Goal: Communication & Community: Answer question/provide support

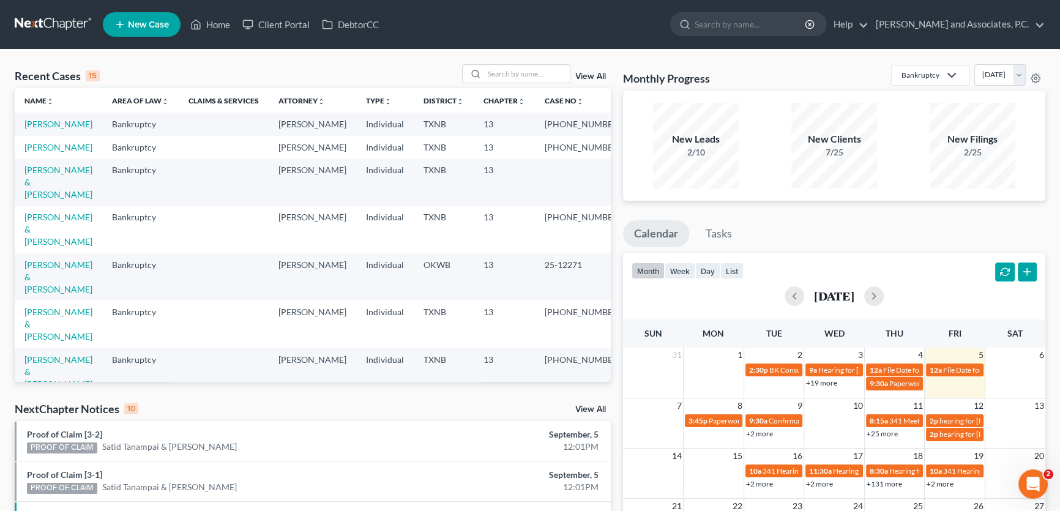
click at [582, 410] on link "View All" at bounding box center [590, 409] width 31 height 9
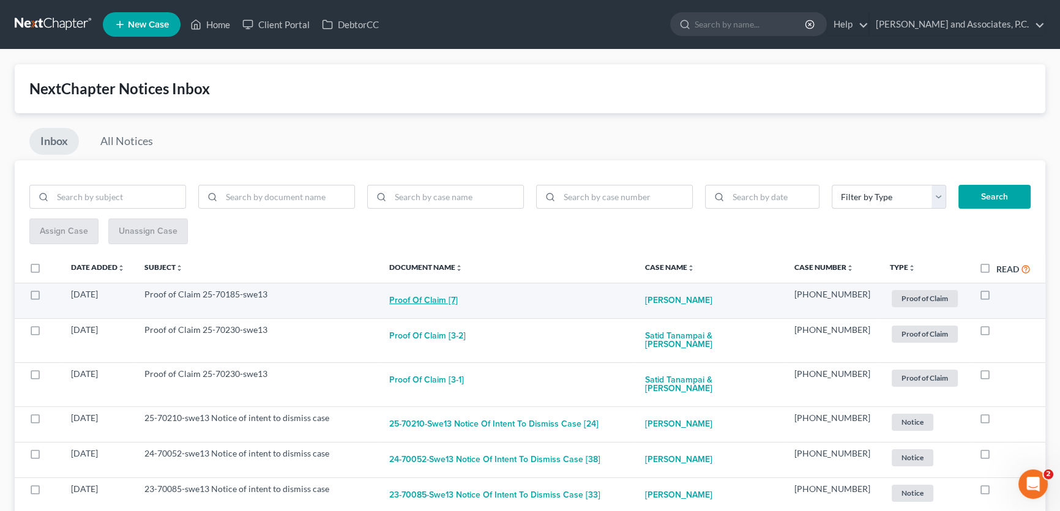
click at [453, 300] on button "Proof of Claim [7]" at bounding box center [423, 300] width 69 height 24
checkbox input "true"
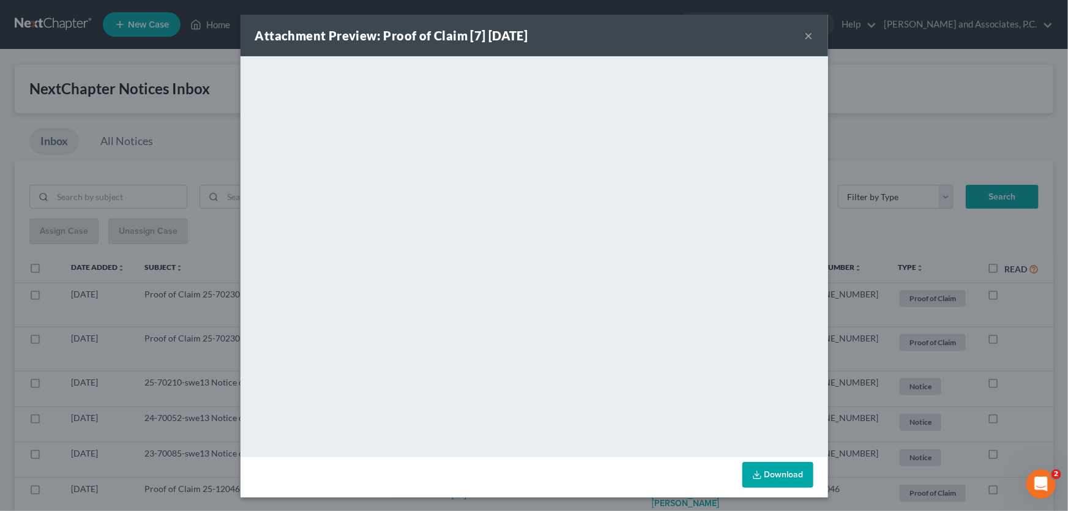
click at [805, 37] on button "×" at bounding box center [809, 35] width 9 height 15
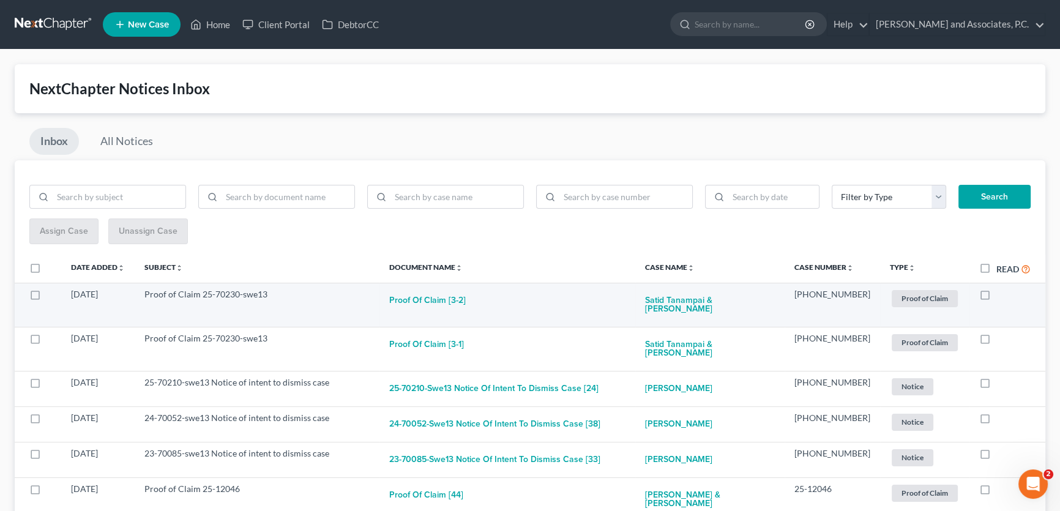
click at [997, 298] on label at bounding box center [997, 298] width 0 height 0
click at [1001, 294] on input "checkbox" at bounding box center [1005, 292] width 8 height 8
checkbox input "true"
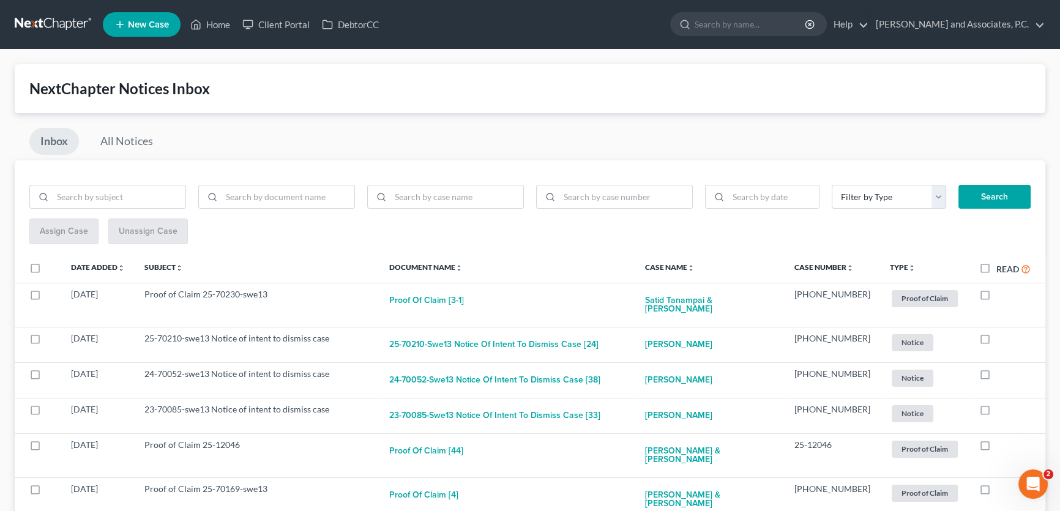
click at [997, 298] on label at bounding box center [997, 298] width 0 height 0
click at [1001, 294] on input "checkbox" at bounding box center [1005, 292] width 8 height 8
checkbox input "true"
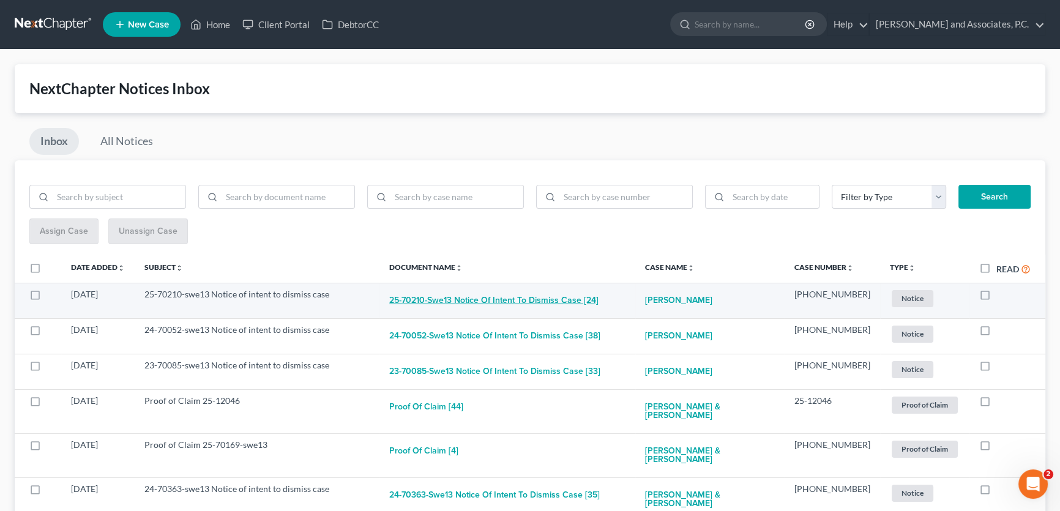
click at [562, 295] on button "25-70210-swe13 Notice of intent to dismiss case [24]" at bounding box center [493, 300] width 209 height 24
checkbox input "true"
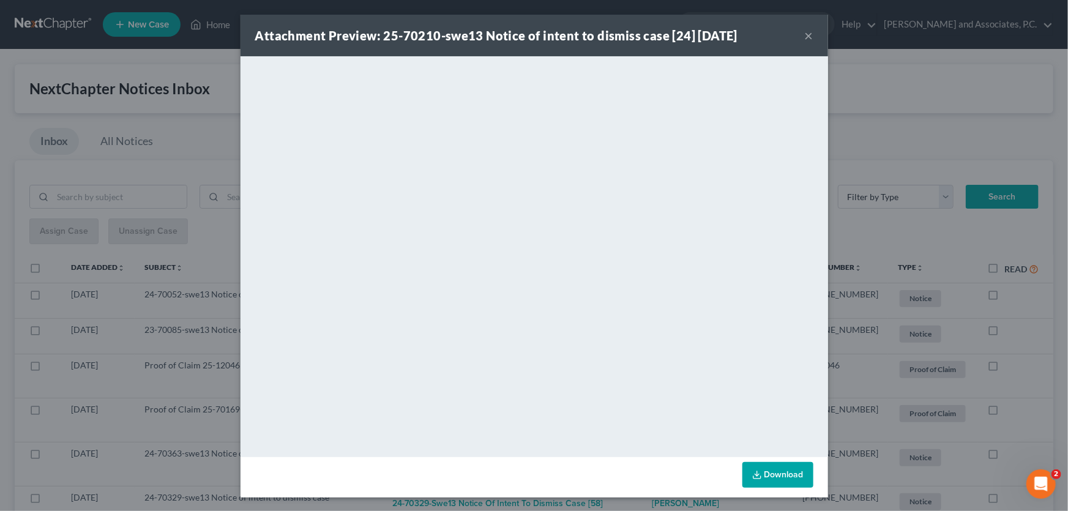
click at [805, 37] on button "×" at bounding box center [809, 35] width 9 height 15
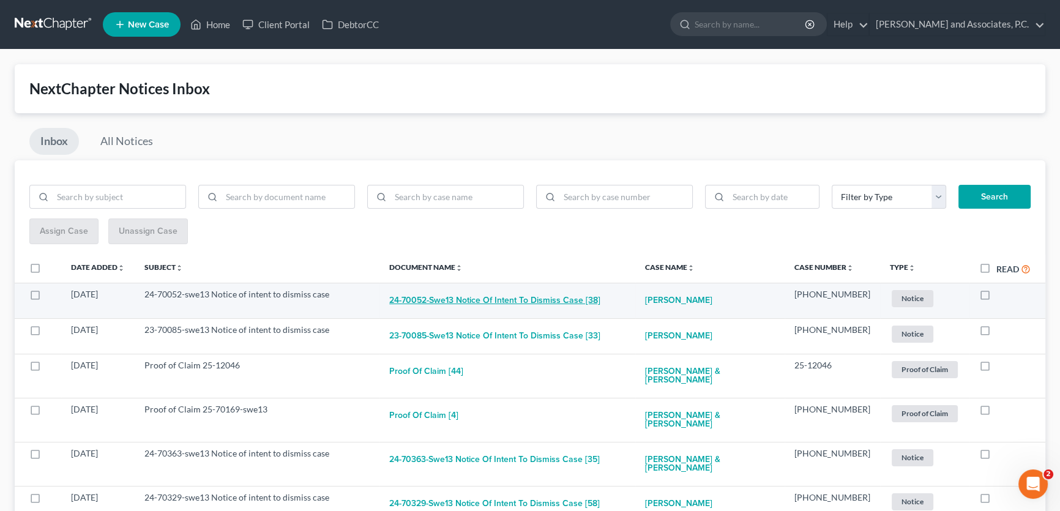
click at [533, 299] on button "24-70052-swe13 Notice of intent to dismiss case [38]" at bounding box center [494, 300] width 211 height 24
checkbox input "true"
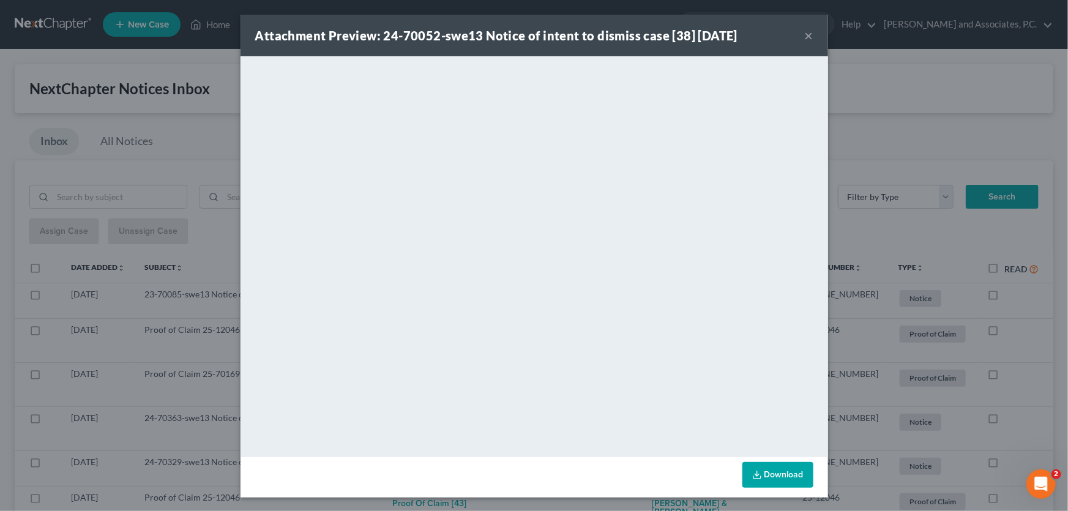
click at [805, 37] on button "×" at bounding box center [809, 35] width 9 height 15
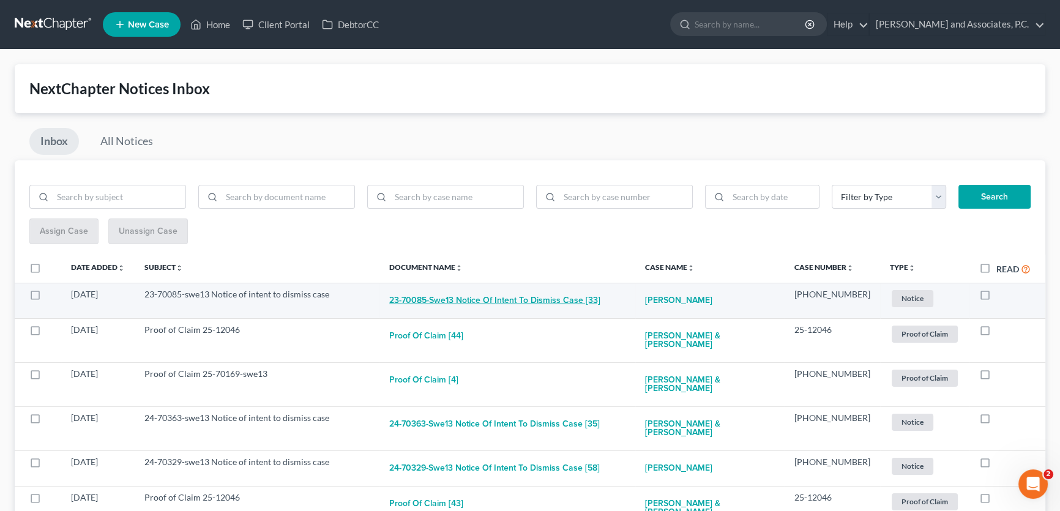
click at [580, 302] on button "23-70085-swe13 Notice of intent to dismiss case [33]" at bounding box center [494, 300] width 211 height 24
checkbox input "true"
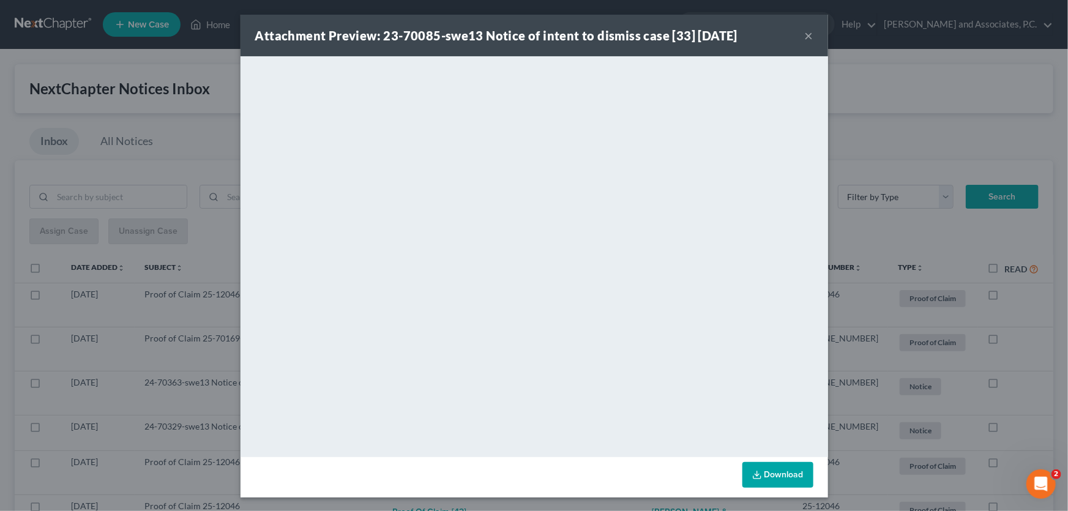
click at [807, 37] on button "×" at bounding box center [809, 35] width 9 height 15
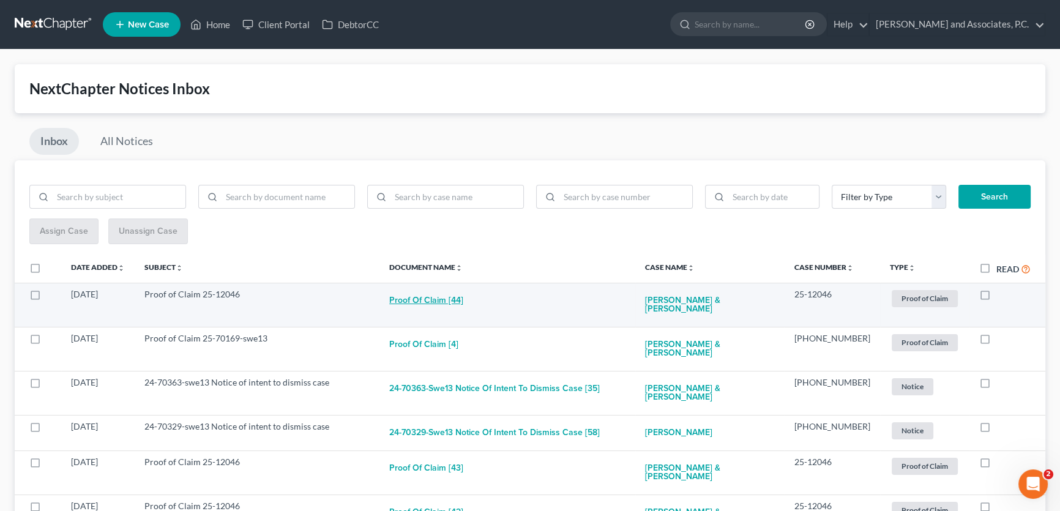
click at [459, 299] on button "Proof of Claim [44]" at bounding box center [426, 300] width 74 height 24
checkbox input "true"
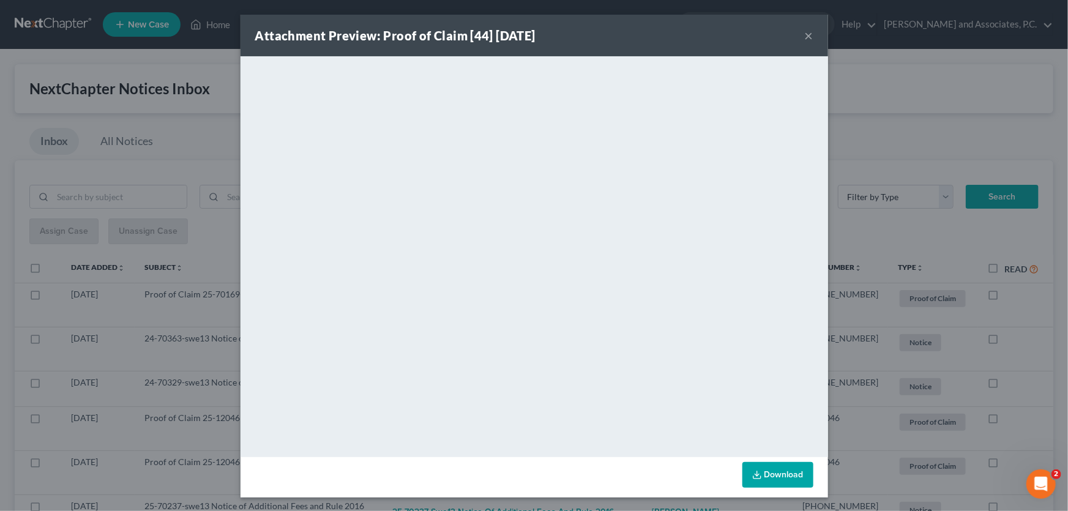
click at [805, 34] on button "×" at bounding box center [809, 35] width 9 height 15
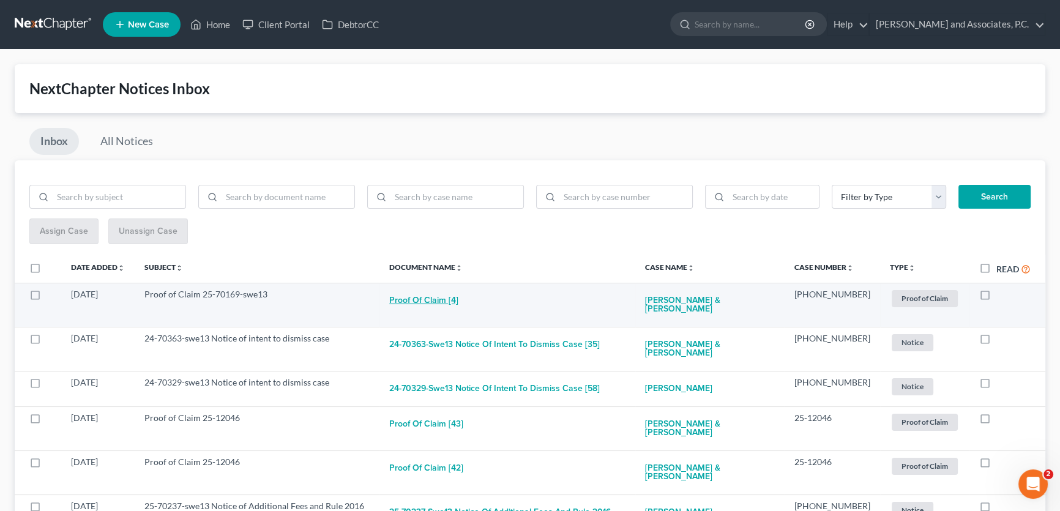
click at [447, 300] on button "Proof of Claim [4]" at bounding box center [423, 300] width 69 height 24
checkbox input "true"
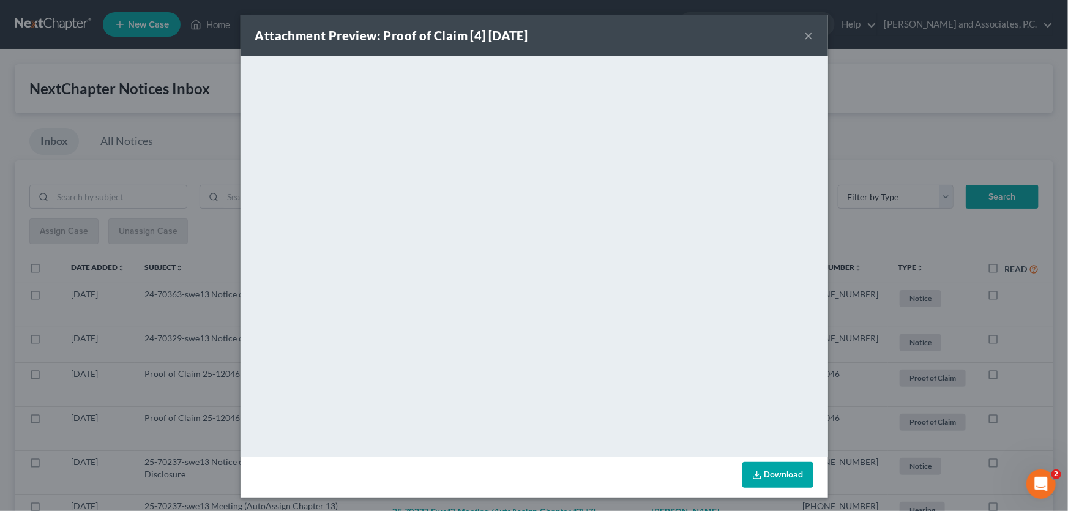
click at [805, 37] on button "×" at bounding box center [809, 35] width 9 height 15
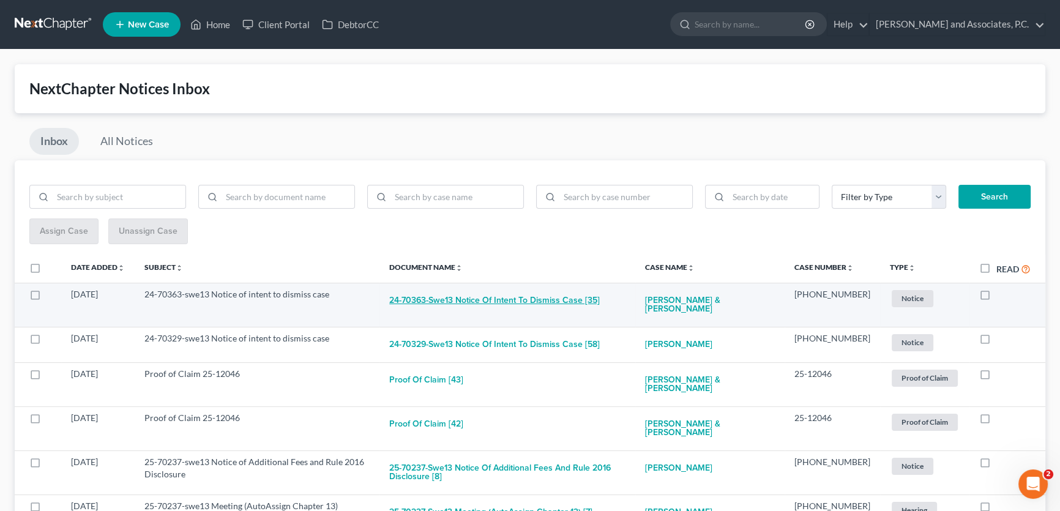
click at [550, 301] on button "24-70363-swe13 Notice of intent to dismiss case [35]" at bounding box center [494, 300] width 211 height 24
checkbox input "true"
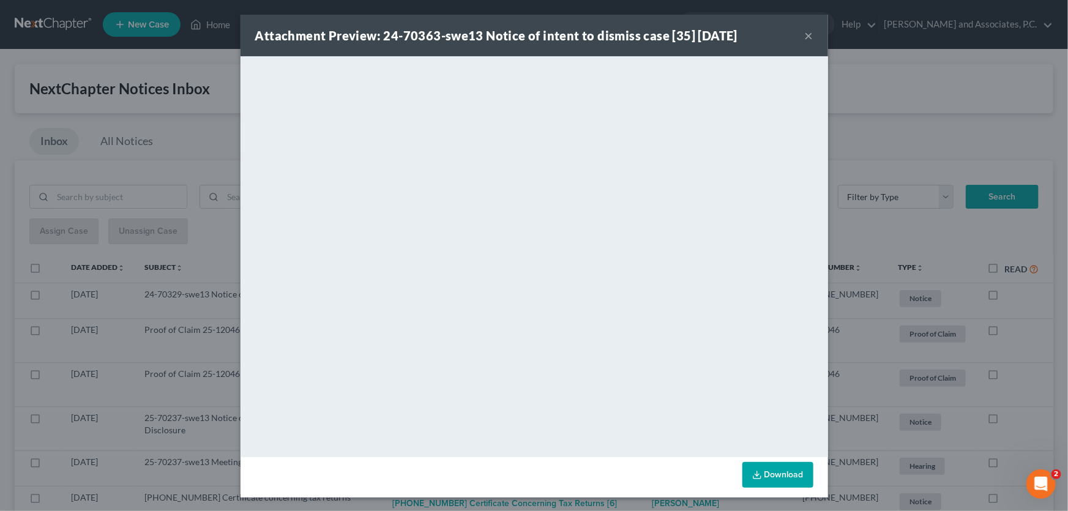
click at [805, 33] on button "×" at bounding box center [809, 35] width 9 height 15
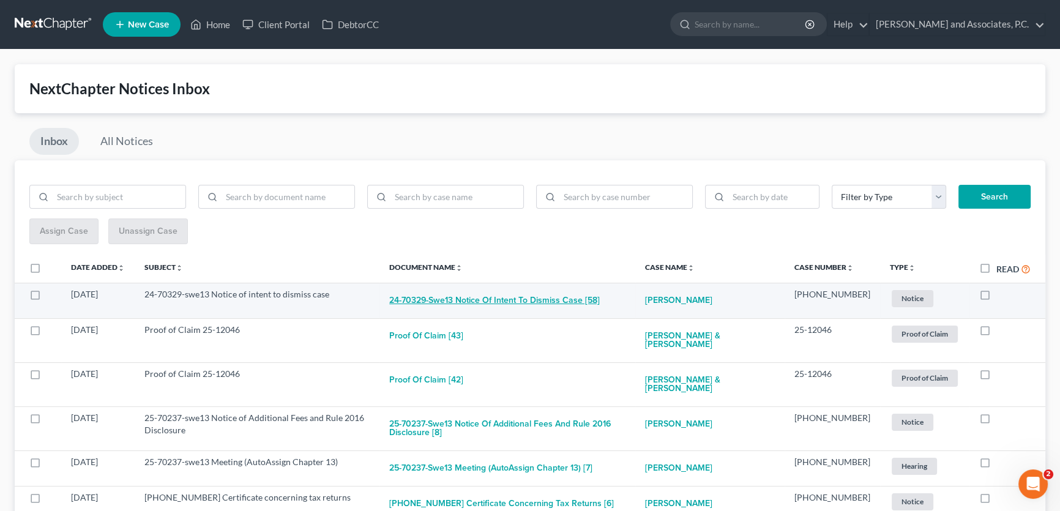
click at [549, 300] on button "24-70329-swe13 Notice of intent to dismiss case [58]" at bounding box center [494, 300] width 211 height 24
checkbox input "true"
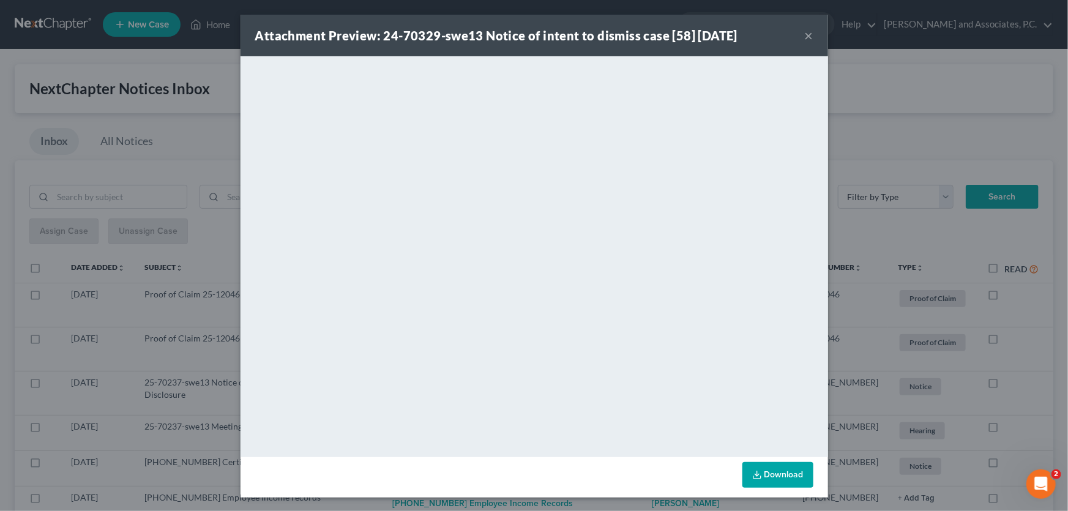
click at [806, 37] on button "×" at bounding box center [809, 35] width 9 height 15
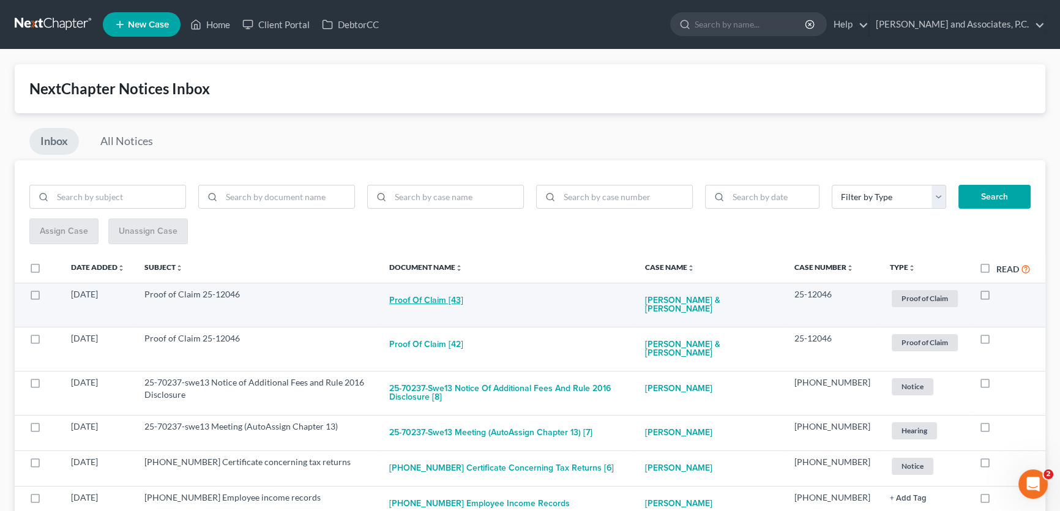
click at [443, 301] on button "Proof of Claim [43]" at bounding box center [426, 300] width 74 height 24
checkbox input "true"
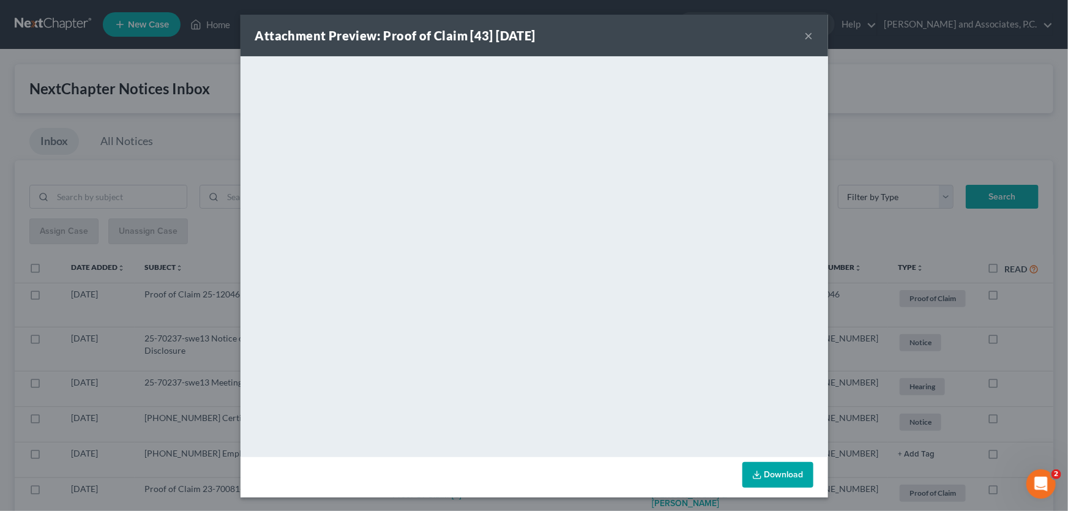
click at [806, 33] on button "×" at bounding box center [809, 35] width 9 height 15
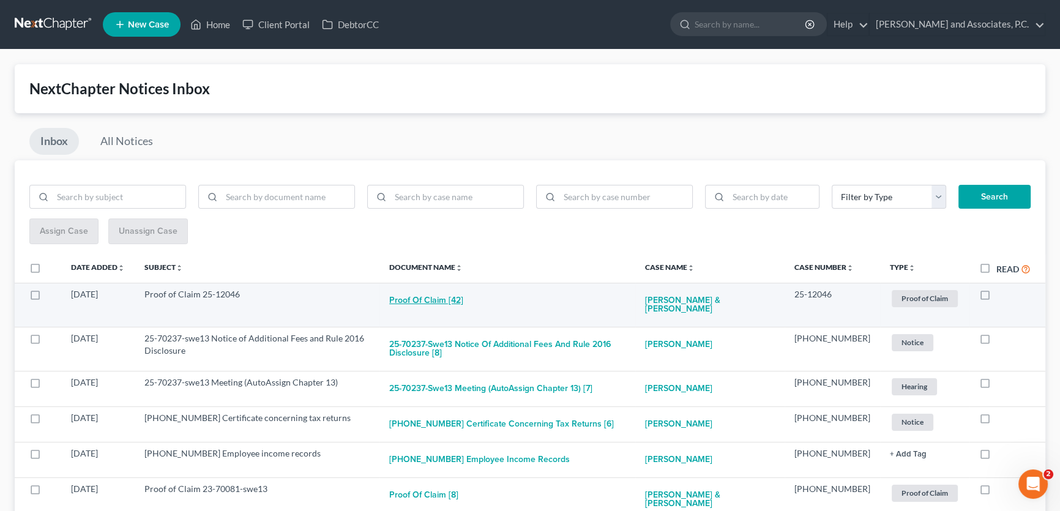
click at [457, 297] on button "Proof of Claim [42]" at bounding box center [426, 300] width 74 height 24
checkbox input "true"
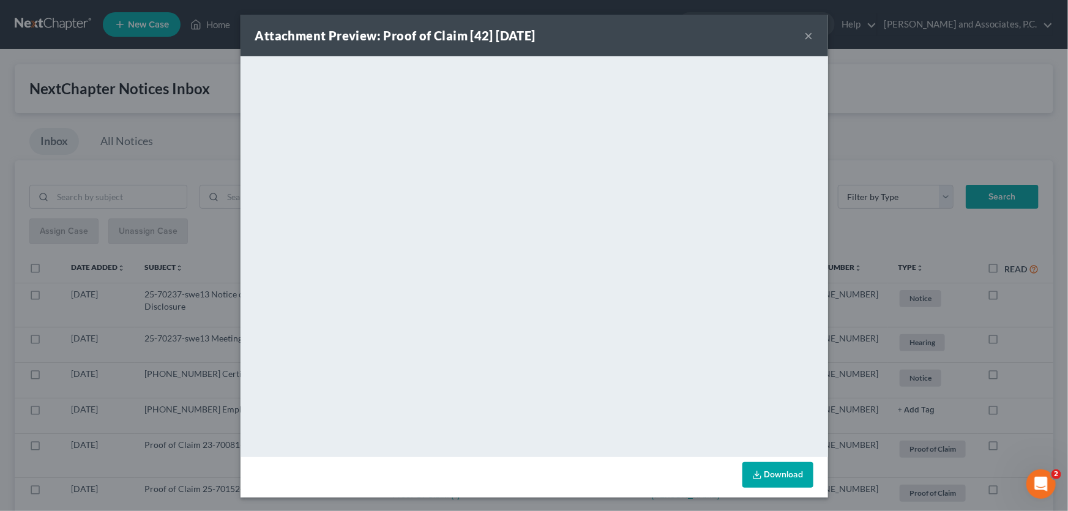
click at [805, 36] on button "×" at bounding box center [809, 35] width 9 height 15
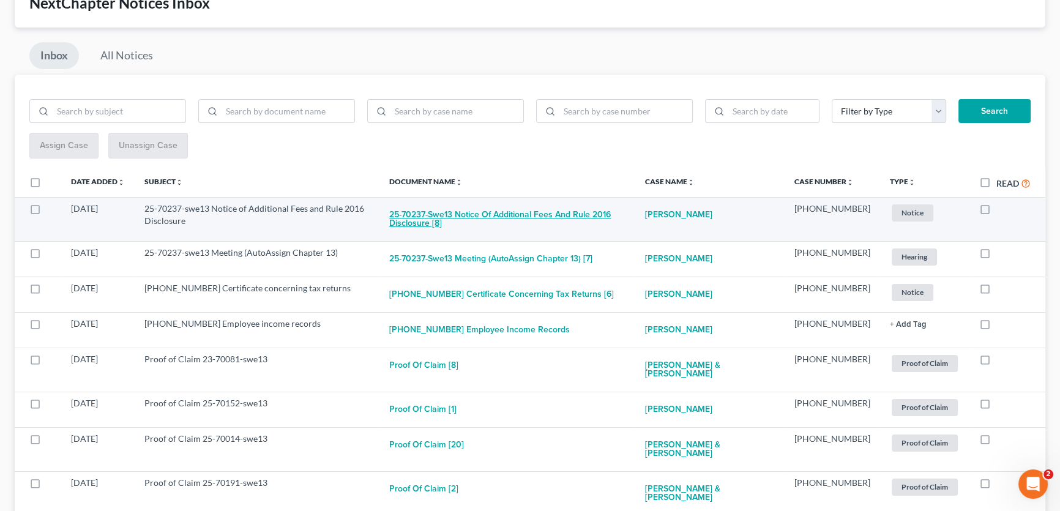
scroll to position [167, 0]
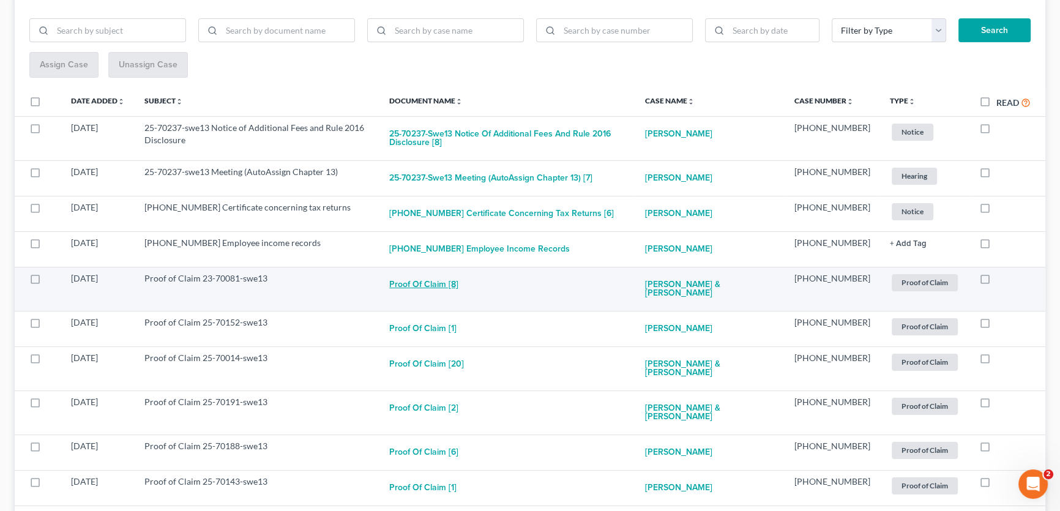
click at [451, 288] on button "Proof of Claim [8]" at bounding box center [423, 284] width 69 height 24
checkbox input "true"
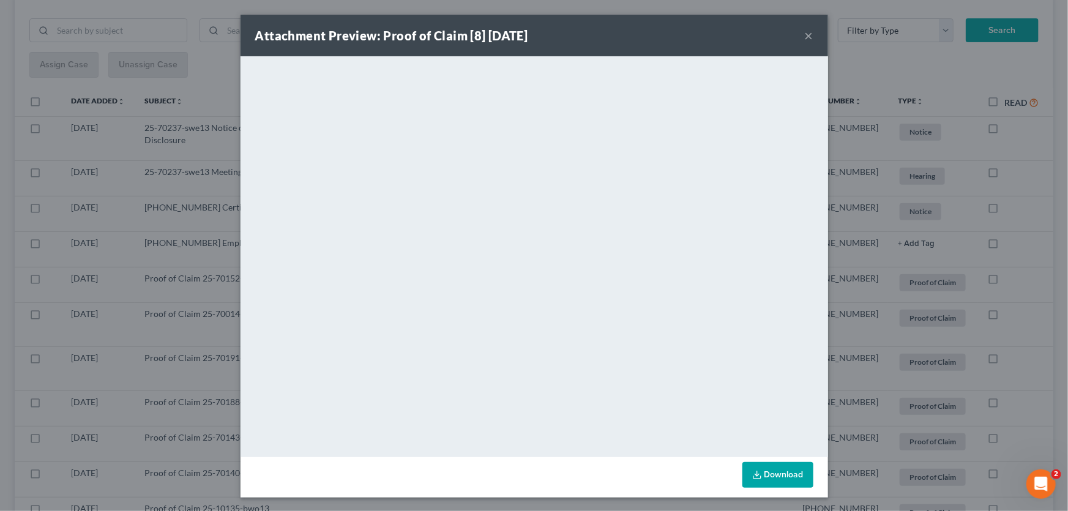
click at [805, 35] on button "×" at bounding box center [809, 35] width 9 height 15
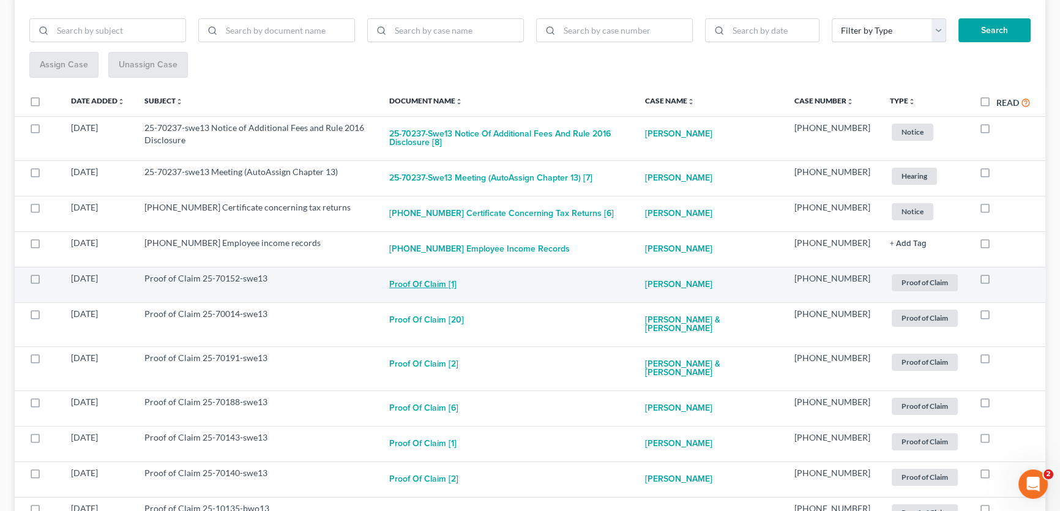
click at [457, 283] on button "Proof of Claim [1]" at bounding box center [422, 284] width 67 height 24
checkbox input "true"
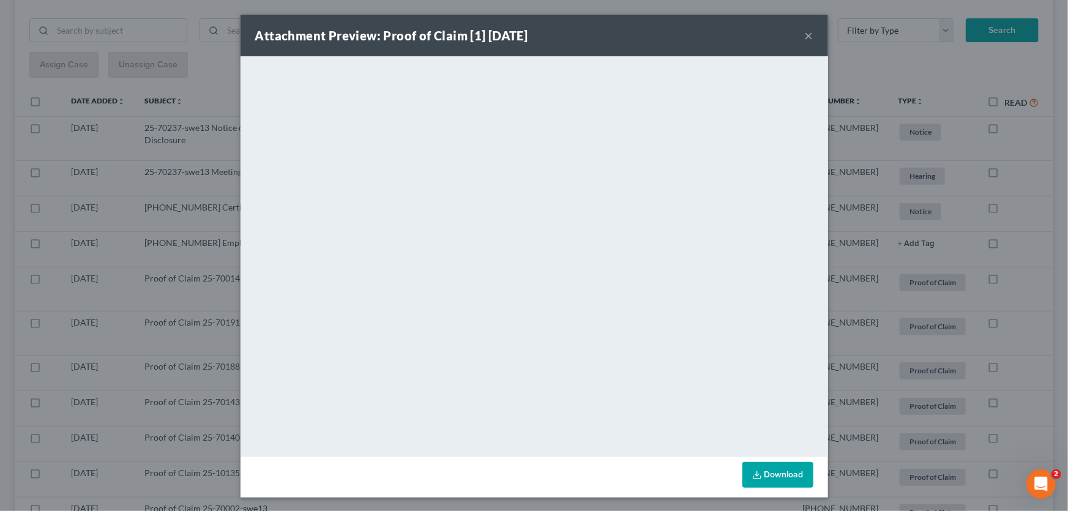
click at [805, 34] on button "×" at bounding box center [809, 35] width 9 height 15
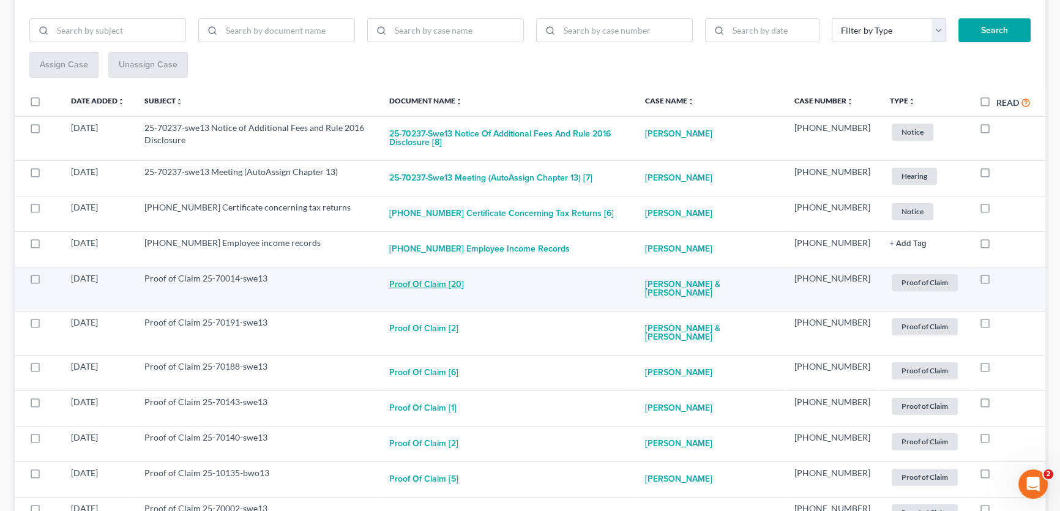
click at [464, 285] on button "Proof of Claim [20]" at bounding box center [426, 284] width 75 height 24
checkbox input "true"
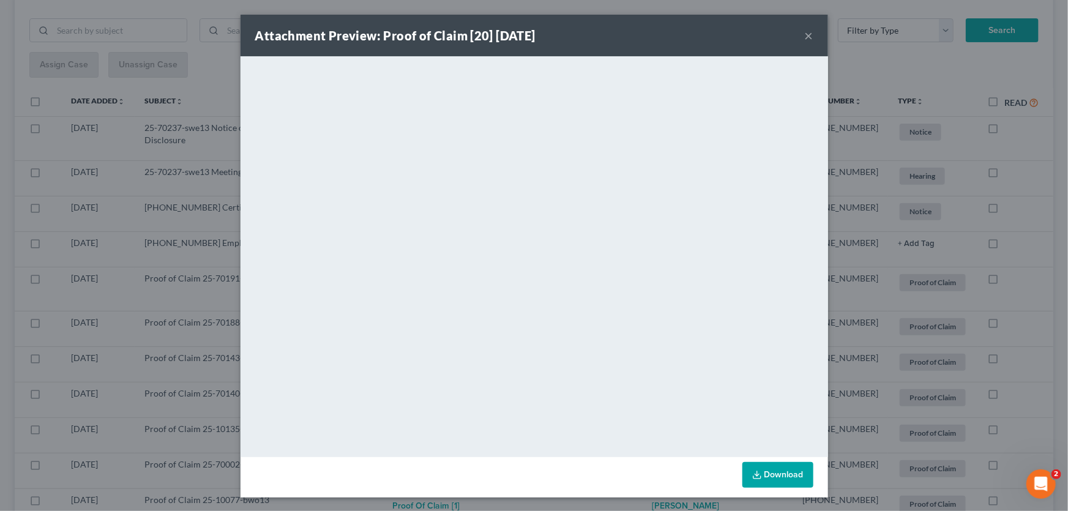
click at [805, 36] on button "×" at bounding box center [809, 35] width 9 height 15
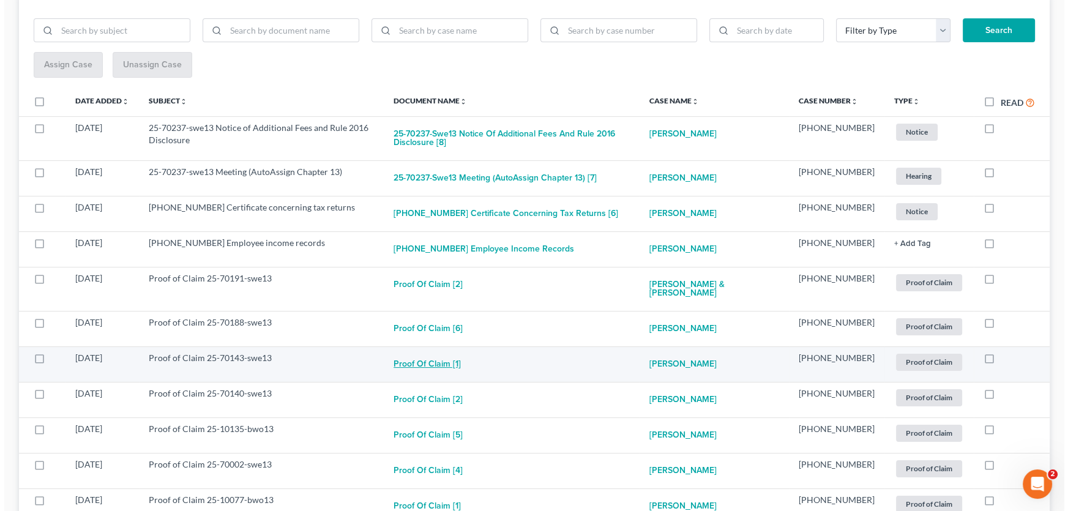
scroll to position [345, 0]
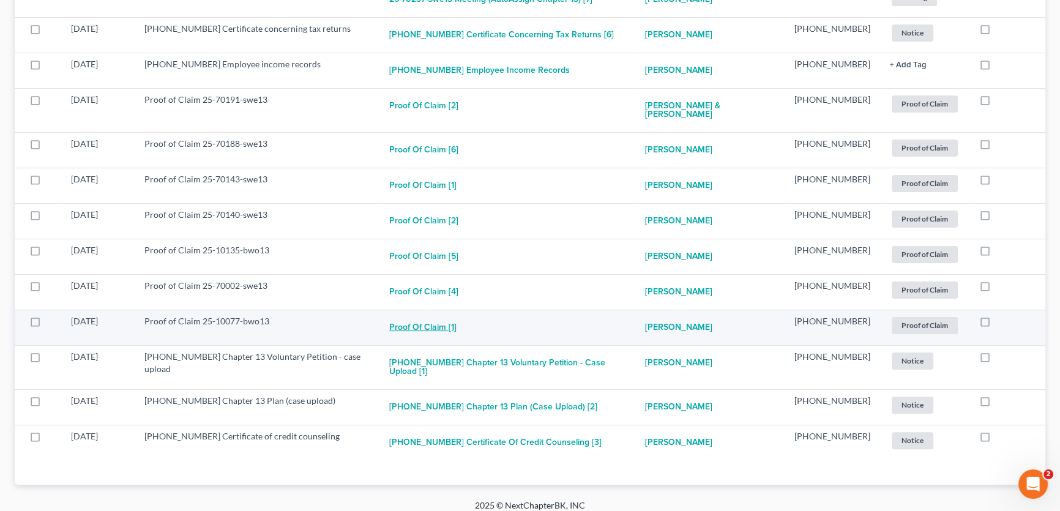
click at [444, 326] on button "Proof of Claim [1]" at bounding box center [422, 327] width 67 height 24
checkbox input "true"
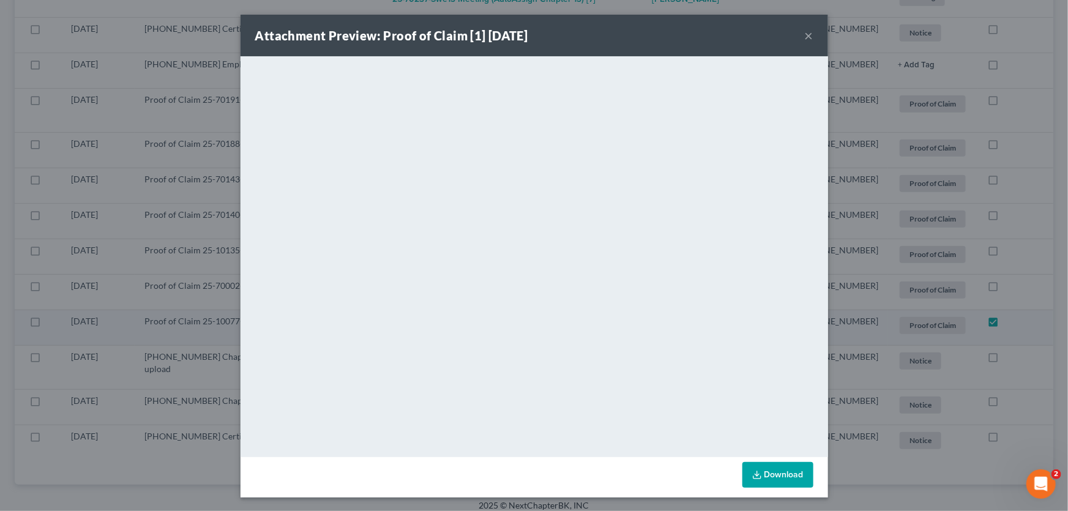
scroll to position [310, 0]
click at [807, 34] on button "×" at bounding box center [809, 35] width 9 height 15
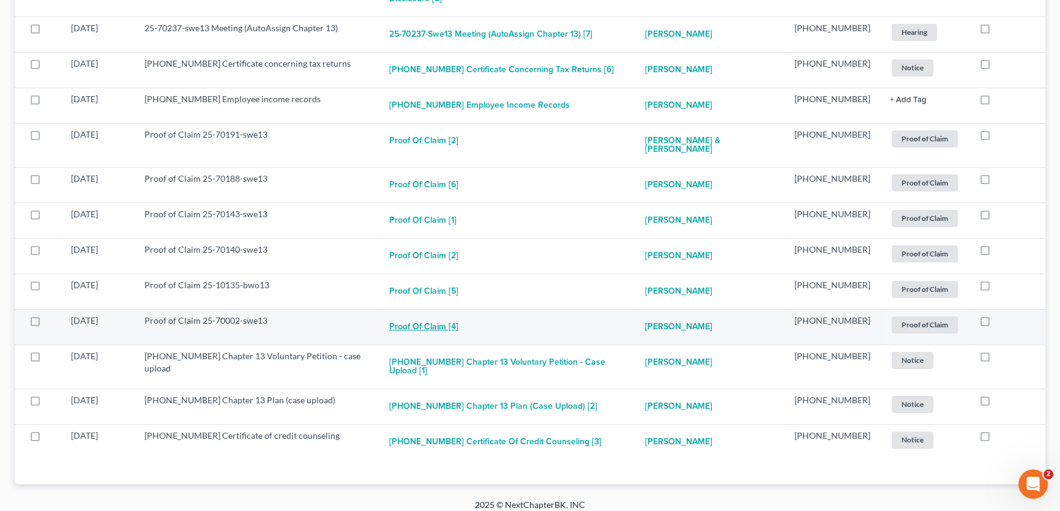
click at [459, 324] on button "Proof of Claim [4]" at bounding box center [423, 327] width 69 height 24
checkbox input "true"
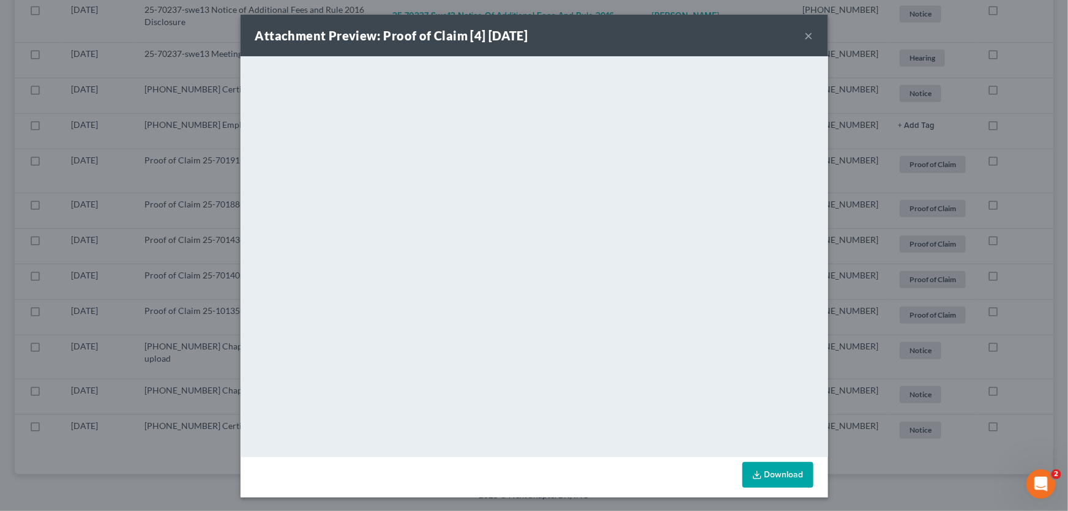
scroll to position [275, 0]
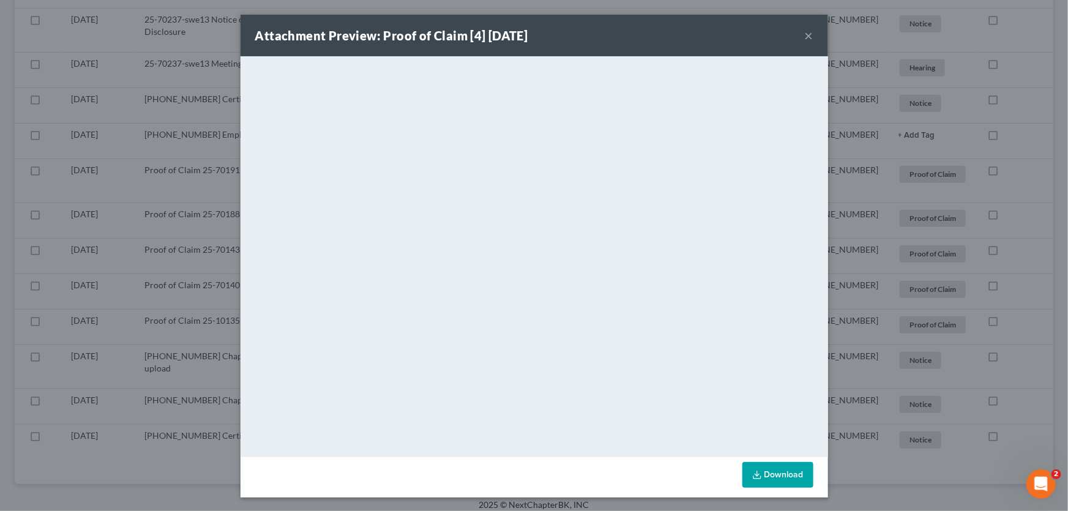
click at [805, 36] on button "×" at bounding box center [809, 35] width 9 height 15
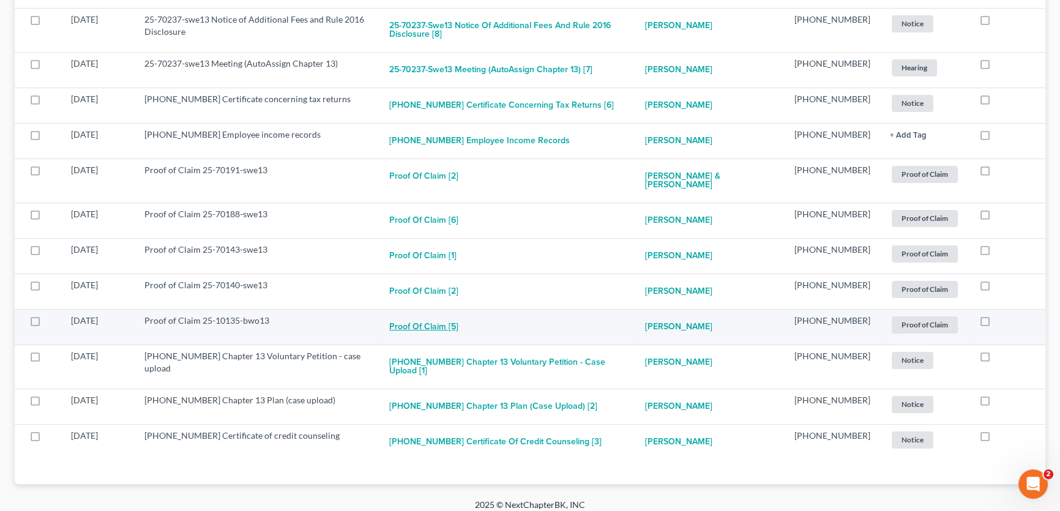
click at [459, 325] on button "Proof of Claim [5]" at bounding box center [423, 327] width 69 height 24
checkbox input "true"
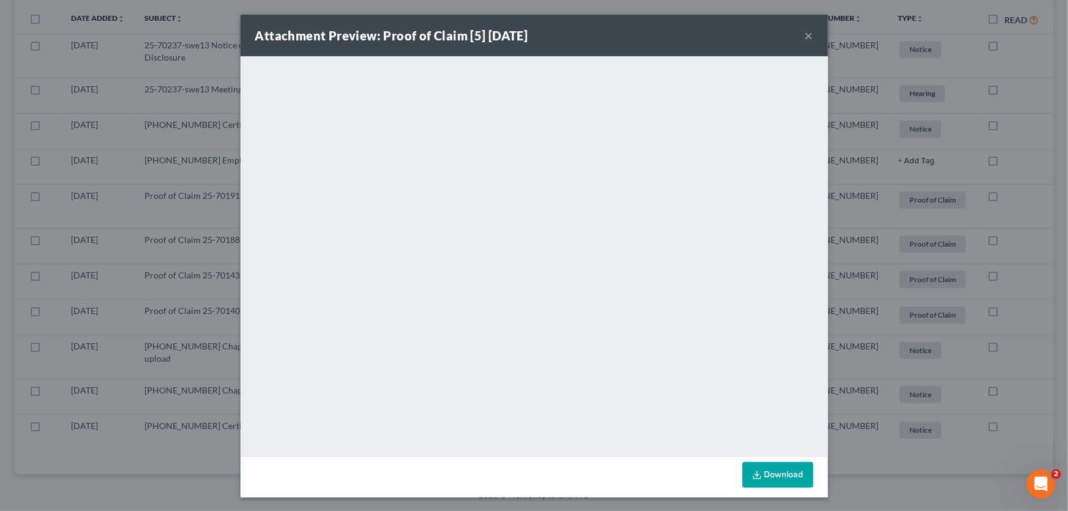
scroll to position [239, 0]
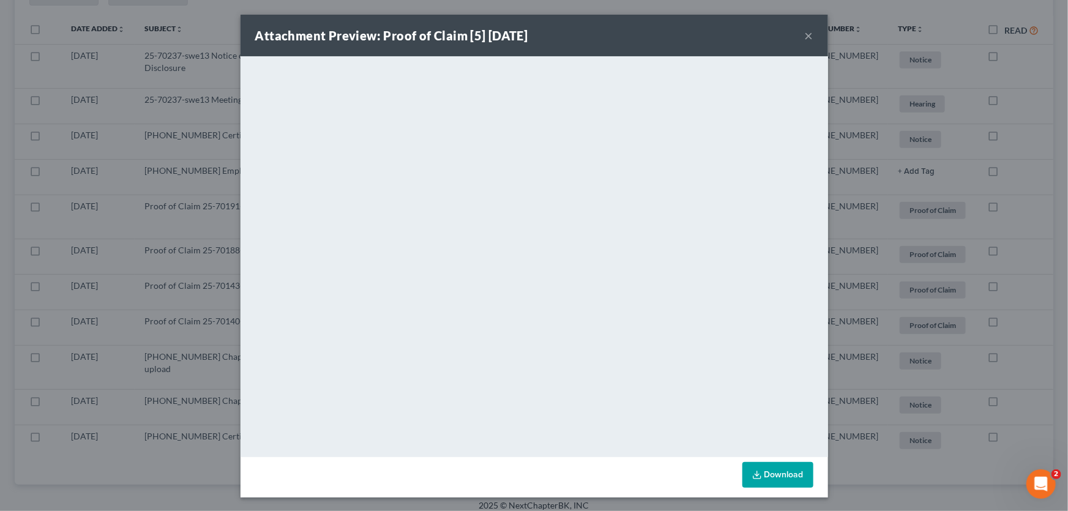
click at [807, 36] on button "×" at bounding box center [809, 35] width 9 height 15
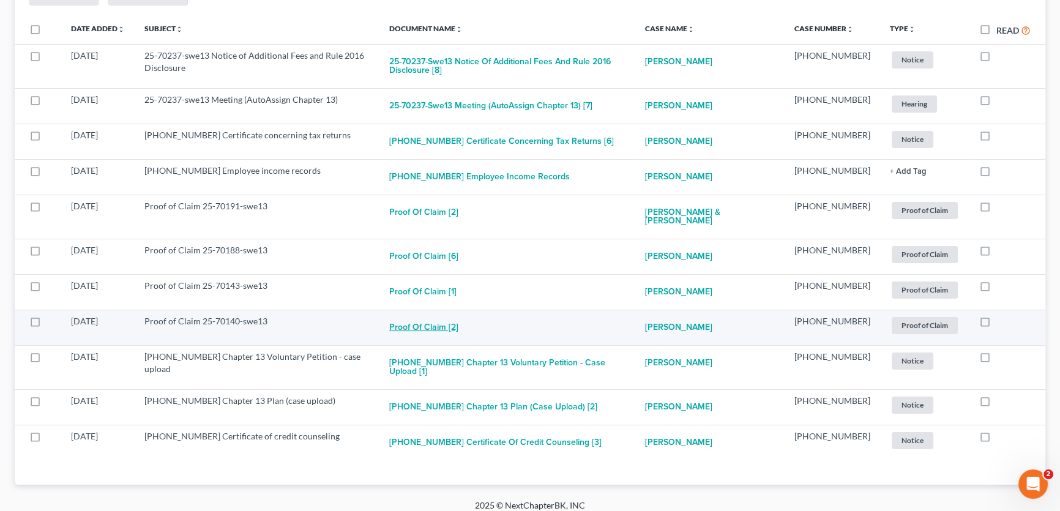
click at [459, 324] on button "Proof of Claim [2]" at bounding box center [423, 327] width 69 height 24
checkbox input "true"
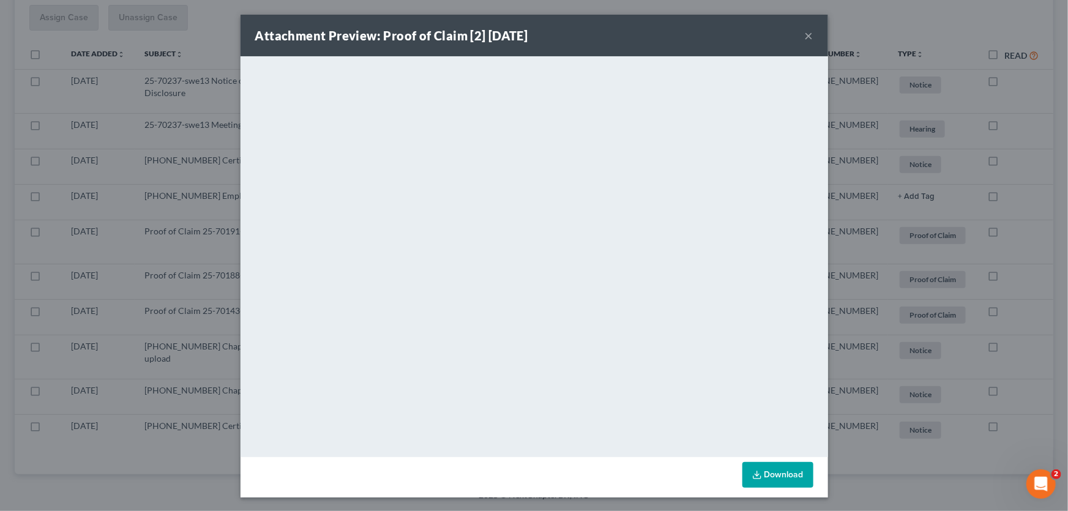
scroll to position [203, 0]
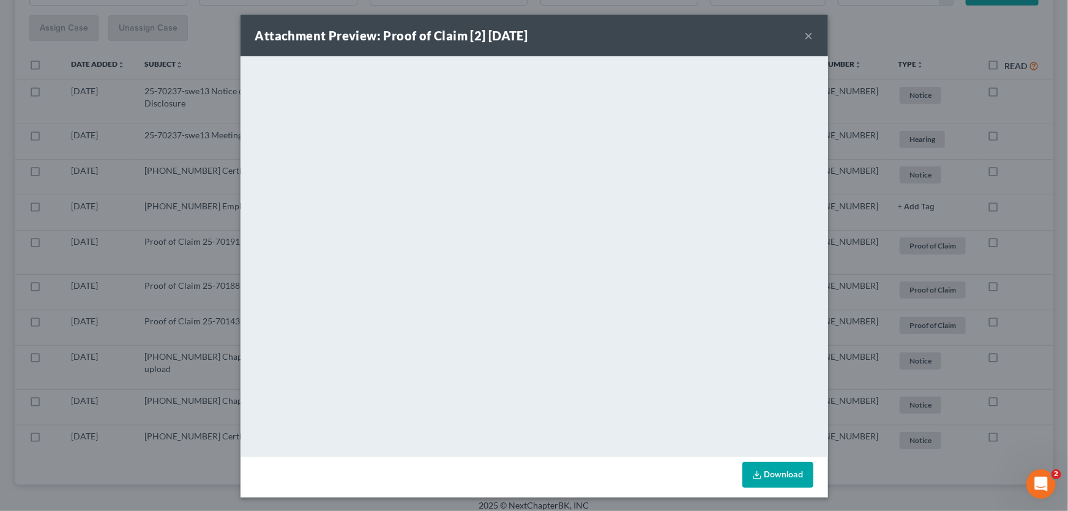
click at [806, 37] on button "×" at bounding box center [809, 35] width 9 height 15
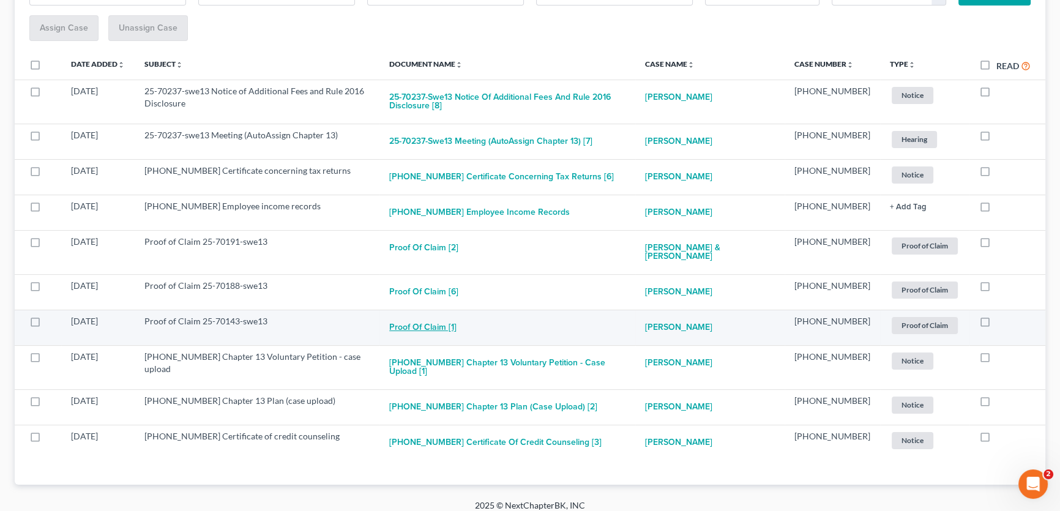
click at [457, 318] on button "Proof of Claim [1]" at bounding box center [422, 327] width 67 height 24
checkbox input "true"
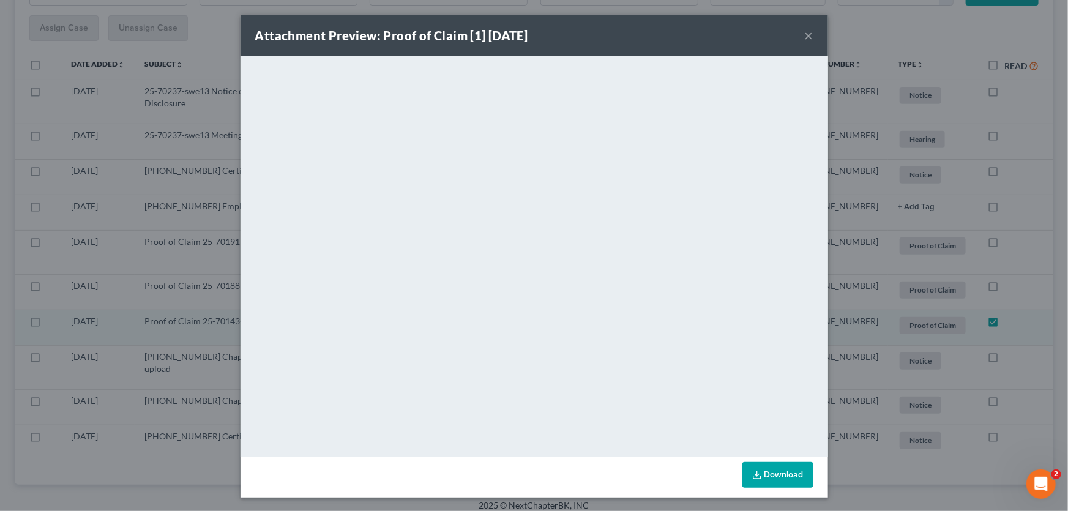
scroll to position [168, 0]
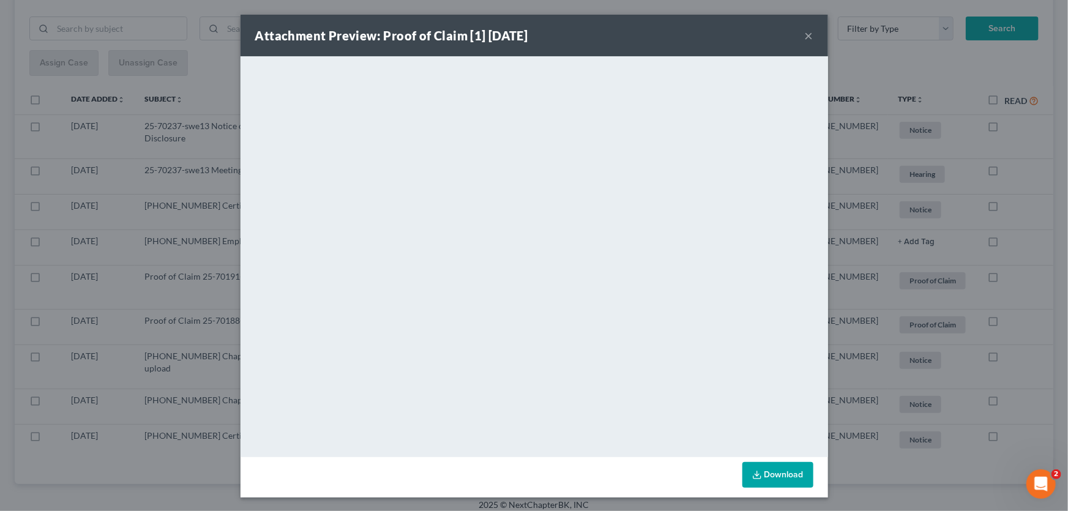
click at [806, 34] on button "×" at bounding box center [809, 35] width 9 height 15
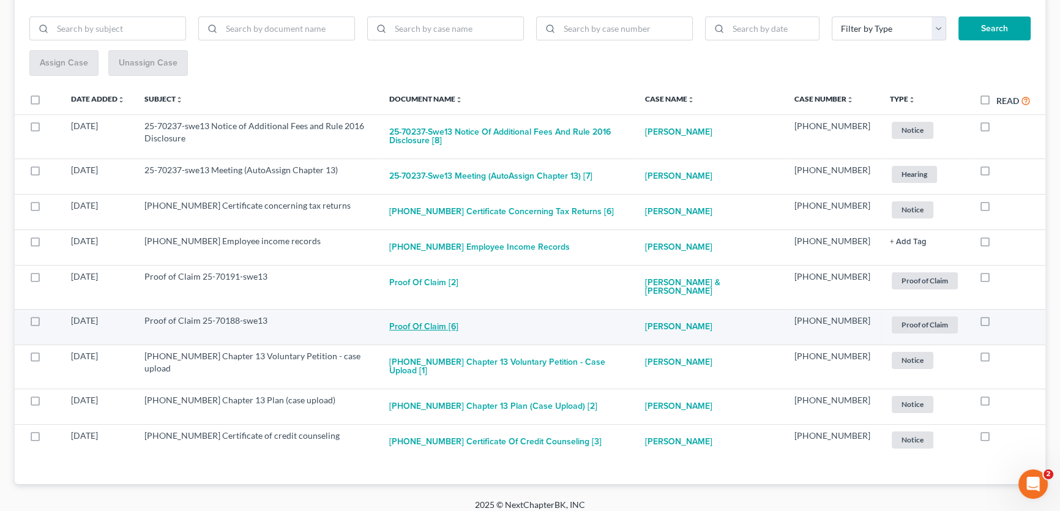
click at [459, 326] on button "Proof of Claim [6]" at bounding box center [423, 327] width 69 height 24
checkbox input "true"
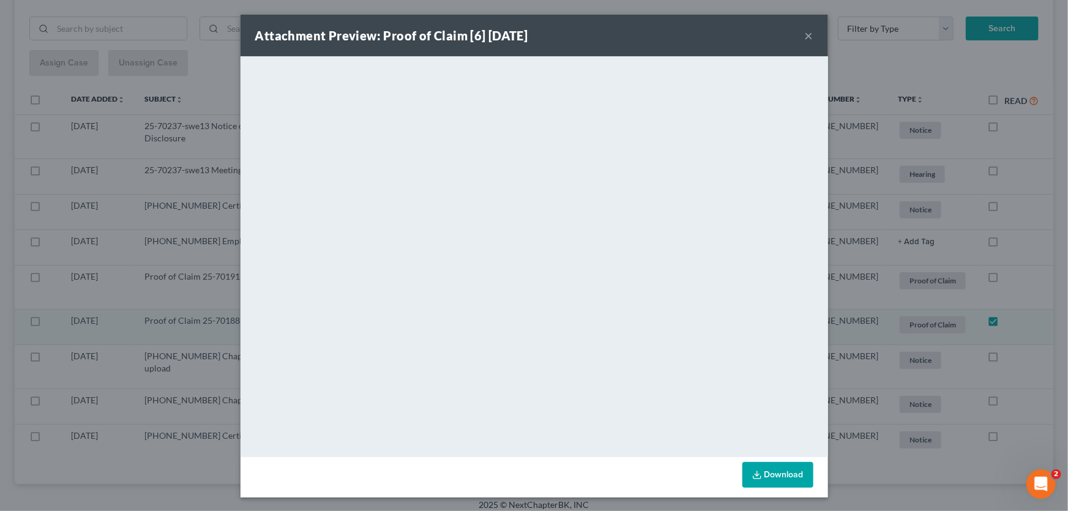
scroll to position [133, 0]
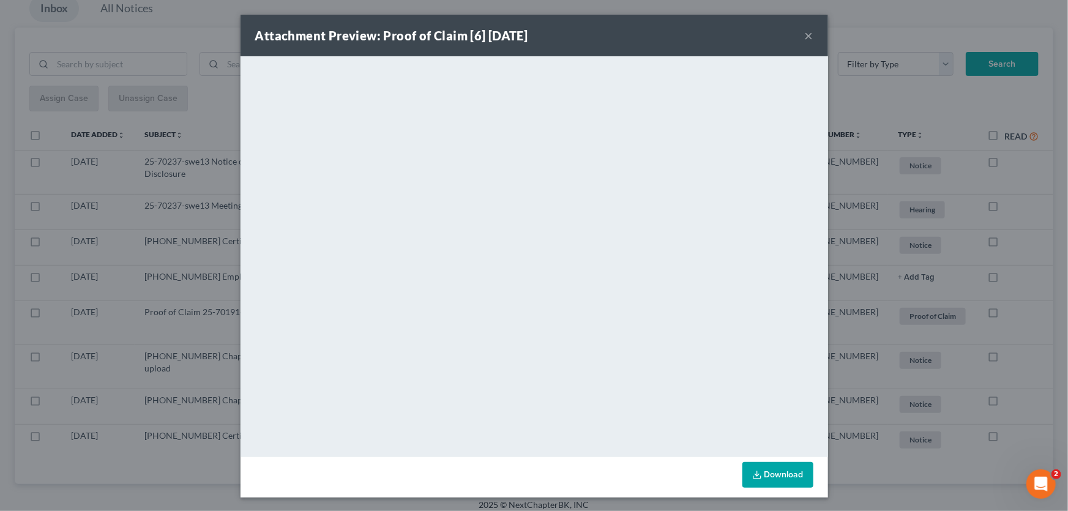
click at [805, 32] on button "×" at bounding box center [809, 35] width 9 height 15
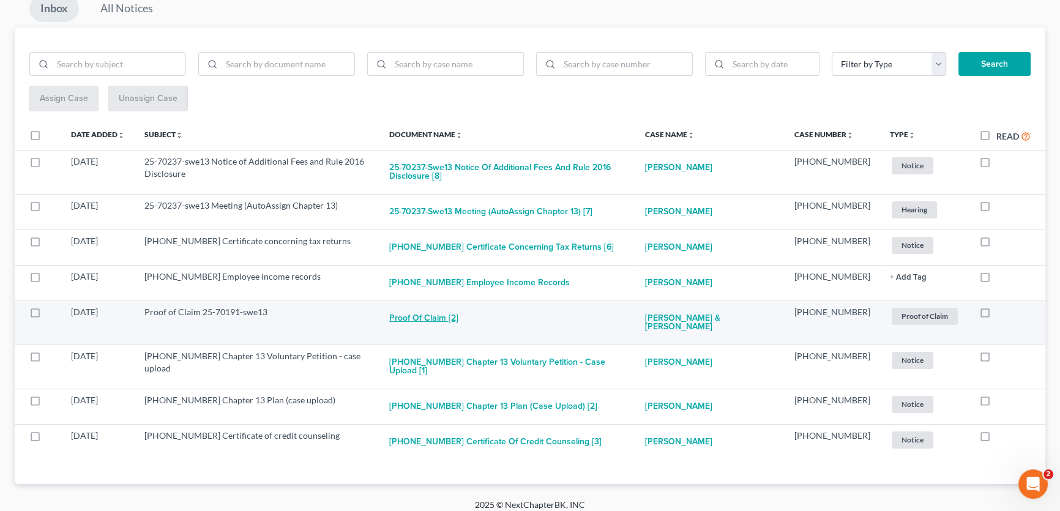
click at [455, 318] on button "Proof of Claim [2]" at bounding box center [423, 318] width 69 height 24
checkbox input "true"
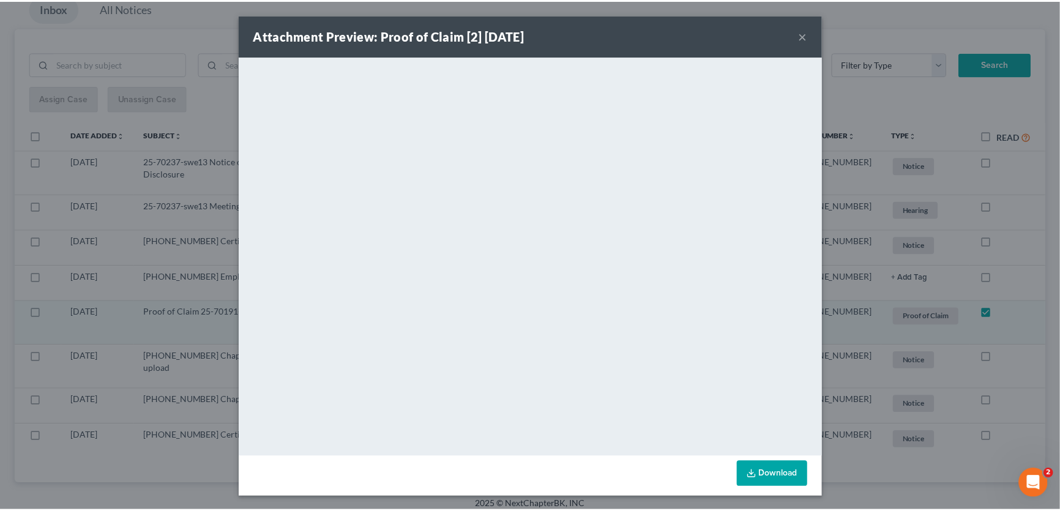
scroll to position [80, 0]
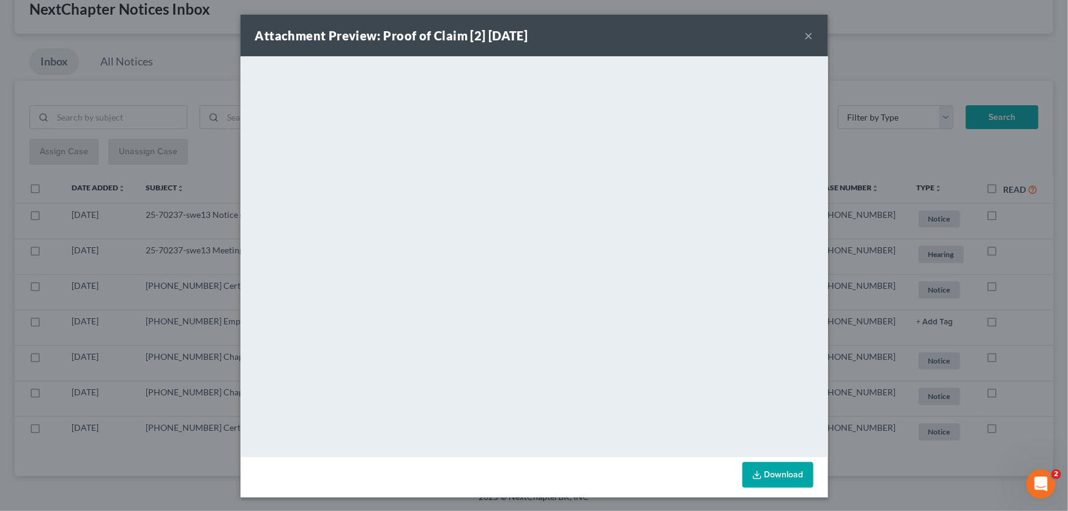
click at [806, 36] on button "×" at bounding box center [809, 35] width 9 height 15
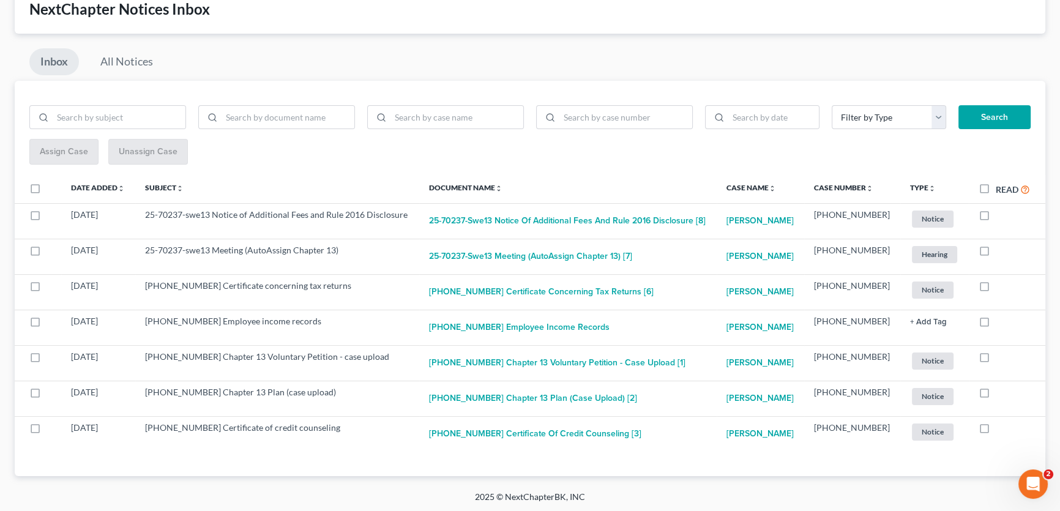
click at [996, 190] on label "Read" at bounding box center [1013, 189] width 34 height 14
click at [1001, 190] on input "Read" at bounding box center [1005, 186] width 8 height 8
checkbox input "true"
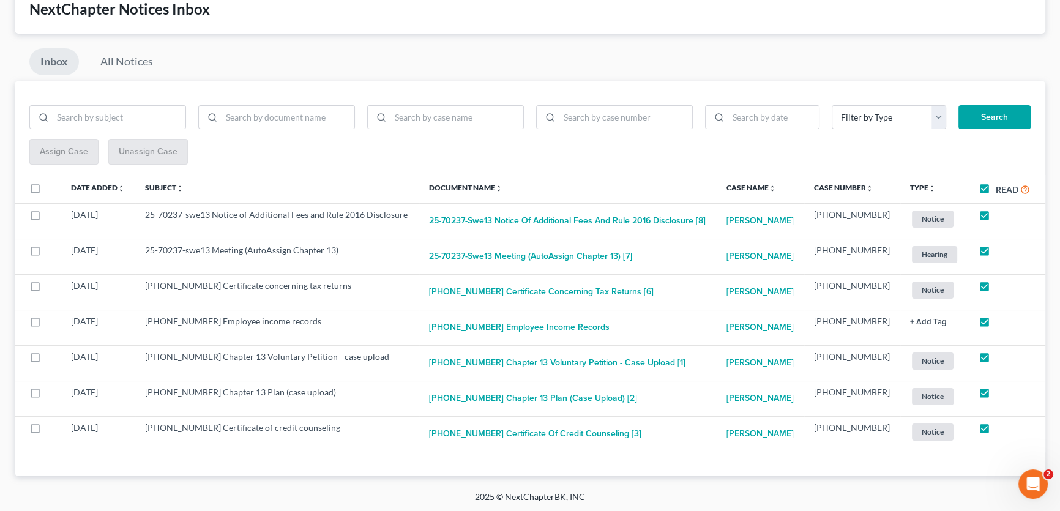
checkbox input "true"
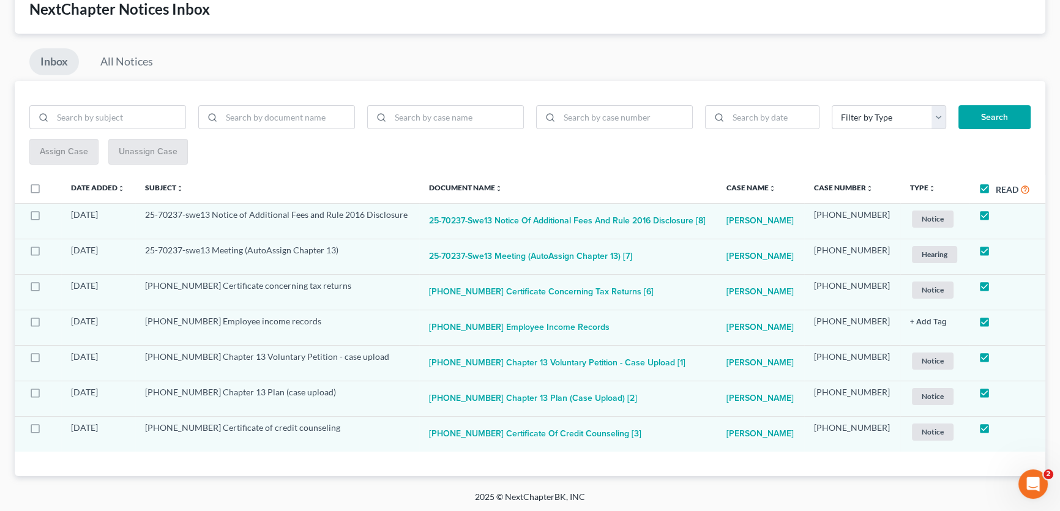
scroll to position [0, 0]
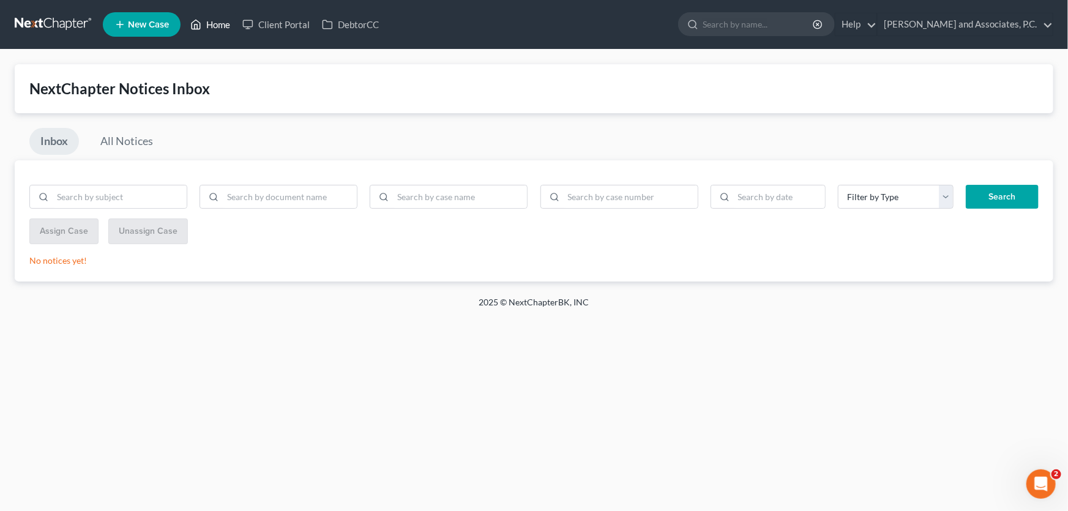
click at [228, 27] on link "Home" at bounding box center [210, 24] width 52 height 22
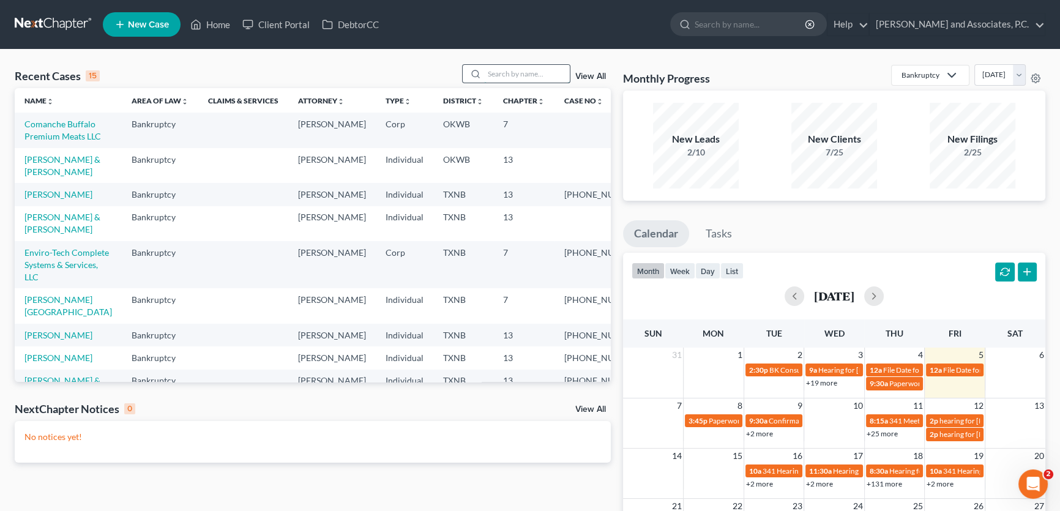
click at [500, 67] on input "search" at bounding box center [527, 74] width 86 height 18
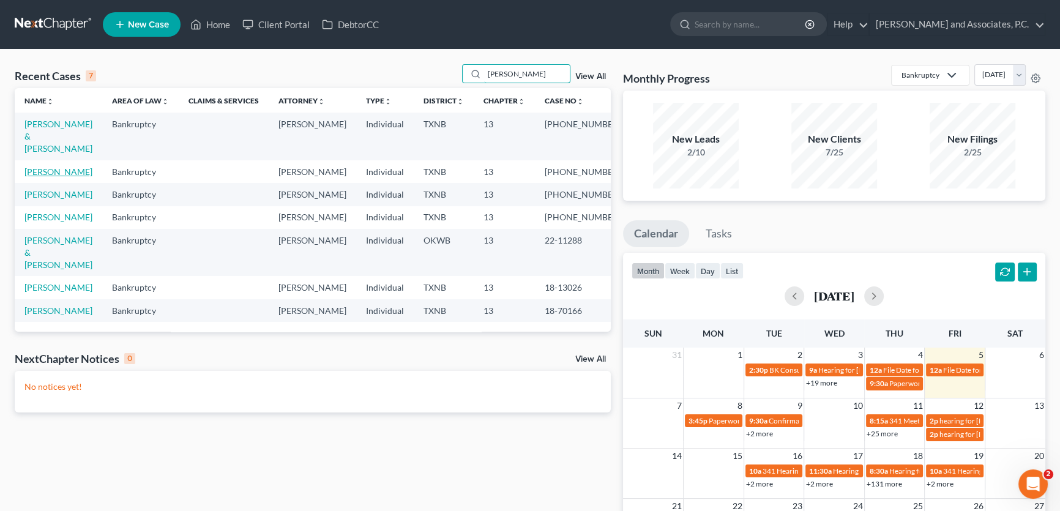
type input "walker"
click at [73, 167] on link "Walker, Samantha" at bounding box center [58, 172] width 68 height 10
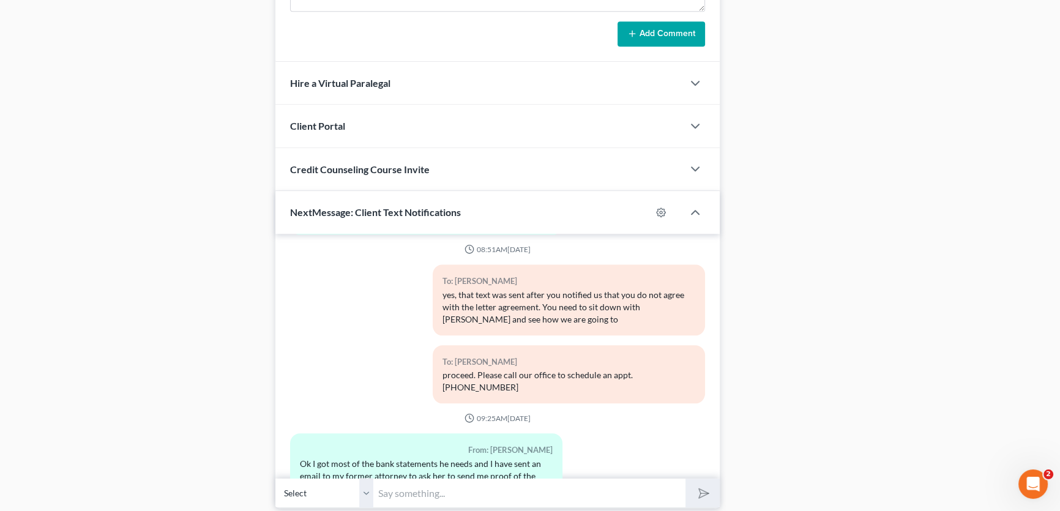
scroll to position [1005, 0]
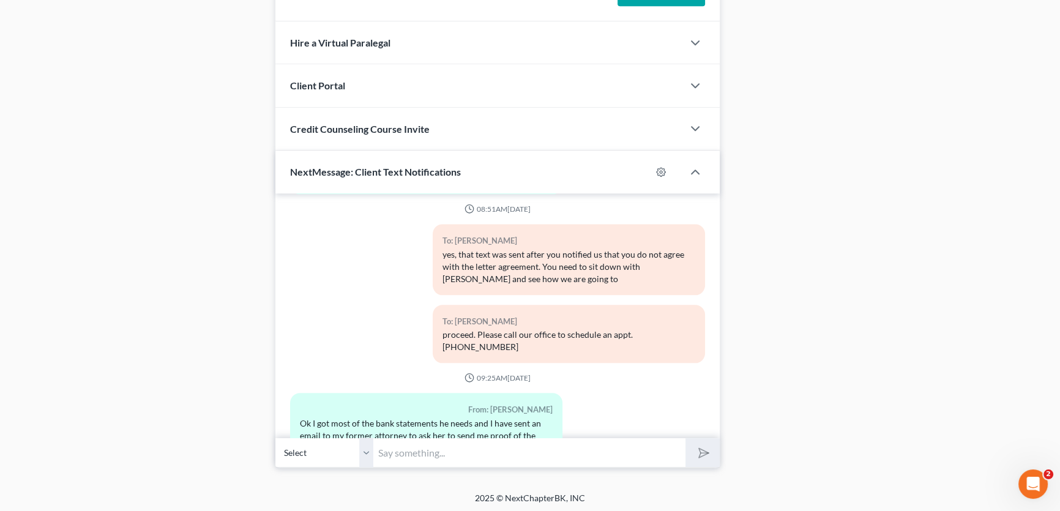
drag, startPoint x: 373, startPoint y: 453, endPoint x: 367, endPoint y: 453, distance: 6.7
click at [373, 453] on input "text" at bounding box center [529, 453] width 312 height 30
click at [370, 453] on select "Select +1 (940) 977-3363 - Samantha Walker" at bounding box center [324, 453] width 98 height 30
click at [367, 453] on select "Select +1 (940) 977-3363 - Samantha Walker" at bounding box center [324, 453] width 98 height 30
click at [367, 452] on select "Select +1 (940) 977-3363 - Samantha Walker" at bounding box center [324, 453] width 98 height 30
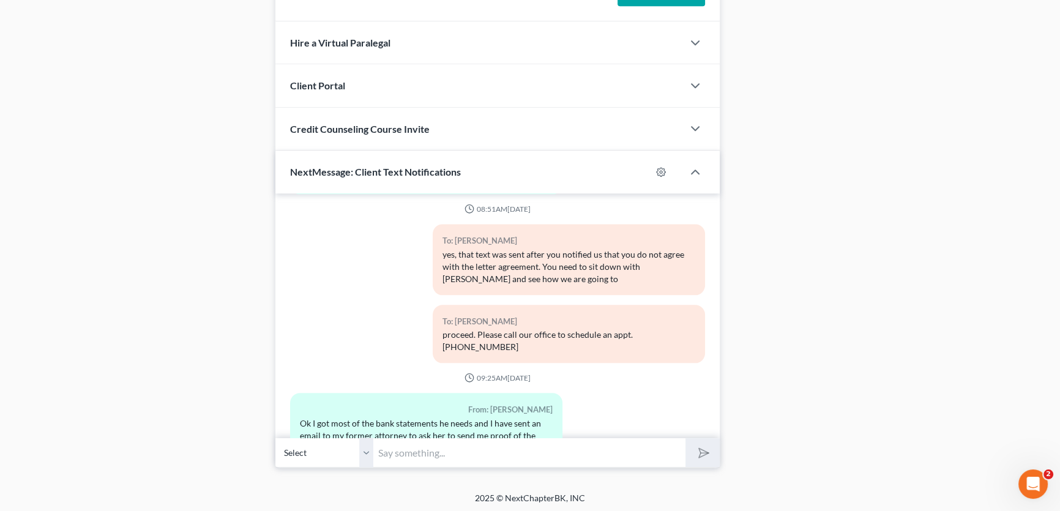
drag, startPoint x: 367, startPoint y: 452, endPoint x: 464, endPoint y: 19, distance: 443.5
click at [367, 452] on select "Select +1 (940) 977-3363 - Samantha Walker" at bounding box center [324, 453] width 98 height 30
click at [409, 450] on input "text" at bounding box center [529, 453] width 312 height 30
click at [400, 454] on input "text" at bounding box center [529, 453] width 312 height 30
click at [638, 446] on input "Samantha, have you made your first bankruptcy payment?" at bounding box center [529, 453] width 312 height 30
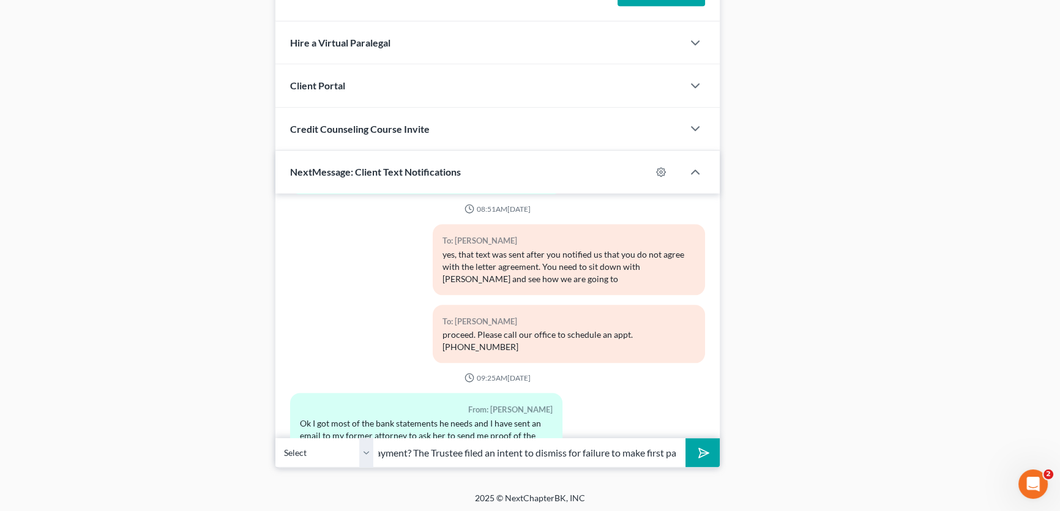
scroll to position [0, 245]
drag, startPoint x: 364, startPoint y: 443, endPoint x: 596, endPoint y: 447, distance: 232.7
click at [364, 443] on select "Select +1 (940) 977-3363 - Samantha Walker" at bounding box center [324, 453] width 98 height 30
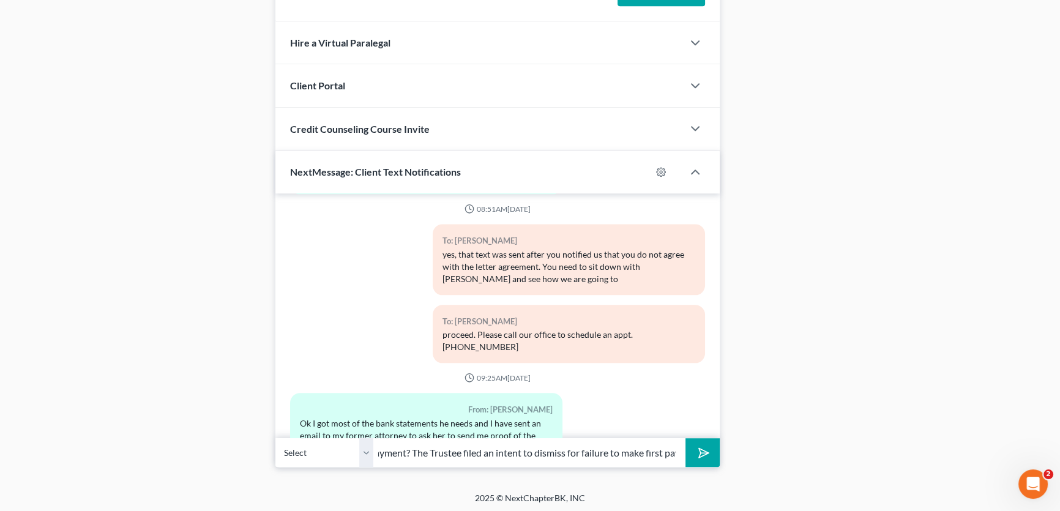
scroll to position [0, 0]
click at [596, 447] on input "Samantha, have you made your first bankruptcy payment? The Trustee filed an int…" at bounding box center [529, 453] width 312 height 30
drag, startPoint x: 613, startPoint y: 447, endPoint x: 808, endPoint y: 446, distance: 194.7
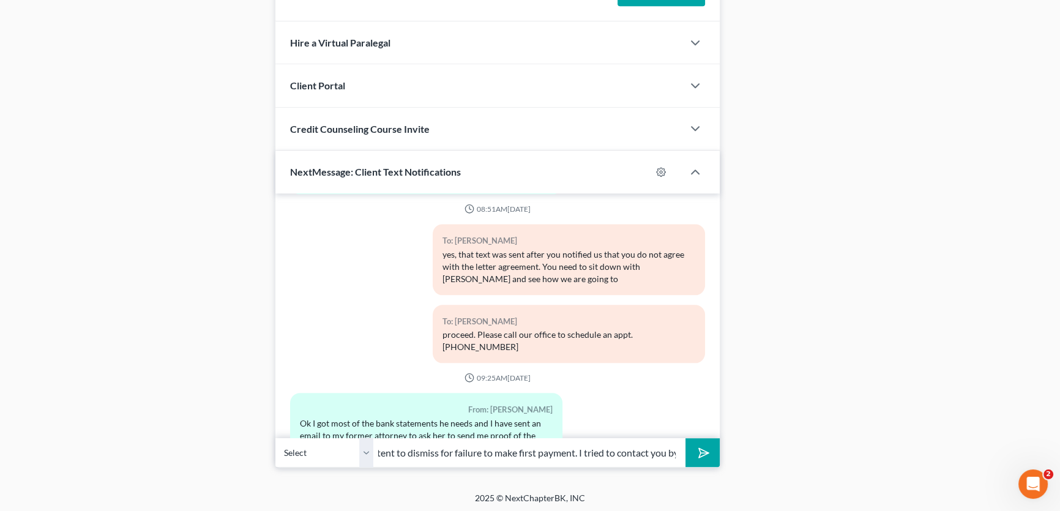
scroll to position [0, 377]
type input "Samantha, have you made your first bankruptcy payment? The Trustee filed an int…"
click at [706, 451] on icon "submit" at bounding box center [701, 452] width 17 height 17
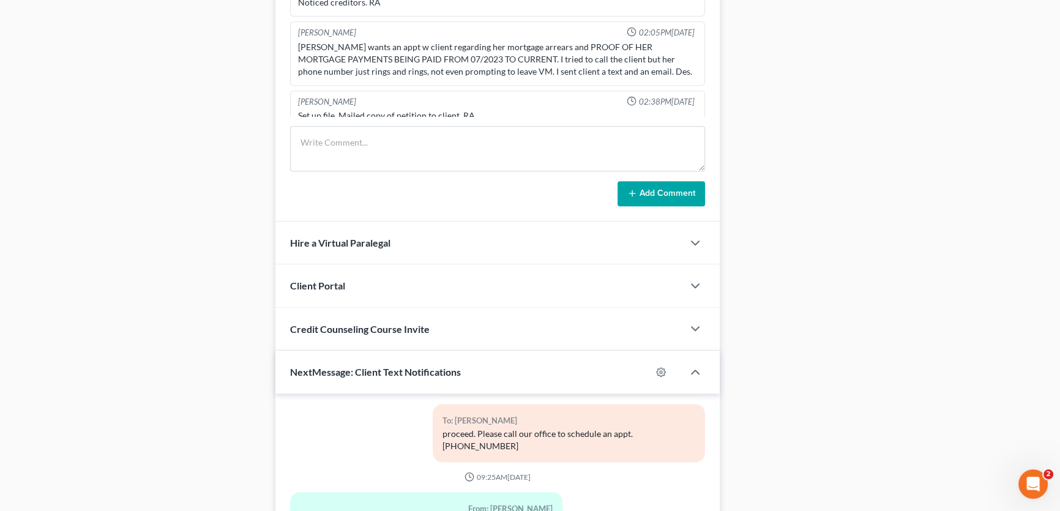
scroll to position [727, 0]
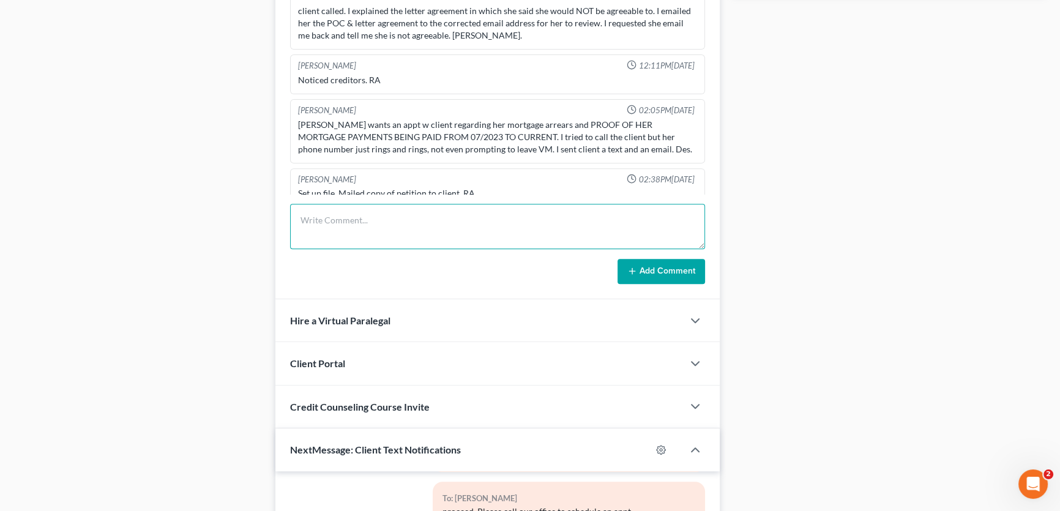
click at [365, 226] on textarea at bounding box center [497, 226] width 415 height 45
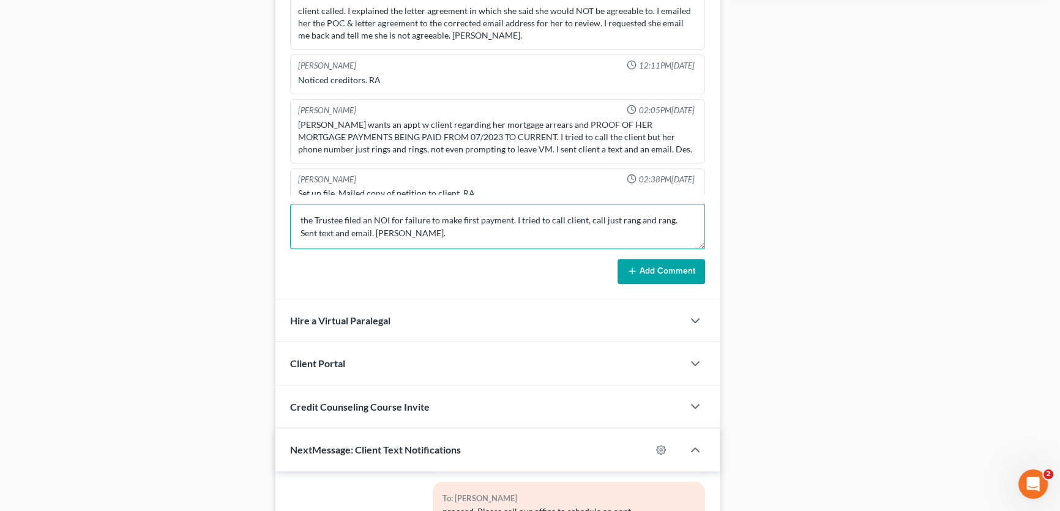
type textarea "the Trustee filed an NOI for failure to make first payment. I tried to call cli…"
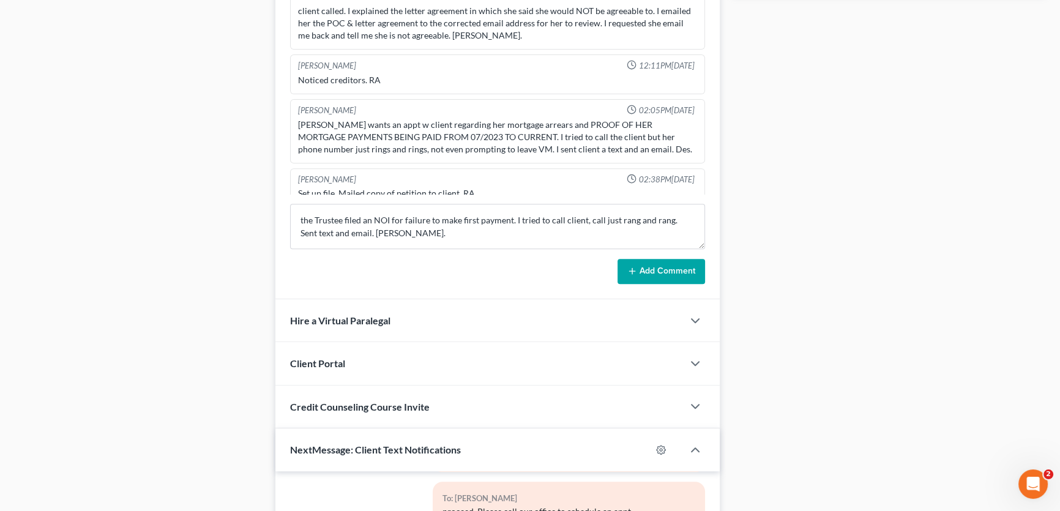
click at [632, 263] on button "Add Comment" at bounding box center [662, 272] width 88 height 26
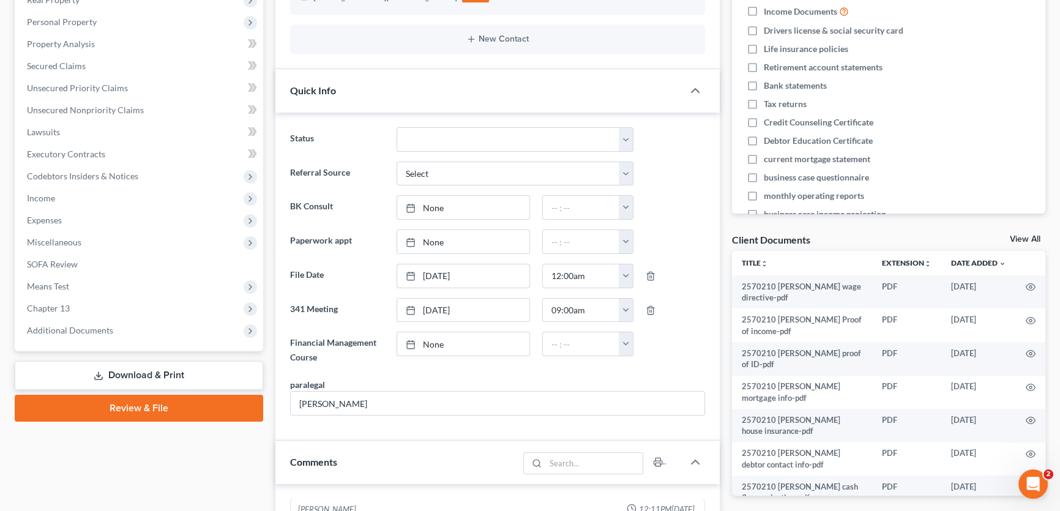
scroll to position [0, 0]
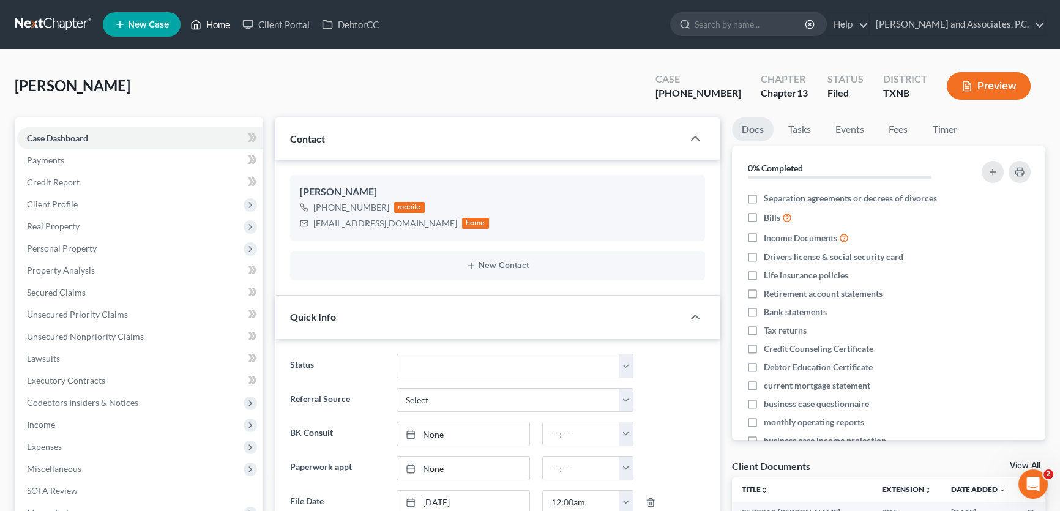
drag, startPoint x: 224, startPoint y: 24, endPoint x: 560, endPoint y: 80, distance: 340.7
click at [224, 24] on link "Home" at bounding box center [210, 24] width 52 height 22
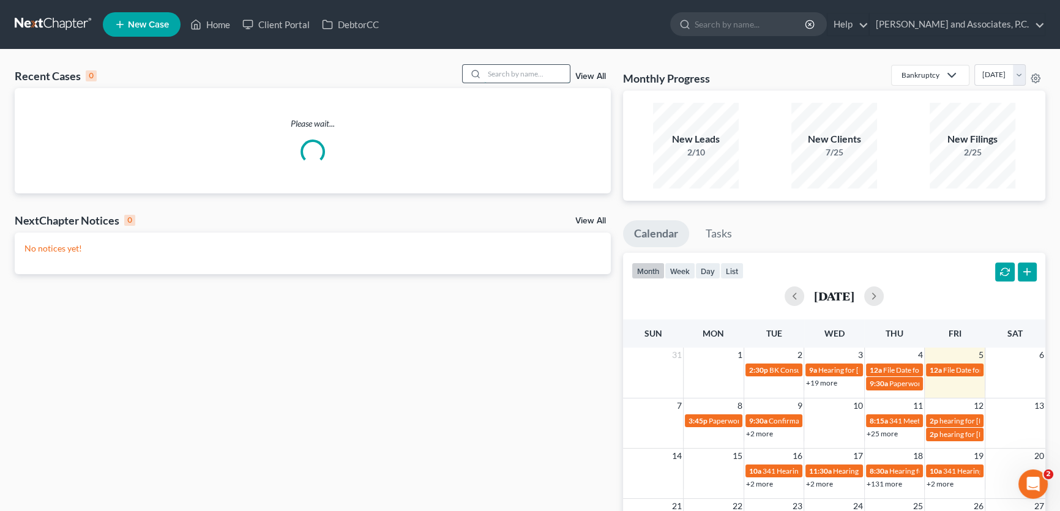
click at [550, 78] on input "search" at bounding box center [527, 74] width 86 height 18
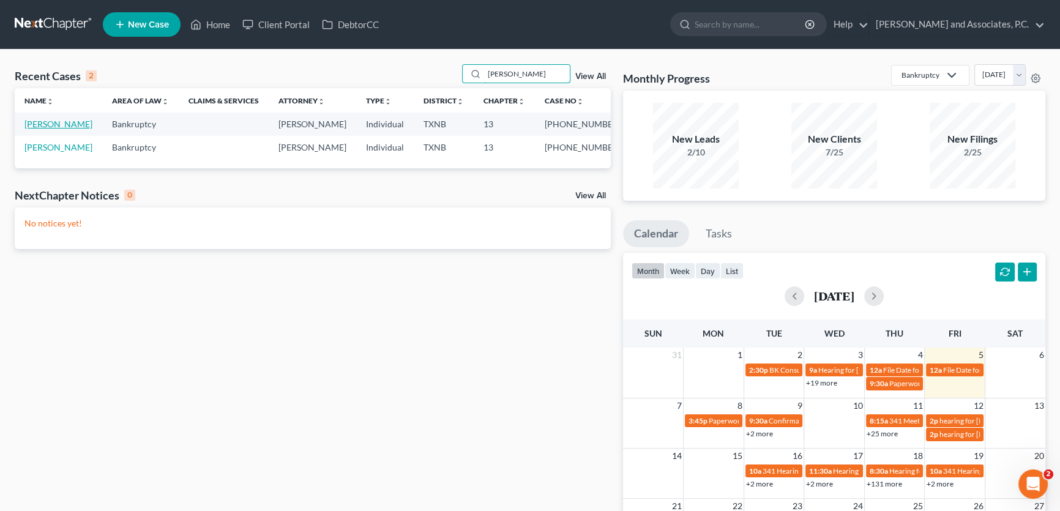
type input "becker"
click at [62, 125] on link "[PERSON_NAME]" at bounding box center [58, 124] width 68 height 10
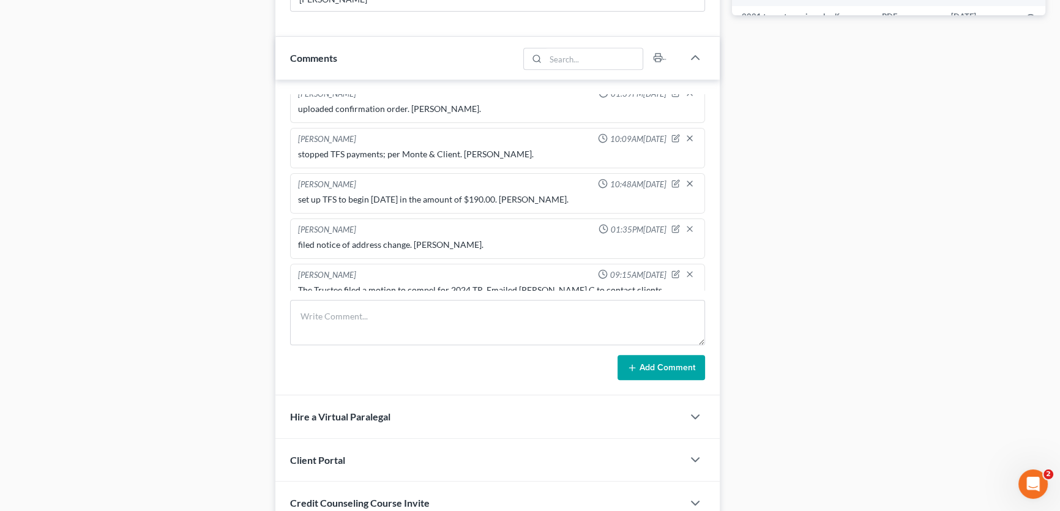
scroll to position [807, 0]
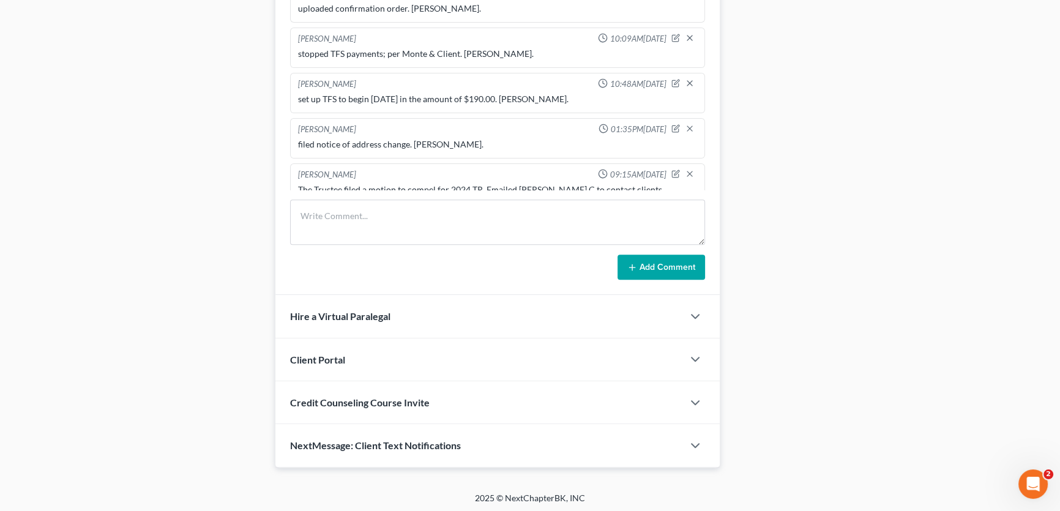
click at [382, 441] on span "NextMessage: Client Text Notifications" at bounding box center [375, 446] width 171 height 12
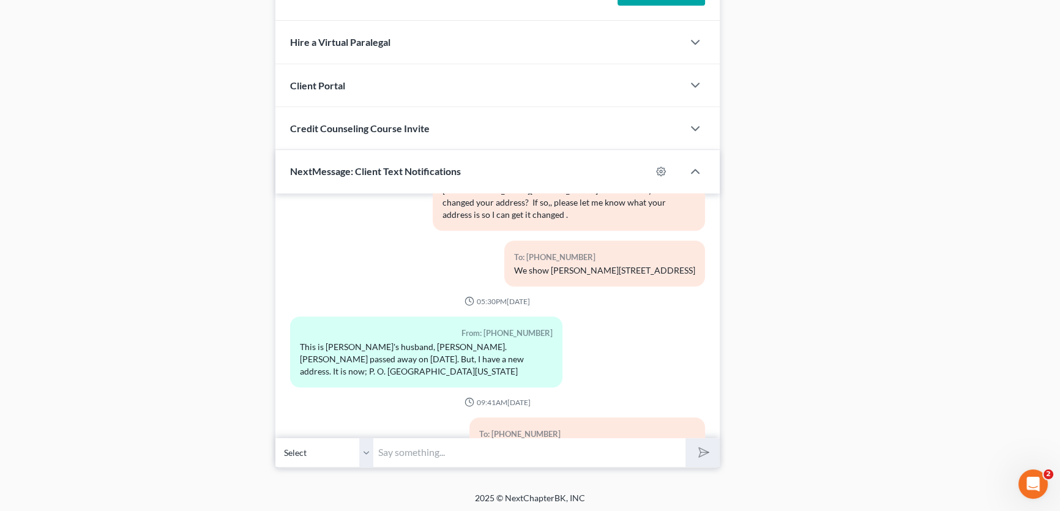
scroll to position [953, 0]
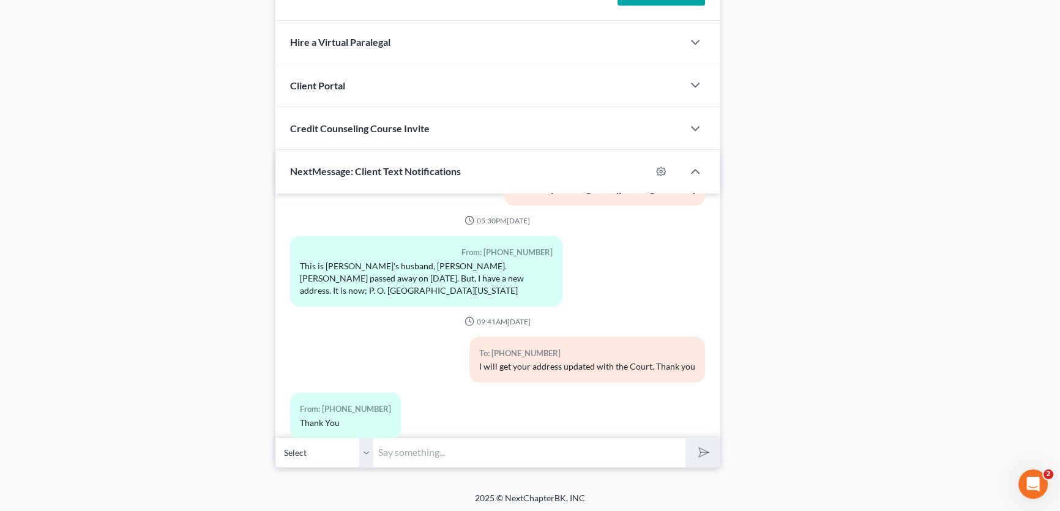
drag, startPoint x: 370, startPoint y: 444, endPoint x: 360, endPoint y: 441, distance: 10.5
click at [370, 444] on select "Select +1 (432) 599-3612 - Roger Becker +1 (325) 370-2865 - Mary Becker (NON FI…" at bounding box center [324, 453] width 98 height 30
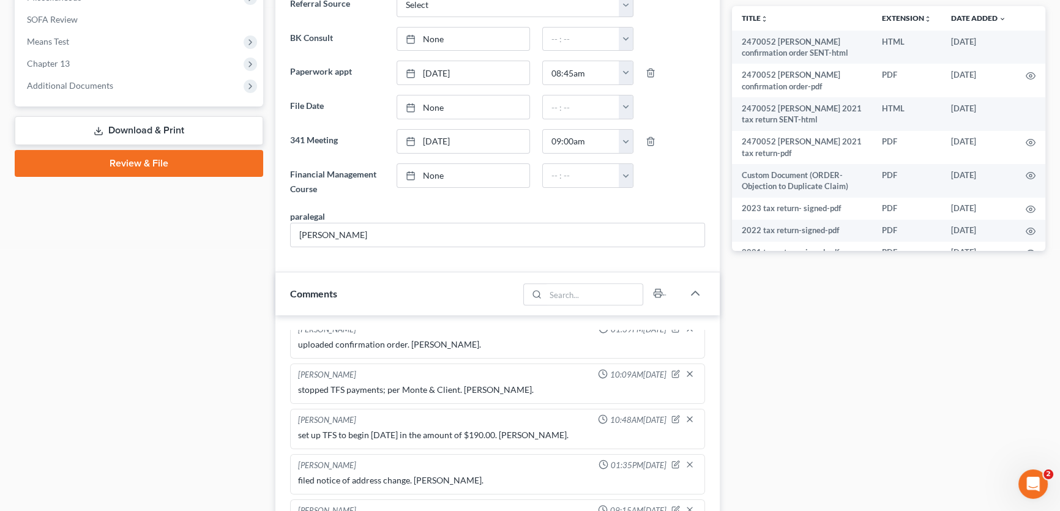
scroll to position [470, 0]
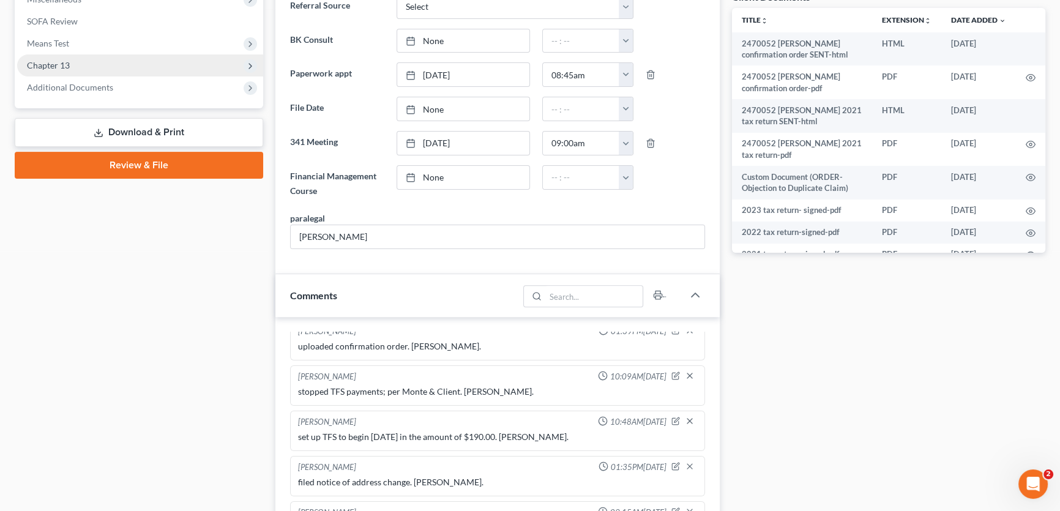
click at [83, 64] on span "Chapter 13" at bounding box center [140, 65] width 246 height 22
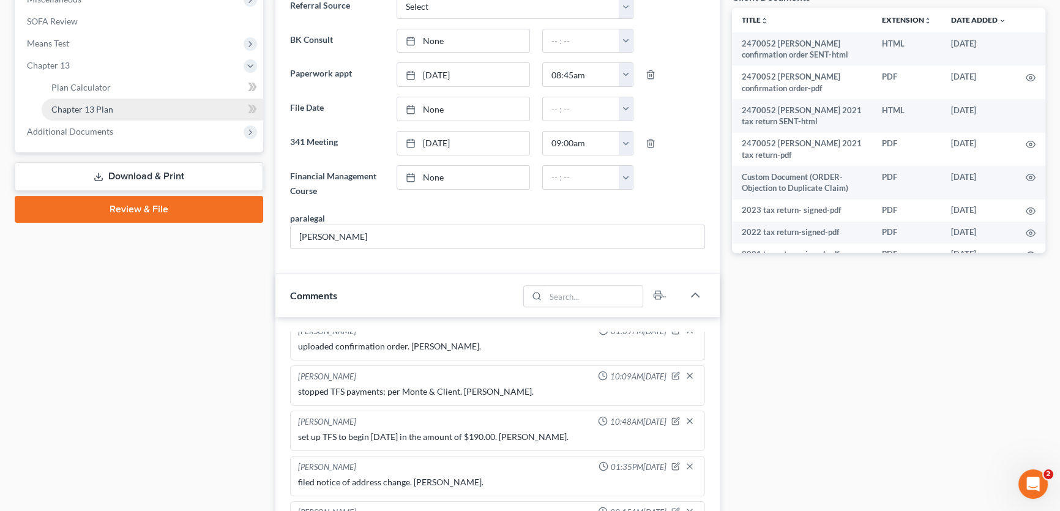
click at [93, 107] on span "Chapter 13 Plan" at bounding box center [82, 109] width 62 height 10
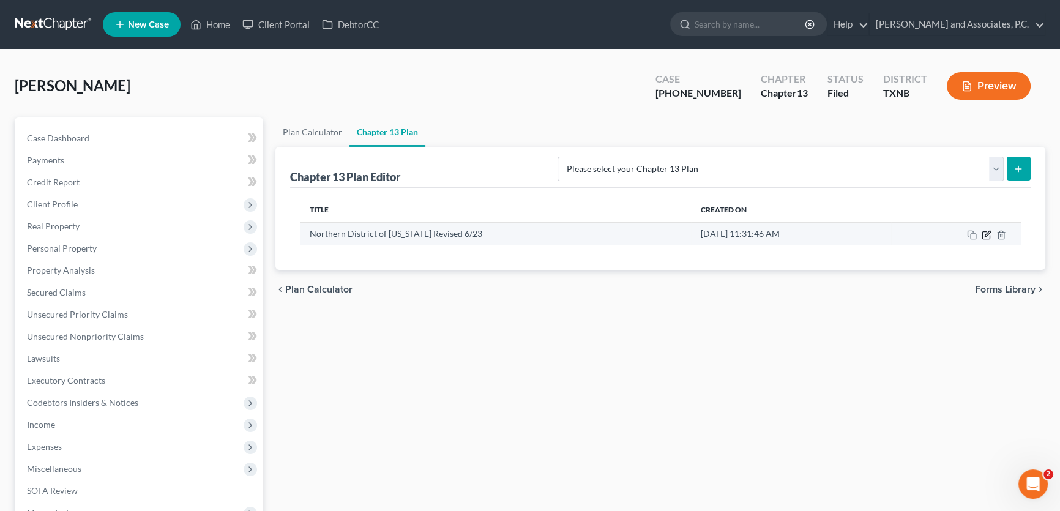
click at [985, 236] on icon "button" at bounding box center [988, 234] width 6 height 6
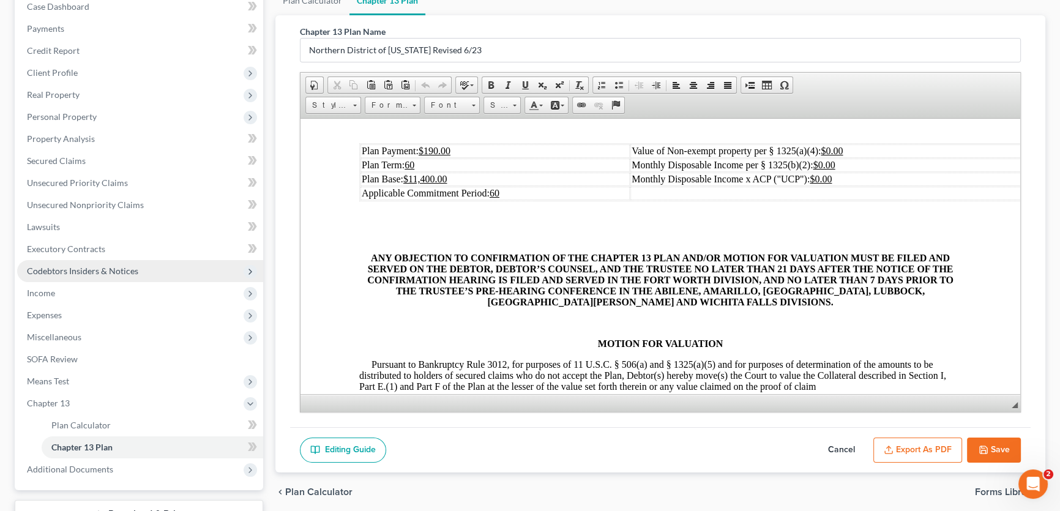
scroll to position [226, 0]
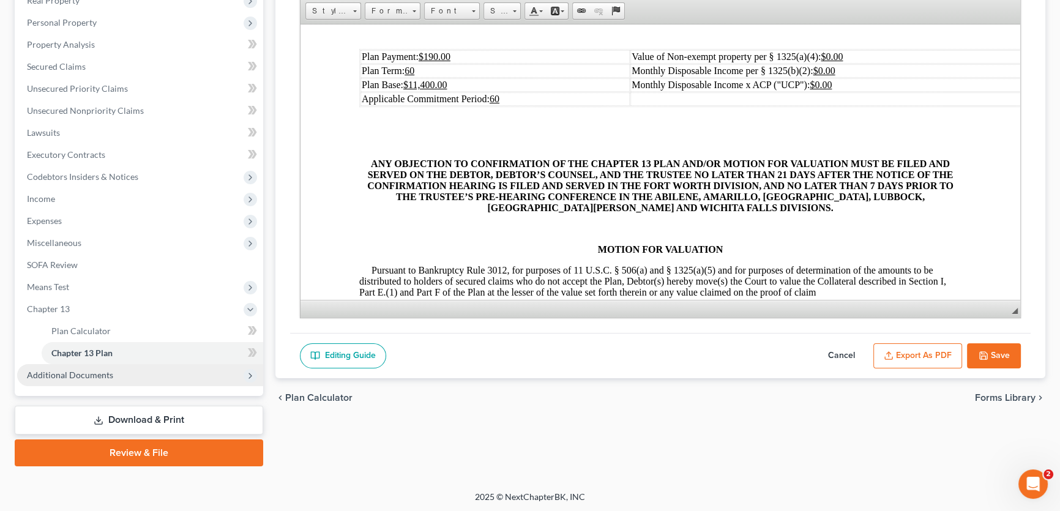
click at [75, 370] on span "Additional Documents" at bounding box center [70, 375] width 86 height 10
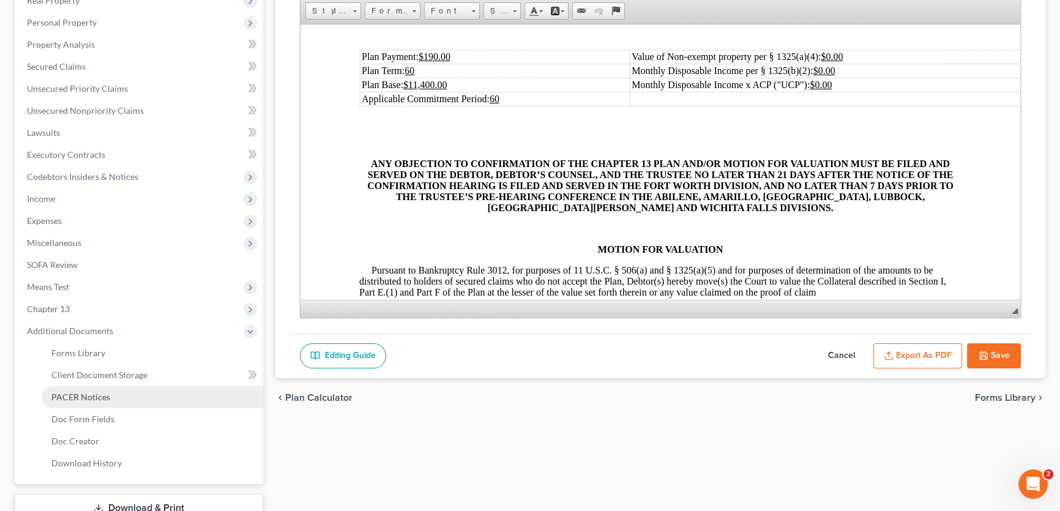
click at [89, 398] on span "PACER Notices" at bounding box center [80, 397] width 59 height 10
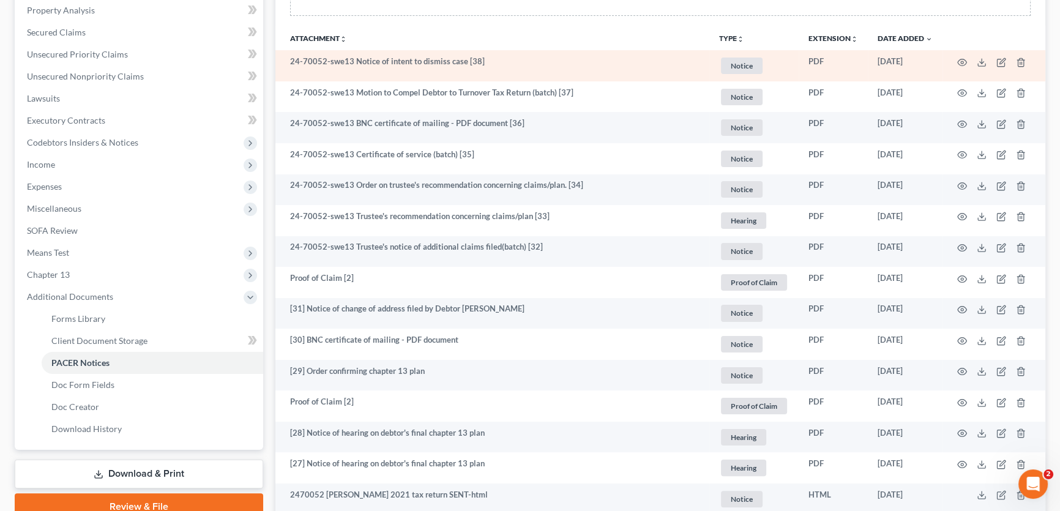
scroll to position [222, 0]
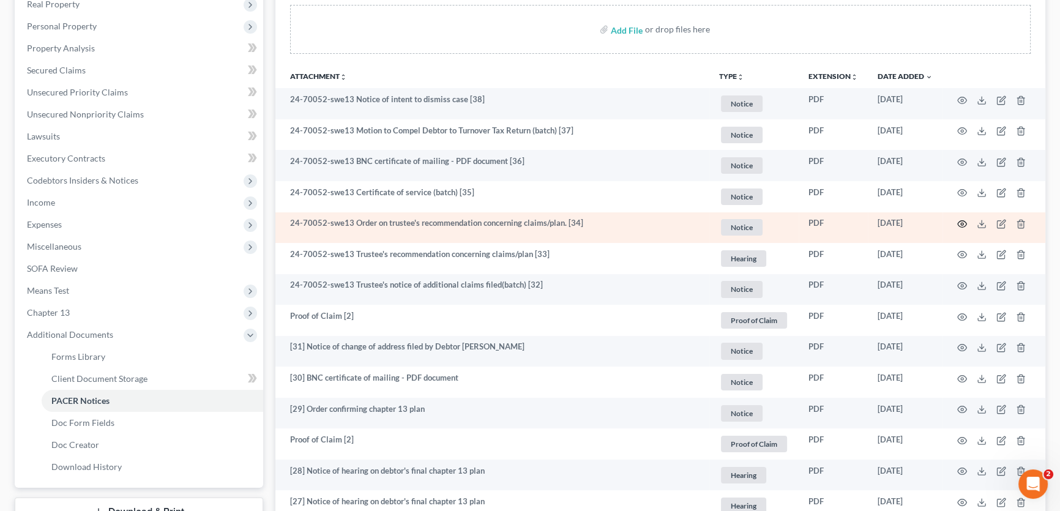
click at [964, 221] on icon "button" at bounding box center [962, 224] width 9 height 7
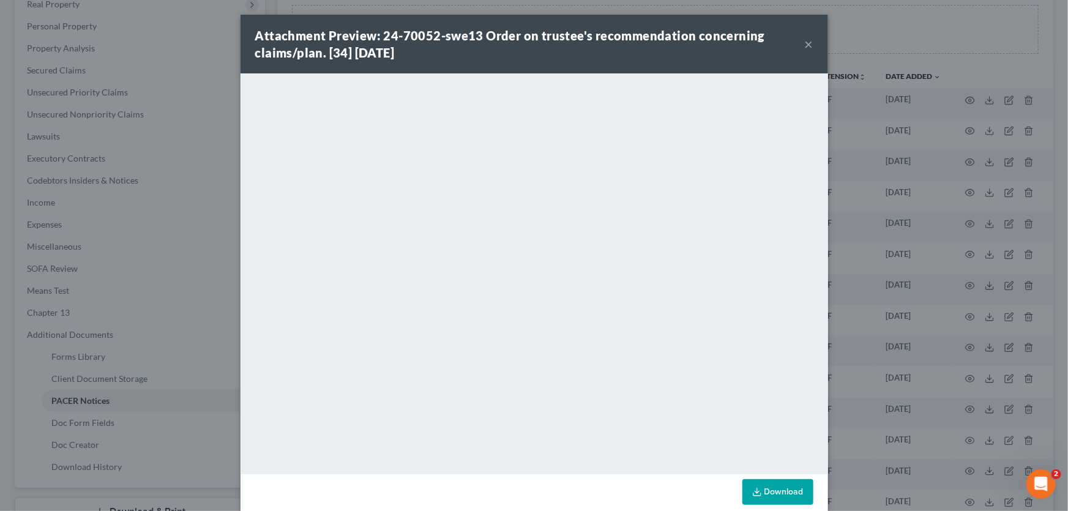
click at [808, 42] on button "×" at bounding box center [809, 44] width 9 height 15
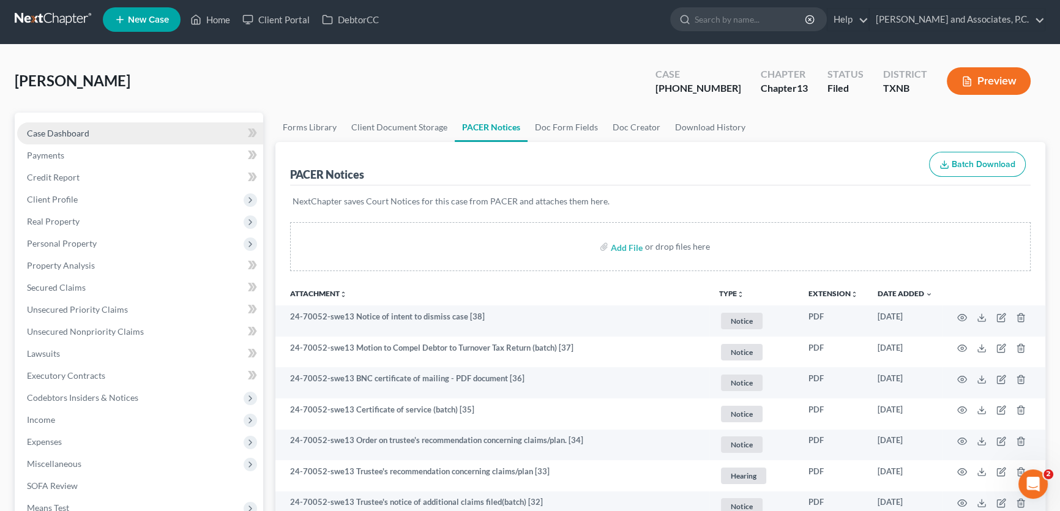
scroll to position [0, 0]
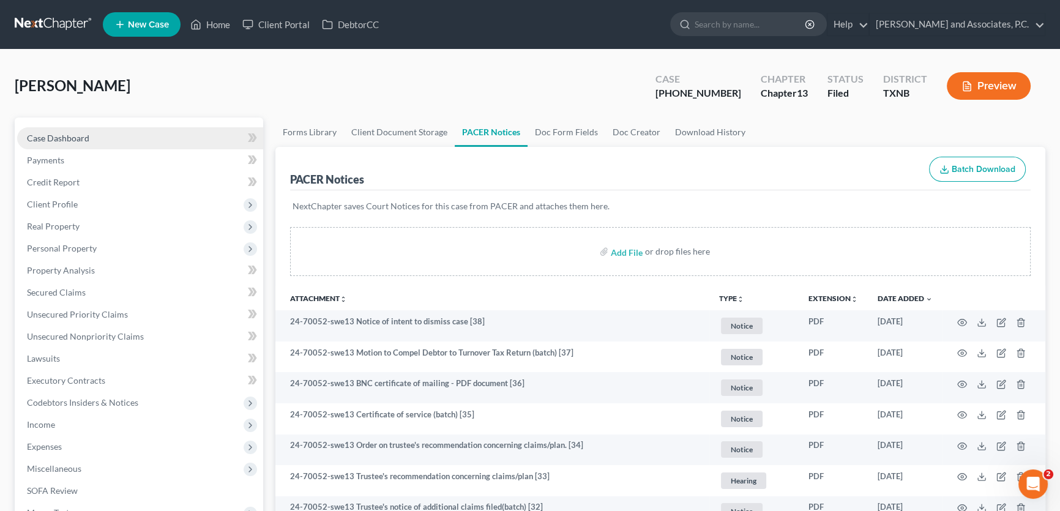
click at [92, 138] on link "Case Dashboard" at bounding box center [140, 138] width 246 height 22
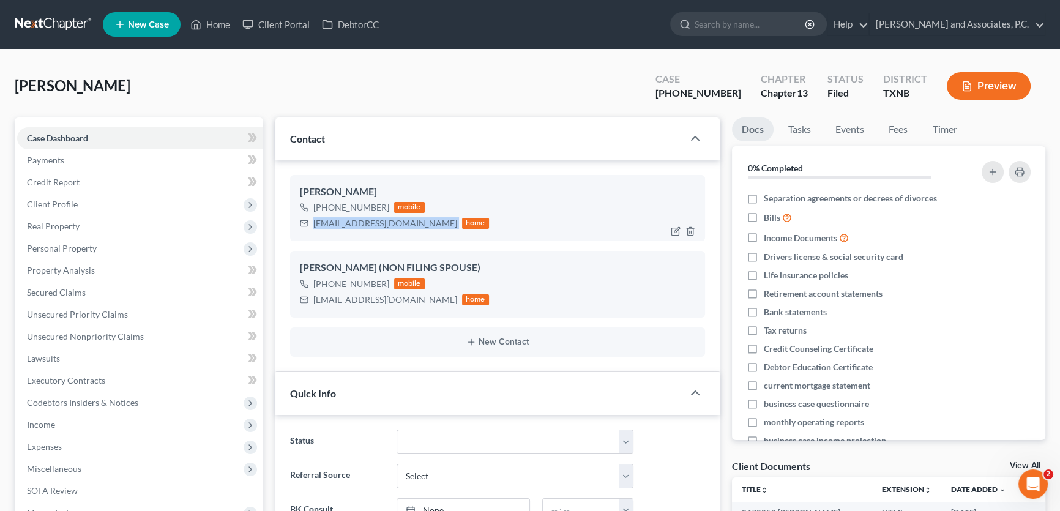
drag, startPoint x: 419, startPoint y: 222, endPoint x: 315, endPoint y: 222, distance: 104.1
click at [315, 222] on div "roger4rangers@yahoo.com home" at bounding box center [394, 223] width 189 height 16
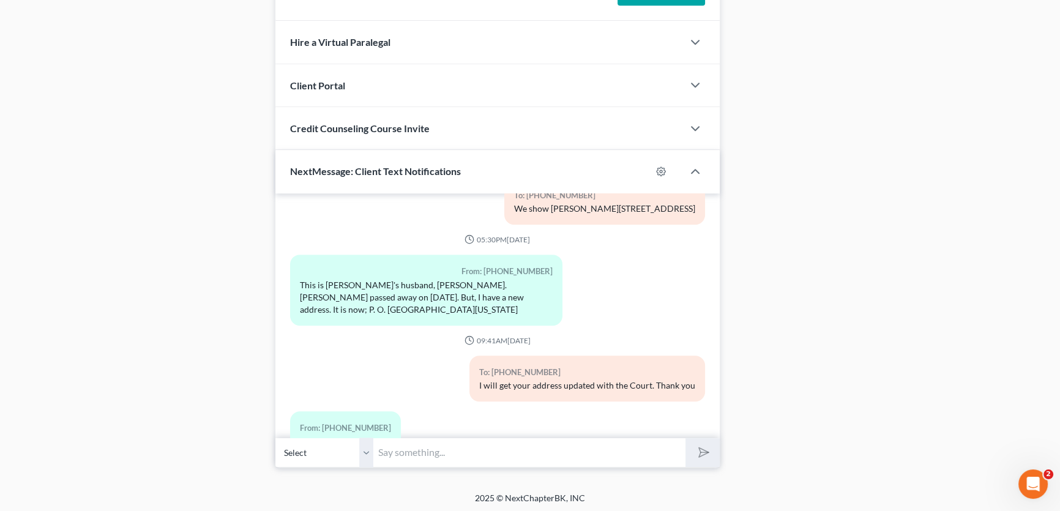
scroll to position [953, 0]
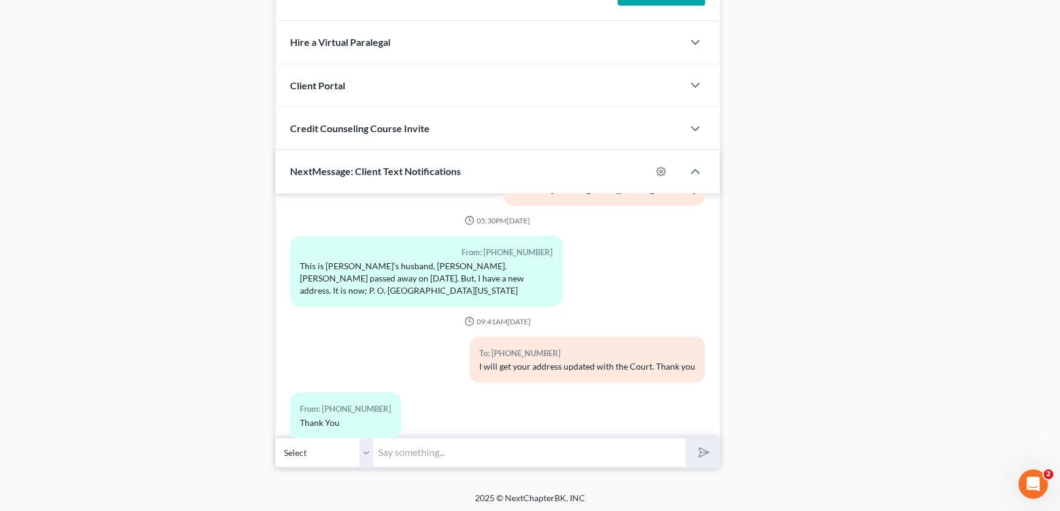
drag, startPoint x: 367, startPoint y: 451, endPoint x: 373, endPoint y: 464, distance: 14.5
click at [367, 451] on select "Select +1 (432) 599-3612 - Roger Becker +1 (325) 370-2865 - Mary Becker (NON FI…" at bounding box center [324, 453] width 98 height 30
click at [275, 438] on select "Select +1 (432) 599-3612 - Roger Becker +1 (325) 370-2865 - Mary Becker (NON FI…" at bounding box center [324, 453] width 98 height 30
click at [397, 452] on input "text" at bounding box center [529, 453] width 312 height 30
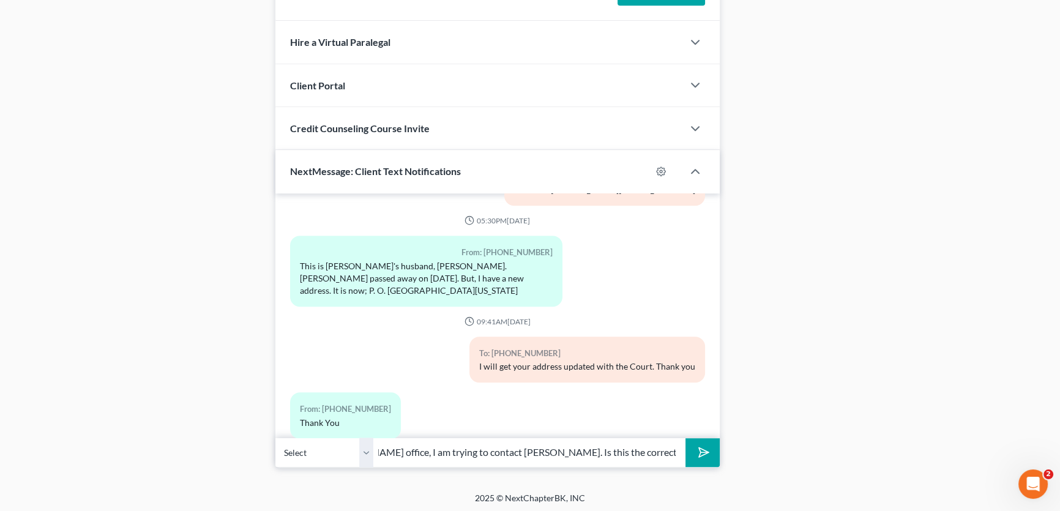
type input "This is Amy from Monte White's office, I am trying to contact Mr. Roger Becker.…"
click at [686, 438] on button "submit" at bounding box center [703, 452] width 34 height 29
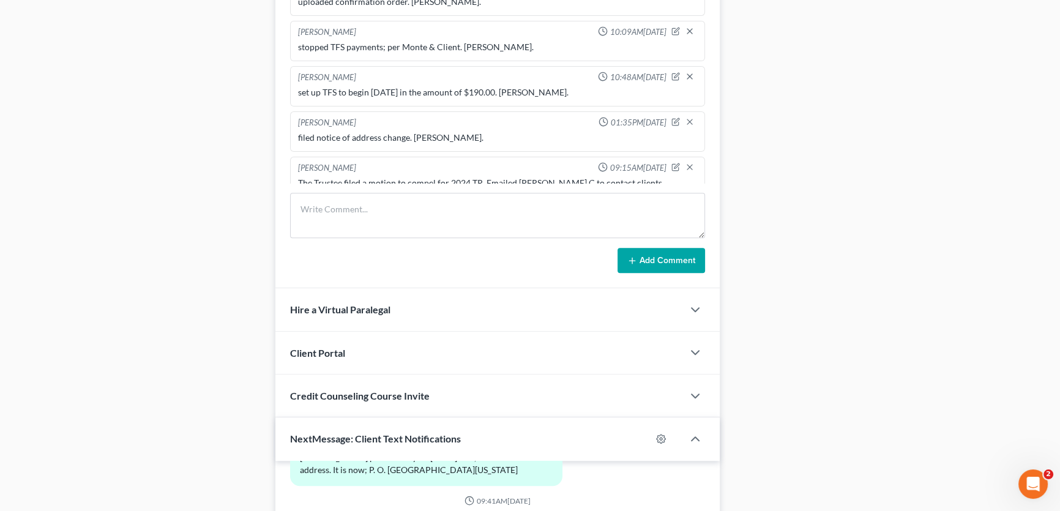
scroll to position [747, 0]
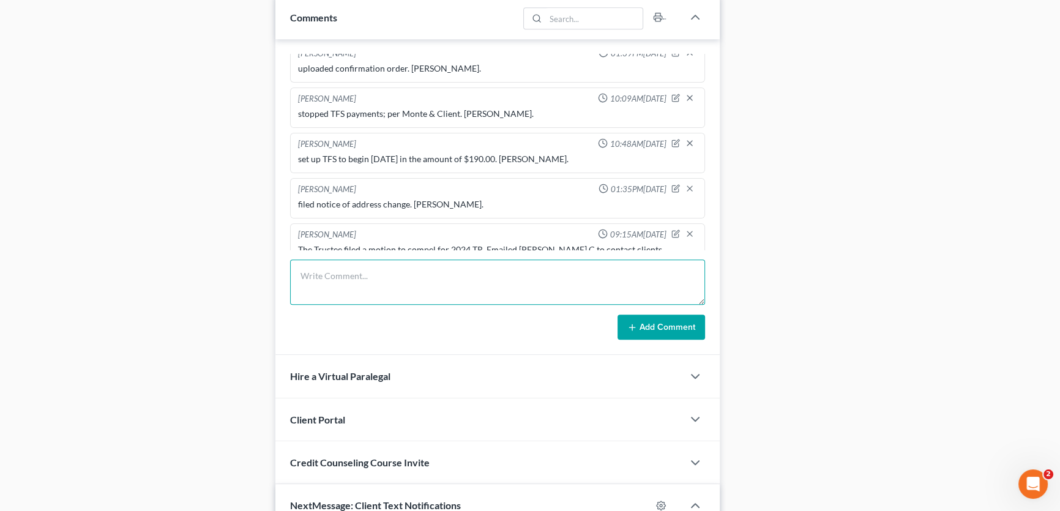
click at [370, 285] on textarea at bounding box center [497, 282] width 415 height 45
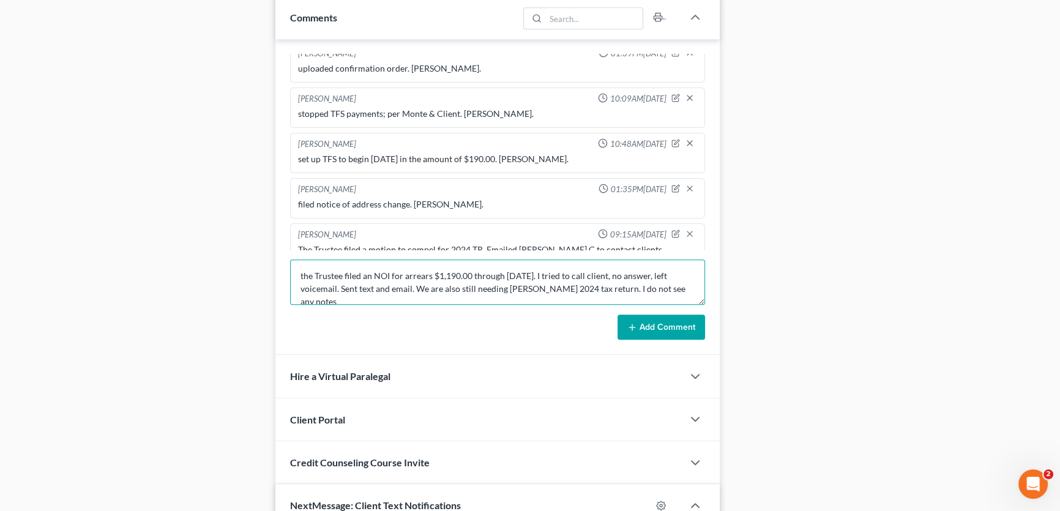
scroll to position [2, 0]
type textarea "the Trustee filed an NOI for arrears $1,190.00 through August 2025. I tried to …"
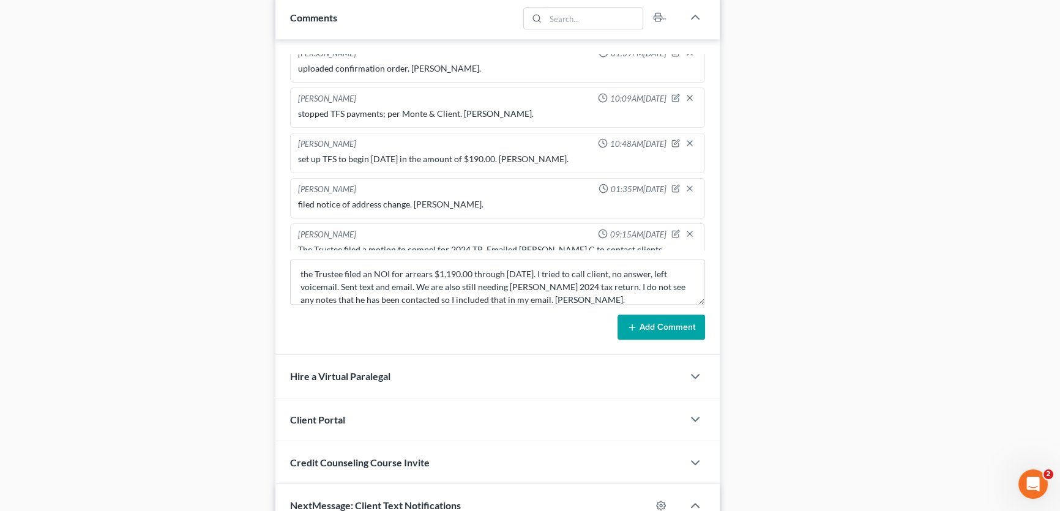
click at [651, 322] on button "Add Comment" at bounding box center [662, 328] width 88 height 26
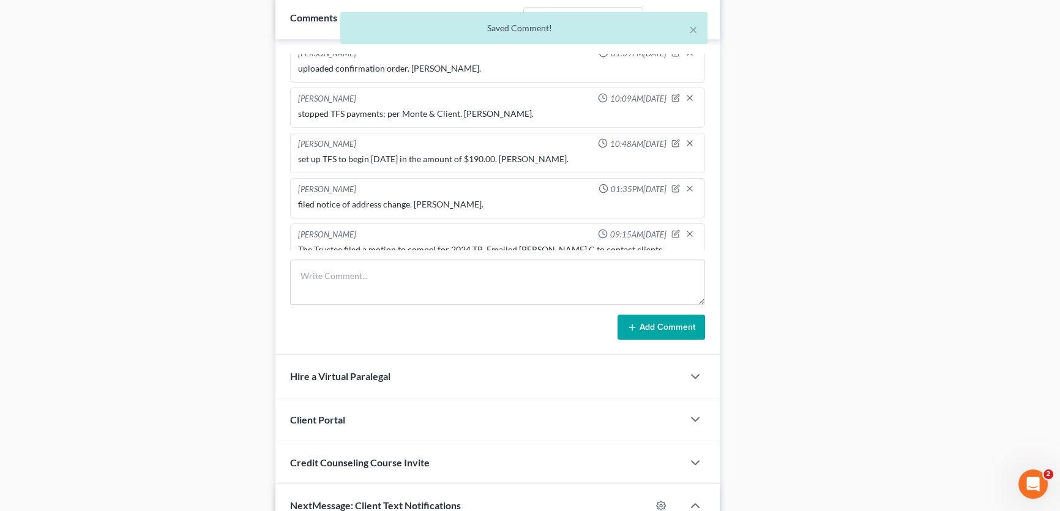
scroll to position [521, 0]
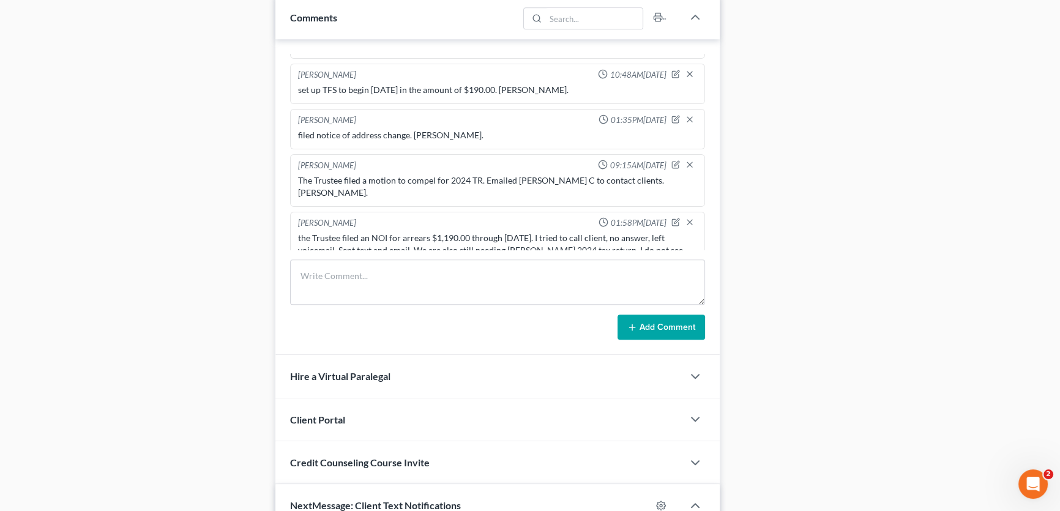
drag, startPoint x: 980, startPoint y: 305, endPoint x: 256, endPoint y: 305, distance: 723.6
click at [980, 305] on div "Docs Tasks Events Fees Timer 0% Completed Nothing here yet! Separation agreemen…" at bounding box center [889, 86] width 326 height 1432
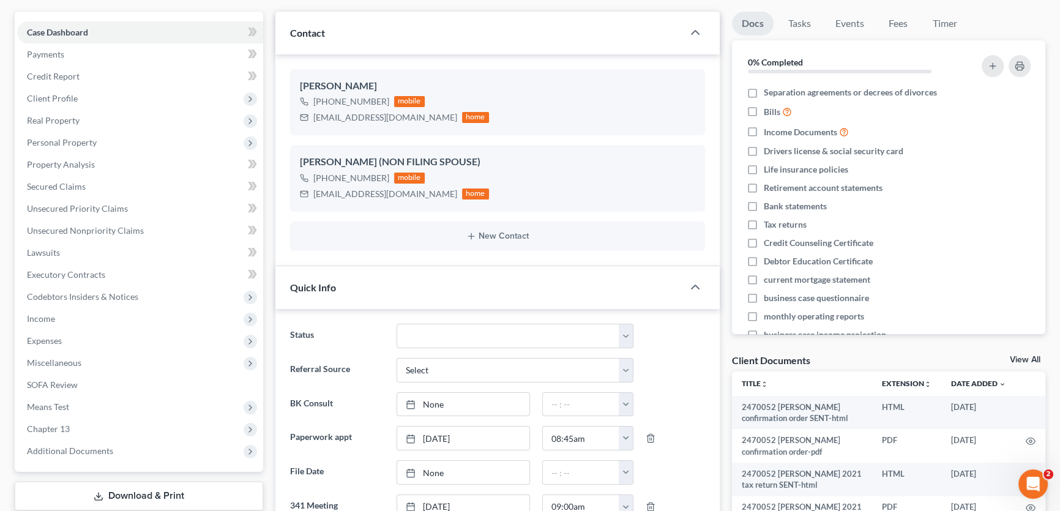
scroll to position [0, 0]
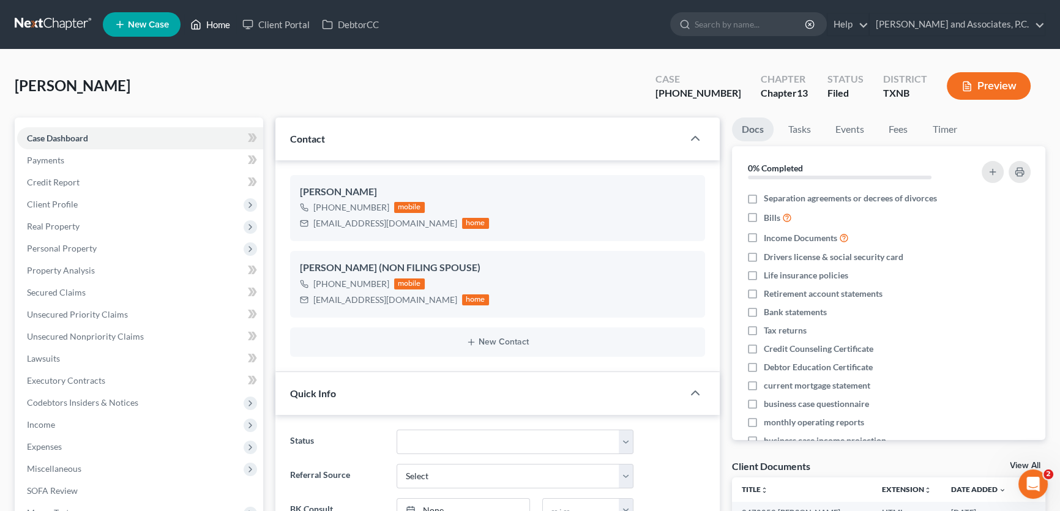
click at [223, 21] on link "Home" at bounding box center [210, 24] width 52 height 22
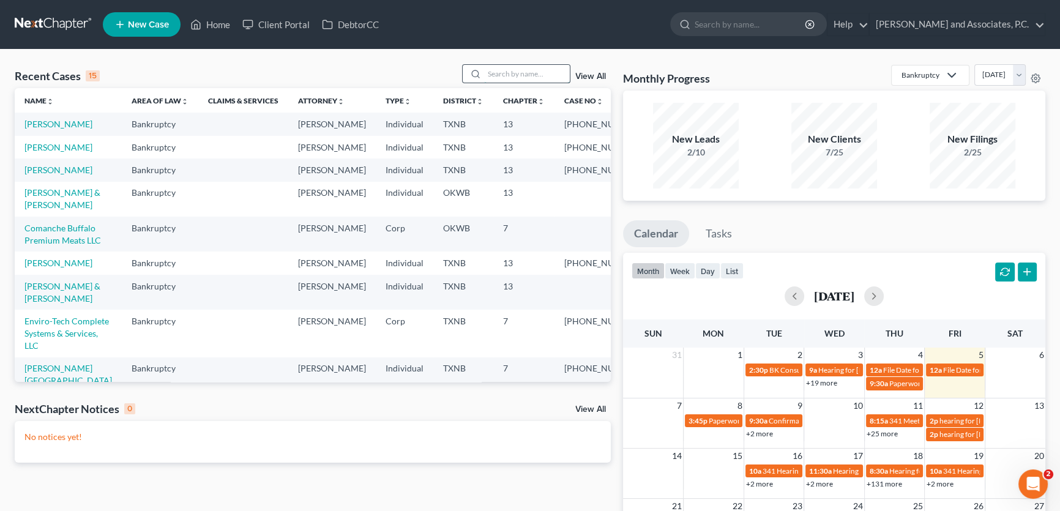
click at [492, 67] on input "search" at bounding box center [527, 74] width 86 height 18
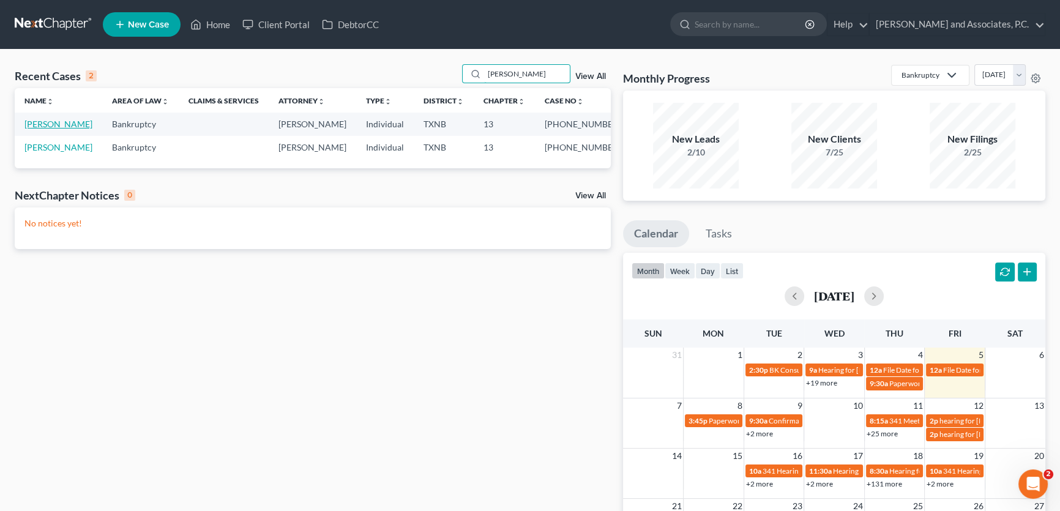
type input "[PERSON_NAME]"
click at [64, 125] on link "[PERSON_NAME]" at bounding box center [58, 124] width 68 height 10
select select "5"
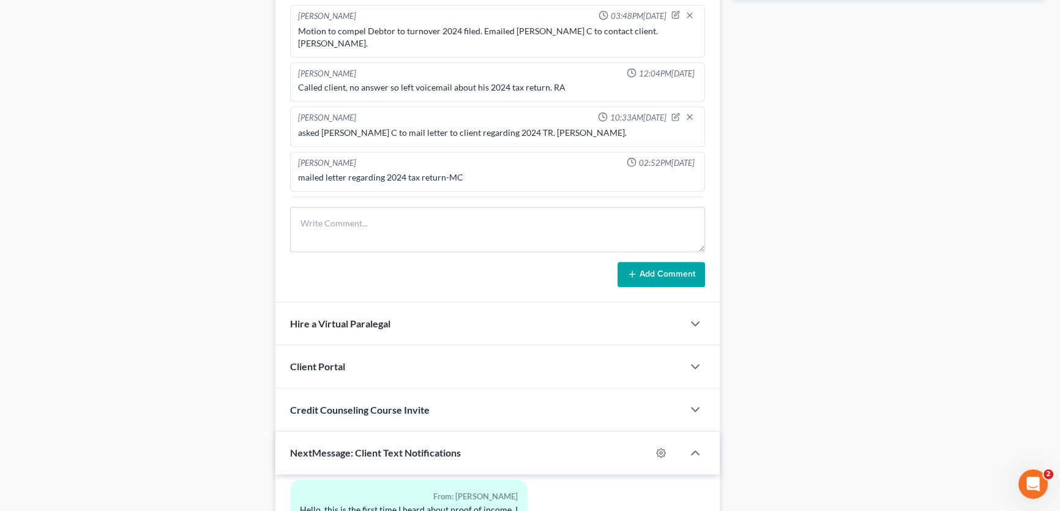
scroll to position [727, 0]
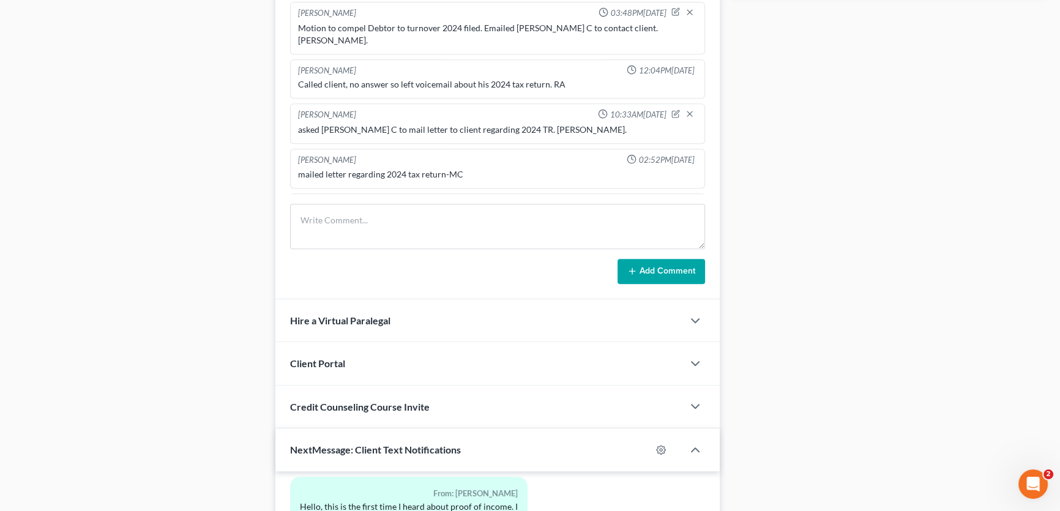
drag, startPoint x: 129, startPoint y: 200, endPoint x: 209, endPoint y: 204, distance: 81.0
click at [129, 200] on div "Case Dashboard Payments Invoices Payments Payments Credit Report Client Profile" at bounding box center [139, 68] width 261 height 1356
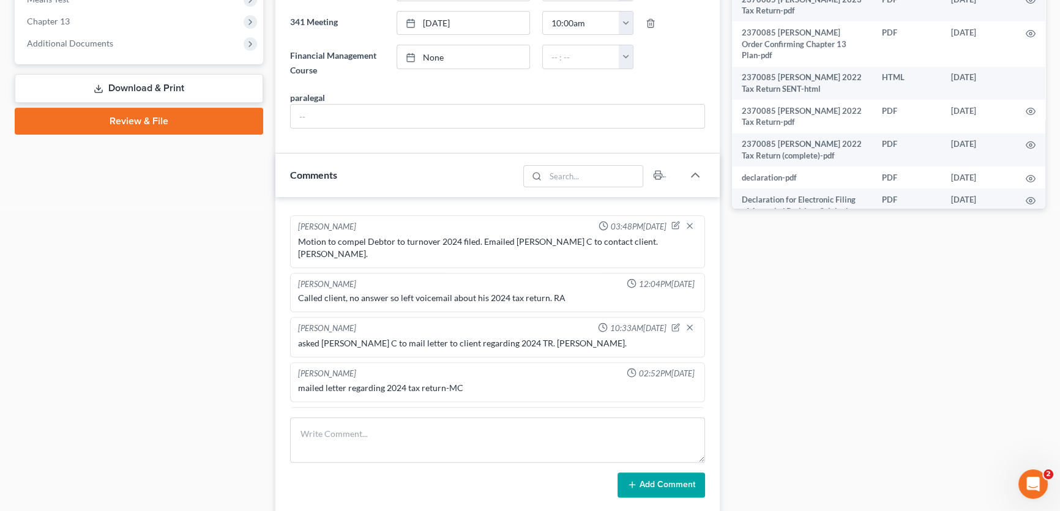
scroll to position [445, 0]
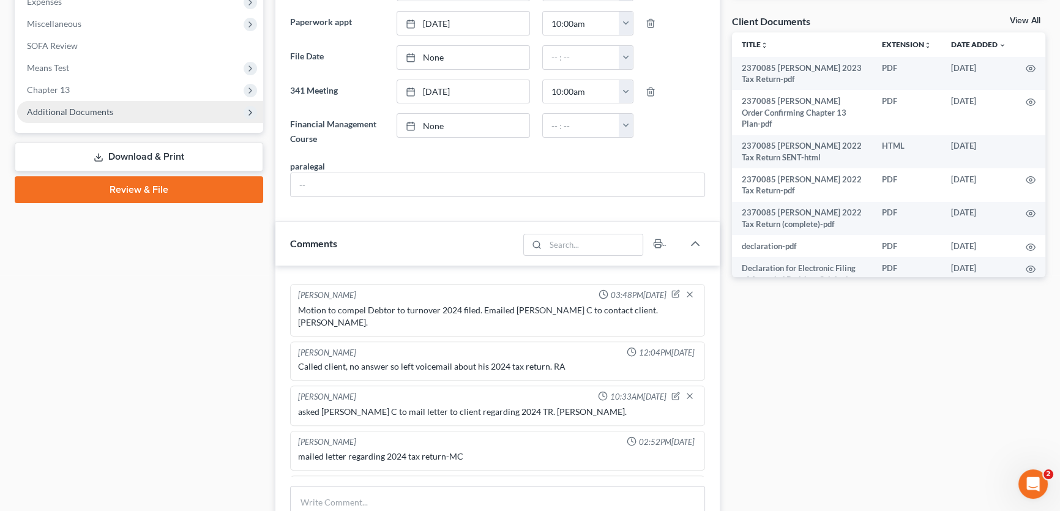
click at [57, 111] on span "Additional Documents" at bounding box center [70, 112] width 86 height 10
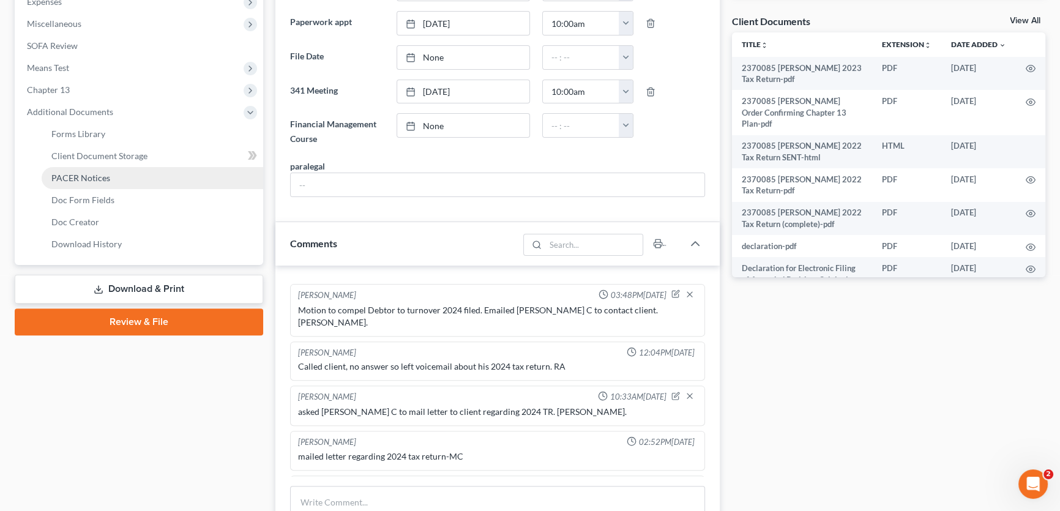
click at [97, 173] on span "PACER Notices" at bounding box center [80, 178] width 59 height 10
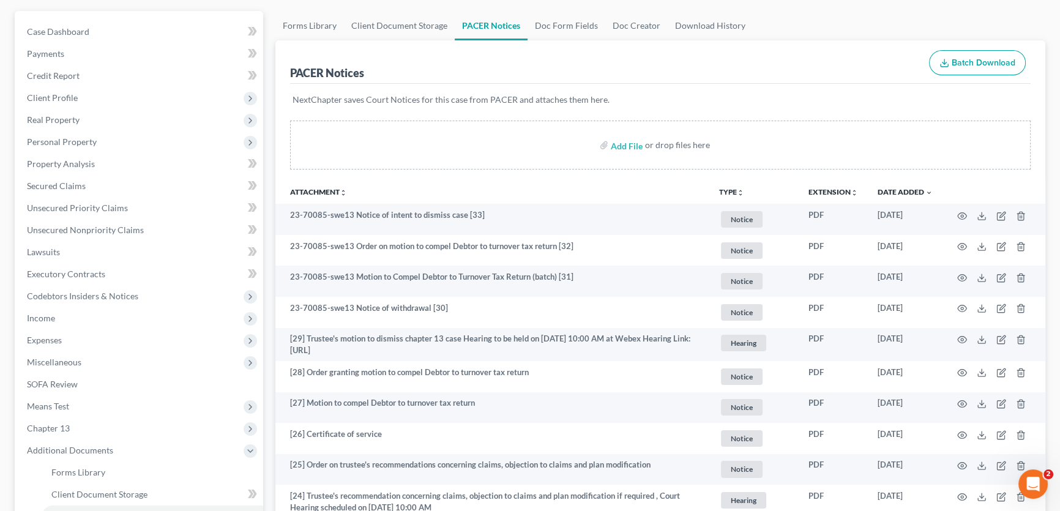
scroll to position [111, 0]
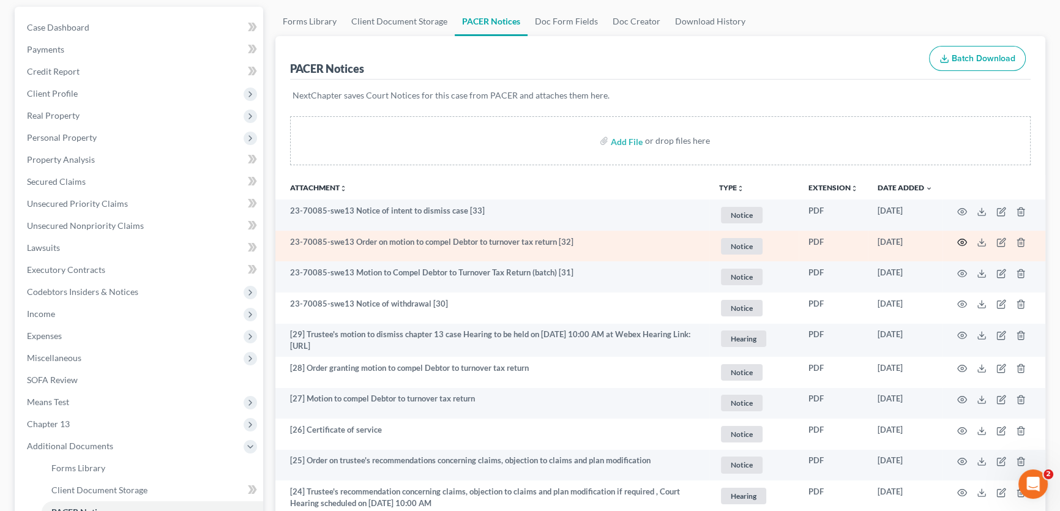
click at [961, 241] on circle "button" at bounding box center [962, 242] width 2 height 2
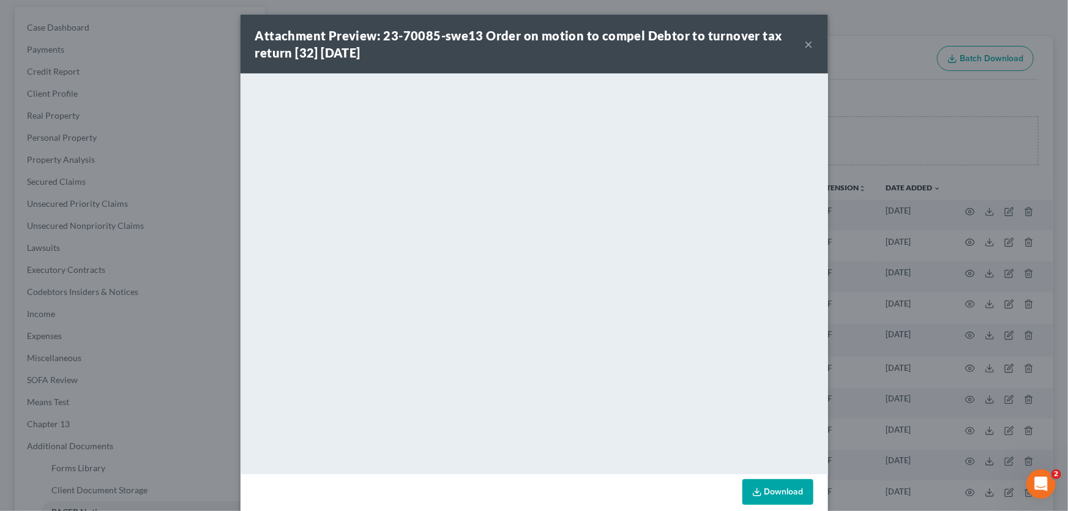
click at [805, 43] on button "×" at bounding box center [809, 44] width 9 height 15
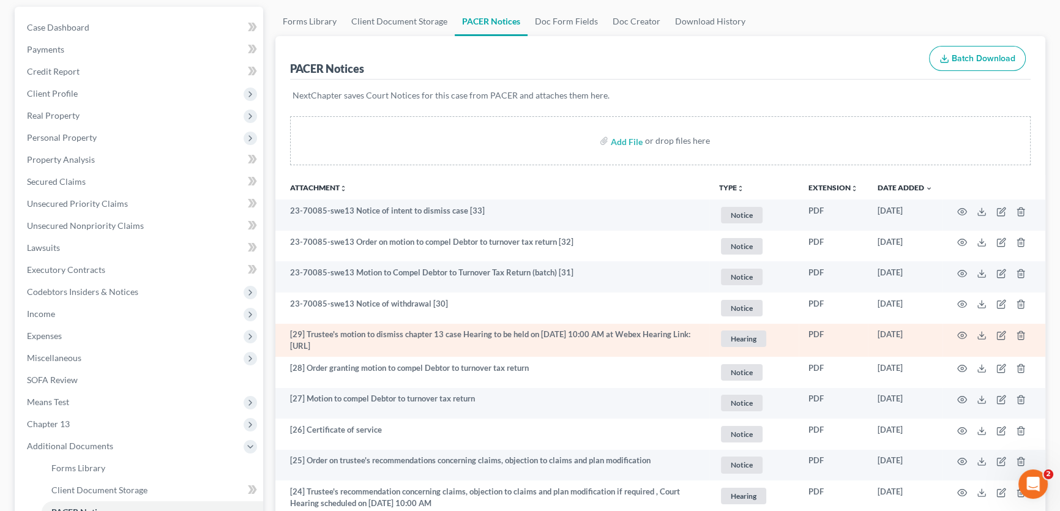
scroll to position [55, 0]
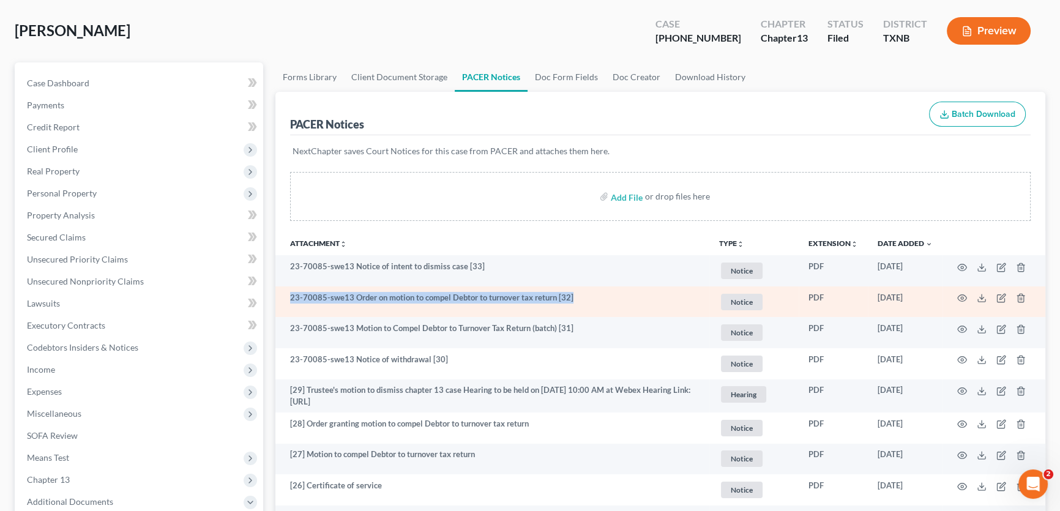
drag, startPoint x: 566, startPoint y: 294, endPoint x: 280, endPoint y: 298, distance: 285.9
click at [280, 298] on td "23-70085-swe13 Order on motion to compel Debtor to turnover tax return [32]" at bounding box center [492, 301] width 434 height 31
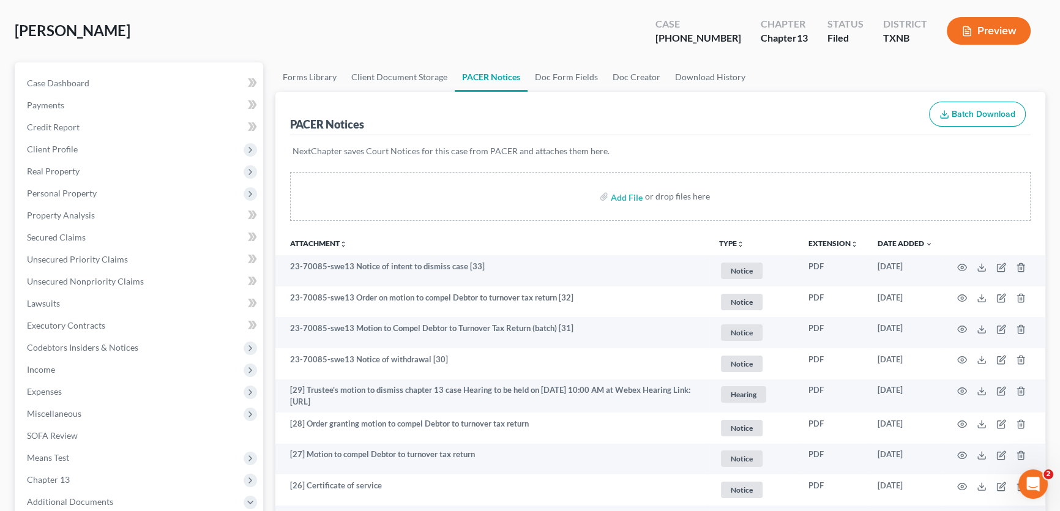
click at [277, 242] on th "Attachment unfold_more expand_more expand_less" at bounding box center [492, 243] width 434 height 24
click at [97, 79] on link "Case Dashboard" at bounding box center [140, 83] width 246 height 22
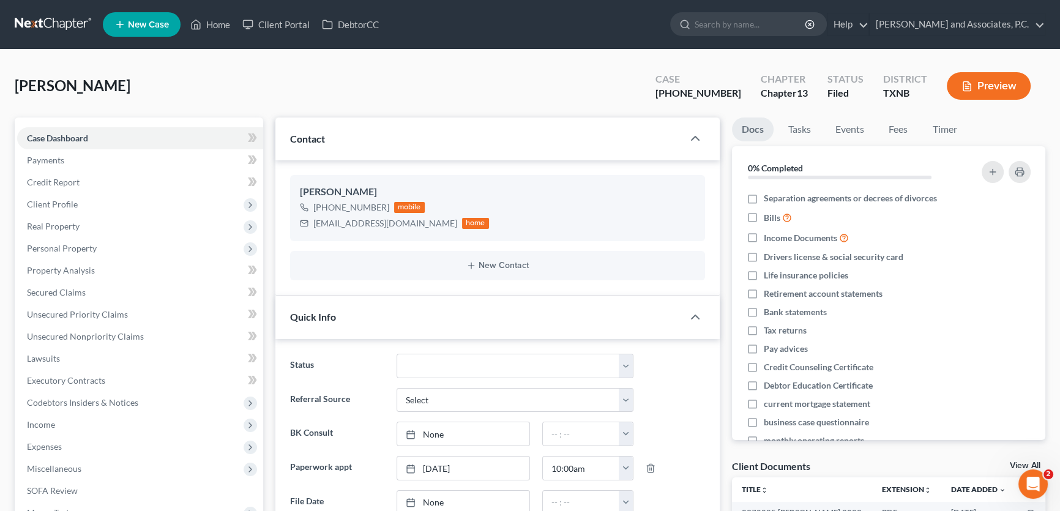
scroll to position [275, 0]
drag, startPoint x: 392, startPoint y: 225, endPoint x: 280, endPoint y: 92, distance: 173.3
click at [313, 226] on div "[EMAIL_ADDRESS][DOMAIN_NAME]" at bounding box center [385, 223] width 144 height 12
click at [293, 235] on div "David Tracey +1 (940) 447-4122 mobile subgrade16@aol.com home" at bounding box center [497, 208] width 415 height 66
click at [324, 236] on div "David Tracey +1 (940) 447-4122 mobile subgrade16@aol.com home" at bounding box center [497, 208] width 415 height 66
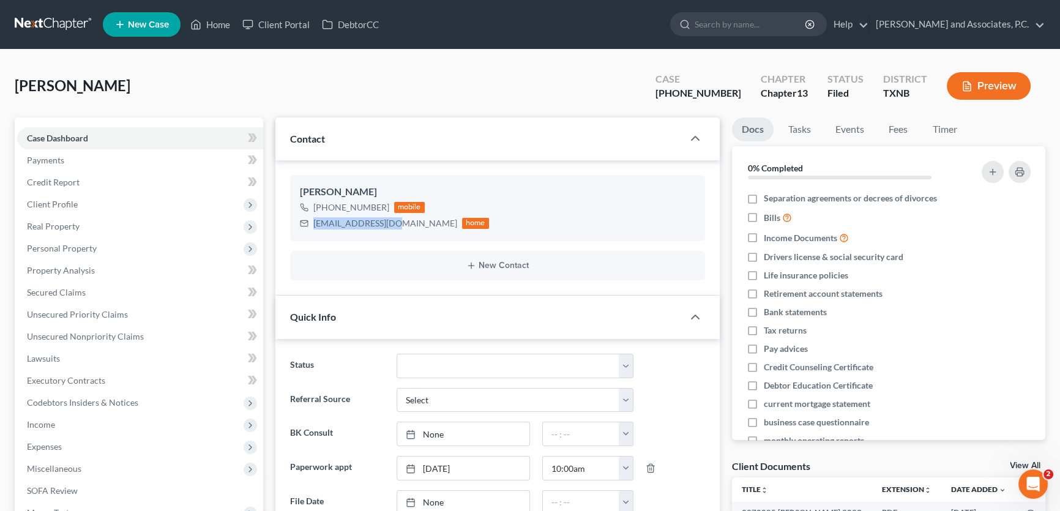
click at [280, 92] on div "Tracey, David Upgraded Case 23-70085-13 Chapter Chapter 13 Status Filed Distric…" at bounding box center [530, 90] width 1031 height 53
click at [285, 171] on div "David Tracey +1 (940) 447-4122 mobile subgrade16@aol.com home New Contact" at bounding box center [497, 227] width 444 height 135
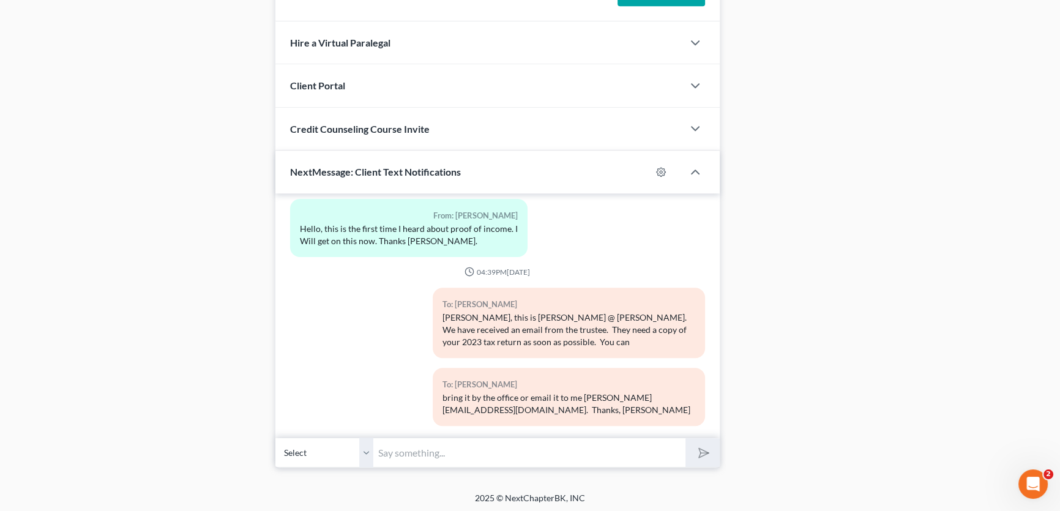
scroll to position [274, 0]
drag, startPoint x: 369, startPoint y: 449, endPoint x: 418, endPoint y: 452, distance: 49.6
click at [369, 449] on select "Select [PHONE_NUMBER] - [PERSON_NAME]" at bounding box center [324, 453] width 98 height 30
click at [399, 450] on input "text" at bounding box center [529, 453] width 312 height 30
click at [418, 452] on input "text" at bounding box center [529, 453] width 312 height 30
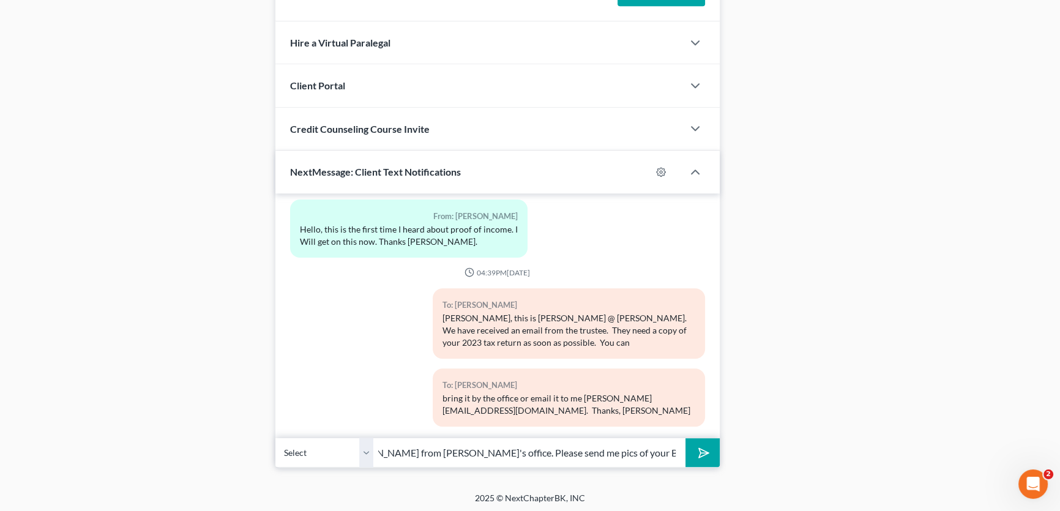
scroll to position [0, 80]
type input "This is [PERSON_NAME] from [PERSON_NAME]'s office. Please send me pics of your …"
drag, startPoint x: 364, startPoint y: 443, endPoint x: 702, endPoint y: 449, distance: 338.0
click at [364, 443] on select "Select [PHONE_NUMBER] - [PERSON_NAME]" at bounding box center [324, 453] width 98 height 30
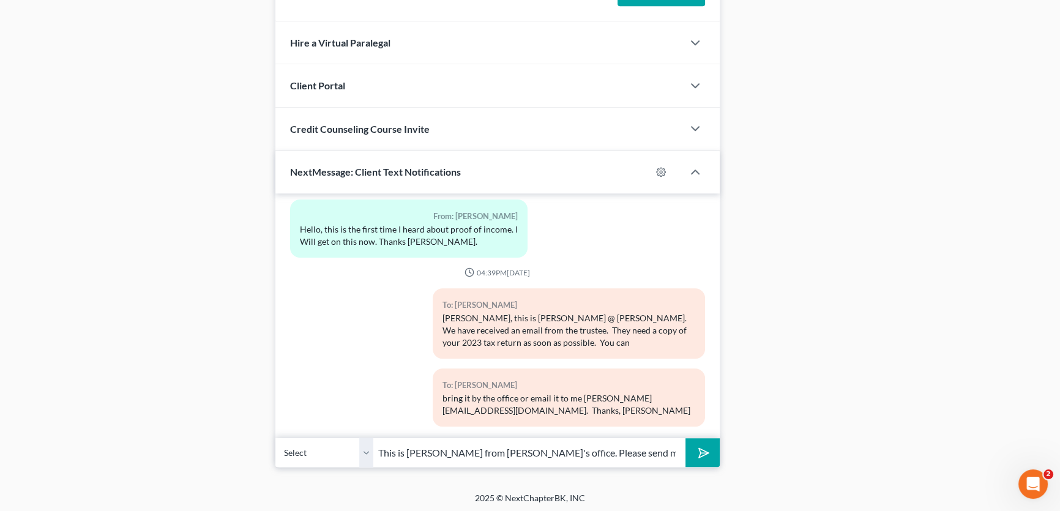
click at [364, 443] on select "Select [PHONE_NUMBER] - [PERSON_NAME]" at bounding box center [324, 453] width 98 height 30
click at [702, 449] on icon "submit" at bounding box center [701, 452] width 17 height 17
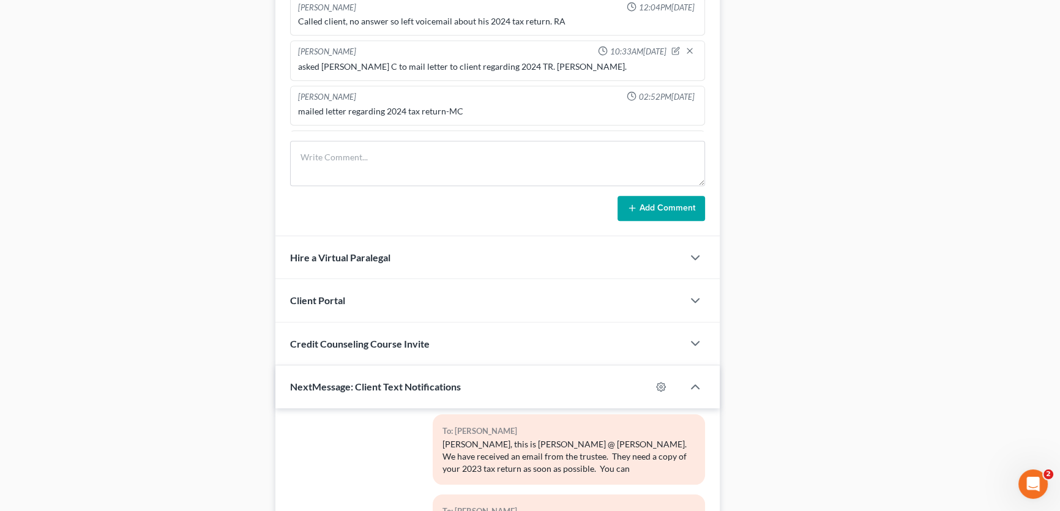
scroll to position [783, 0]
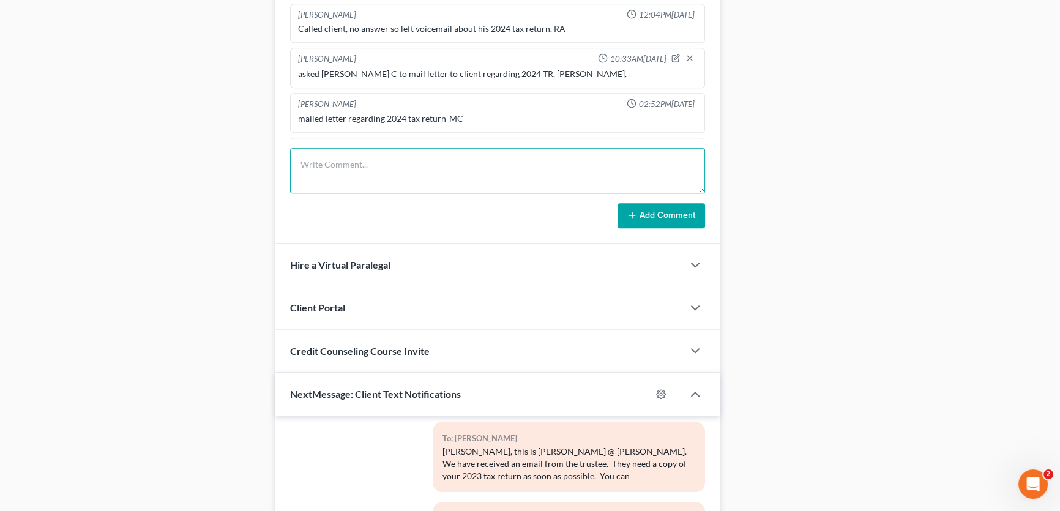
click at [381, 165] on textarea at bounding box center [497, 170] width 415 height 45
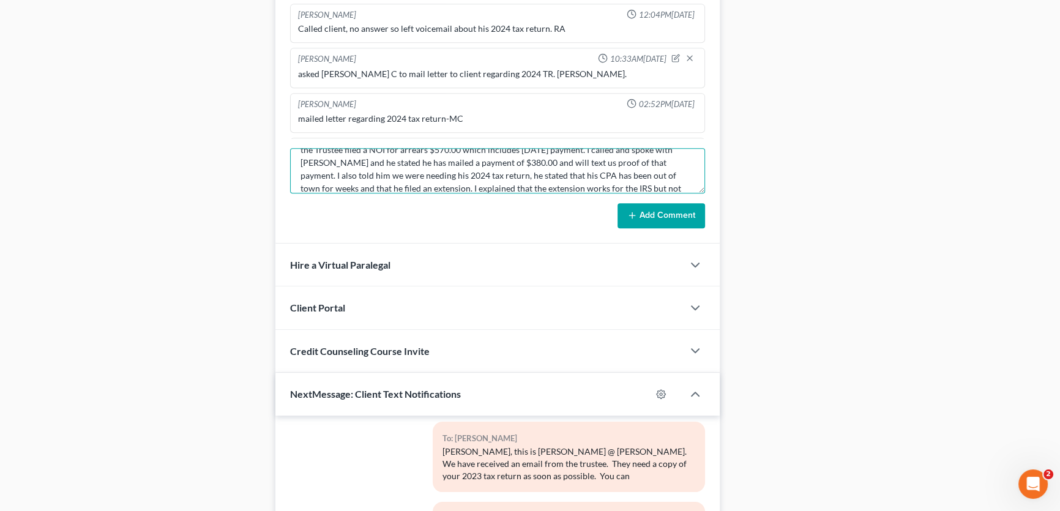
scroll to position [28, 0]
type textarea "the Trustee filed a NOI for arrears $570.00 which includes [DATE] payment. I ca…"
click at [633, 215] on icon at bounding box center [632, 216] width 10 height 10
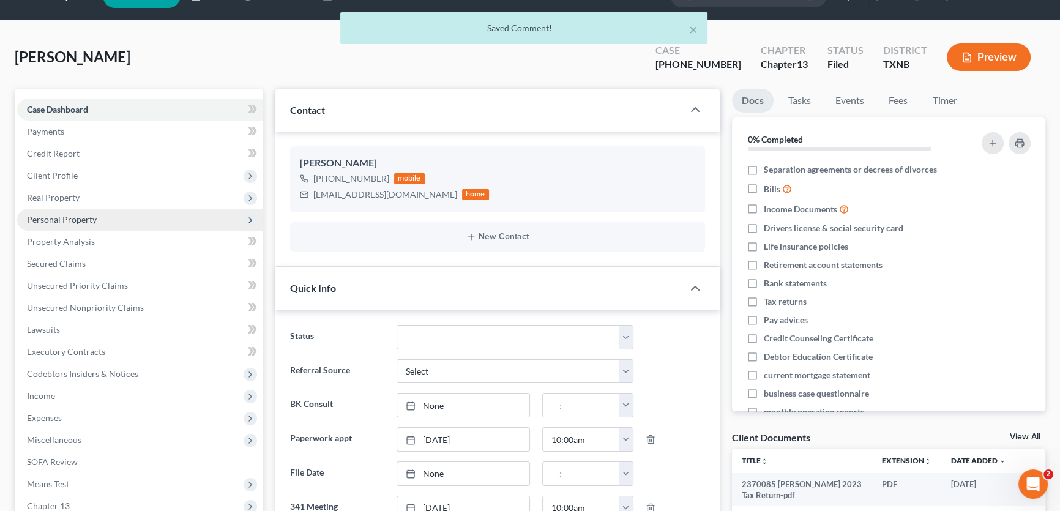
scroll to position [0, 0]
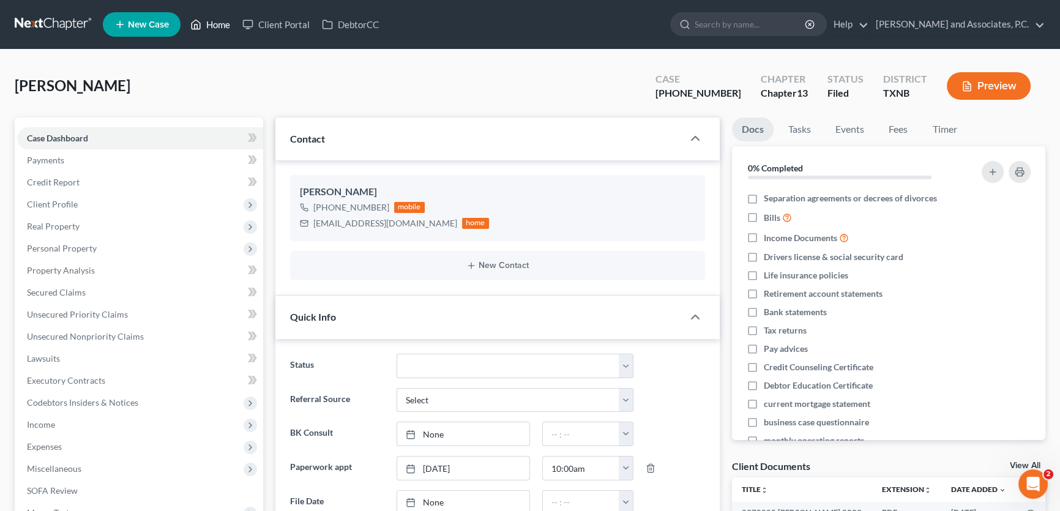
click at [223, 25] on link "Home" at bounding box center [210, 24] width 52 height 22
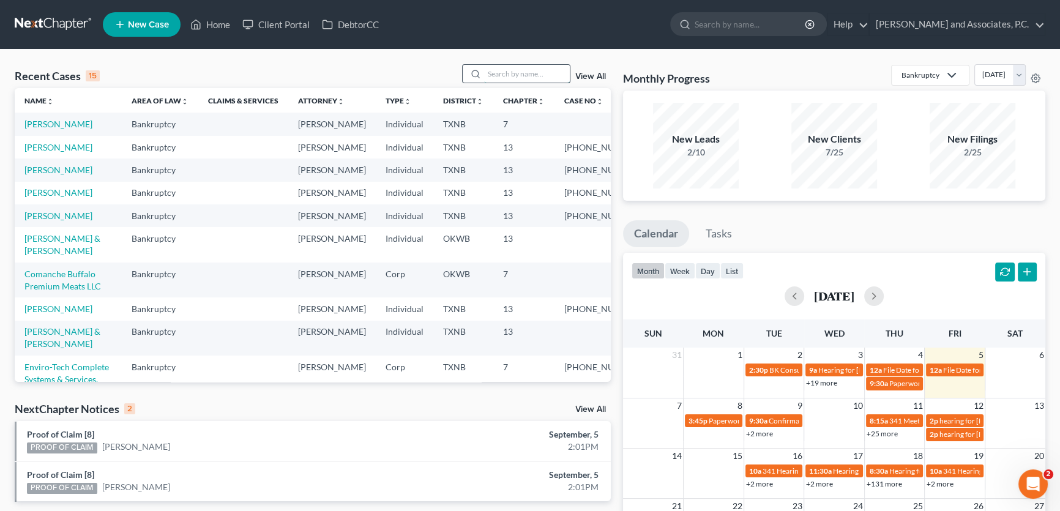
click at [516, 75] on input "search" at bounding box center [527, 74] width 86 height 18
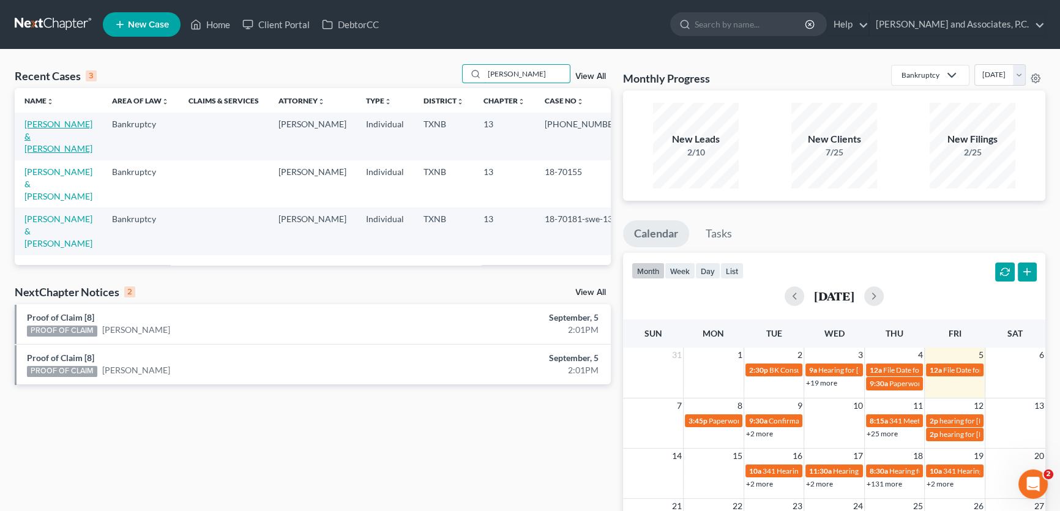
type input "moreno"
click at [70, 124] on link "Moreno, Pablo & Monica" at bounding box center [58, 136] width 68 height 35
select select "5"
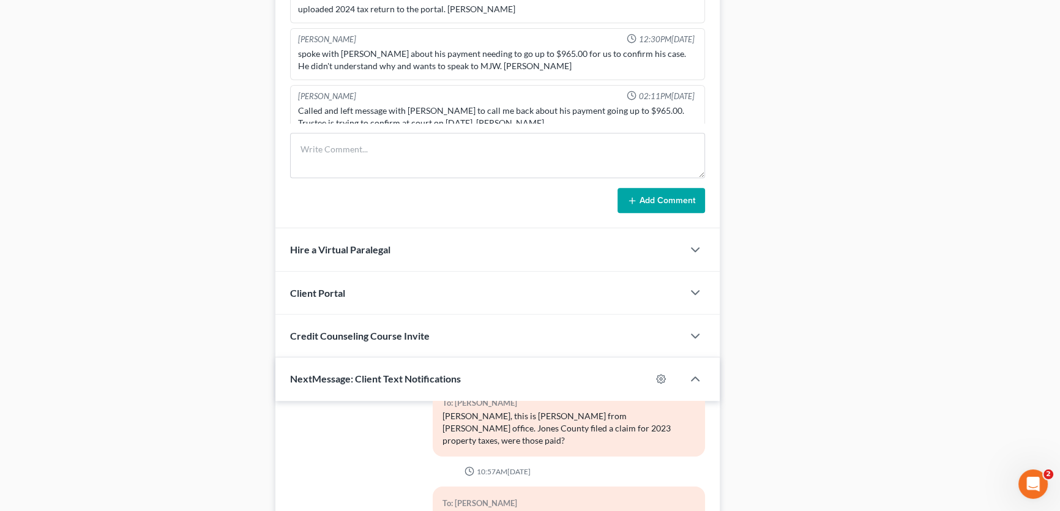
scroll to position [1065, 0]
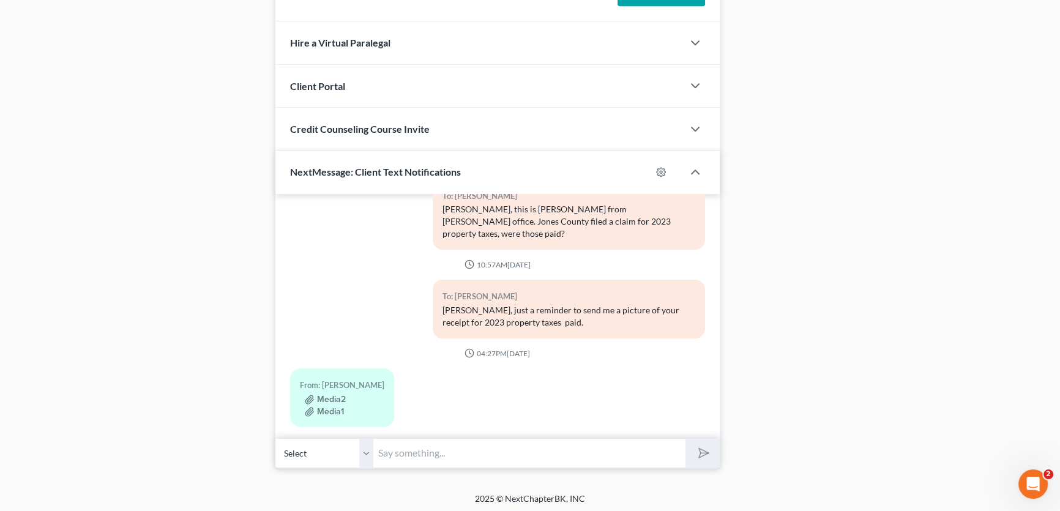
drag, startPoint x: 363, startPoint y: 450, endPoint x: 403, endPoint y: 450, distance: 39.8
click at [363, 450] on select "Select +1 (325) 669-9716 - Pablo Moreno Jr. +1 (325) 669-9963 - Monica Moreno" at bounding box center [324, 453] width 98 height 30
click at [403, 450] on input "text" at bounding box center [529, 453] width 312 height 30
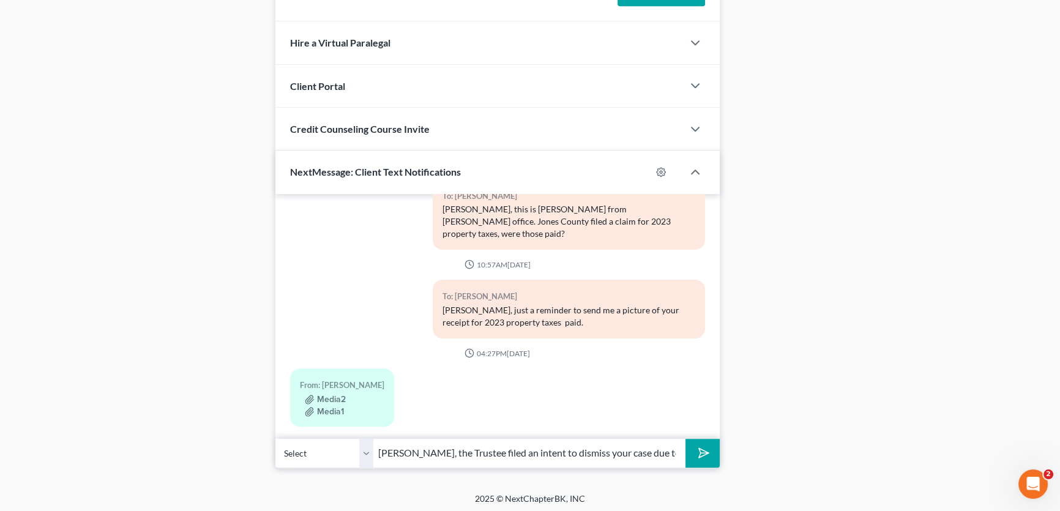
scroll to position [0, 61]
drag, startPoint x: 443, startPoint y: 450, endPoint x: 674, endPoint y: 451, distance: 231.4
click at [674, 451] on input "Mr. Moreno, the Trustee filed an intent to dismiss your case due to arrears $1,…" at bounding box center [529, 453] width 312 height 30
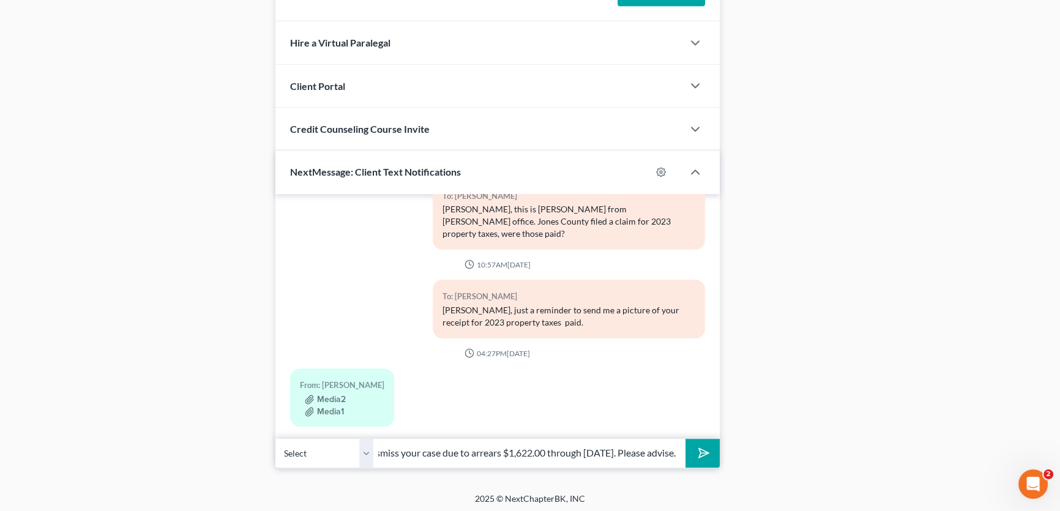
scroll to position [0, 0]
drag, startPoint x: 454, startPoint y: 453, endPoint x: 167, endPoint y: 446, distance: 287.2
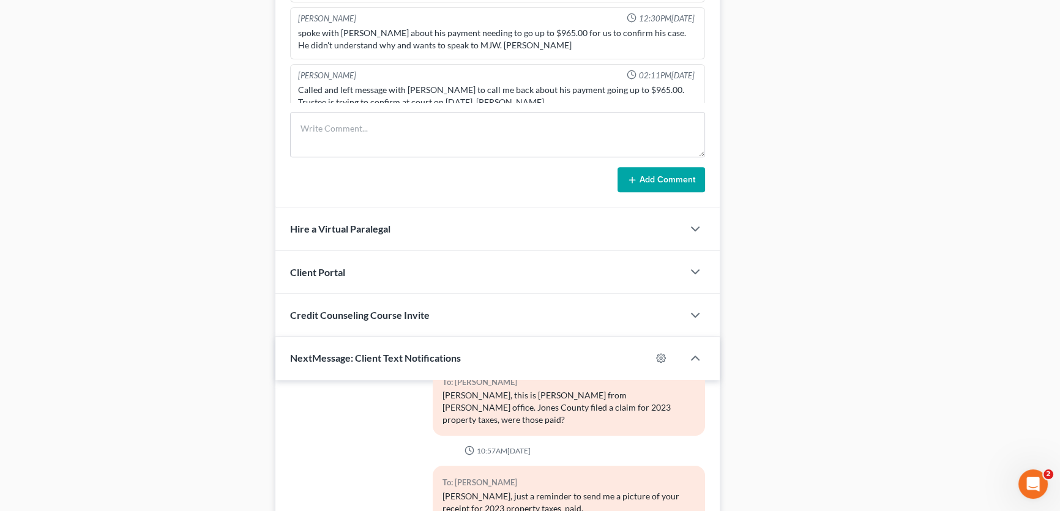
scroll to position [1065, 0]
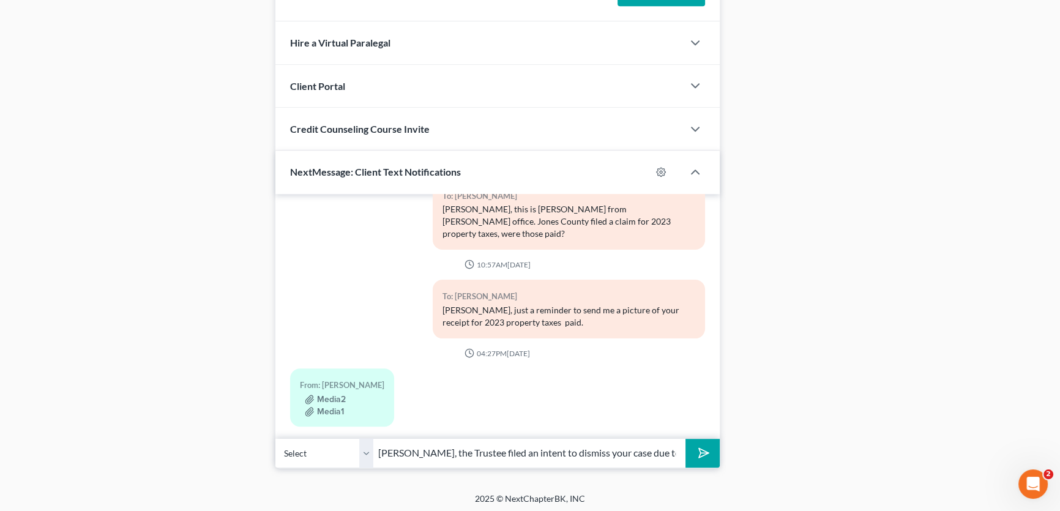
click at [557, 454] on input "Mr. Moreno, the Trustee filed an intent to dismiss your case due to arrears $1,…" at bounding box center [529, 453] width 312 height 30
drag, startPoint x: 624, startPoint y: 451, endPoint x: 759, endPoint y: 453, distance: 135.3
click at [586, 453] on input "Mr. Moreno, the Trustee filed an intent to dismiss your case due to arrears $1,…" at bounding box center [529, 453] width 312 height 30
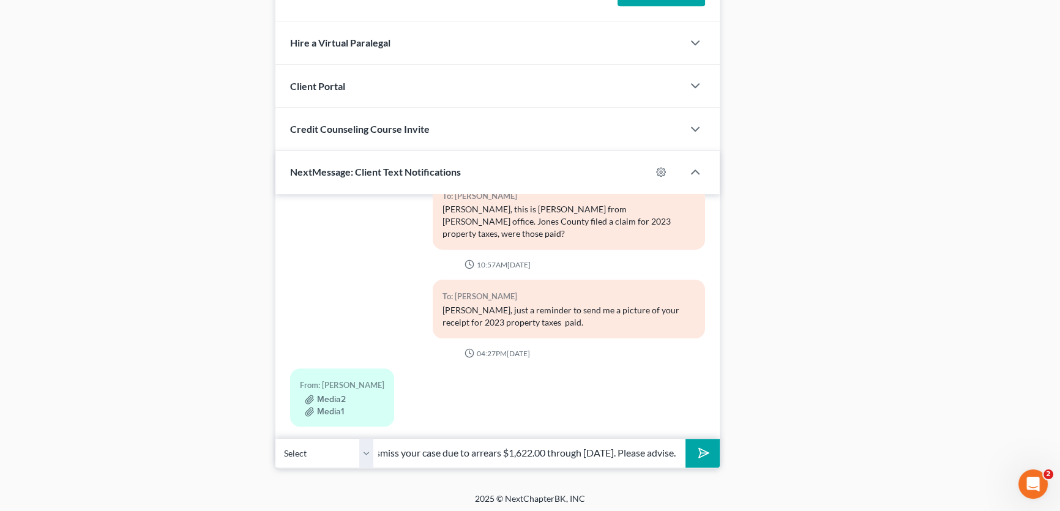
type input "Mr. Moreno, the Trustee filed an intent to dismiss your case due to arrears $1,…"
drag, startPoint x: 365, startPoint y: 448, endPoint x: 367, endPoint y: 465, distance: 16.6
click at [365, 448] on select "Select +1 (325) 669-9716 - Pablo Moreno Jr. +1 (325) 669-9963 - Monica Moreno" at bounding box center [324, 453] width 98 height 30
click at [275, 438] on select "Select +1 (325) 669-9716 - Pablo Moreno Jr. +1 (325) 669-9963 - Monica Moreno" at bounding box center [324, 453] width 98 height 30
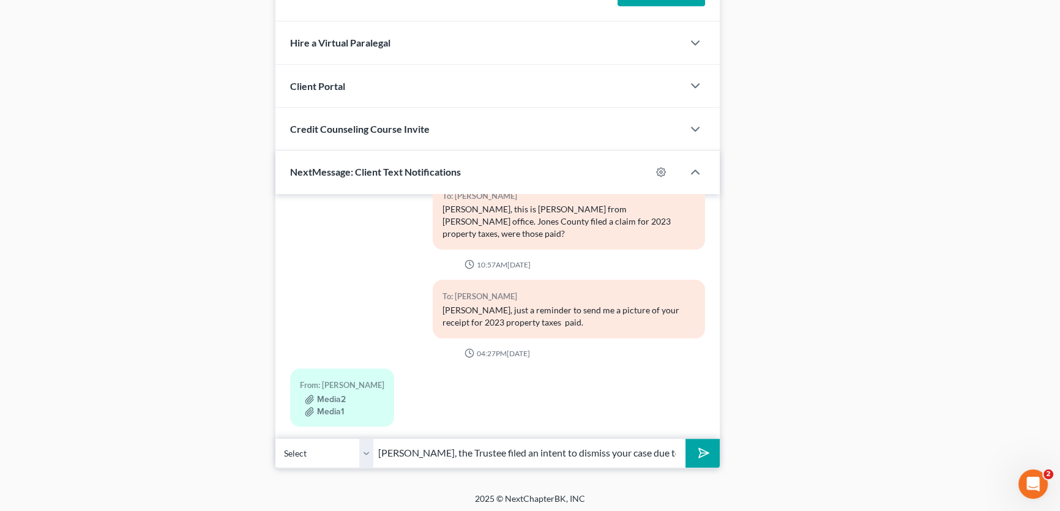
click at [702, 453] on polygon "submit" at bounding box center [702, 453] width 15 height 15
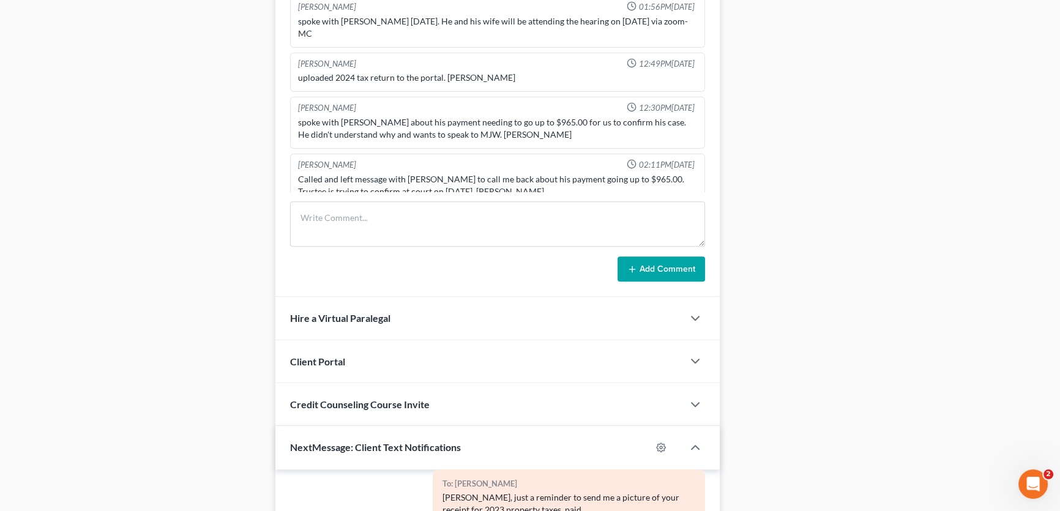
scroll to position [787, 0]
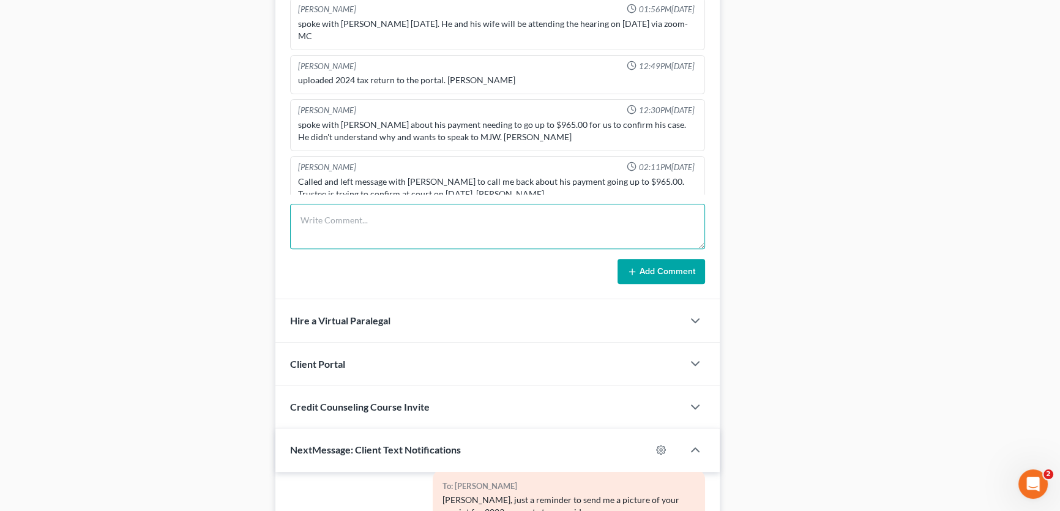
click at [366, 207] on textarea at bounding box center [497, 226] width 415 height 45
type textarea "the Trustee filed an NOI for arrears $1,622.00 through August 2025. sent text t…"
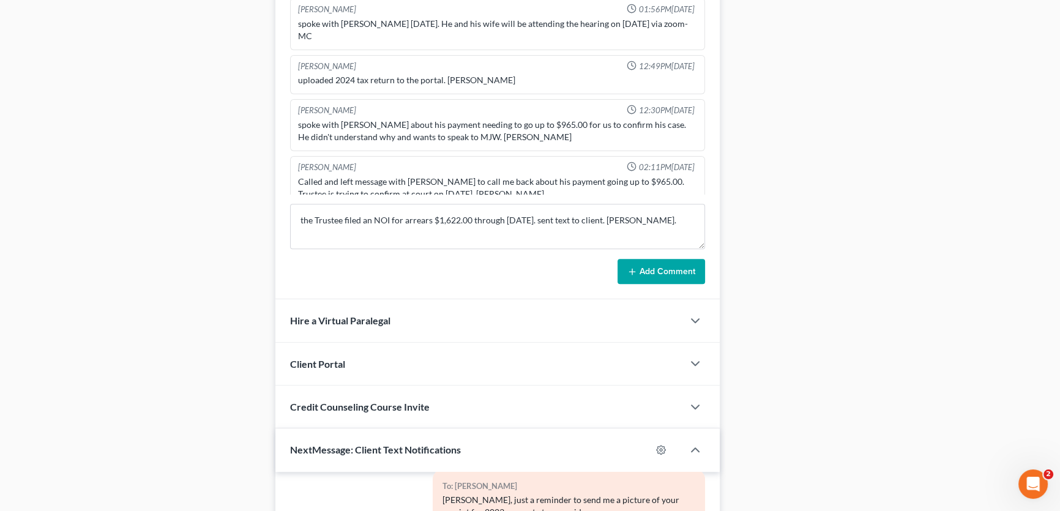
click at [641, 263] on button "Add Comment" at bounding box center [662, 272] width 88 height 26
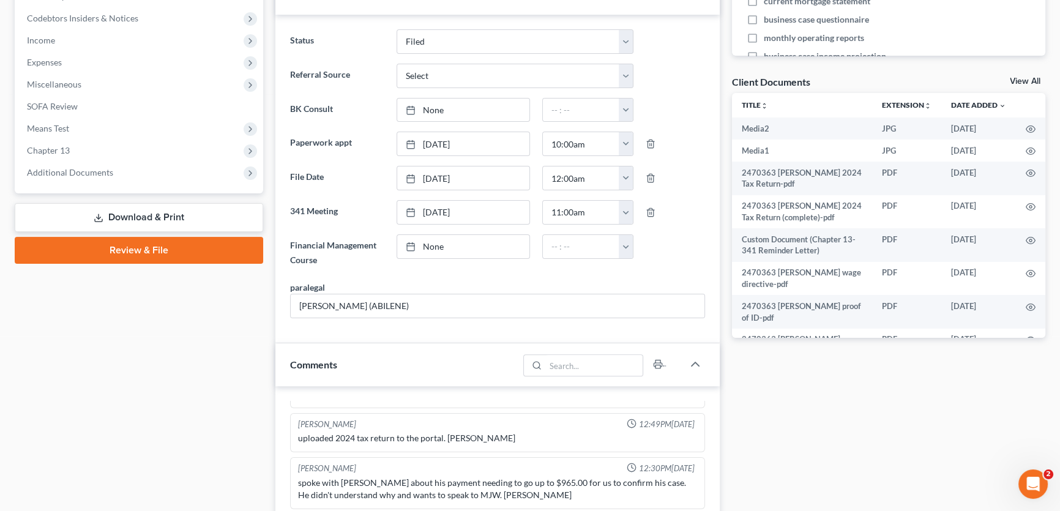
scroll to position [286, 0]
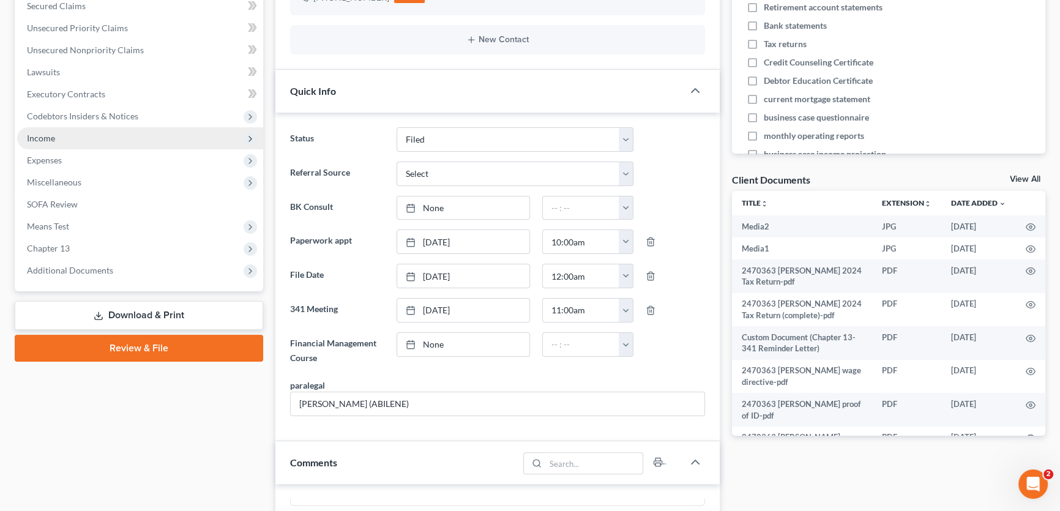
click at [65, 143] on span "Income" at bounding box center [140, 138] width 246 height 22
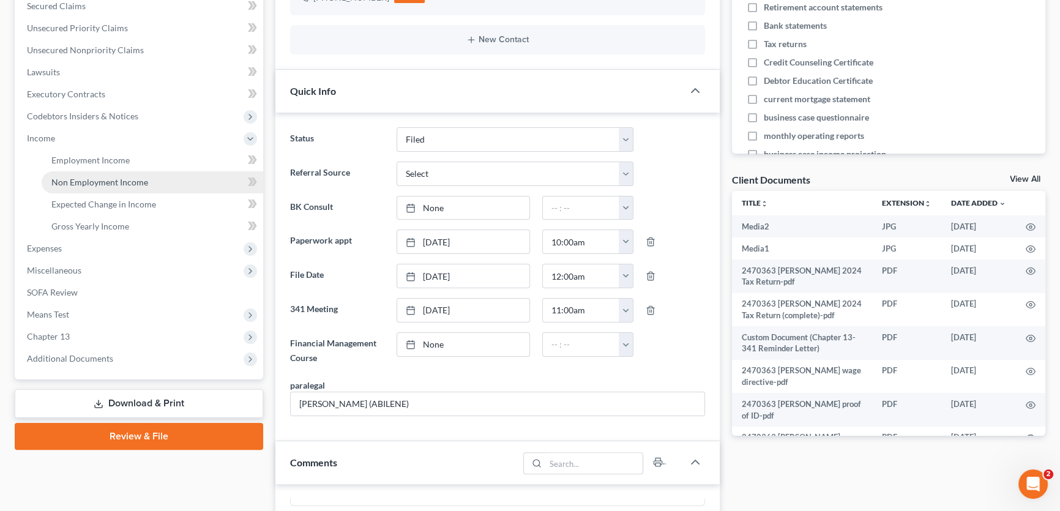
click at [69, 181] on span "Non Employment Income" at bounding box center [99, 182] width 97 height 10
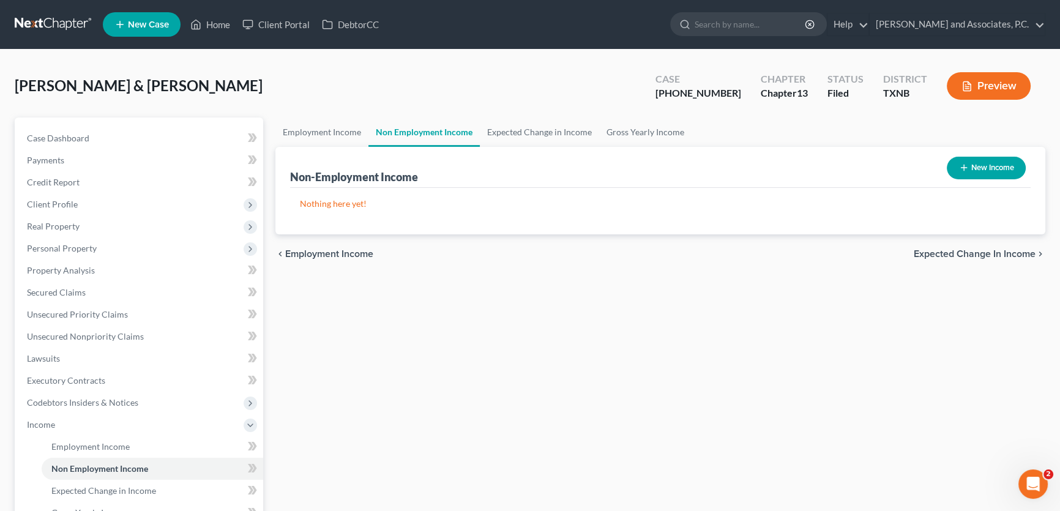
click at [990, 160] on button "New Income" at bounding box center [986, 168] width 79 height 23
select select "0"
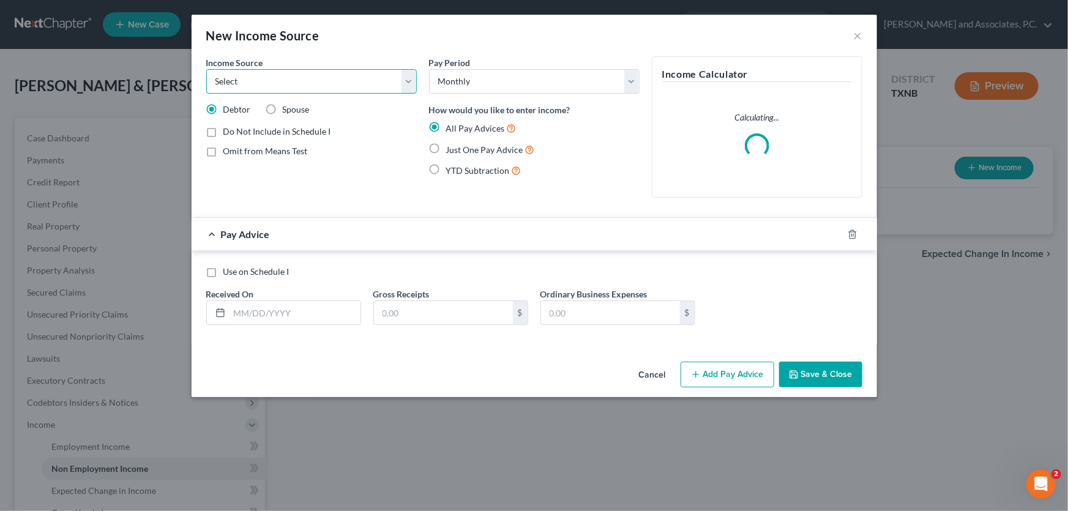
click at [324, 81] on select "Select Unemployment Disability (from employer) Pension Retirement Social Securi…" at bounding box center [311, 81] width 211 height 24
select select "0"
click at [206, 69] on select "Select Unemployment Disability (from employer) Pension Retirement Social Securi…" at bounding box center [311, 81] width 211 height 24
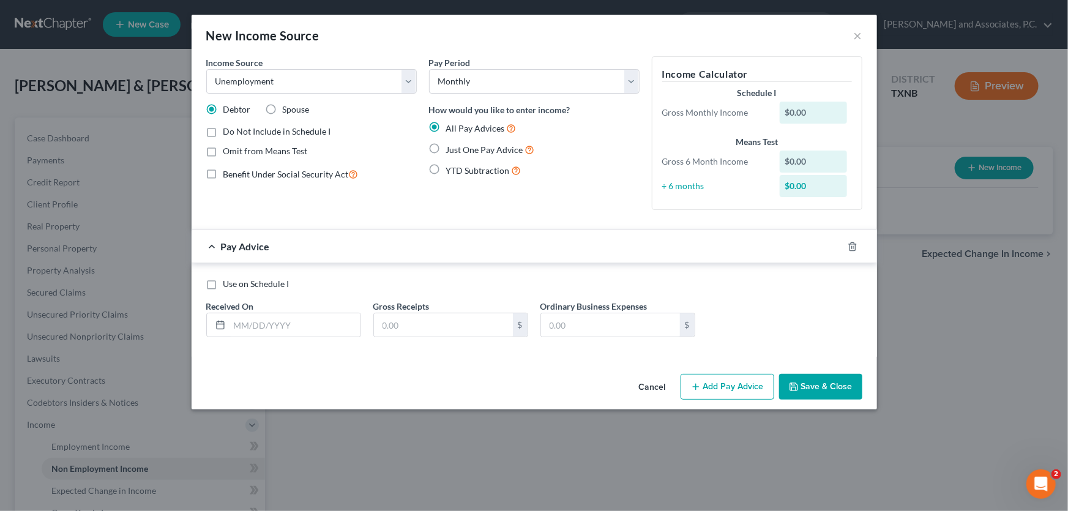
click at [316, 133] on span "Do Not Include in Schedule I" at bounding box center [277, 131] width 108 height 10
click at [236, 133] on input "Do Not Include in Schedule I" at bounding box center [232, 129] width 8 height 8
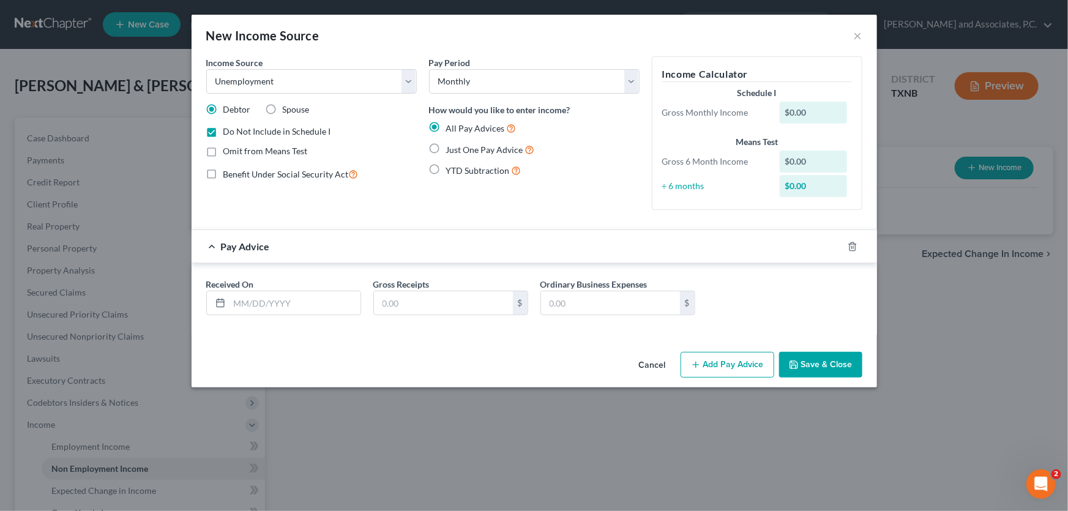
click at [316, 133] on span "Do Not Include in Schedule I" at bounding box center [277, 131] width 108 height 10
click at [236, 133] on input "Do Not Include in Schedule I" at bounding box center [232, 129] width 8 height 8
checkbox input "false"
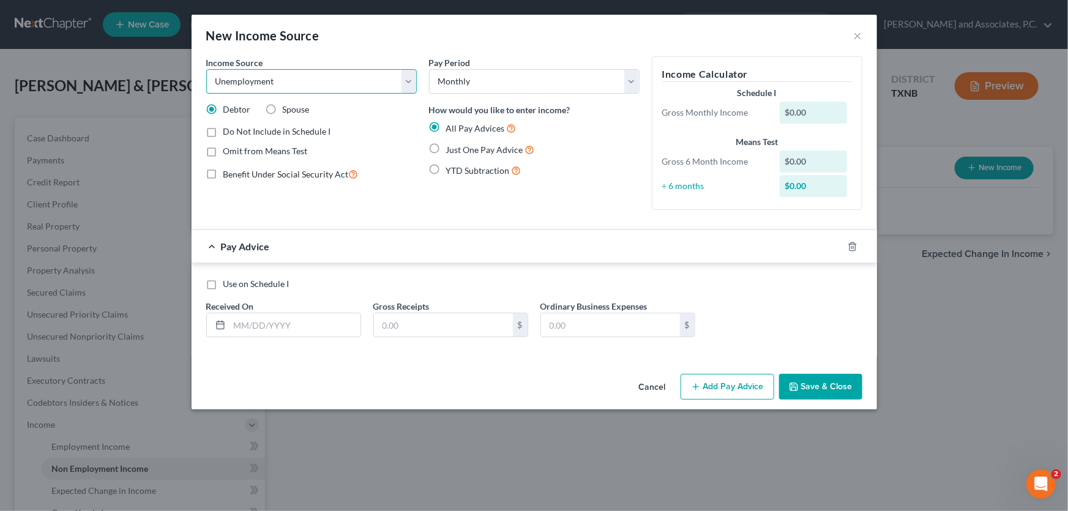
drag, startPoint x: 406, startPoint y: 79, endPoint x: 387, endPoint y: 92, distance: 23.4
click at [406, 79] on select "Select Unemployment Disability (from employer) Pension Retirement Social Securi…" at bounding box center [311, 81] width 211 height 24
select select "13"
click at [206, 69] on select "Select Unemployment Disability (from employer) Pension Retirement Social Securi…" at bounding box center [311, 81] width 211 height 24
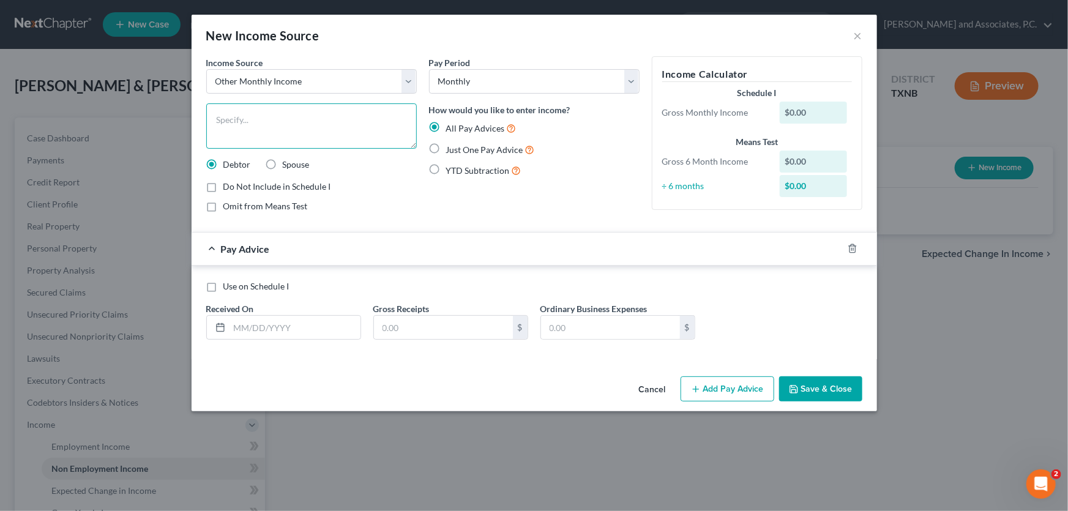
click at [260, 111] on textarea at bounding box center [311, 125] width 211 height 45
drag, startPoint x: 211, startPoint y: 118, endPoint x: 344, endPoint y: 119, distance: 133.5
click at [344, 119] on textarea at bounding box center [311, 125] width 211 height 45
click at [860, 37] on button "×" at bounding box center [858, 35] width 9 height 15
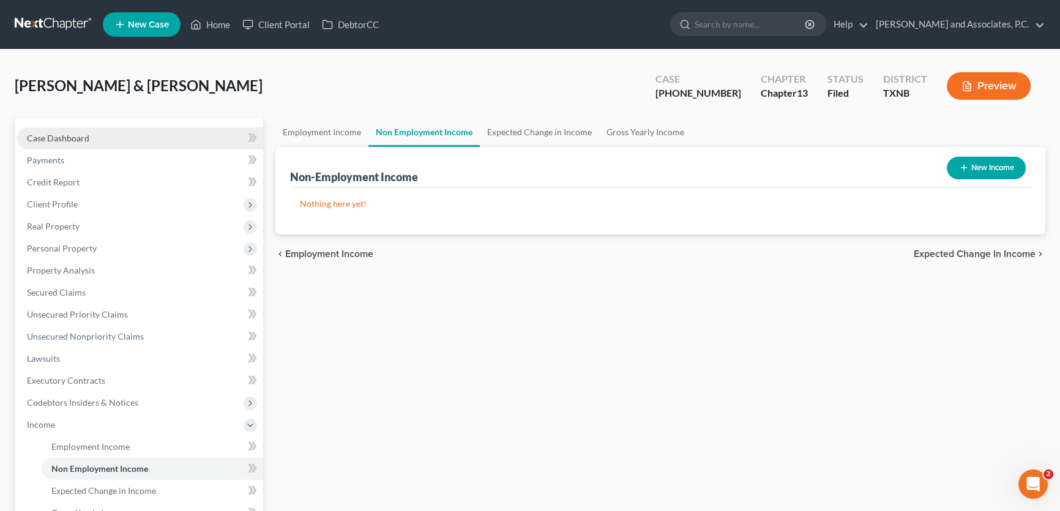
click at [143, 137] on link "Case Dashboard" at bounding box center [140, 138] width 246 height 22
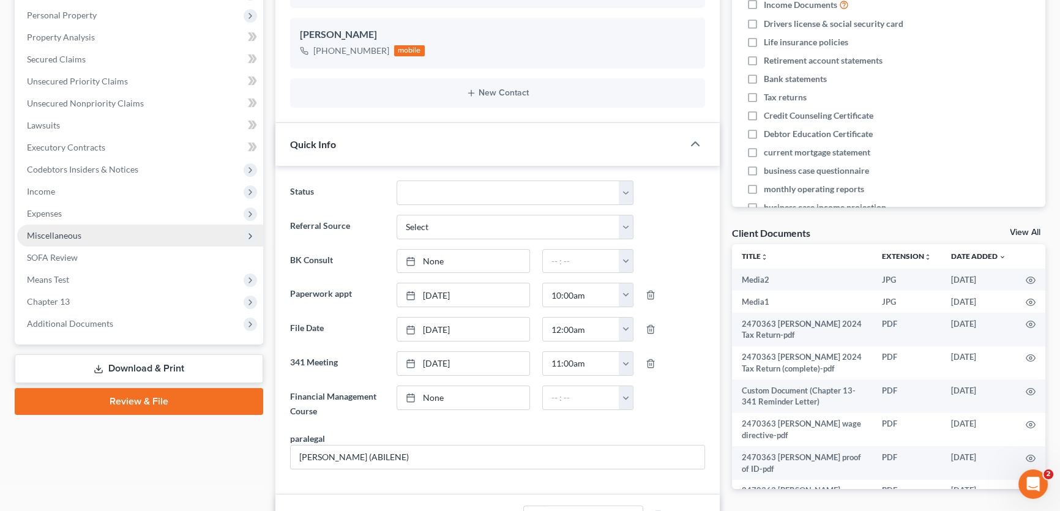
scroll to position [222, 0]
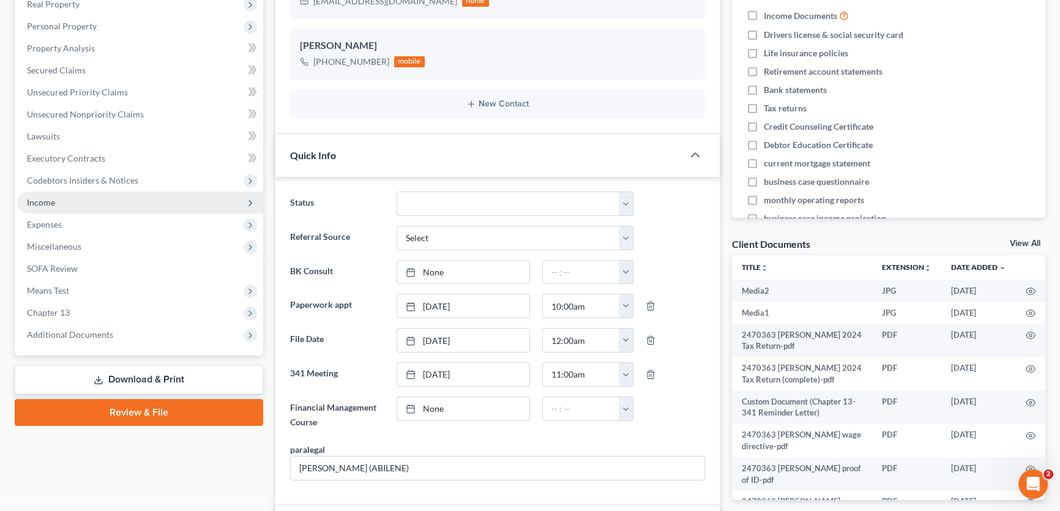
click at [80, 197] on span "Income" at bounding box center [140, 203] width 246 height 22
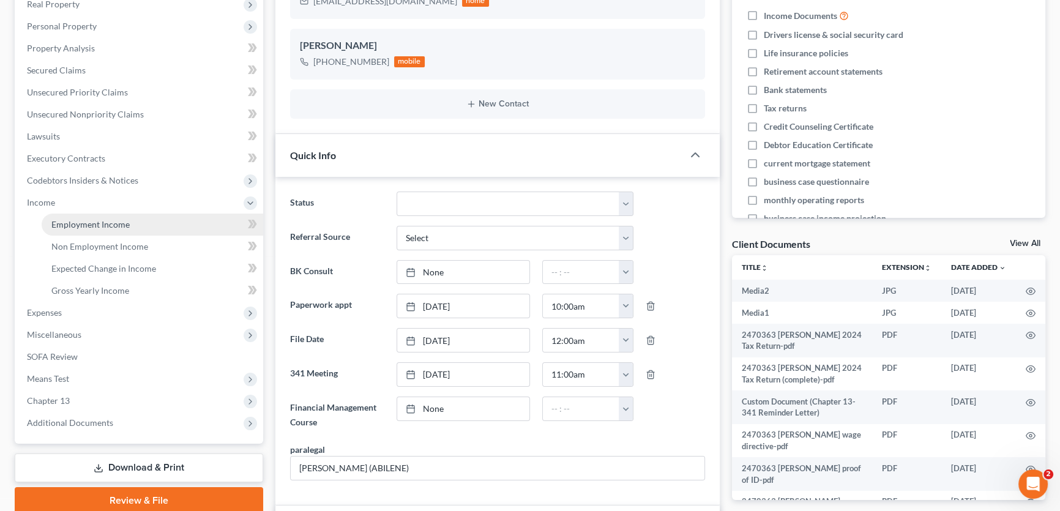
click at [80, 228] on span "Employment Income" at bounding box center [90, 224] width 78 height 10
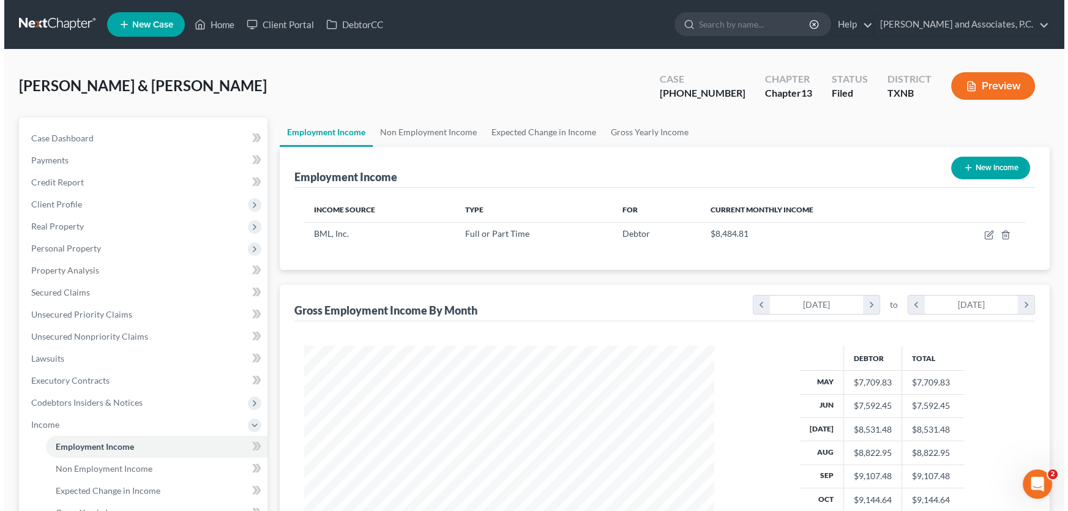
scroll to position [219, 435]
click at [963, 169] on icon "button" at bounding box center [964, 168] width 10 height 10
select select "0"
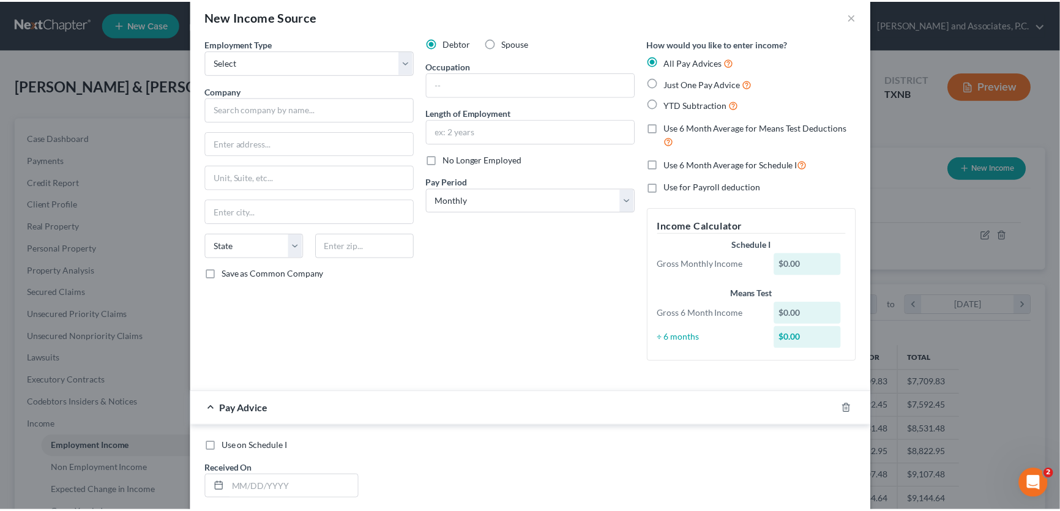
scroll to position [0, 0]
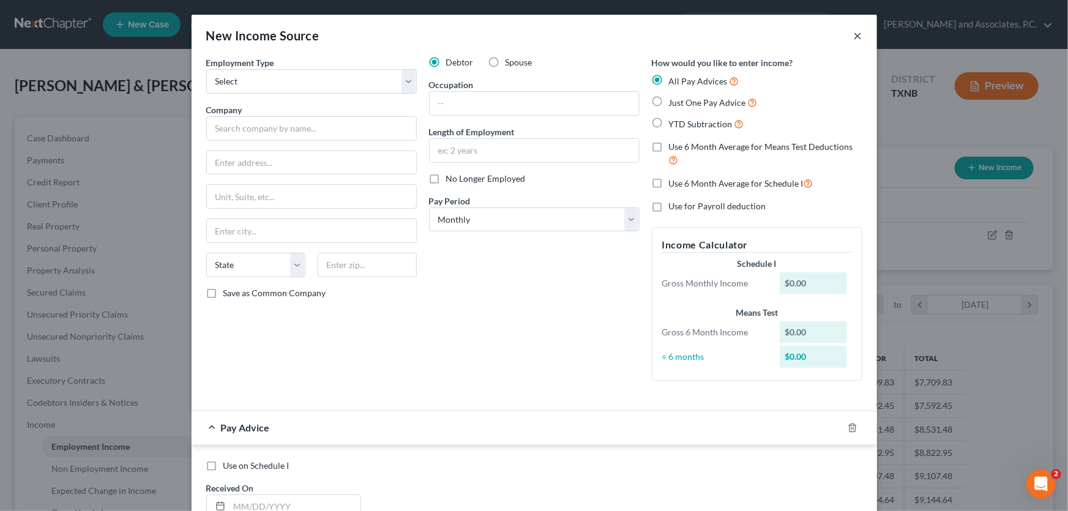
click at [854, 31] on button "×" at bounding box center [858, 35] width 9 height 15
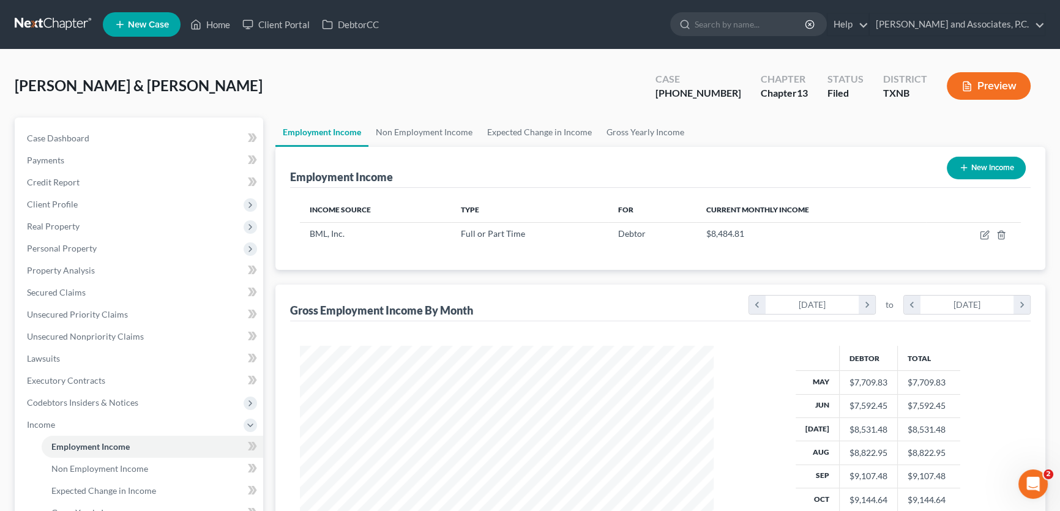
scroll to position [611939, 611723]
click at [538, 132] on link "Expected Change in Income" at bounding box center [539, 132] width 119 height 29
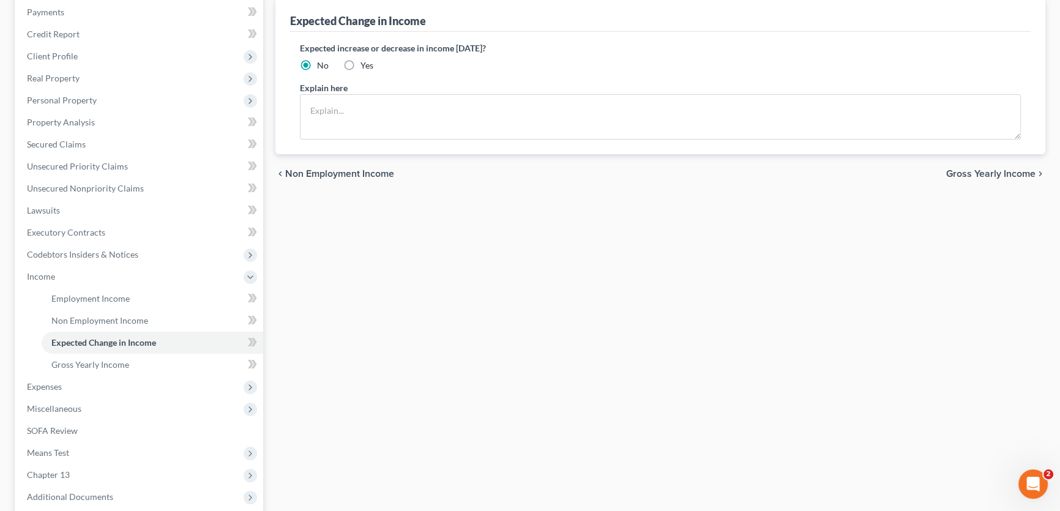
scroll to position [222, 0]
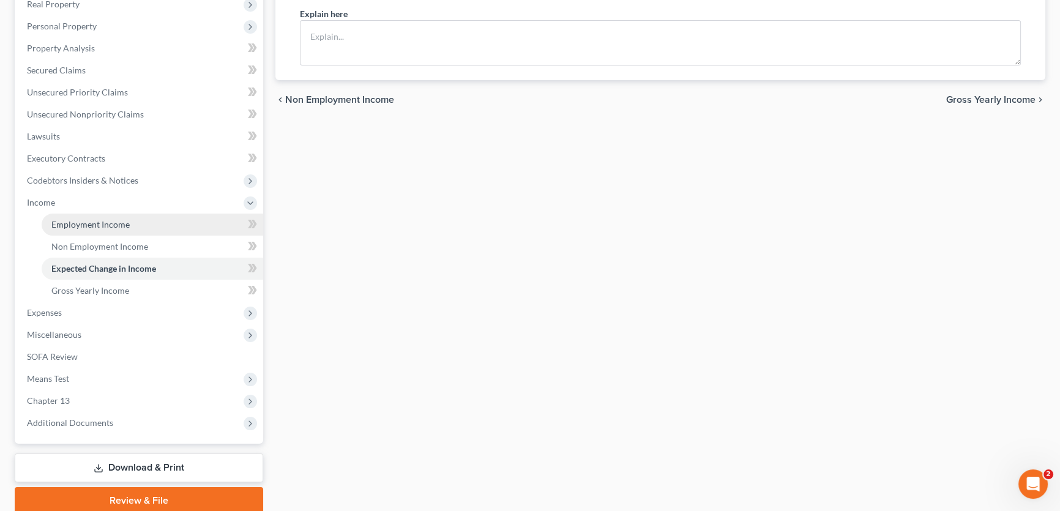
click at [53, 220] on span "Employment Income" at bounding box center [90, 224] width 78 height 10
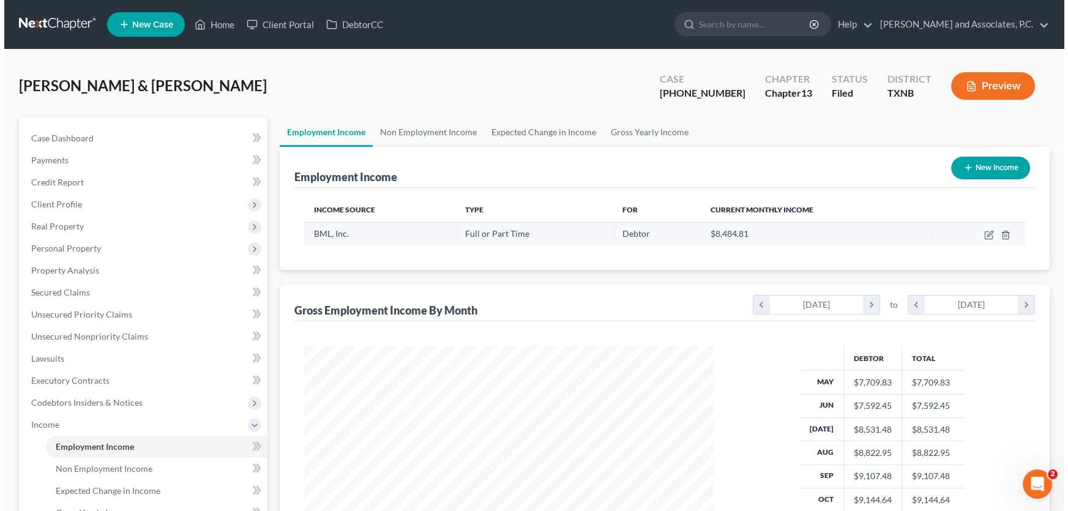
scroll to position [219, 435]
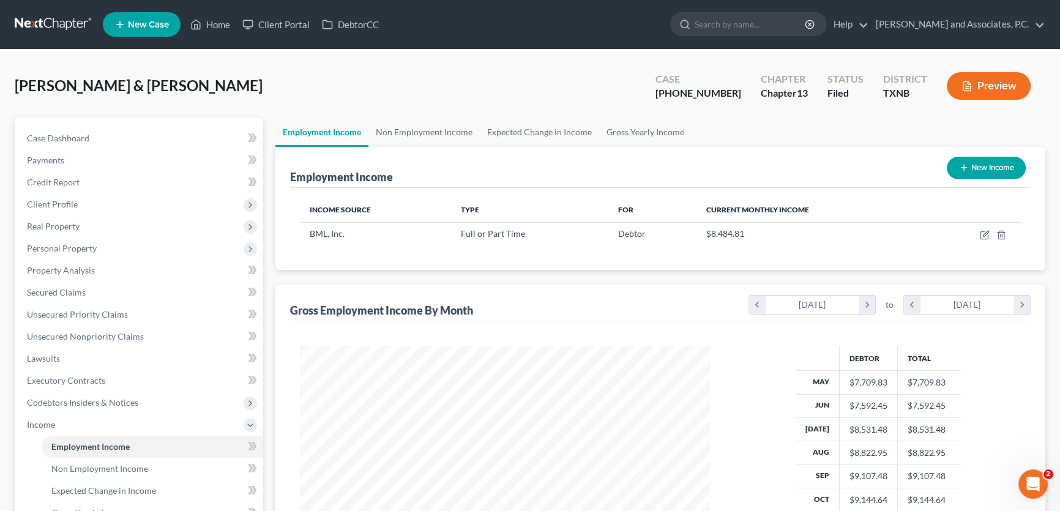
click at [987, 168] on button "New Income" at bounding box center [986, 168] width 79 height 23
select select "0"
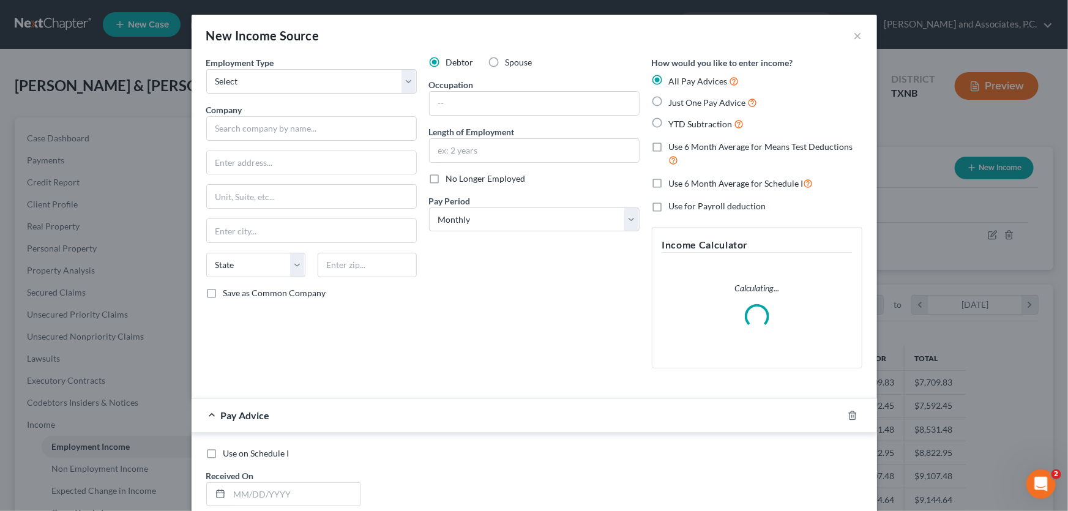
scroll to position [219, 438]
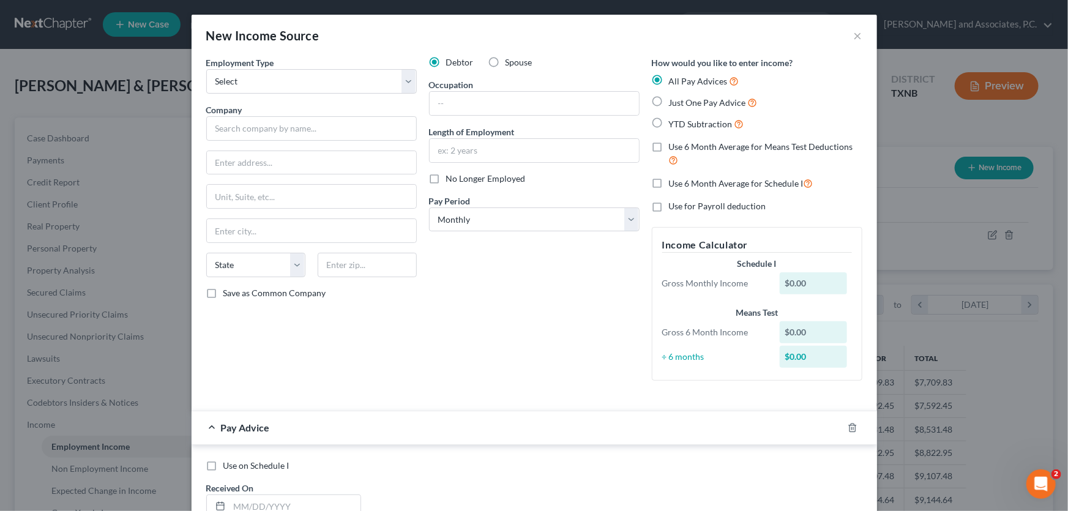
click at [669, 102] on label "Just One Pay Advice" at bounding box center [713, 102] width 89 height 14
click at [674, 102] on input "Just One Pay Advice" at bounding box center [678, 99] width 8 height 8
radio input "true"
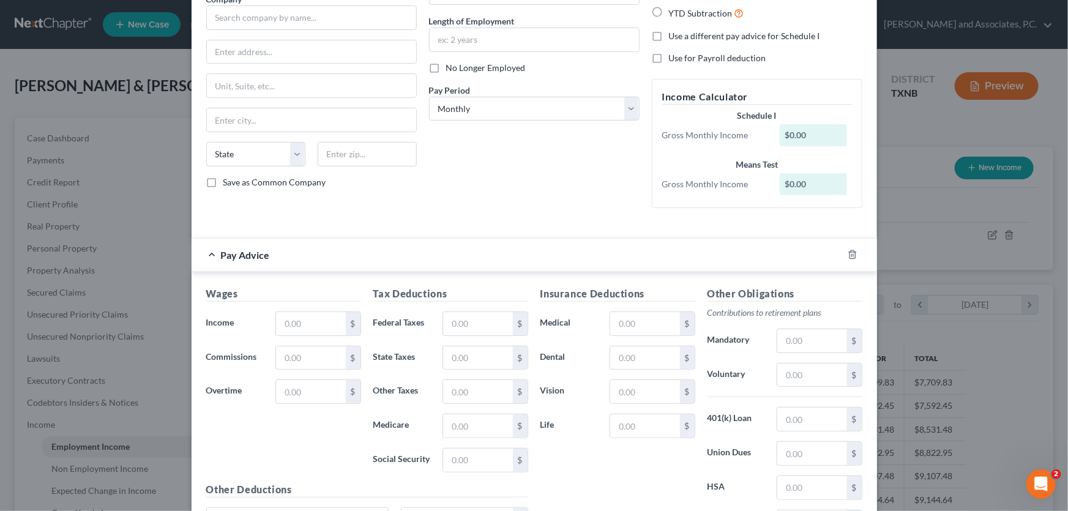
scroll to position [55, 0]
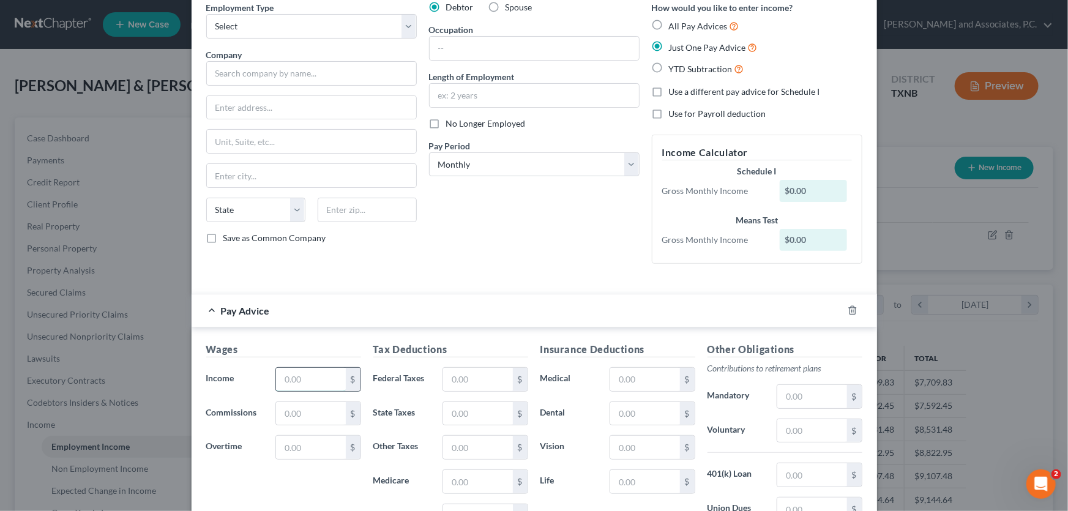
drag, startPoint x: 323, startPoint y: 382, endPoint x: 315, endPoint y: 381, distance: 8.0
click at [323, 382] on input "text" at bounding box center [310, 379] width 69 height 23
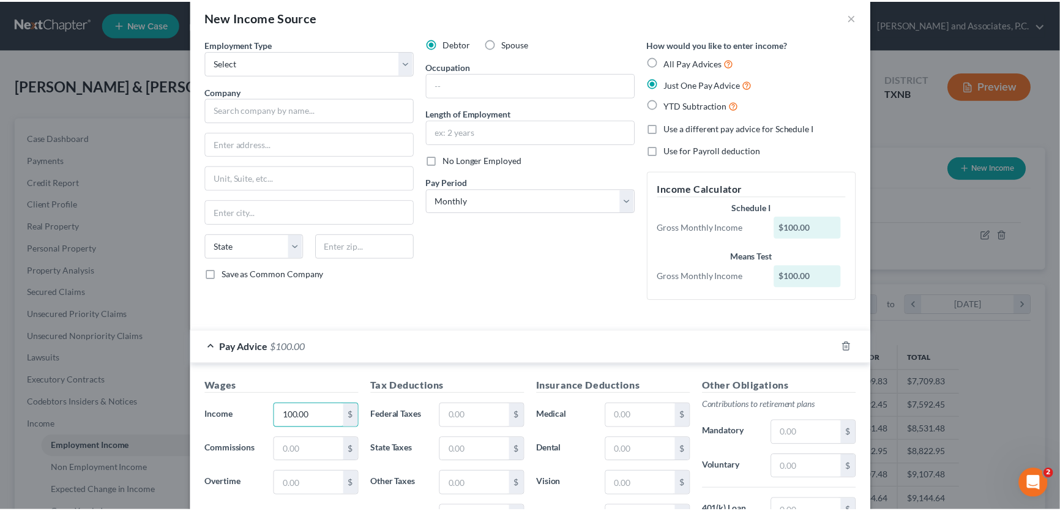
scroll to position [0, 0]
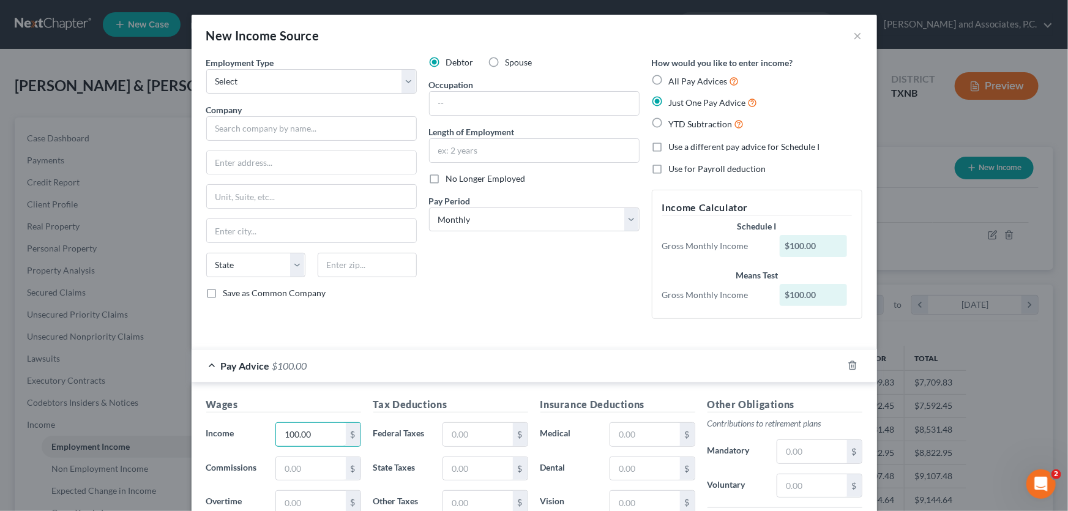
type input "100.00"
click at [854, 37] on button "×" at bounding box center [858, 35] width 9 height 15
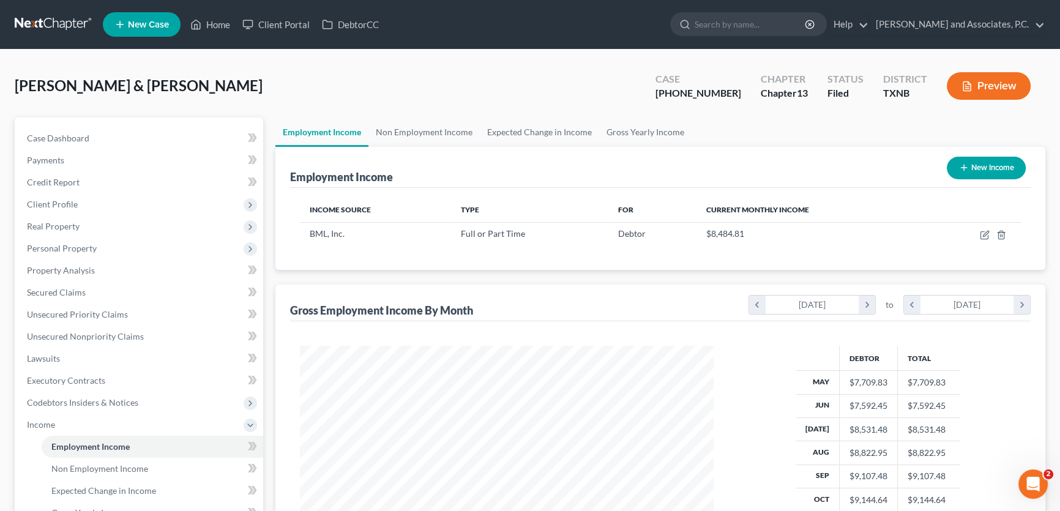
scroll to position [611939, 611723]
click at [166, 135] on link "Case Dashboard" at bounding box center [140, 138] width 246 height 22
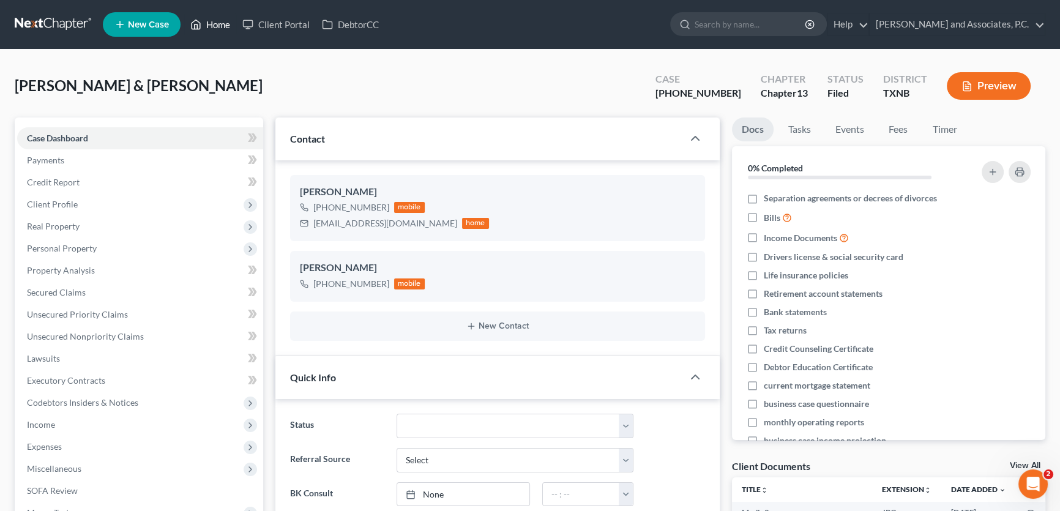
click at [225, 29] on link "Home" at bounding box center [210, 24] width 52 height 22
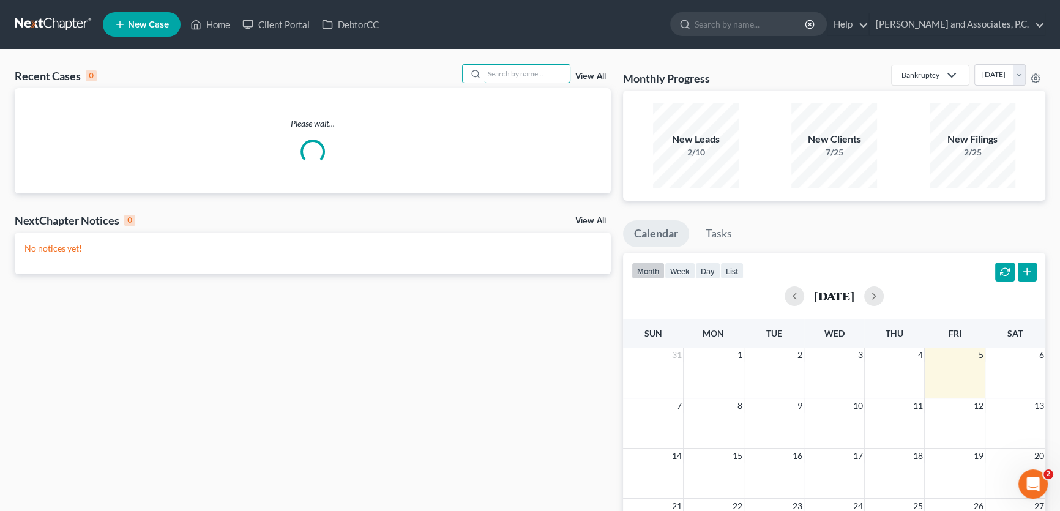
click at [520, 71] on input "search" at bounding box center [527, 74] width 86 height 18
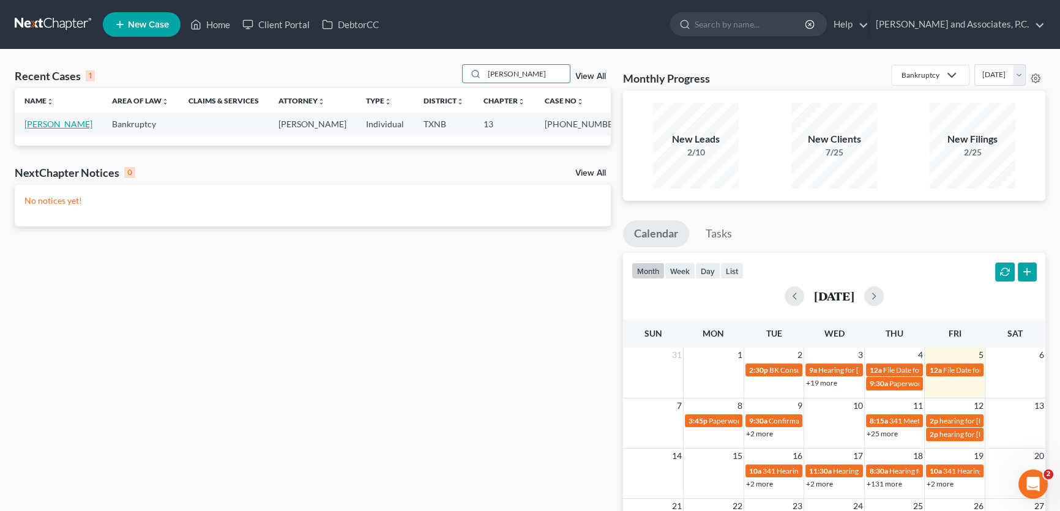
type input "bullock"
click at [64, 121] on link "Bullock, Kevin" at bounding box center [58, 124] width 68 height 10
select select "1"
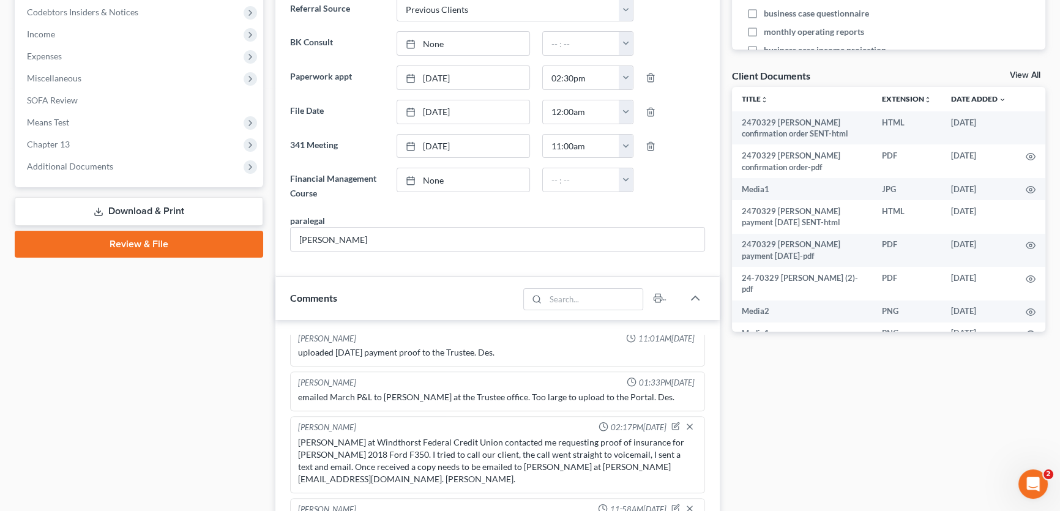
scroll to position [389, 0]
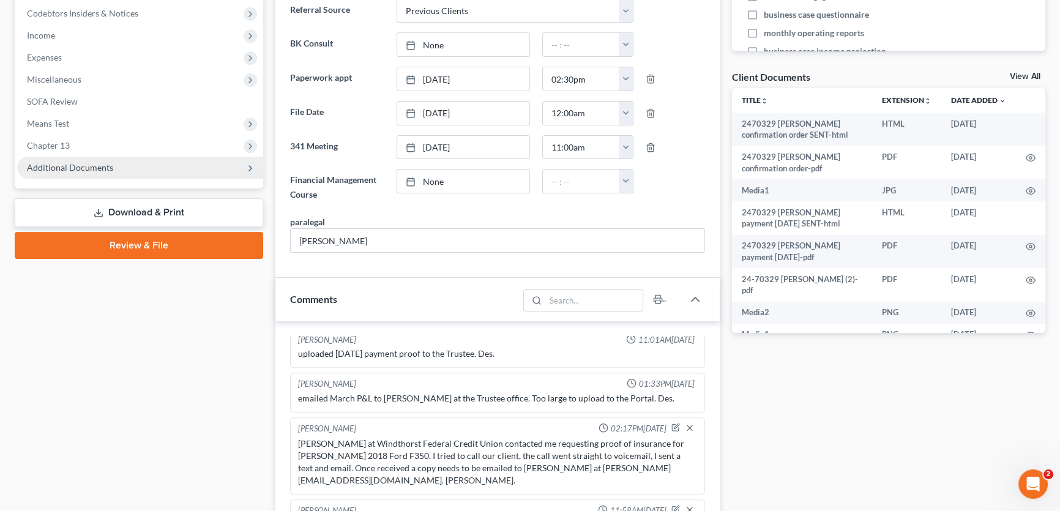
click at [94, 163] on span "Additional Documents" at bounding box center [70, 167] width 86 height 10
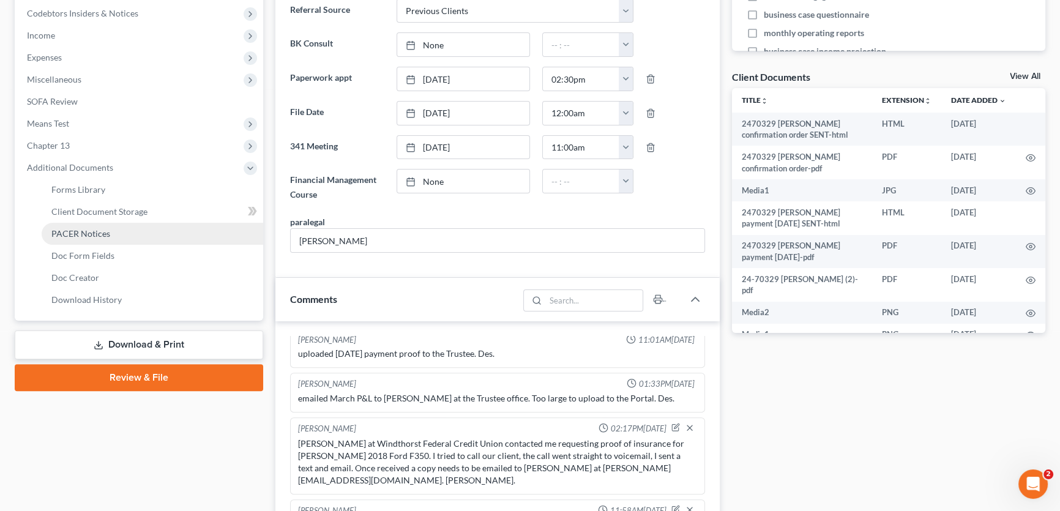
click at [82, 228] on span "PACER Notices" at bounding box center [80, 233] width 59 height 10
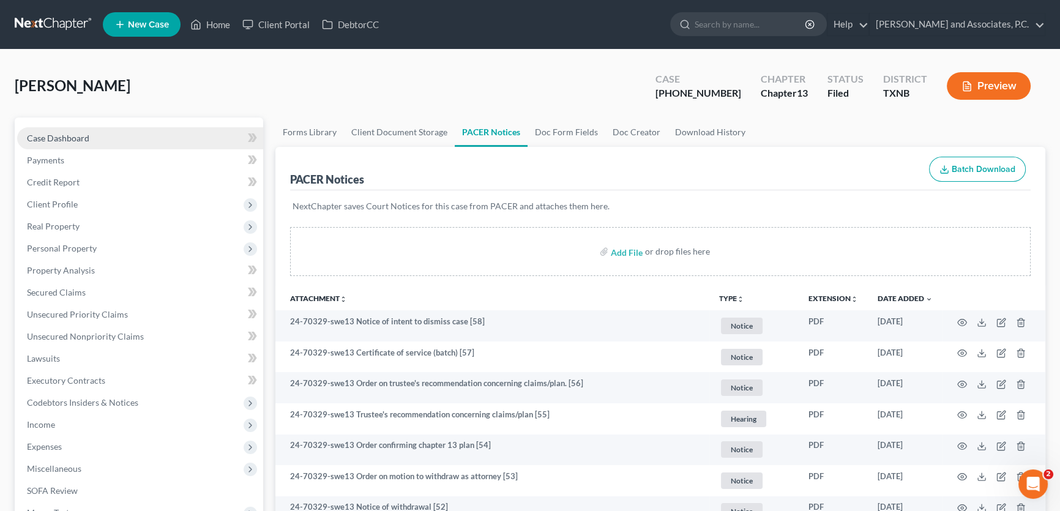
click at [102, 135] on link "Case Dashboard" at bounding box center [140, 138] width 246 height 22
select select "1"
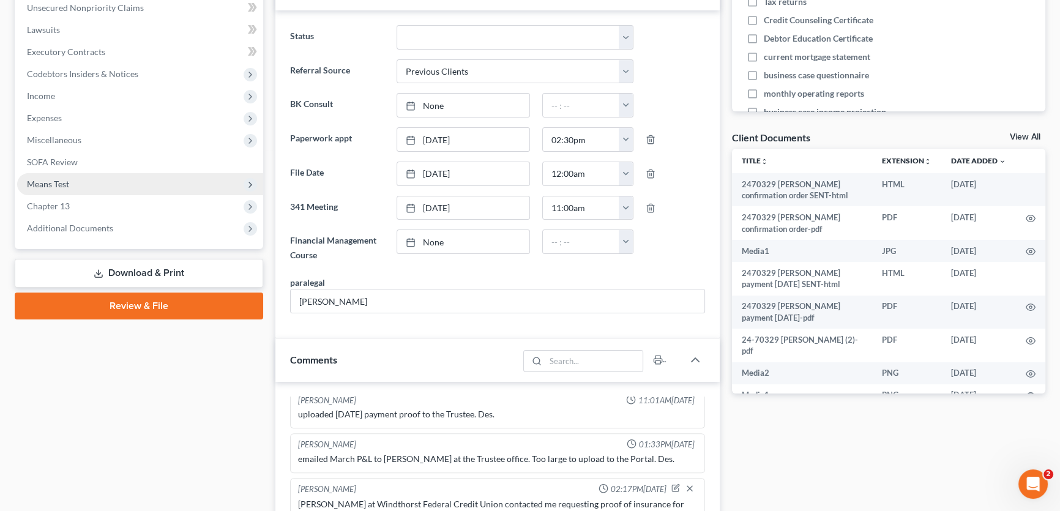
scroll to position [282, 0]
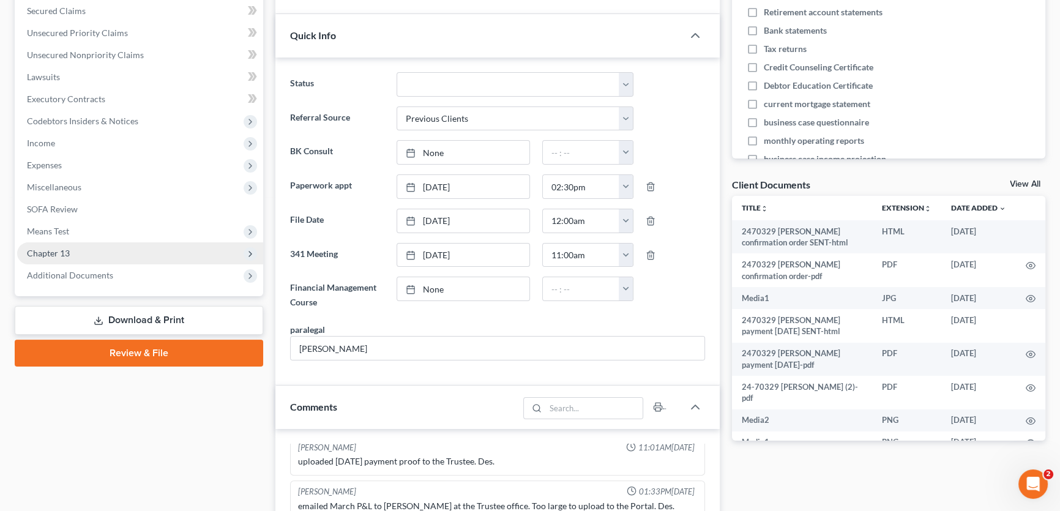
click at [70, 256] on span "Chapter 13" at bounding box center [140, 253] width 246 height 22
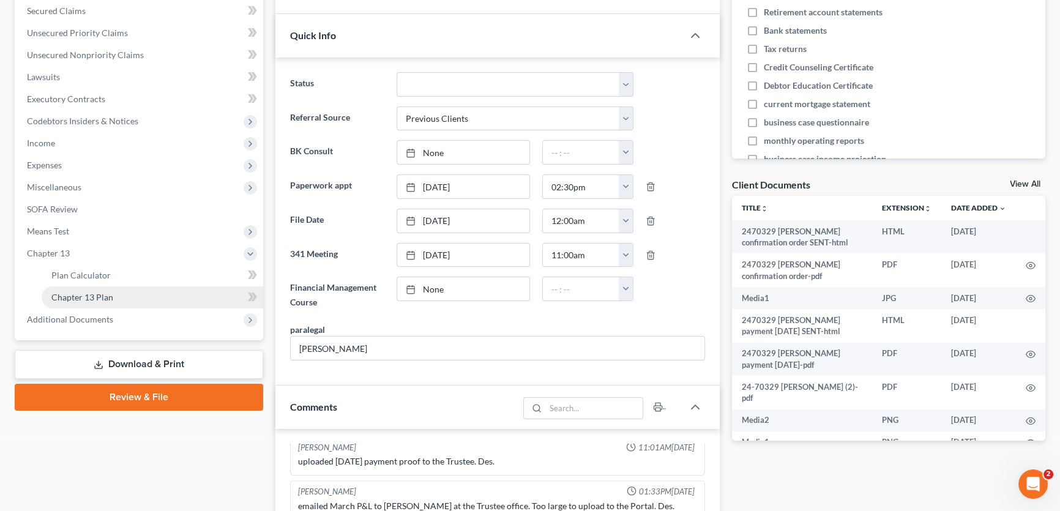
click at [72, 298] on span "Chapter 13 Plan" at bounding box center [82, 297] width 62 height 10
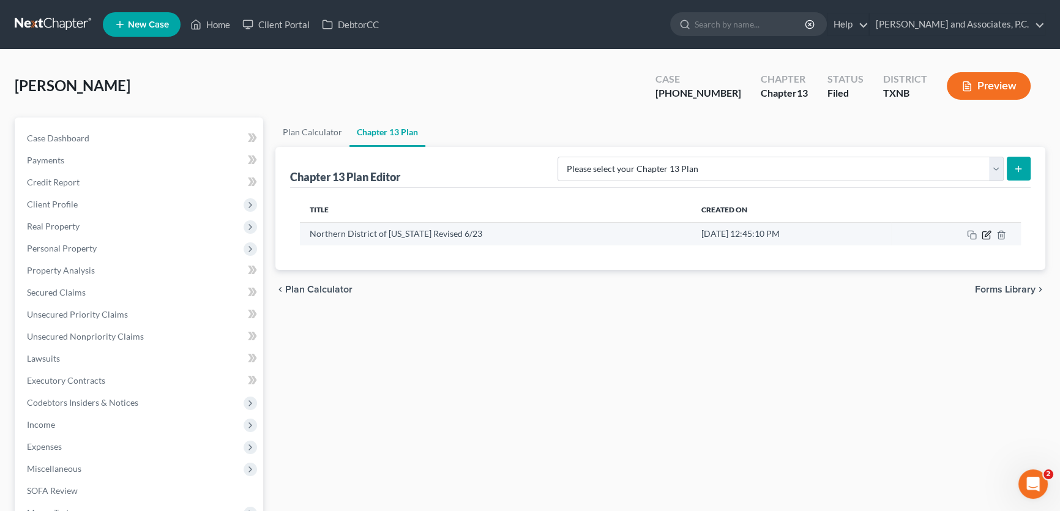
click at [986, 233] on icon "button" at bounding box center [988, 234] width 6 height 6
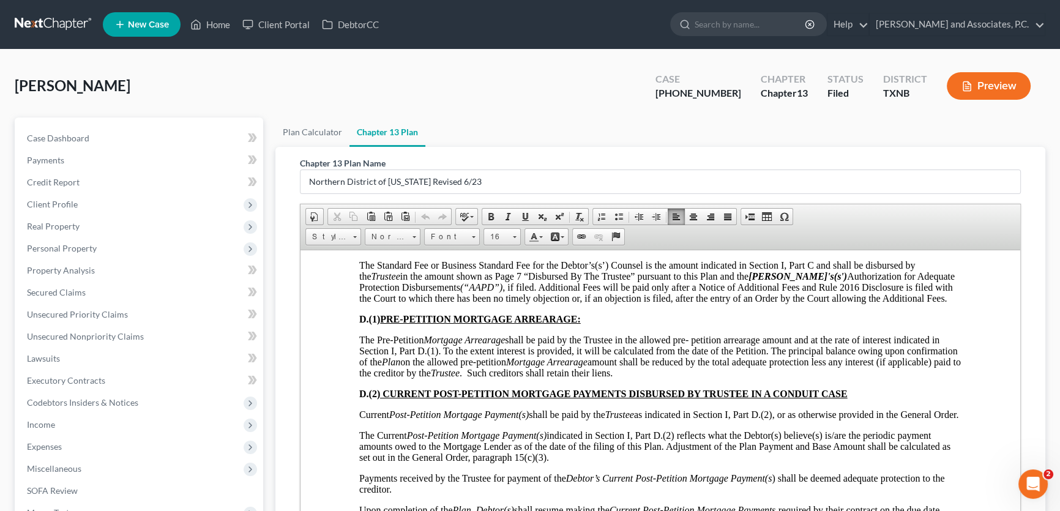
scroll to position [3172, 0]
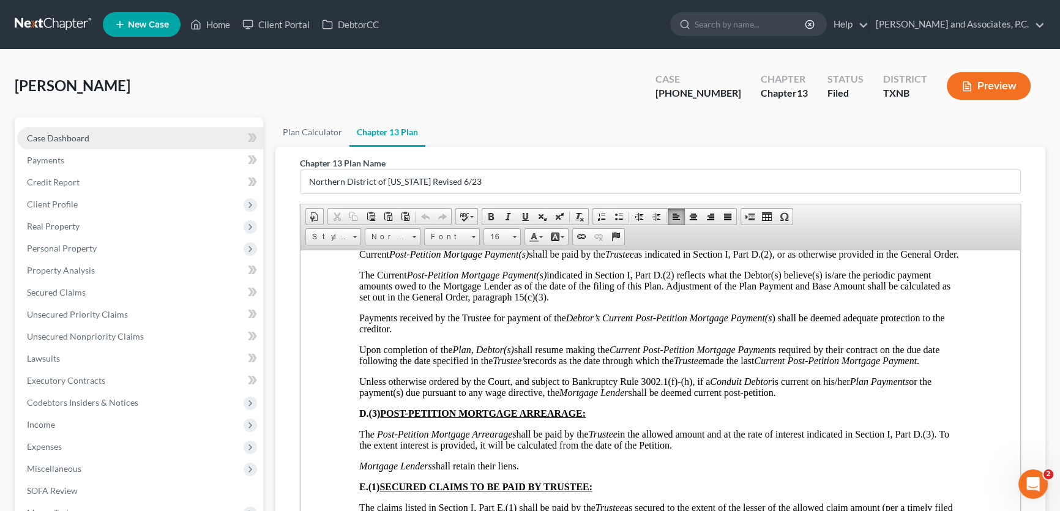
click at [73, 140] on span "Case Dashboard" at bounding box center [58, 138] width 62 height 10
select select "1"
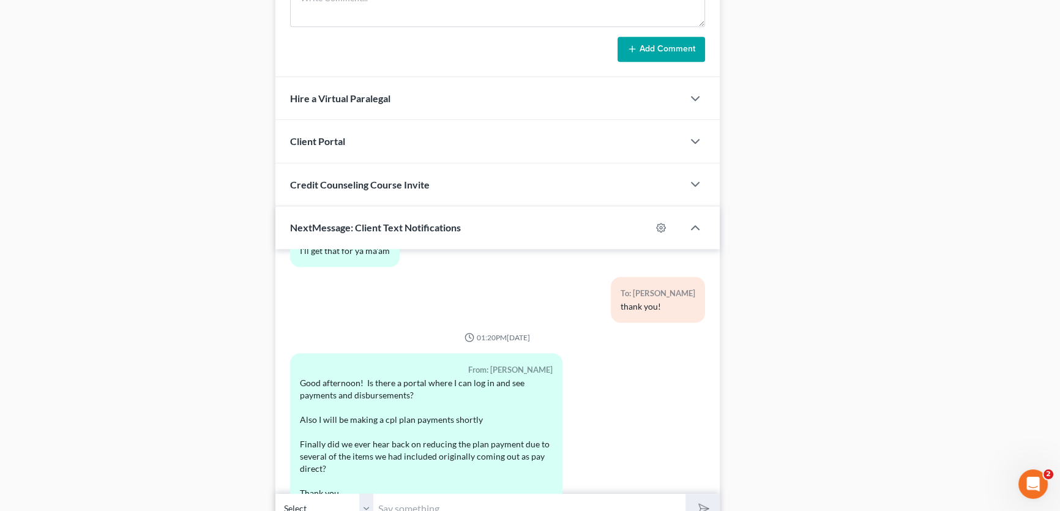
scroll to position [1005, 0]
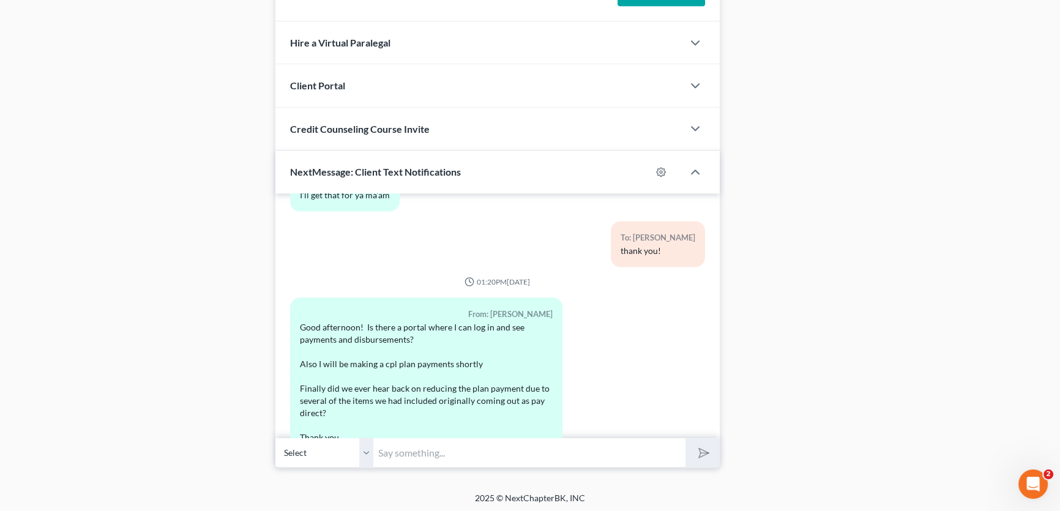
drag, startPoint x: 364, startPoint y: 445, endPoint x: 408, endPoint y: 452, distance: 44.6
click at [364, 445] on select "Select +1 (979) 676-1203 - Kevin Bullock" at bounding box center [324, 453] width 98 height 30
click at [410, 453] on input "text" at bounding box center [529, 453] width 312 height 30
click at [408, 452] on input "text" at bounding box center [529, 453] width 312 height 30
type input "K"
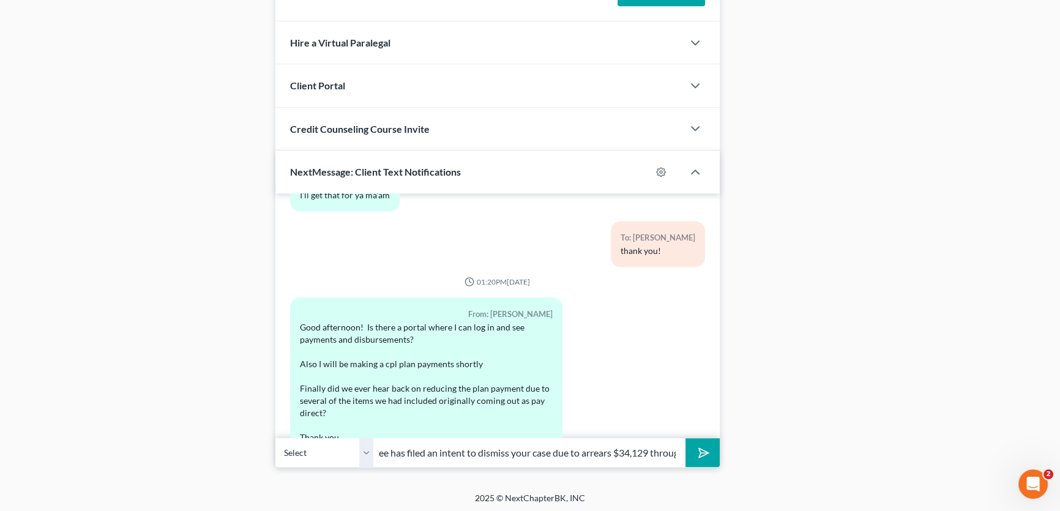
scroll to position [0, 361]
type input "Mr. Bullock, this is Amy from Monte's office. The Trustee has filed an intent t…"
drag, startPoint x: 625, startPoint y: 447, endPoint x: 719, endPoint y: 440, distance: 94.5
click at [665, 450] on input "Mr. Bullock, this is Amy from Monte's office. The Trustee has filed an intent t…" at bounding box center [529, 453] width 312 height 30
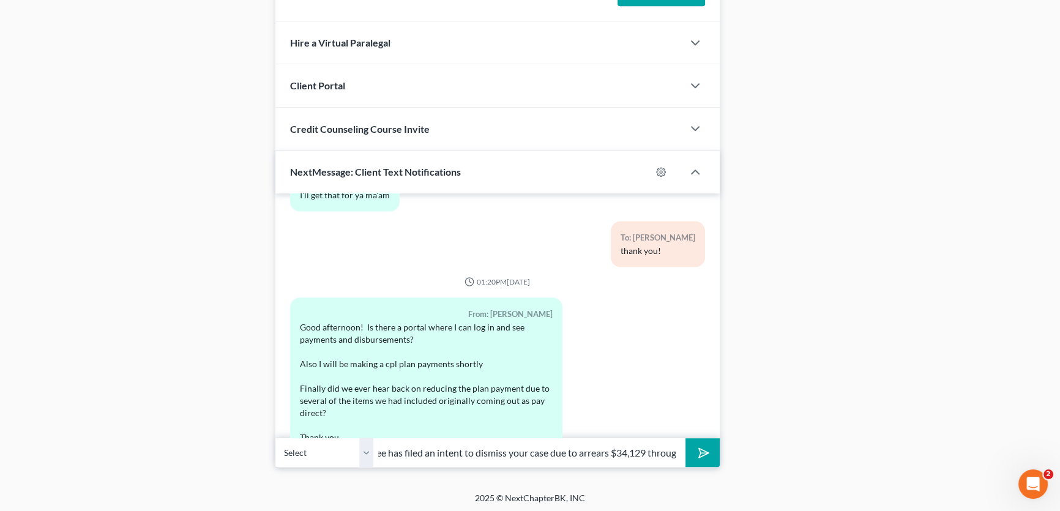
scroll to position [0, 0]
click at [705, 453] on icon "submit" at bounding box center [701, 452] width 17 height 17
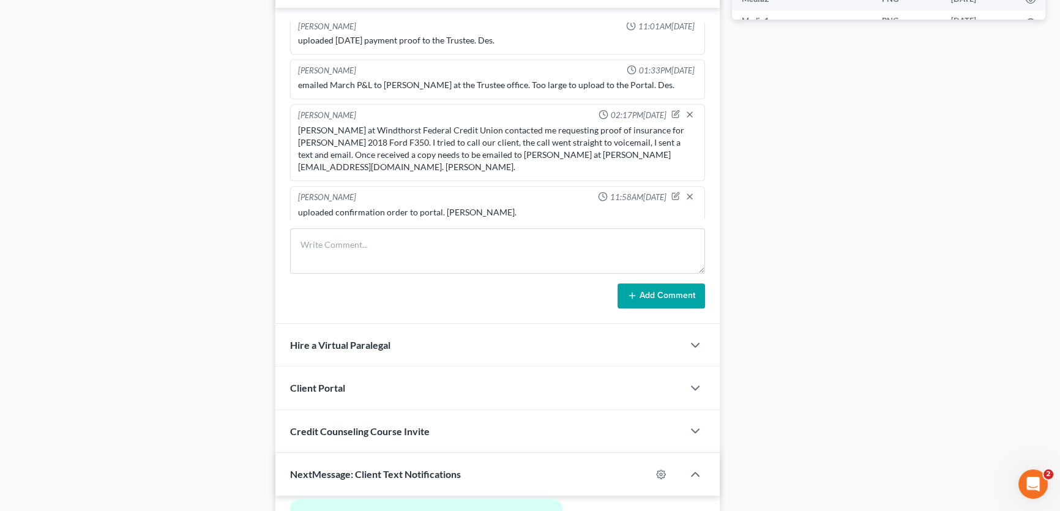
scroll to position [616, 0]
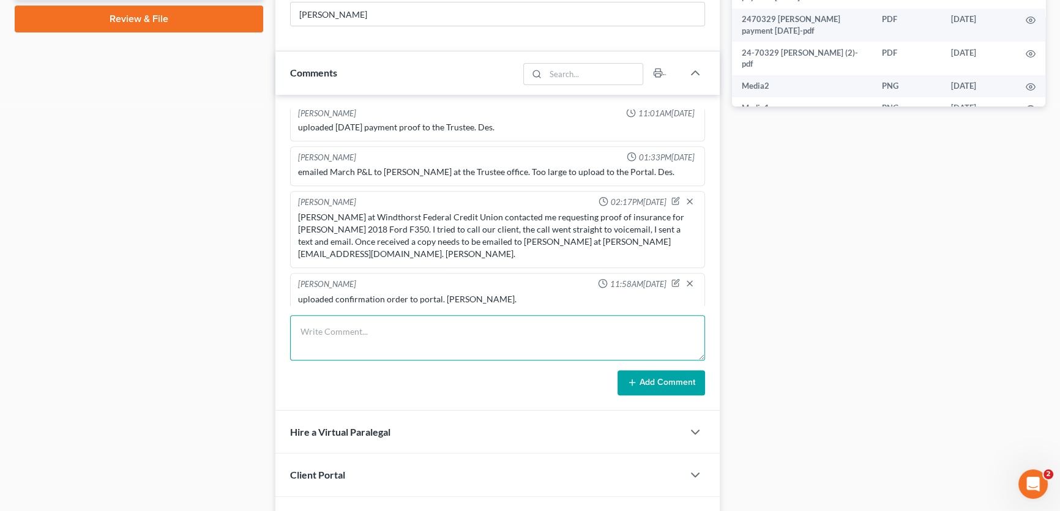
click at [396, 329] on textarea at bounding box center [497, 337] width 415 height 45
type textarea "the Trustee filed an NOI for arrears $34,129 through August 2025. sent client a…"
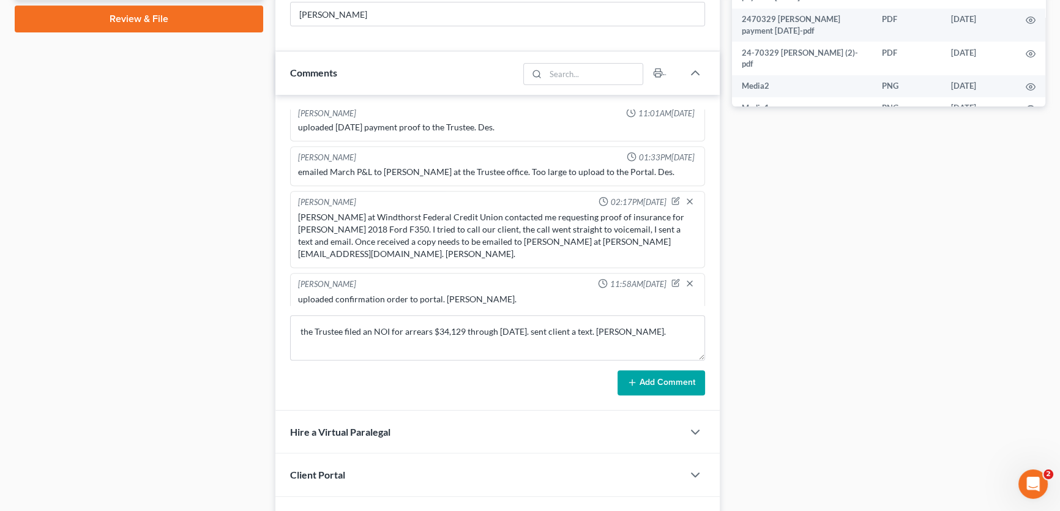
click at [637, 378] on icon at bounding box center [632, 383] width 10 height 10
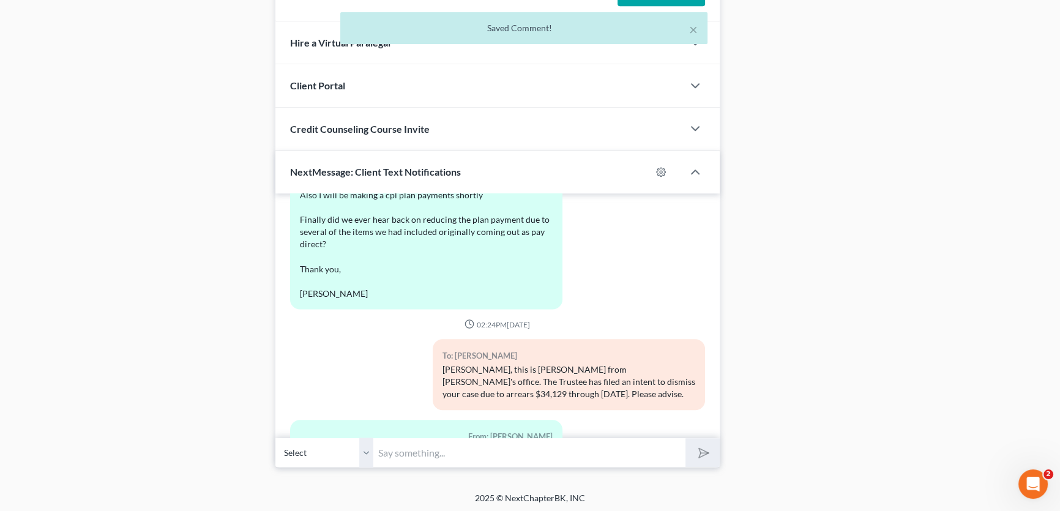
scroll to position [20403, 0]
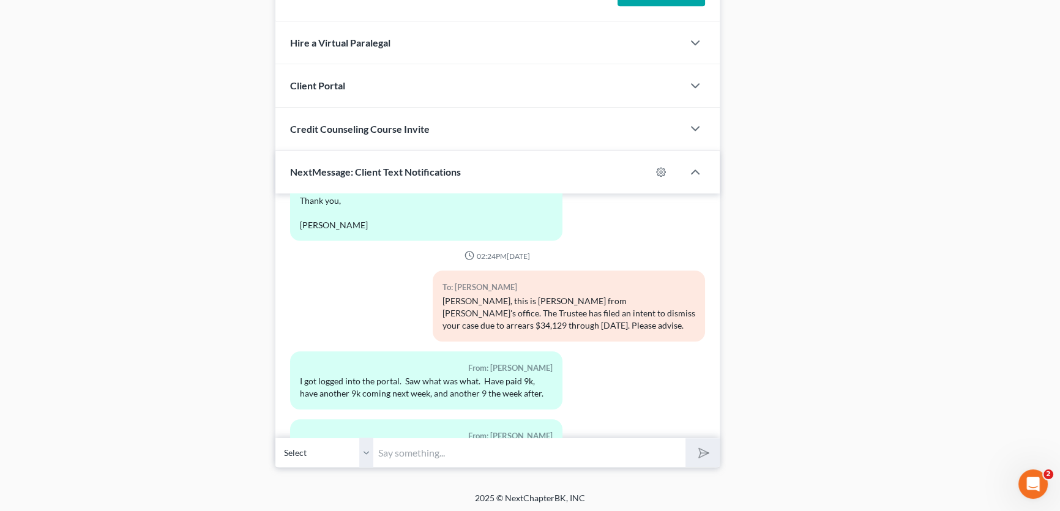
drag, startPoint x: 365, startPoint y: 447, endPoint x: 735, endPoint y: 318, distance: 391.5
click at [365, 447] on select "Select +1 (979) 676-1203 - Kevin Bullock" at bounding box center [324, 453] width 98 height 30
click at [398, 446] on input "text" at bounding box center [529, 453] width 312 height 30
click at [408, 451] on input "text" at bounding box center [529, 453] width 312 height 30
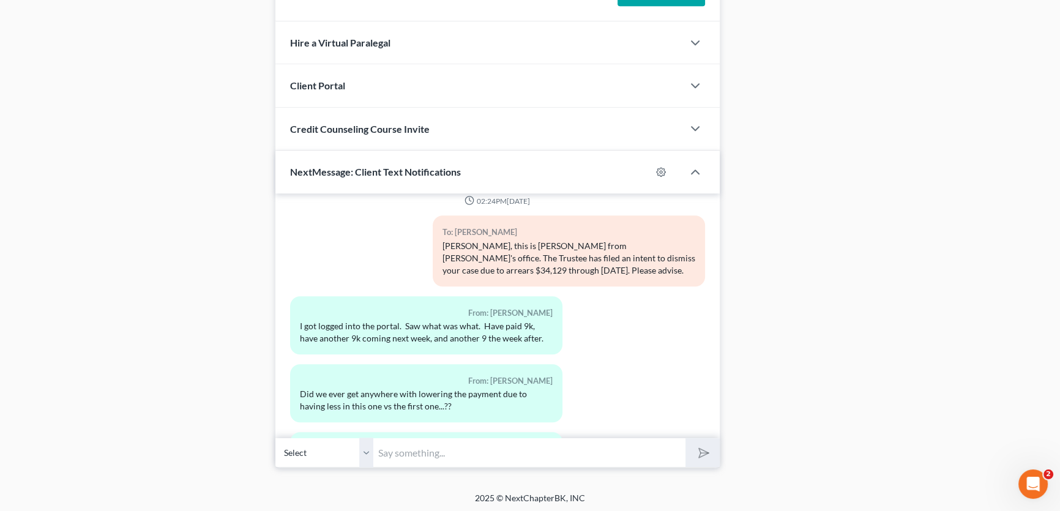
scroll to position [20439, 0]
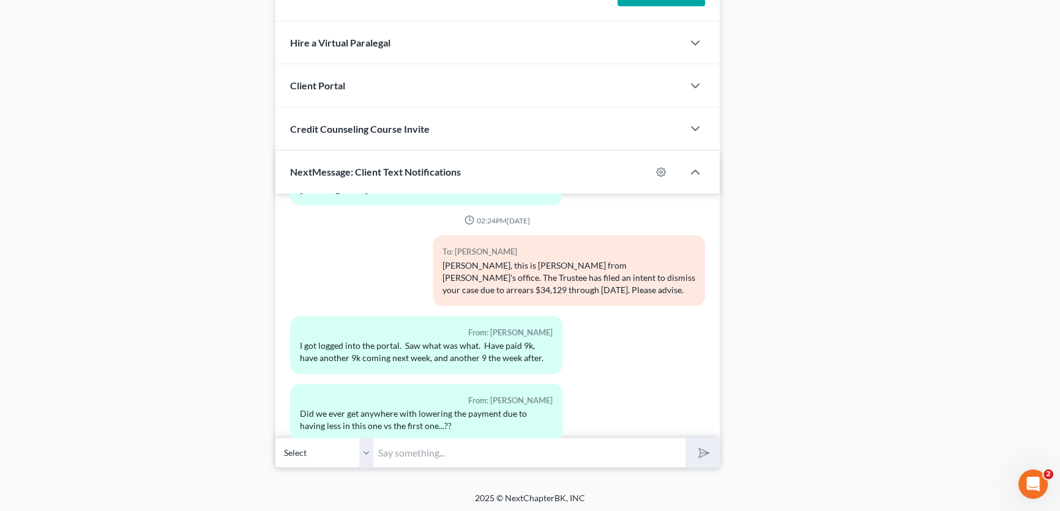
drag, startPoint x: 370, startPoint y: 451, endPoint x: 451, endPoint y: 452, distance: 80.2
click at [370, 451] on select "Select +1 (979) 676-1203 - Kevin Bullock" at bounding box center [324, 453] width 98 height 30
click at [430, 451] on input "text" at bounding box center [529, 453] width 312 height 30
click at [451, 452] on input "text" at bounding box center [529, 453] width 312 height 30
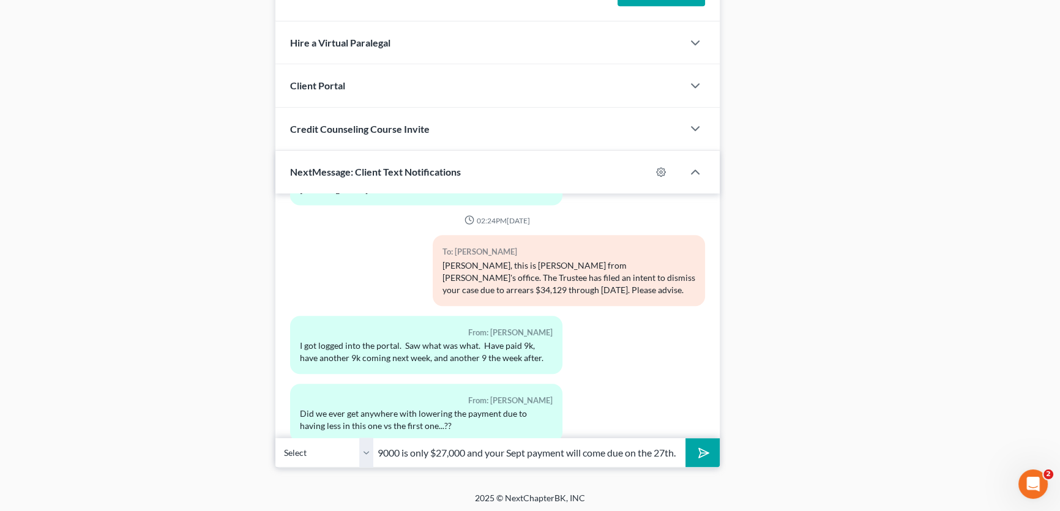
click at [686, 438] on button "submit" at bounding box center [703, 452] width 34 height 29
type input "three payments of $9000 is only $27,000 and your Sept payment will come due on …"
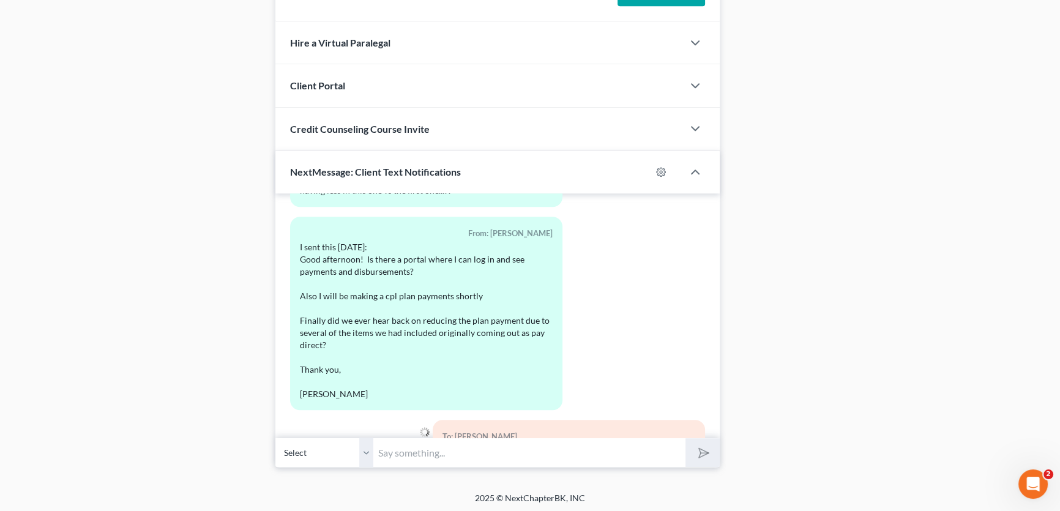
click at [435, 449] on input "text" at bounding box center [529, 453] width 312 height 30
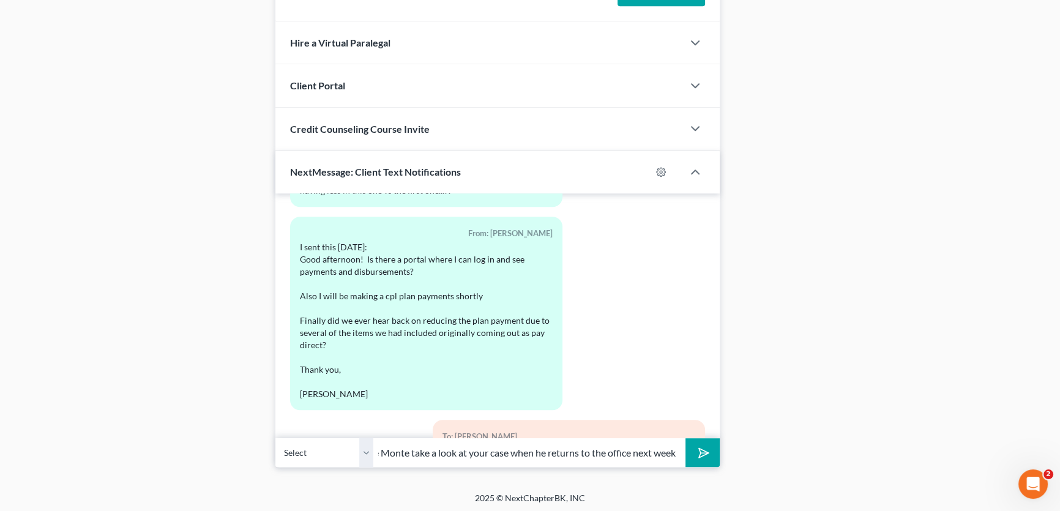
scroll to position [0, 299]
type input "as far as lower your payment, I know nothing about that but I can have Monte ta…"
click at [686, 438] on button "submit" at bounding box center [703, 452] width 34 height 29
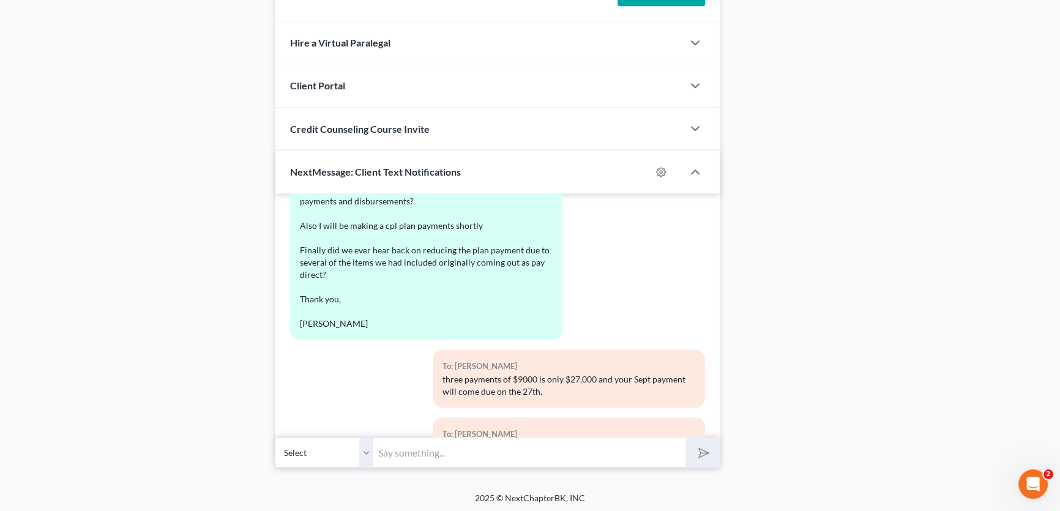
scroll to position [20754, 0]
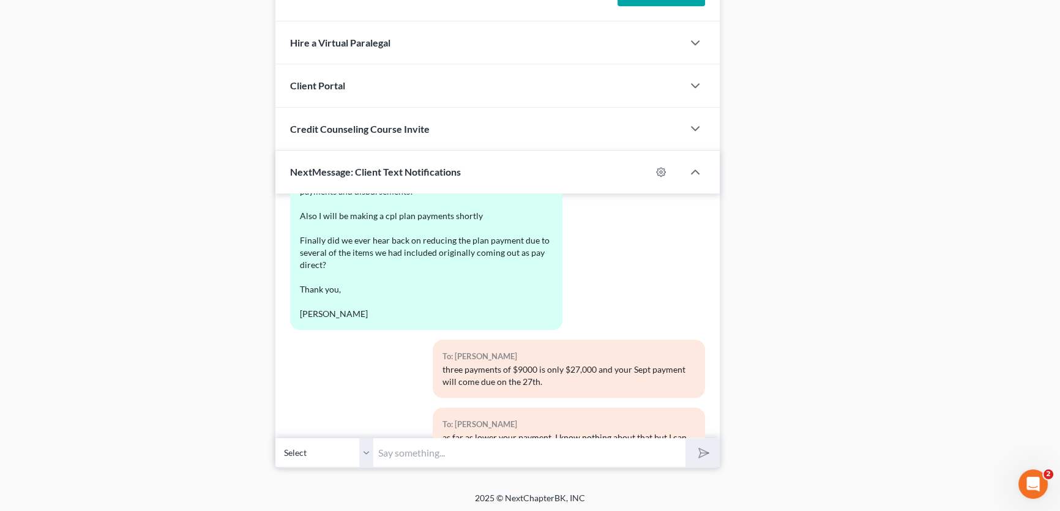
drag, startPoint x: 369, startPoint y: 454, endPoint x: 393, endPoint y: 447, distance: 25.2
click at [369, 454] on select "Select +1 (979) 676-1203 - Kevin Bullock" at bounding box center [324, 453] width 98 height 30
click at [397, 451] on input "text" at bounding box center [529, 453] width 312 height 30
click at [393, 447] on input "text" at bounding box center [529, 453] width 312 height 30
type input "w"
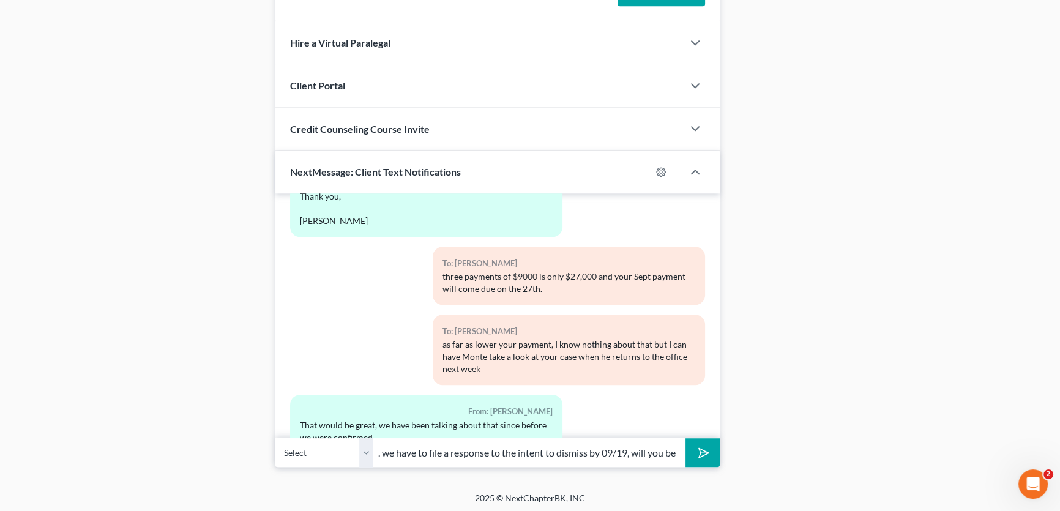
scroll to position [0, 363]
type input "usually your case has to be confirmed before we can see about lowering the paym…"
click at [686, 438] on button "submit" at bounding box center [703, 452] width 34 height 29
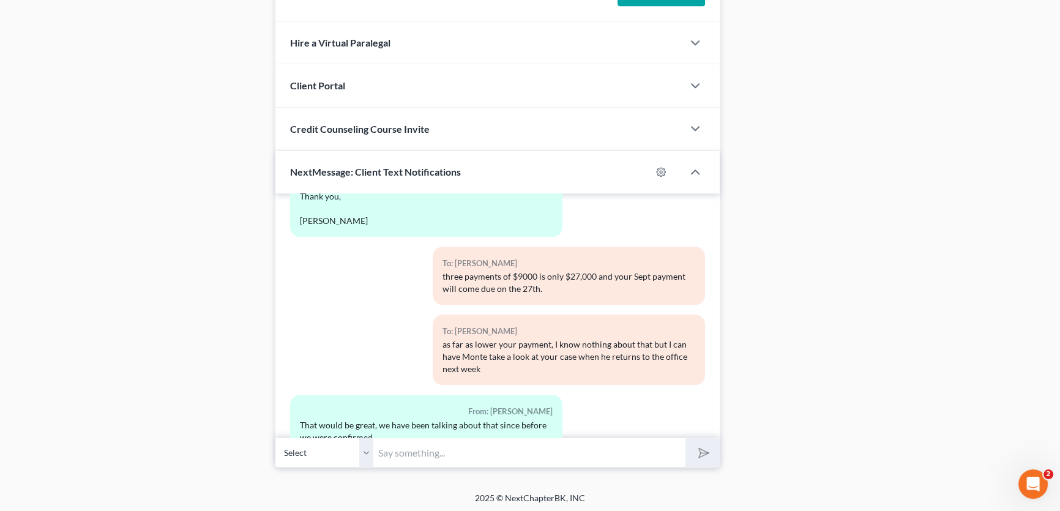
scroll to position [20928, 0]
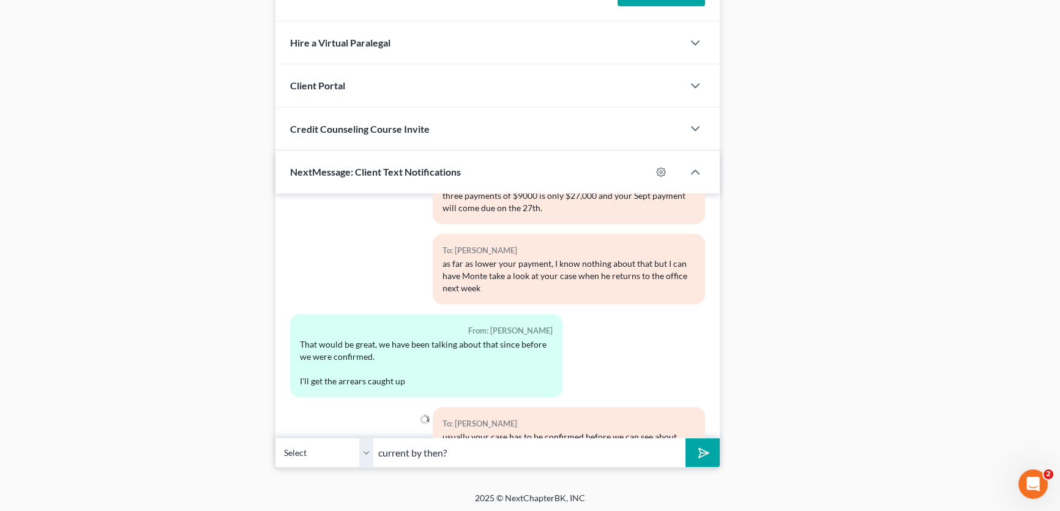
type input "current by then?"
click at [686, 438] on button "submit" at bounding box center [703, 452] width 34 height 29
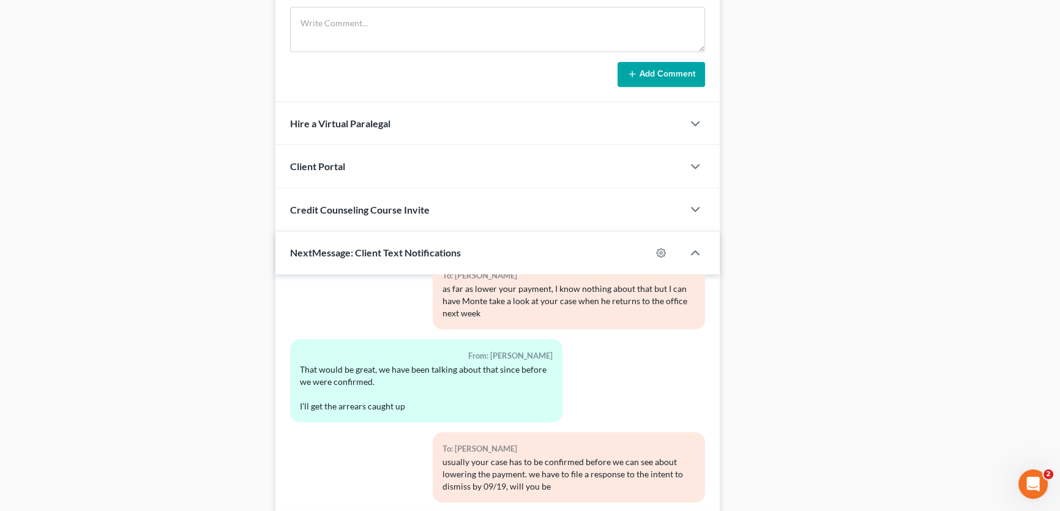
scroll to position [1005, 0]
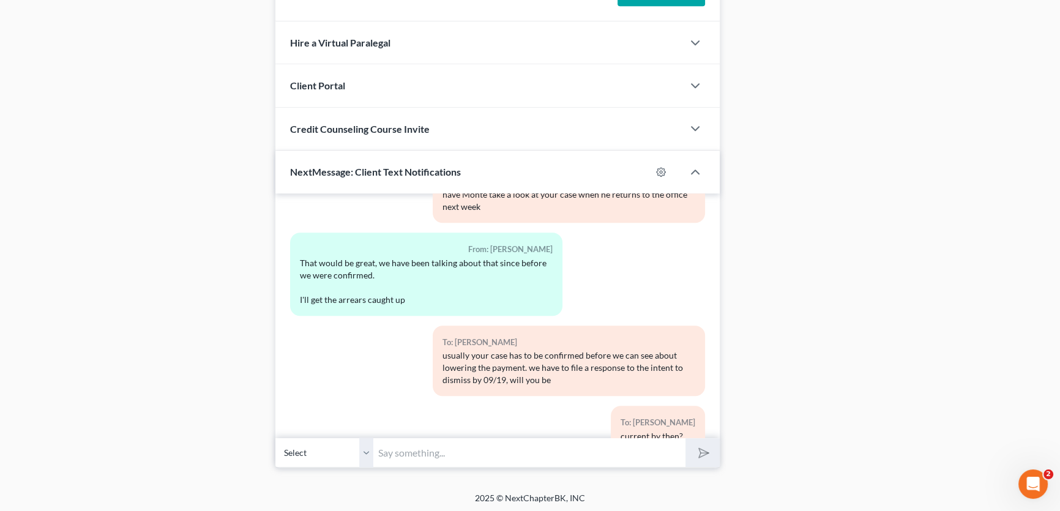
scroll to position [21039, 0]
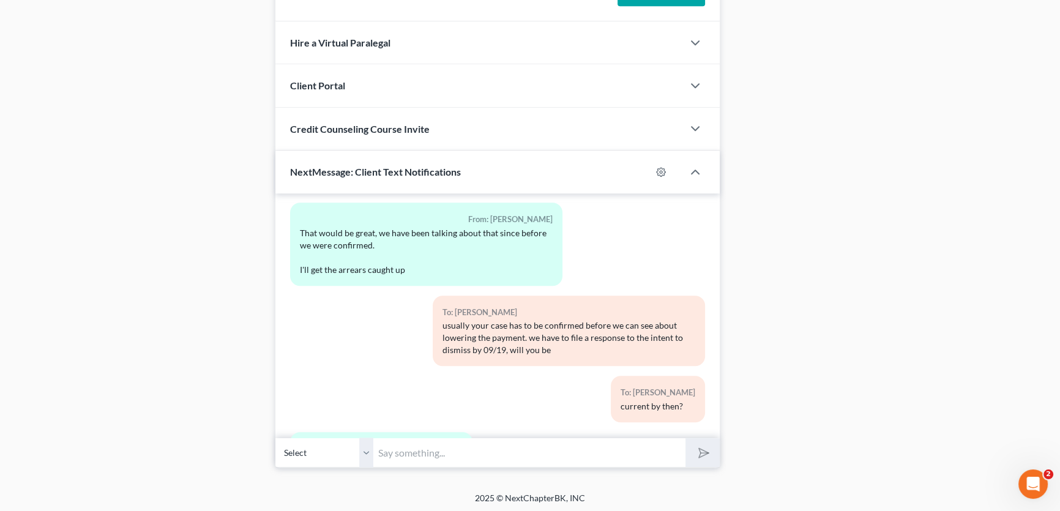
click at [447, 451] on input "text" at bounding box center [529, 453] width 312 height 30
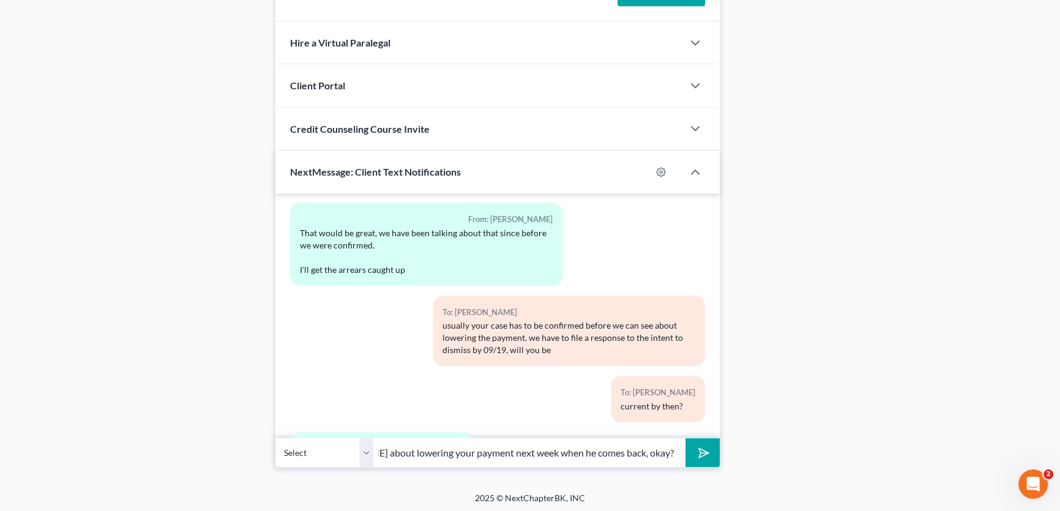
scroll to position [0, 184]
type input "I made myself a note to ask Monte about lowering your payment next week when he…"
click at [686, 438] on button "submit" at bounding box center [703, 452] width 34 height 29
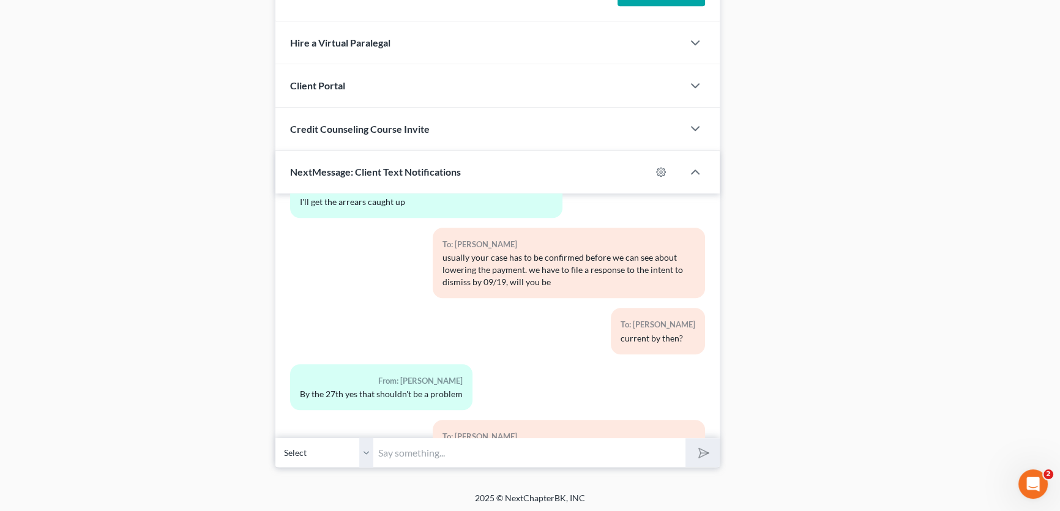
scroll to position [21164, 0]
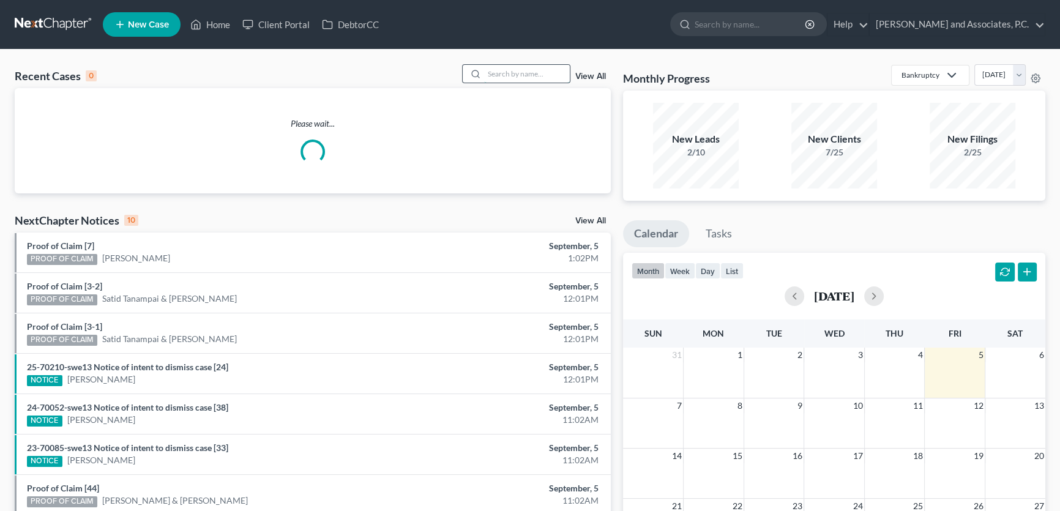
click at [525, 75] on input "search" at bounding box center [527, 74] width 86 height 18
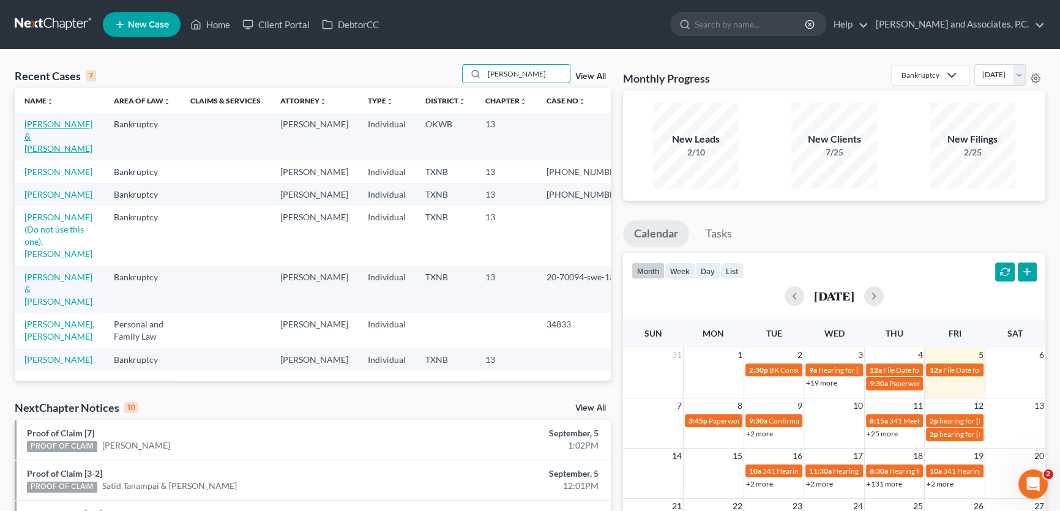
type input "[PERSON_NAME]"
click at [82, 122] on link "[PERSON_NAME] & [PERSON_NAME]" at bounding box center [58, 136] width 68 height 35
select select "7"
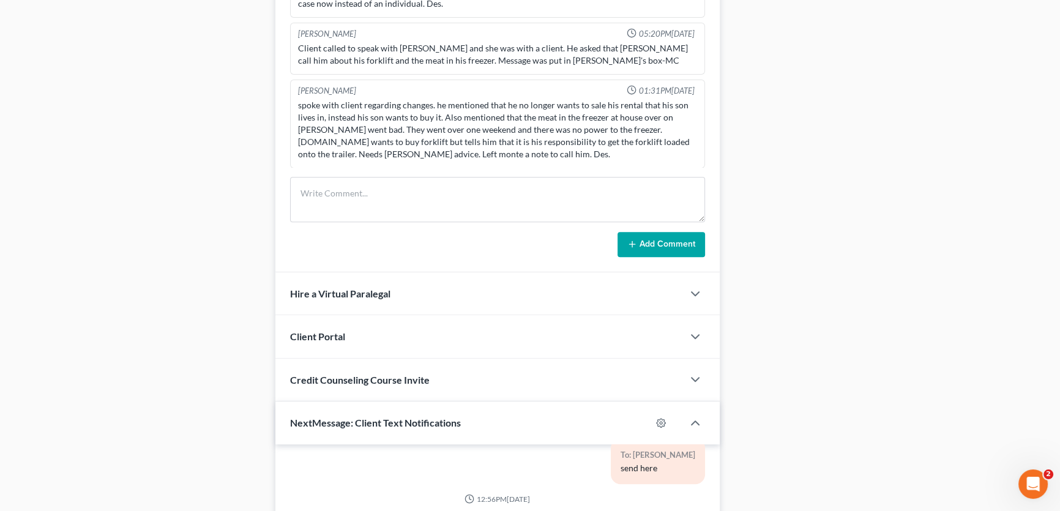
scroll to position [616, 0]
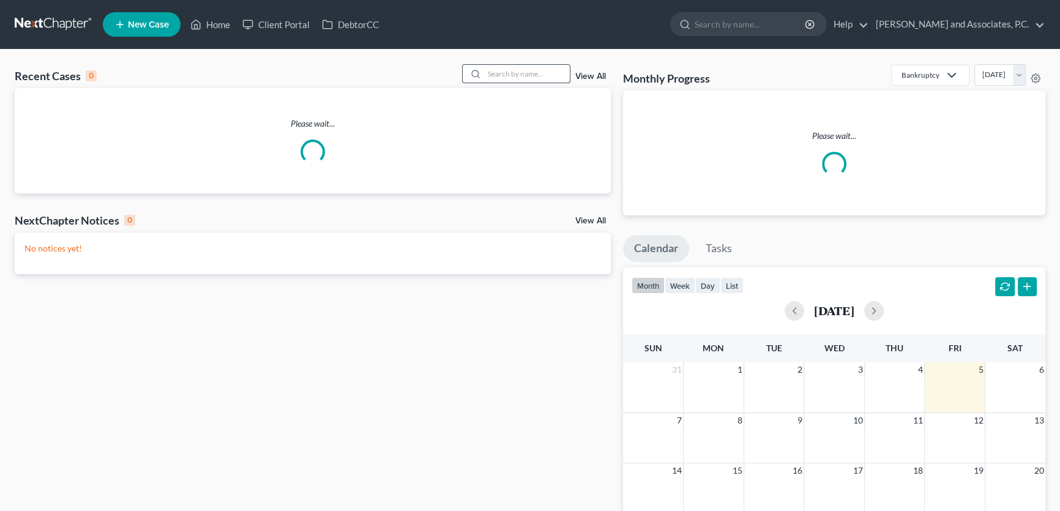
click at [550, 71] on input "search" at bounding box center [527, 74] width 86 height 18
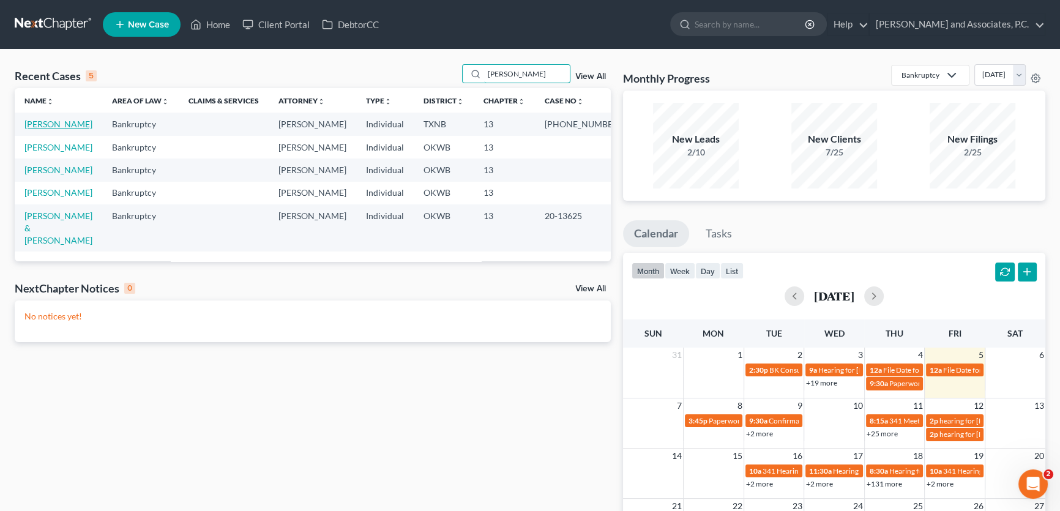
type input "gonzalez"
click at [73, 124] on link "[PERSON_NAME]" at bounding box center [58, 124] width 68 height 10
select select "8"
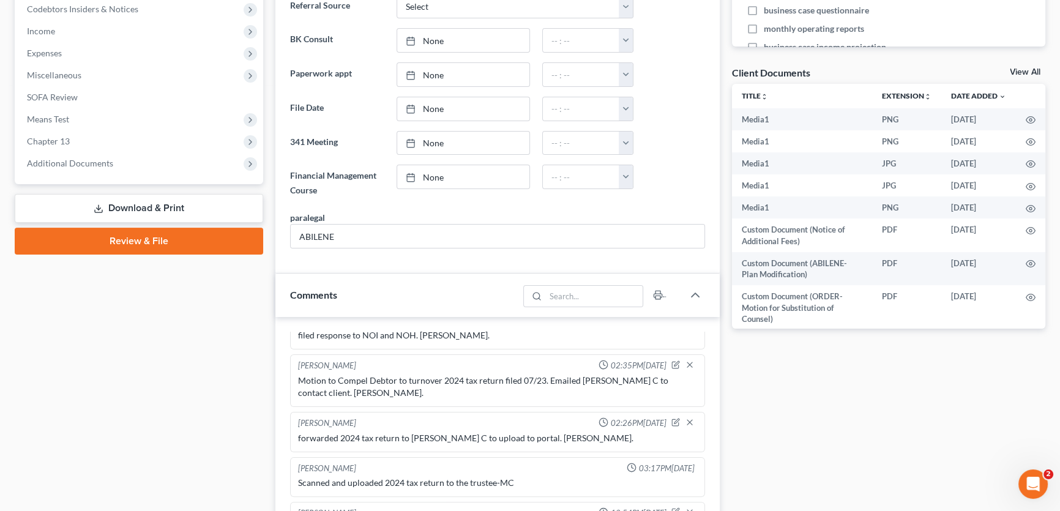
scroll to position [393, 0]
click at [89, 162] on span "Additional Documents" at bounding box center [70, 164] width 86 height 10
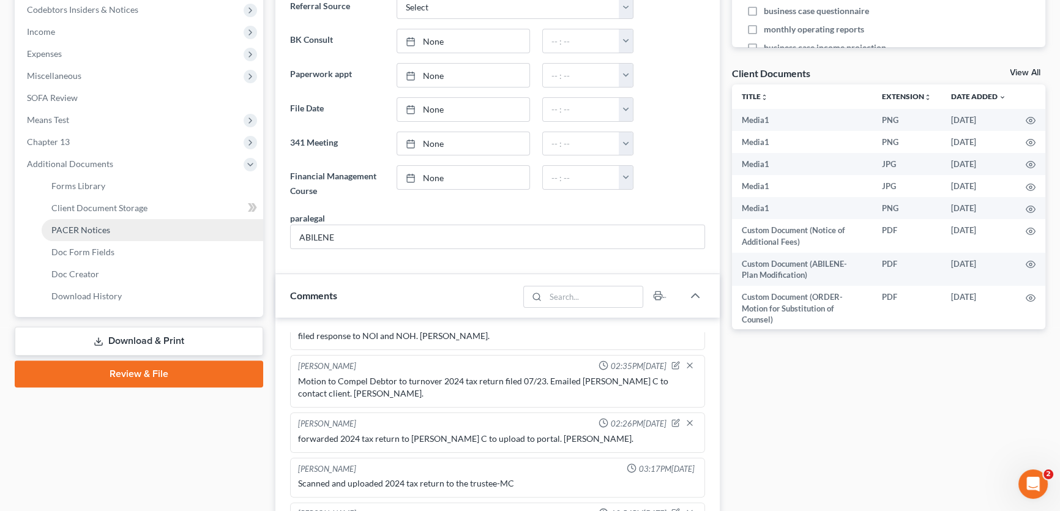
click at [81, 226] on span "PACER Notices" at bounding box center [80, 230] width 59 height 10
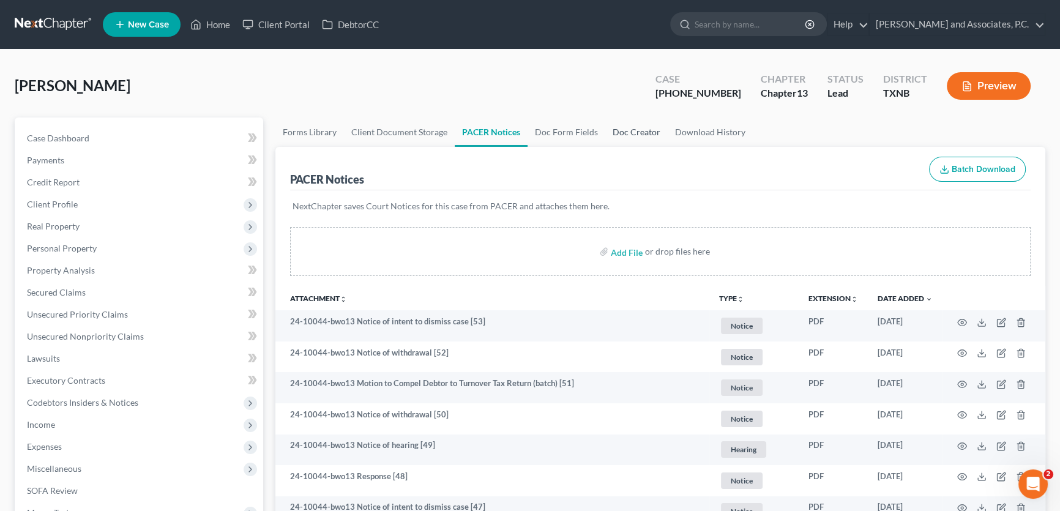
click at [620, 131] on link "Doc Creator" at bounding box center [636, 132] width 62 height 29
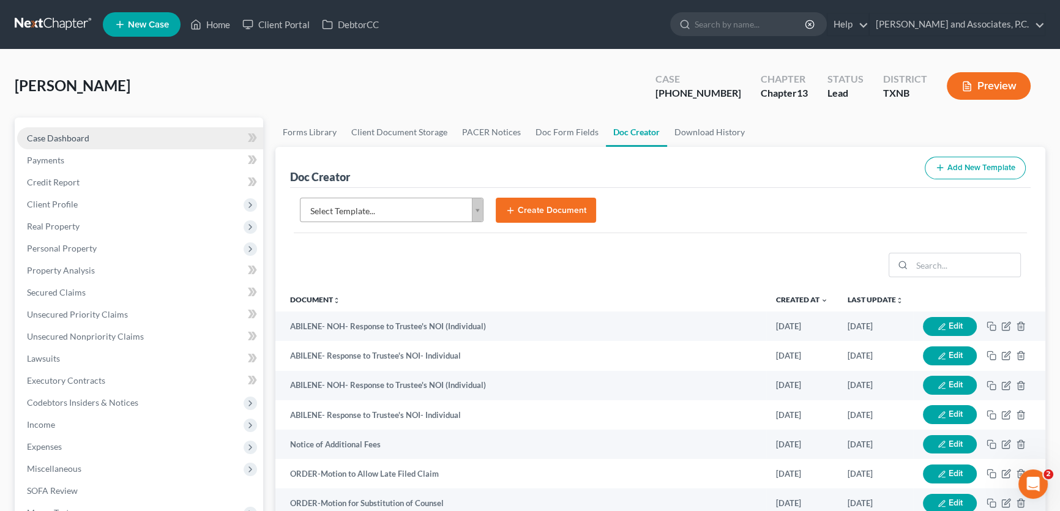
click at [81, 138] on span "Case Dashboard" at bounding box center [58, 138] width 62 height 10
select select "8"
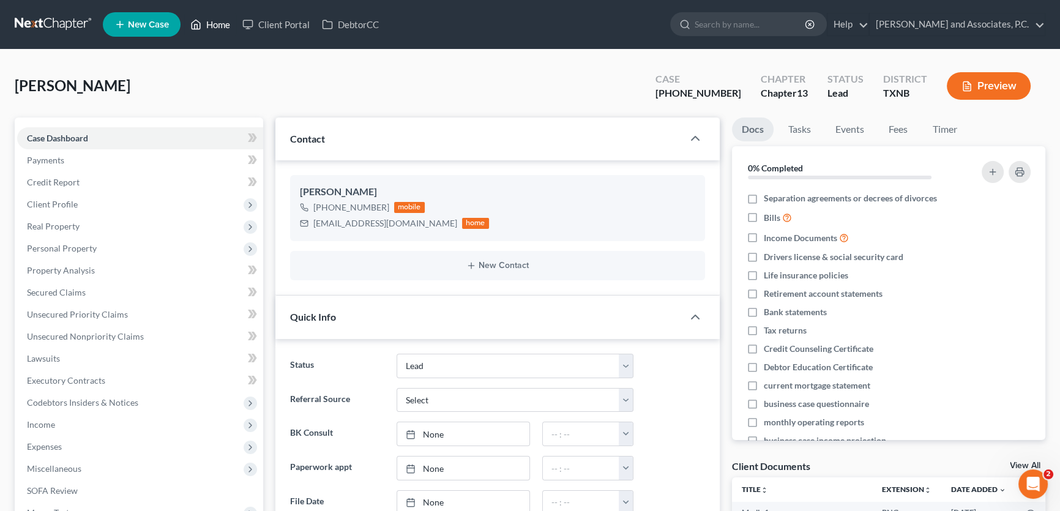
click at [220, 28] on link "Home" at bounding box center [210, 24] width 52 height 22
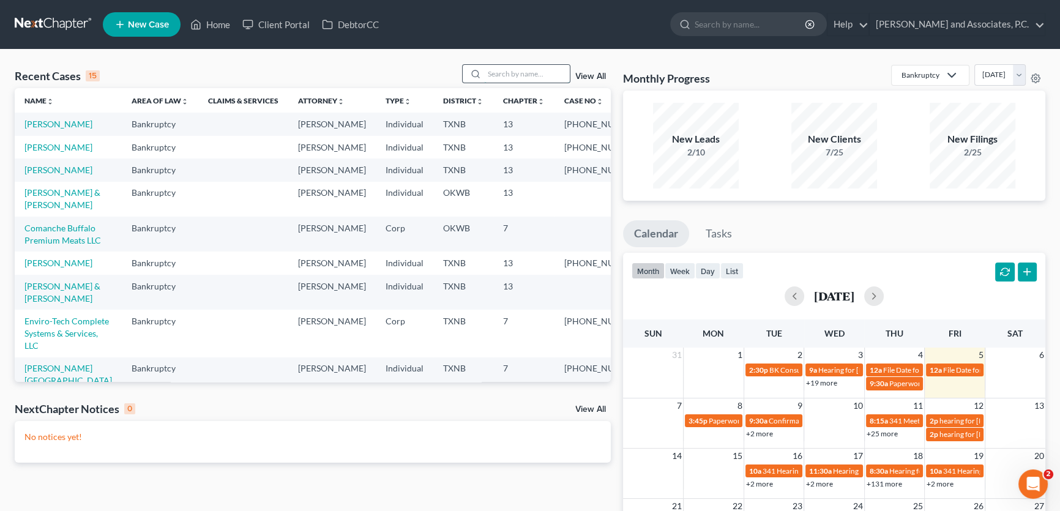
click at [508, 71] on input "search" at bounding box center [527, 74] width 86 height 18
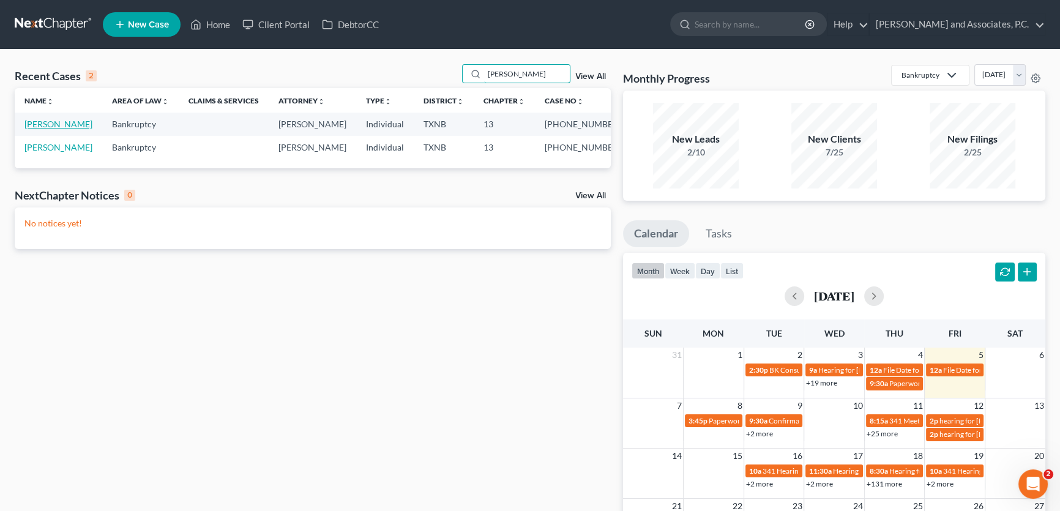
type input "becker"
click at [58, 124] on link "[PERSON_NAME]" at bounding box center [58, 124] width 68 height 10
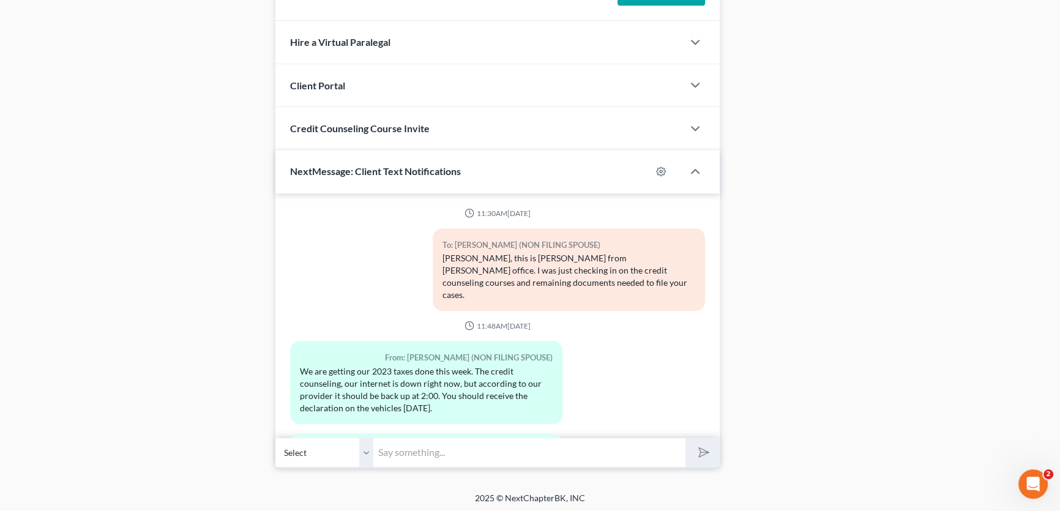
scroll to position [1098, 0]
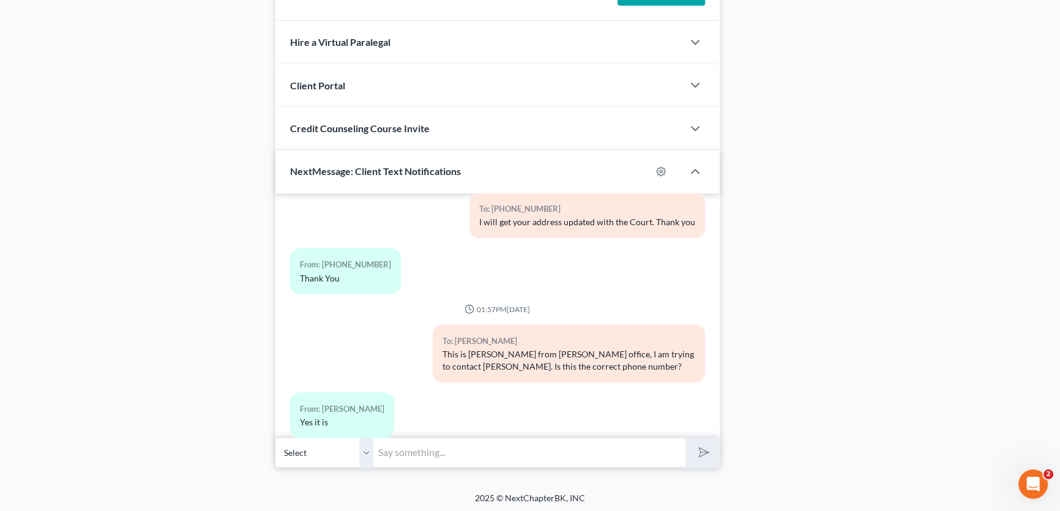
click at [394, 447] on input "text" at bounding box center [529, 453] width 312 height 30
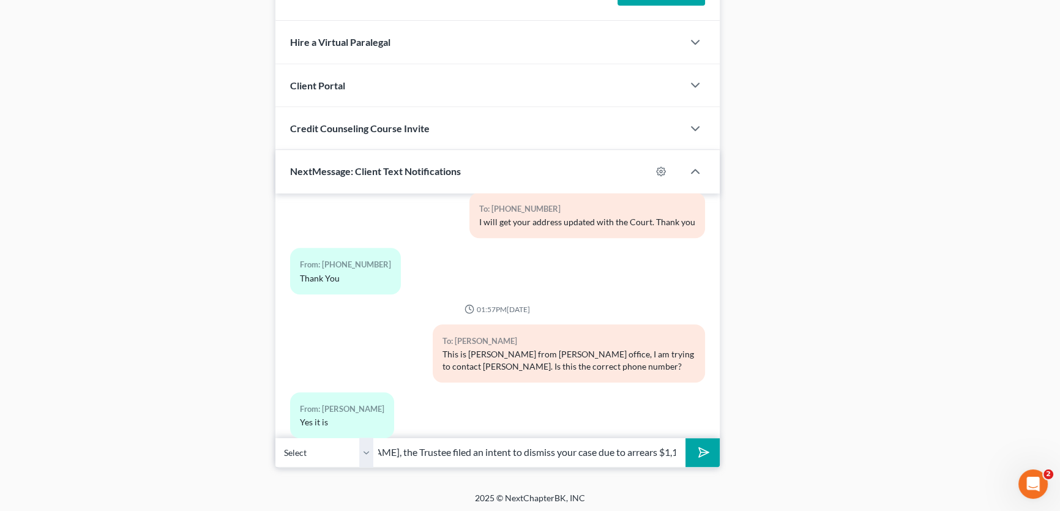
scroll to position [0, 0]
drag, startPoint x: 392, startPoint y: 452, endPoint x: 301, endPoint y: 447, distance: 91.4
click at [301, 447] on div "Select +1 (432) 599-3612 - Roger Becker +1 (325) 370-2865 - Mary Becker (NON FI…" at bounding box center [497, 452] width 444 height 29
click at [571, 446] on input "Mr. Becker, the Trustee filed an intent to dismiss your case due to arrears $1,…" at bounding box center [529, 453] width 312 height 30
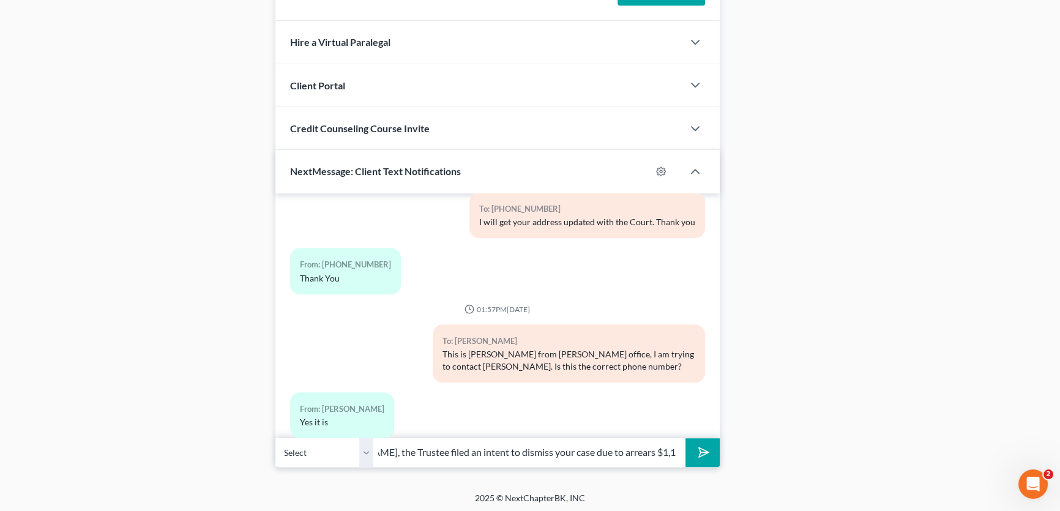
drag, startPoint x: 593, startPoint y: 443, endPoint x: 796, endPoint y: 444, distance: 203.2
drag, startPoint x: 544, startPoint y: 451, endPoint x: 704, endPoint y: 450, distance: 159.8
click at [704, 450] on div "Select +1 (432) 599-3612 - Roger Becker +1 (325) 370-2865 - Mary Becker (NON FI…" at bounding box center [497, 452] width 444 height 29
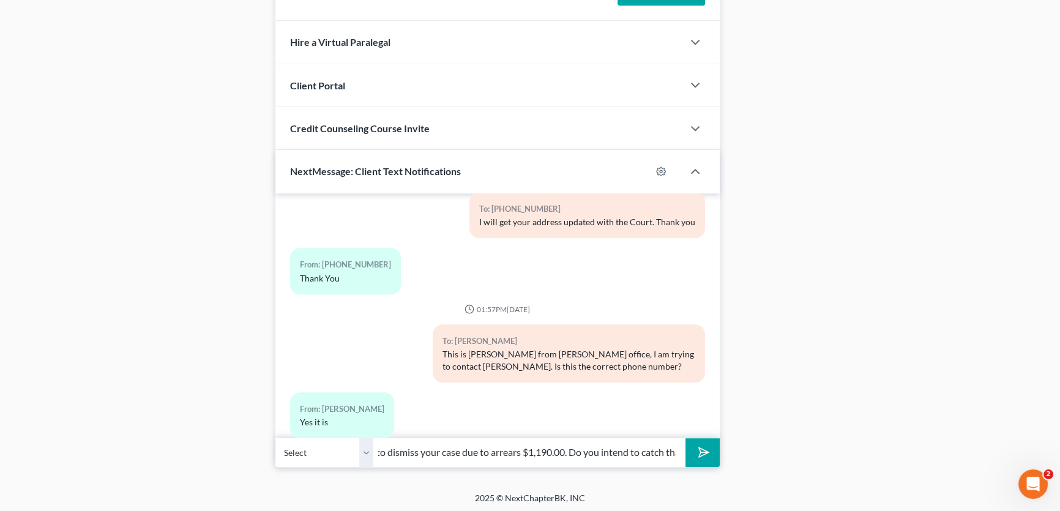
drag, startPoint x: 587, startPoint y: 449, endPoint x: 797, endPoint y: 441, distance: 210.1
click at [676, 451] on input "Mr. Becker, the Trustee filed an intent to dismiss your case due to arrears $1,…" at bounding box center [529, 453] width 312 height 30
drag, startPoint x: 675, startPoint y: 446, endPoint x: 577, endPoint y: 449, distance: 98.0
click at [577, 449] on input "Mr. Becker, the Trustee filed an intent to dismiss your case due to arrears $1,…" at bounding box center [529, 453] width 312 height 30
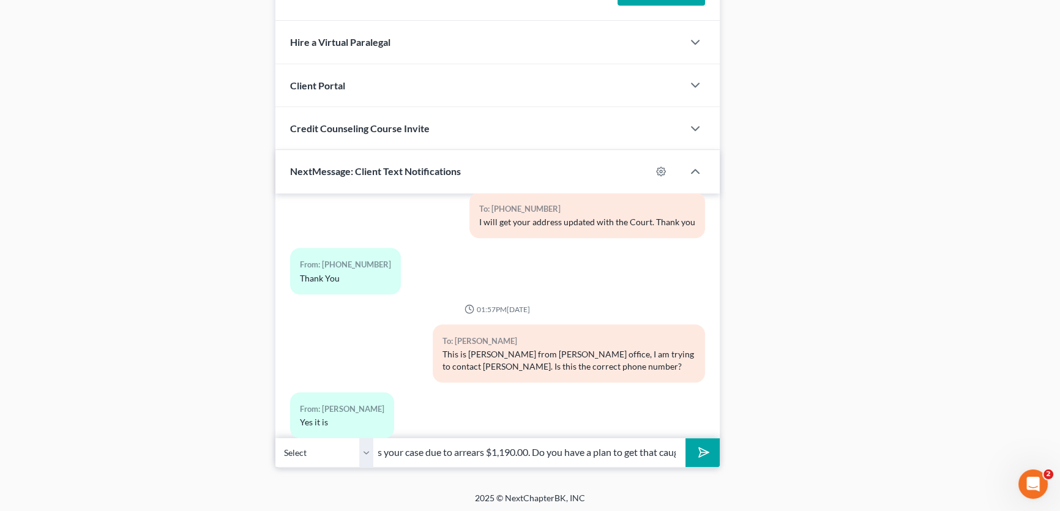
scroll to position [0, 233]
type input "Mr. Becker, the Trustee filed an intent to dismiss your case due to arrears $1,…"
click at [686, 438] on button "submit" at bounding box center [703, 452] width 34 height 29
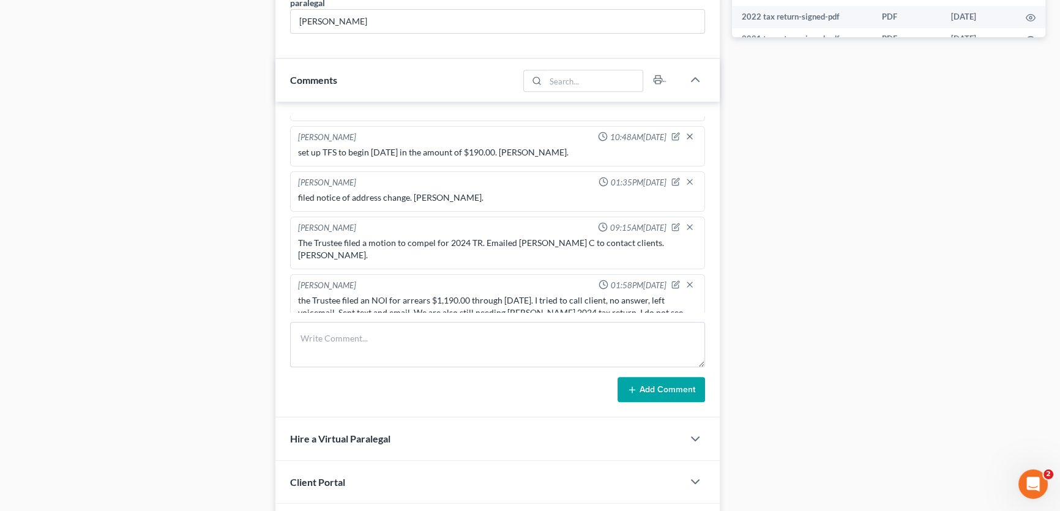
scroll to position [692, 0]
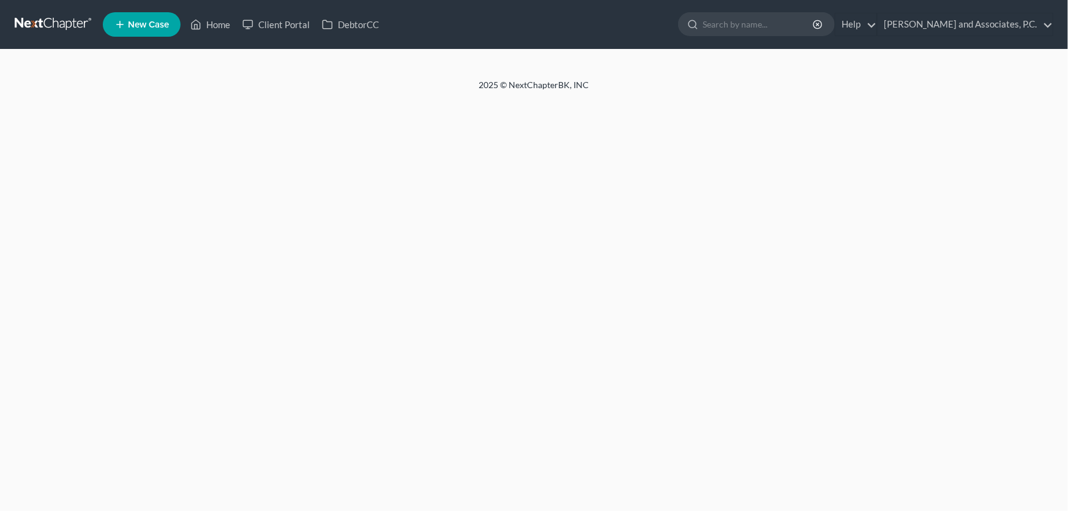
select select "5"
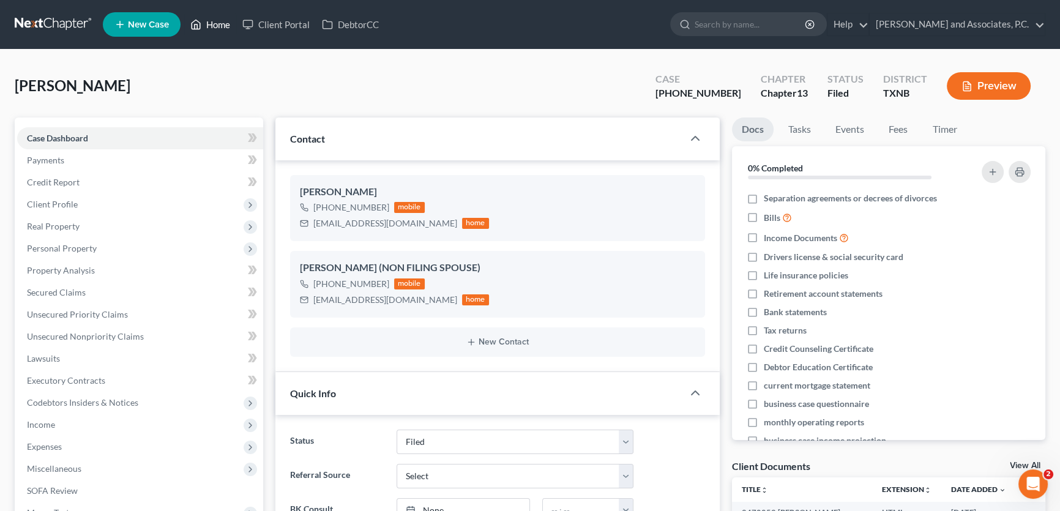
click at [225, 26] on link "Home" at bounding box center [210, 24] width 52 height 22
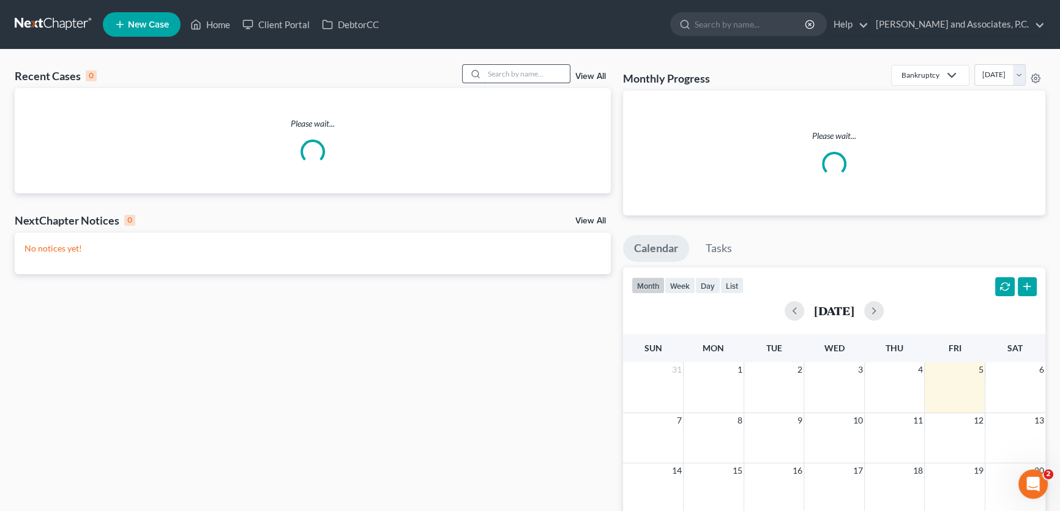
click at [522, 72] on input "search" at bounding box center [527, 74] width 86 height 18
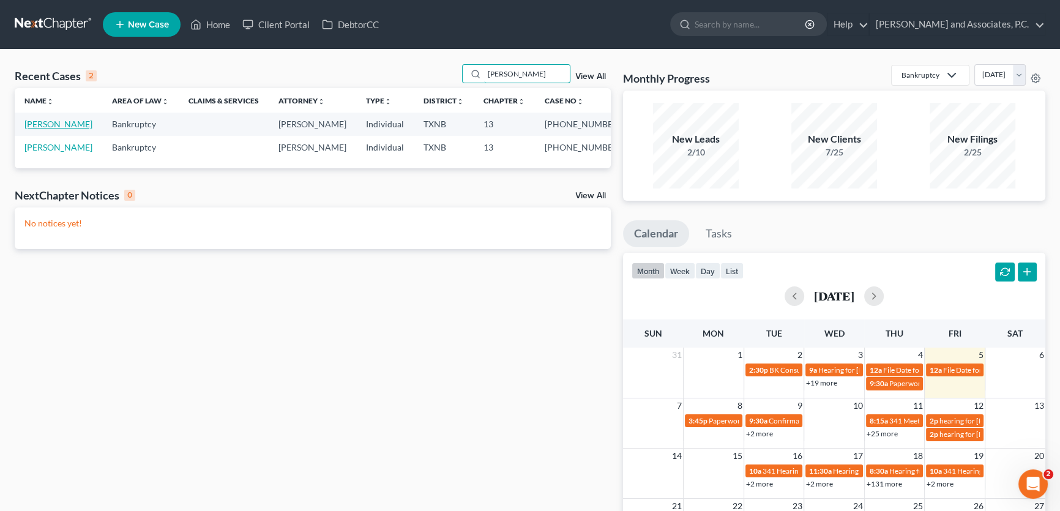
type input "barnett"
click at [67, 127] on link "Barnett, Roxie" at bounding box center [58, 124] width 68 height 10
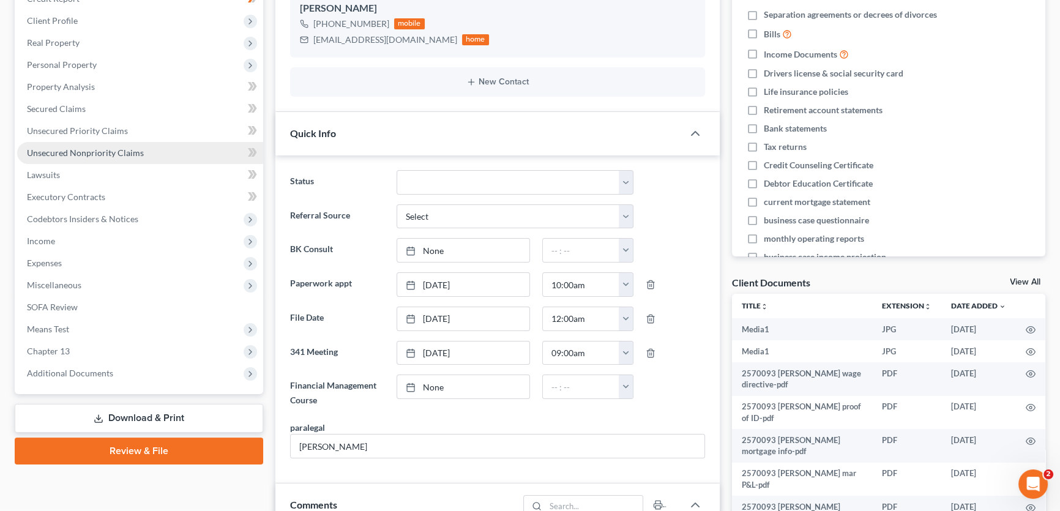
scroll to position [111, 0]
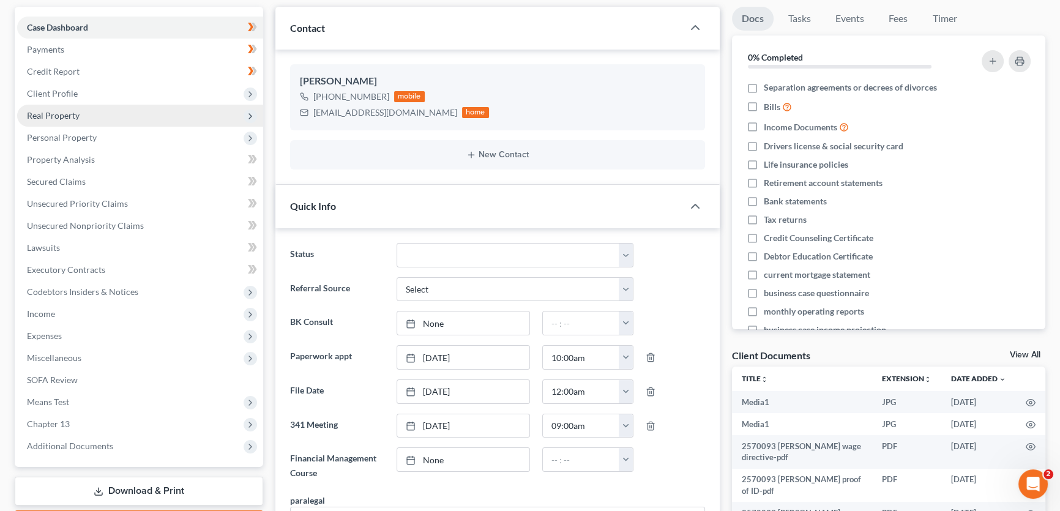
click at [72, 113] on span "Real Property" at bounding box center [53, 115] width 53 height 10
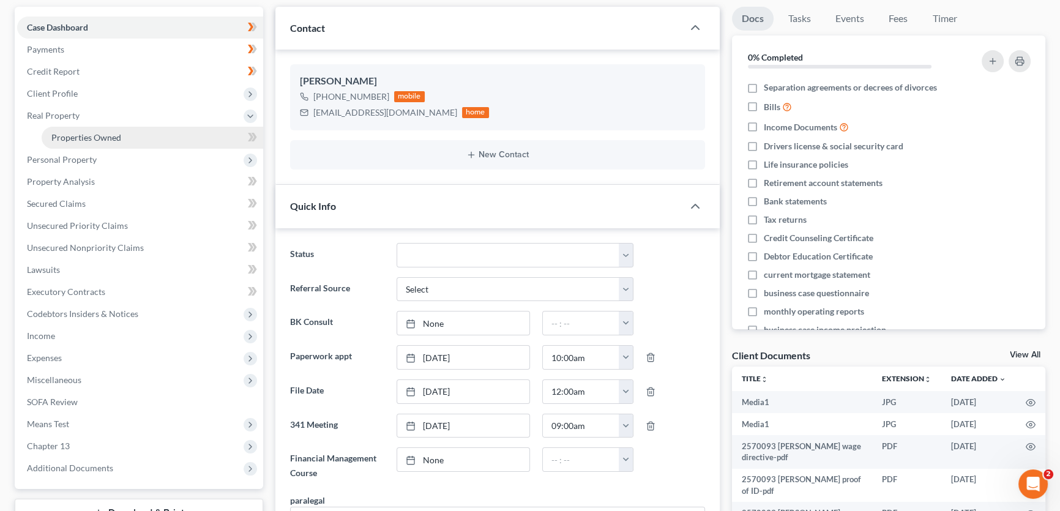
click at [77, 137] on span "Properties Owned" at bounding box center [86, 137] width 70 height 10
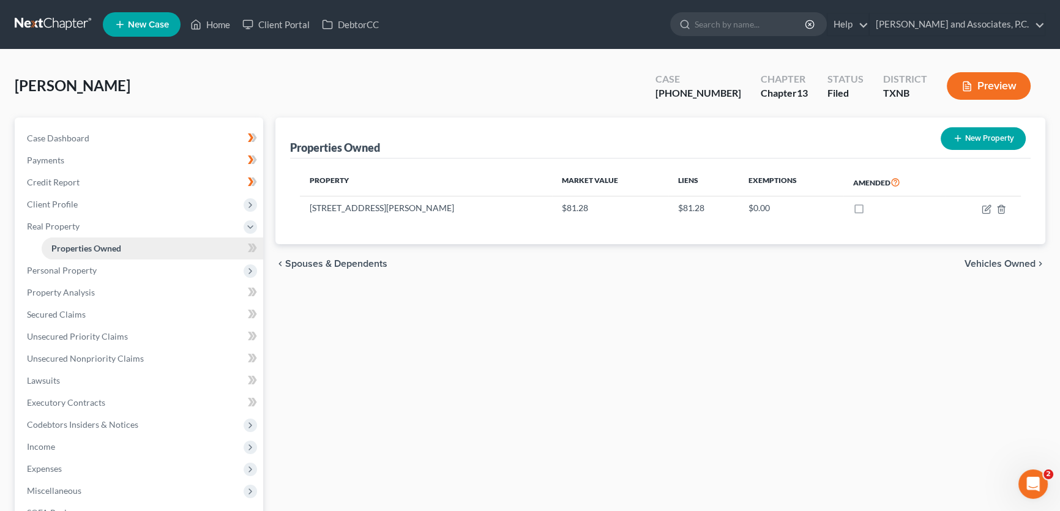
scroll to position [204, 0]
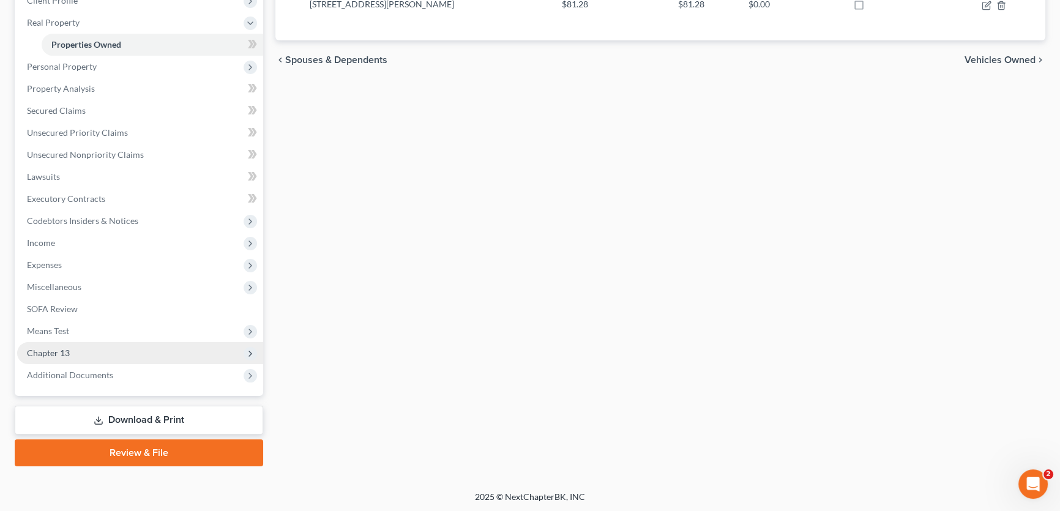
click at [69, 355] on span "Chapter 13" at bounding box center [48, 353] width 43 height 10
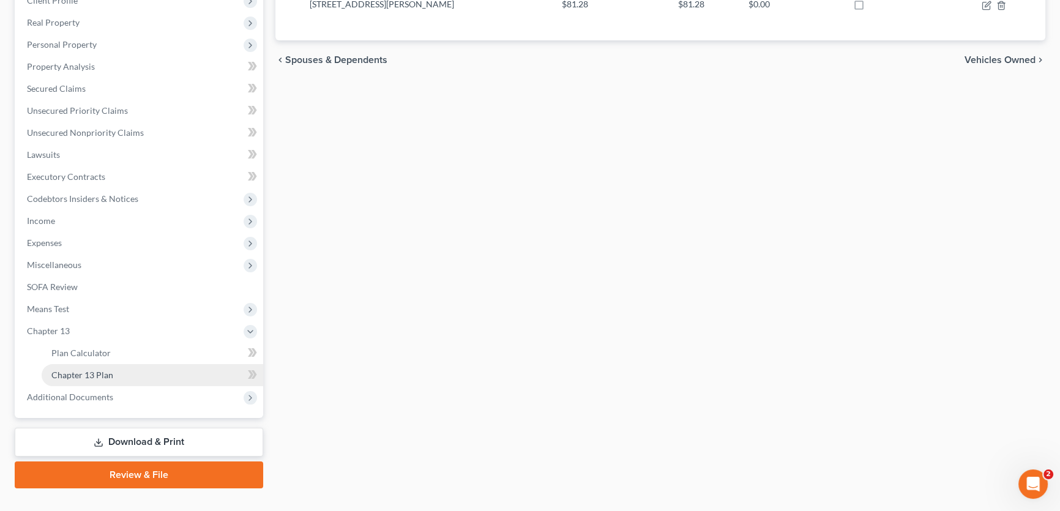
click at [85, 372] on span "Chapter 13 Plan" at bounding box center [82, 375] width 62 height 10
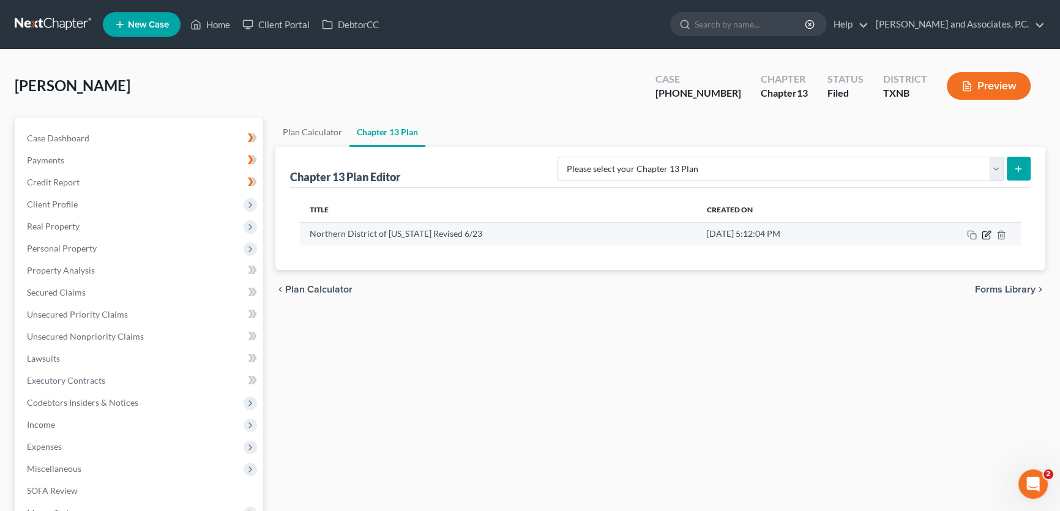
click at [986, 233] on icon "button" at bounding box center [987, 235] width 10 height 10
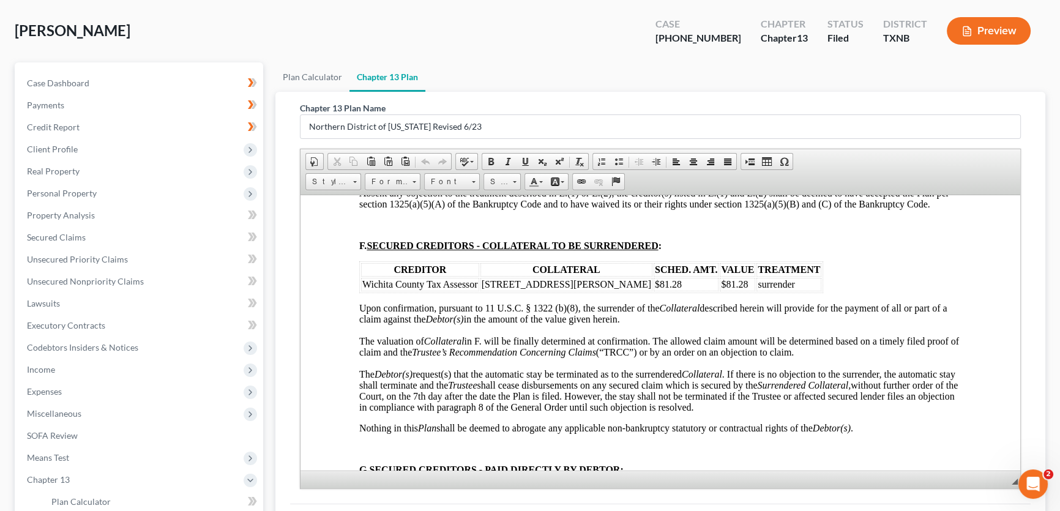
scroll to position [1892, 0]
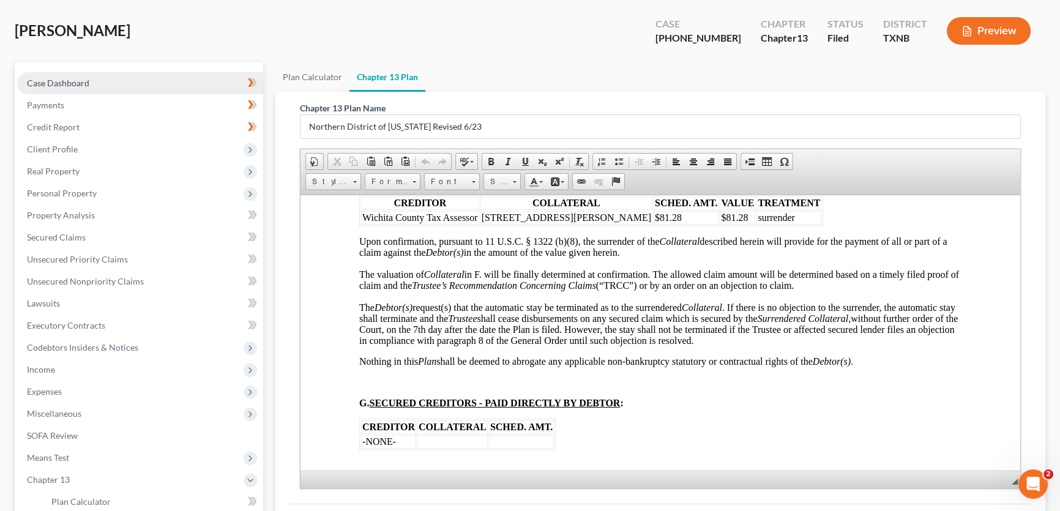
click at [92, 83] on link "Case Dashboard" at bounding box center [140, 83] width 246 height 22
select select "5"
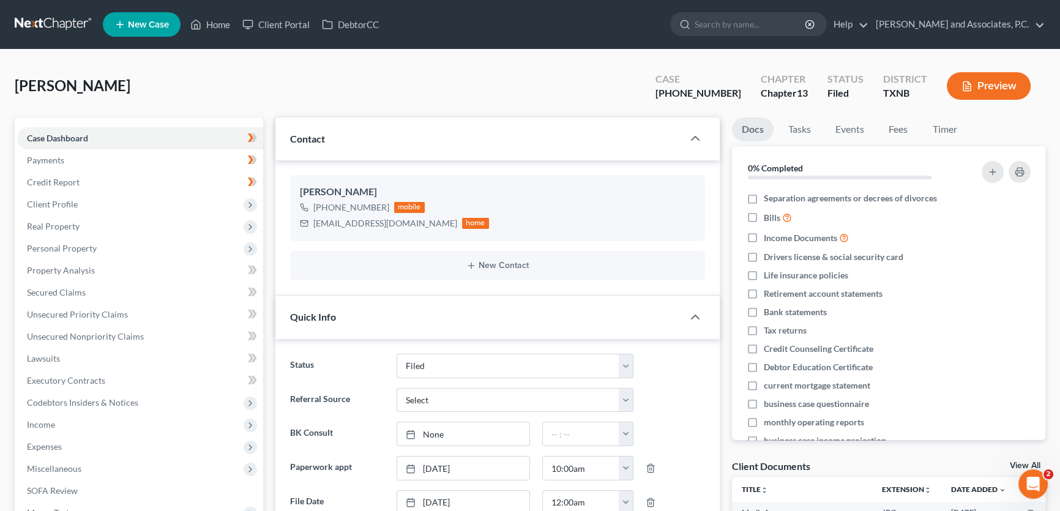
scroll to position [7635, 0]
click at [56, 223] on span "Real Property" at bounding box center [53, 226] width 53 height 10
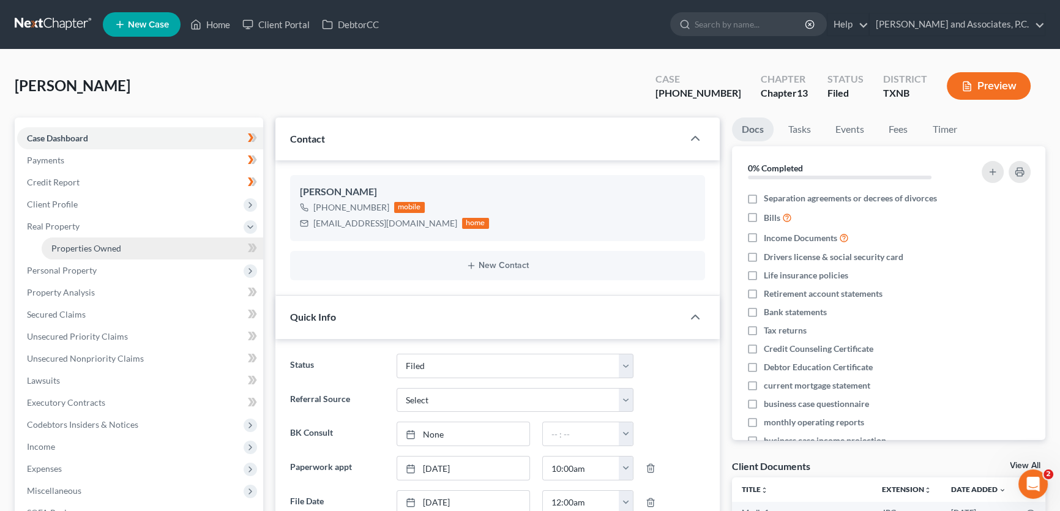
click at [58, 247] on span "Properties Owned" at bounding box center [86, 248] width 70 height 10
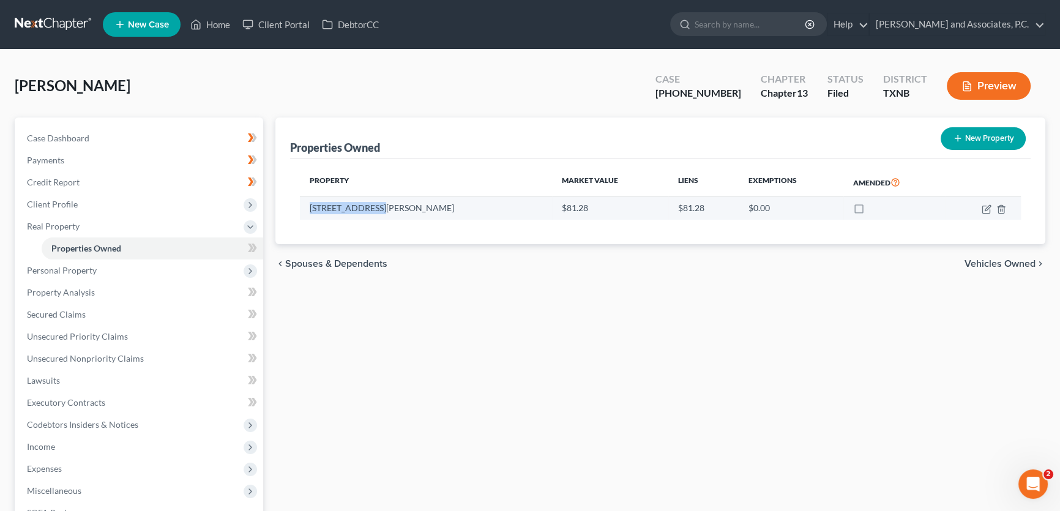
drag, startPoint x: 372, startPoint y: 208, endPoint x: 309, endPoint y: 209, distance: 63.7
click at [309, 209] on td "1222 E Scott Ave" at bounding box center [426, 208] width 252 height 23
copy td "1222 E Scott Ave"
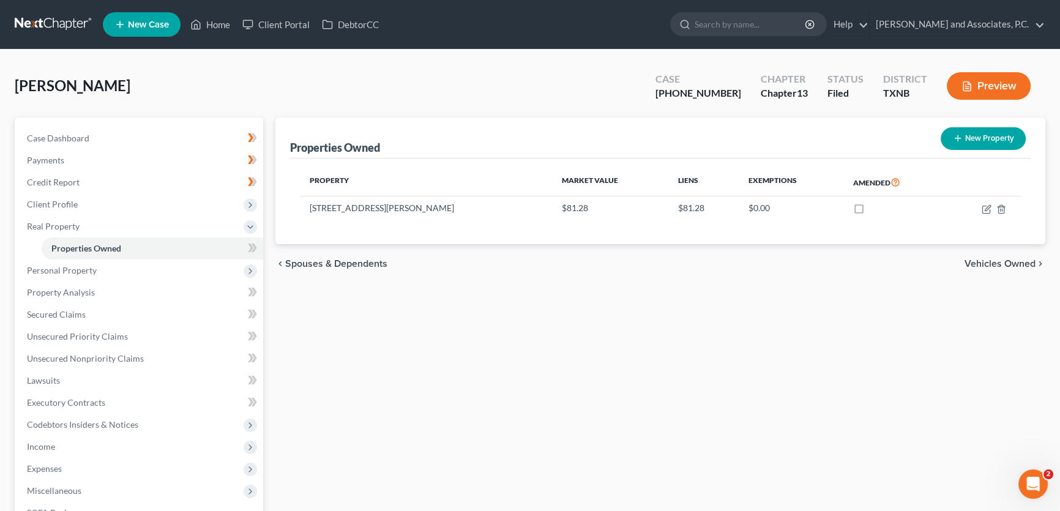
click at [421, 287] on div "Properties Owned New Property Property Market Value Liens Exemptions Amended 12…" at bounding box center [660, 394] width 782 height 553
click at [102, 136] on link "Case Dashboard" at bounding box center [140, 138] width 246 height 22
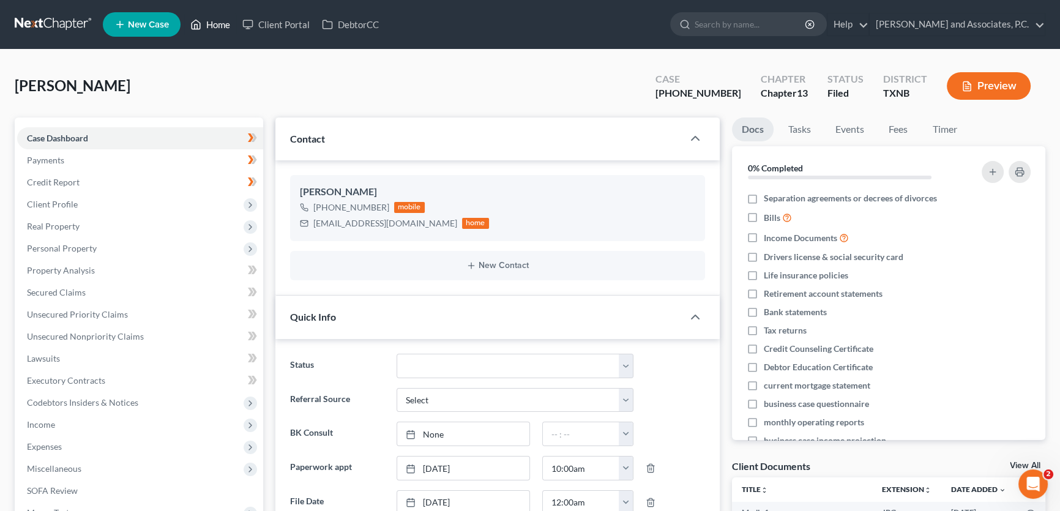
click at [219, 23] on link "Home" at bounding box center [210, 24] width 52 height 22
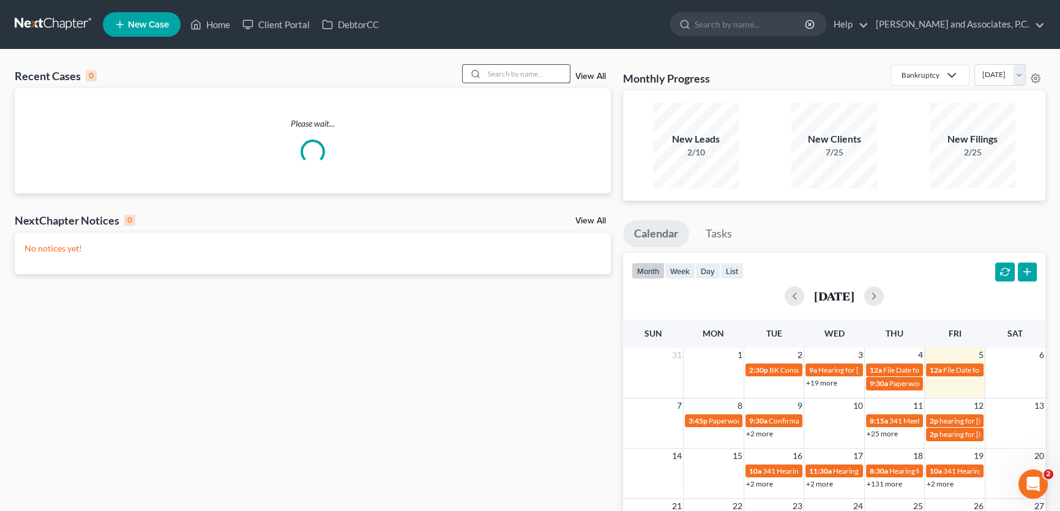
click at [506, 75] on input "search" at bounding box center [527, 74] width 86 height 18
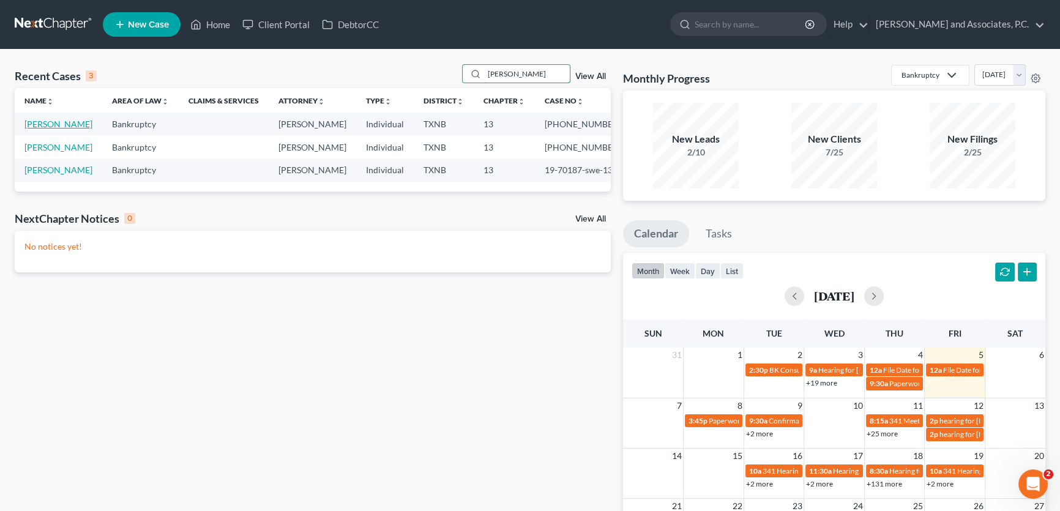
type input "cummings"
click at [58, 123] on link "[PERSON_NAME]" at bounding box center [58, 124] width 68 height 10
select select "5"
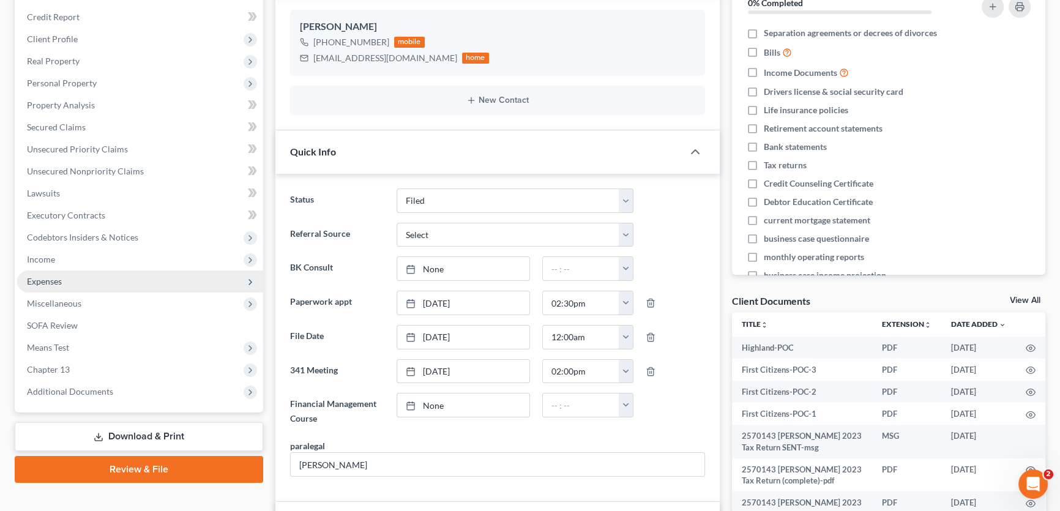
scroll to position [167, 0]
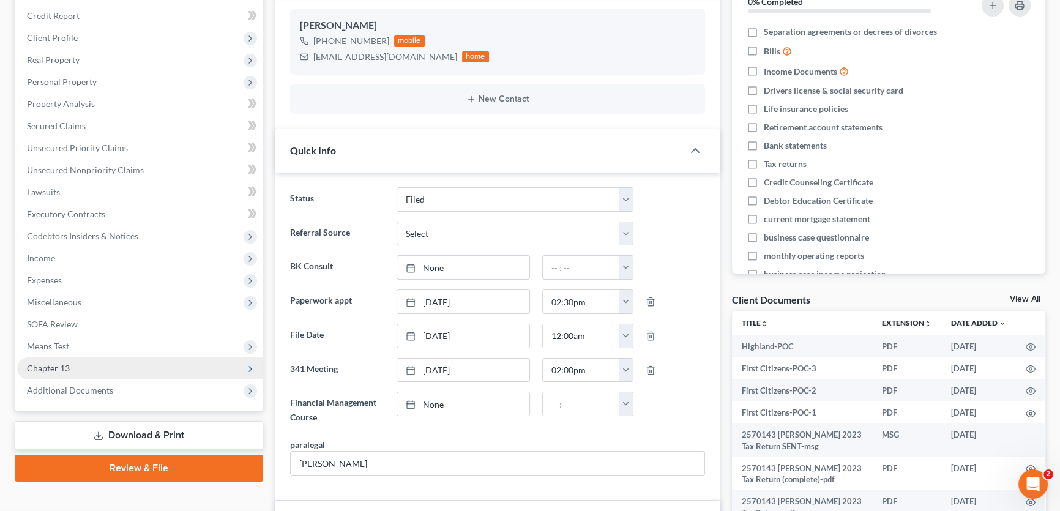
click at [51, 364] on span "Chapter 13" at bounding box center [48, 368] width 43 height 10
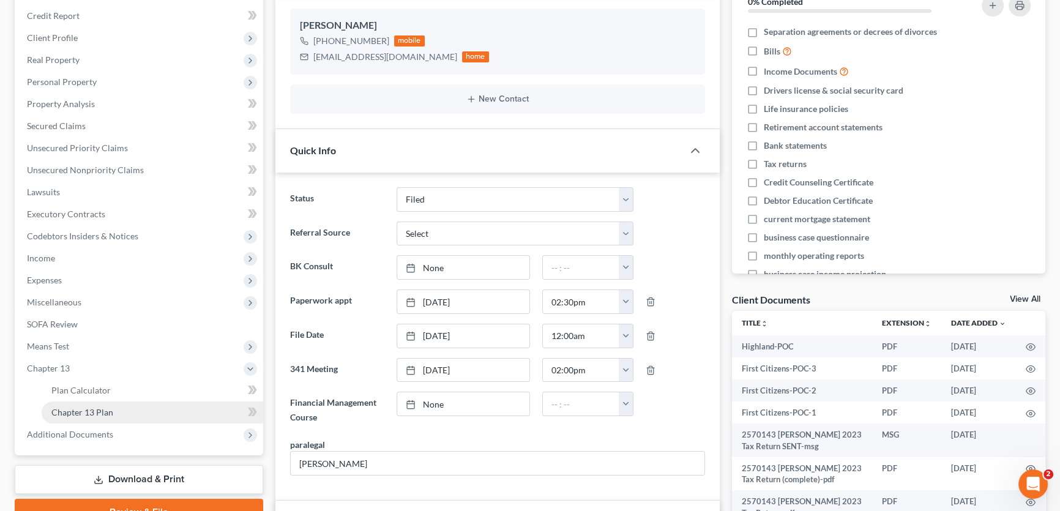
click at [67, 407] on span "Chapter 13 Plan" at bounding box center [82, 412] width 62 height 10
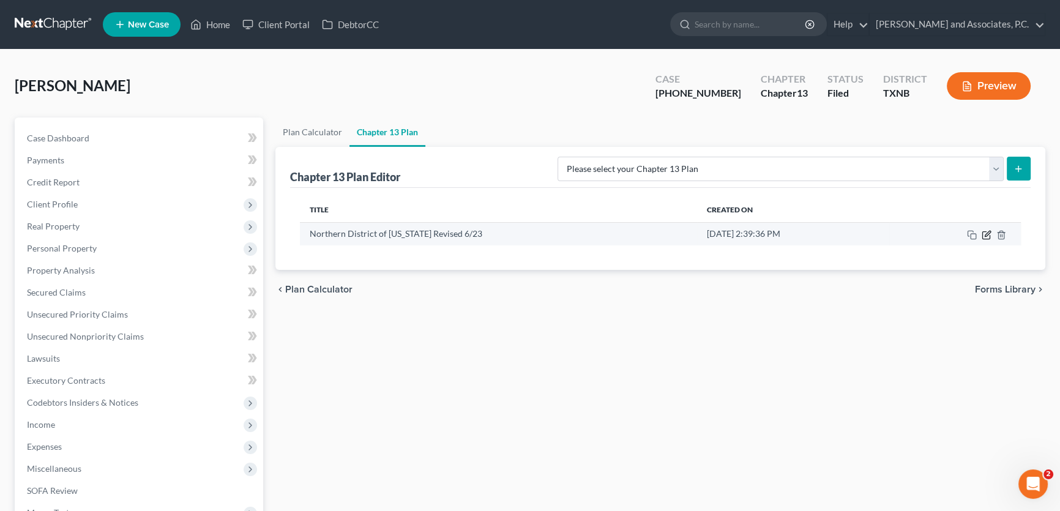
click at [984, 233] on icon "button" at bounding box center [987, 235] width 10 height 10
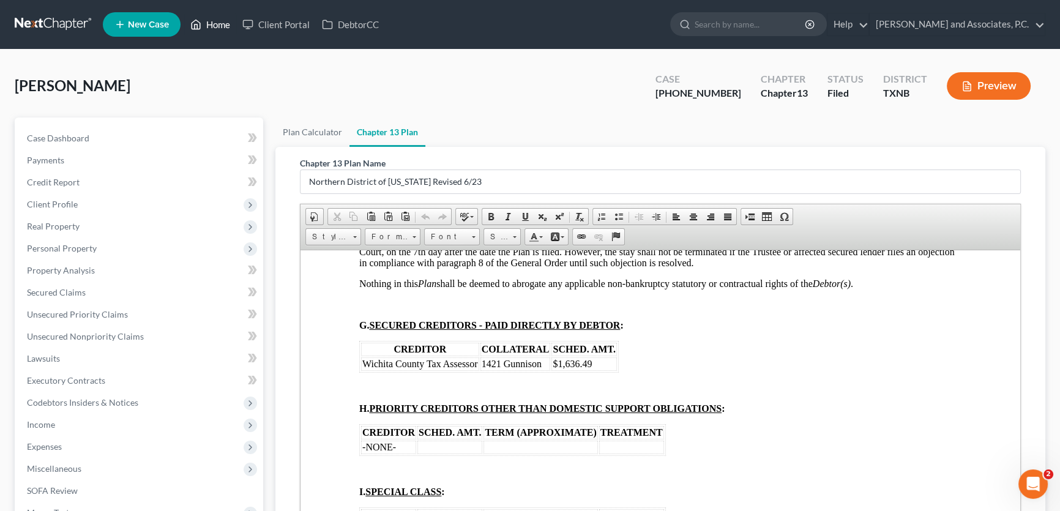
click at [215, 23] on link "Home" at bounding box center [210, 24] width 52 height 22
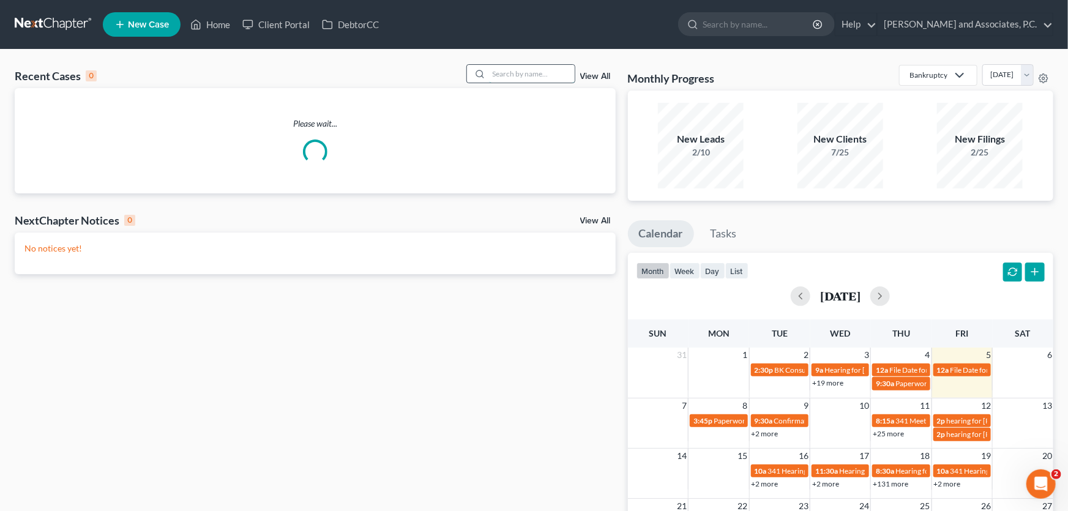
click at [533, 72] on input "search" at bounding box center [532, 74] width 86 height 18
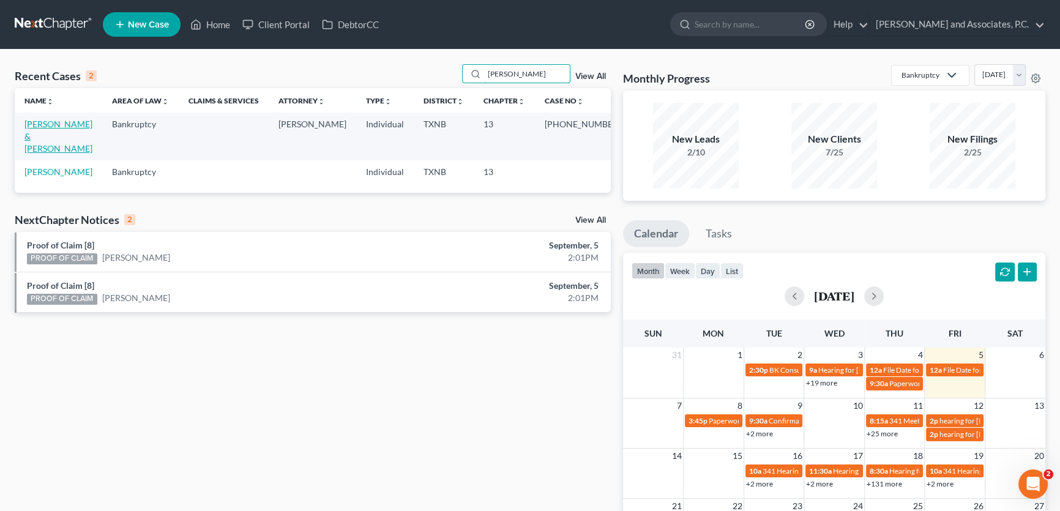
type input "beyers"
click at [69, 126] on link "[PERSON_NAME] & [PERSON_NAME]" at bounding box center [58, 136] width 68 height 35
select select "5"
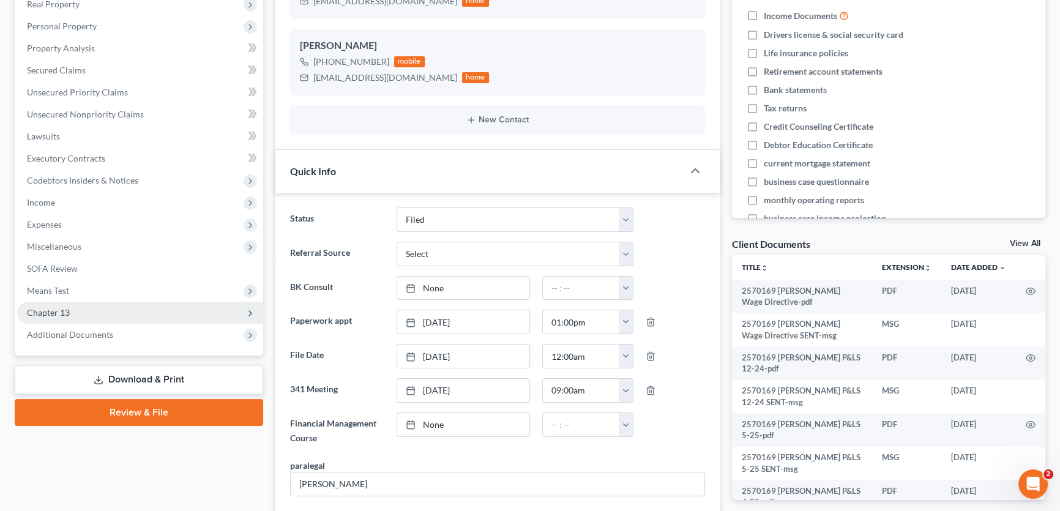
scroll to position [1342, 0]
click at [73, 312] on span "Chapter 13" at bounding box center [140, 313] width 246 height 22
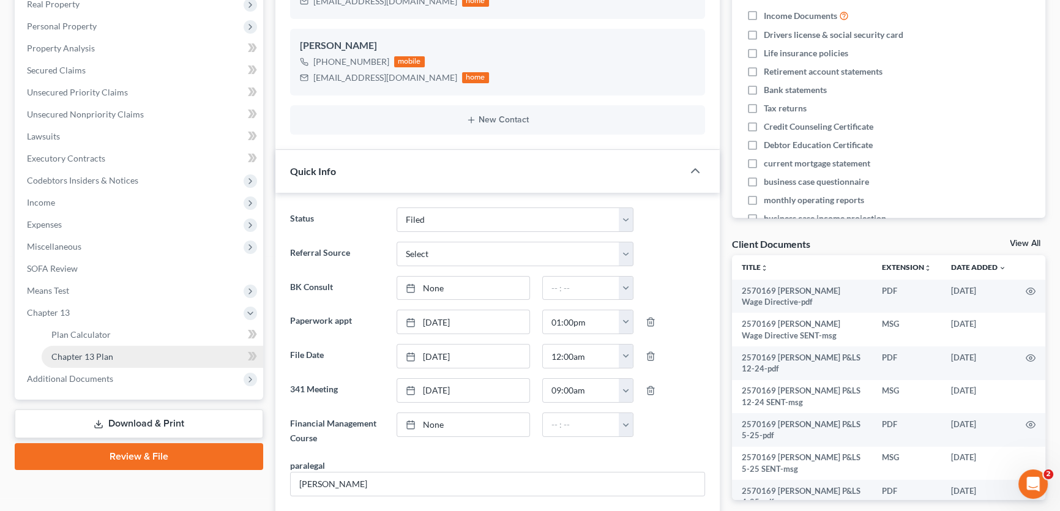
click at [84, 353] on span "Chapter 13 Plan" at bounding box center [82, 356] width 62 height 10
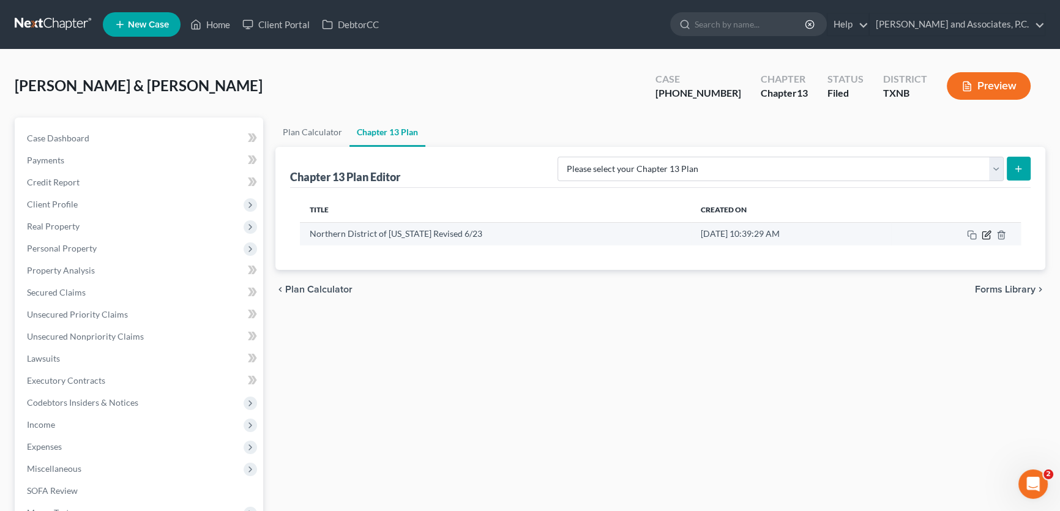
click at [987, 233] on icon "button" at bounding box center [987, 235] width 10 height 10
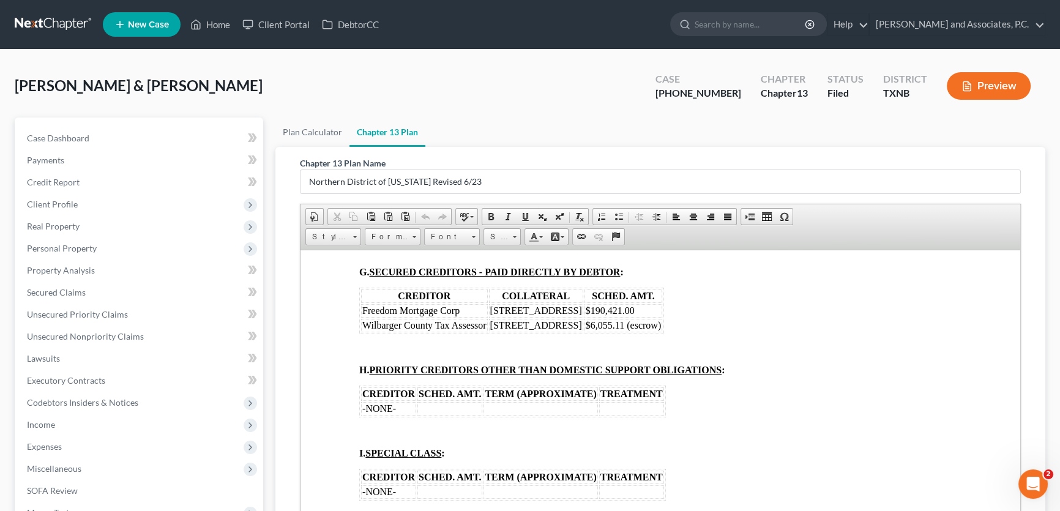
scroll to position [2059, 0]
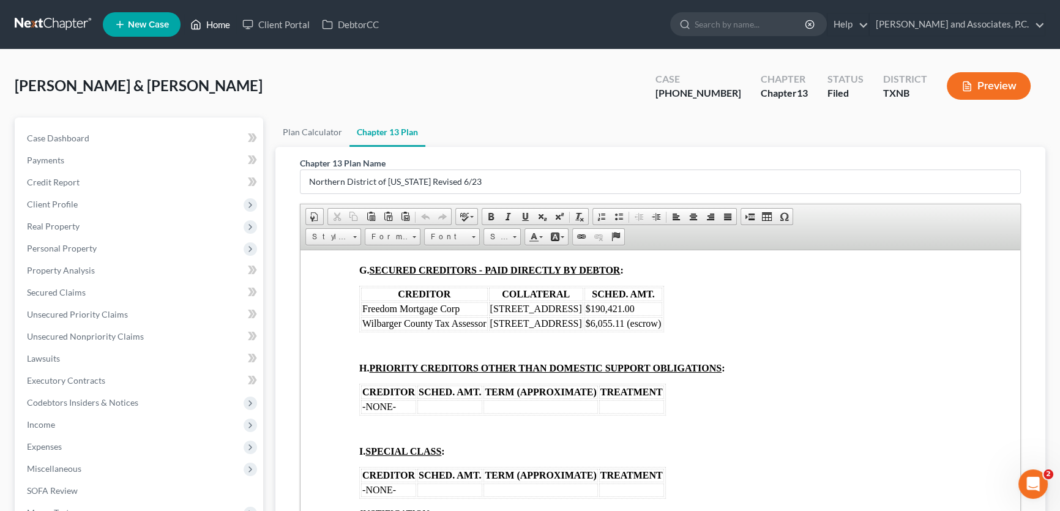
click at [221, 19] on link "Home" at bounding box center [210, 24] width 52 height 22
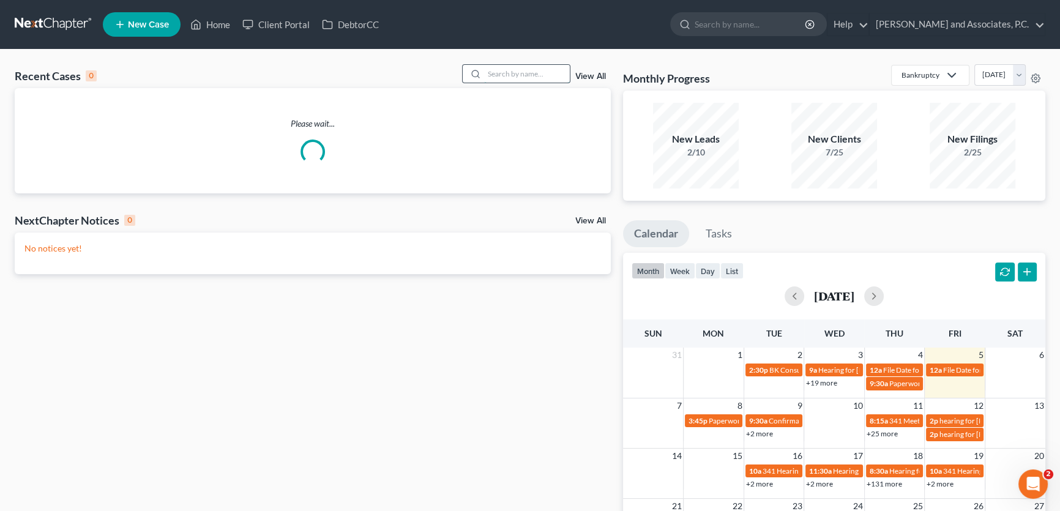
click at [539, 73] on input "search" at bounding box center [527, 74] width 86 height 18
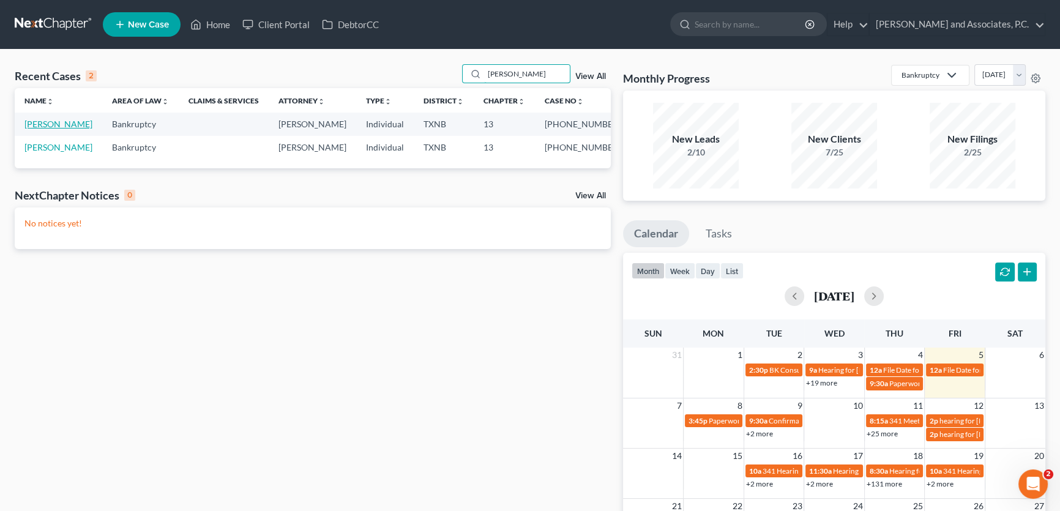
type input "conley"
click at [62, 126] on link "Conley, Michael" at bounding box center [58, 124] width 68 height 10
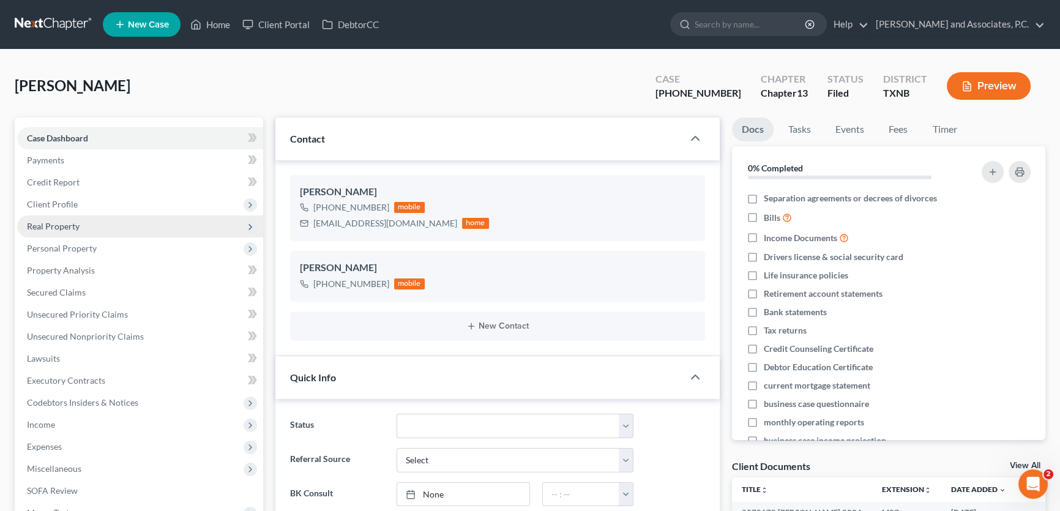
scroll to position [3337, 0]
click at [60, 226] on span "Real Property" at bounding box center [53, 226] width 53 height 10
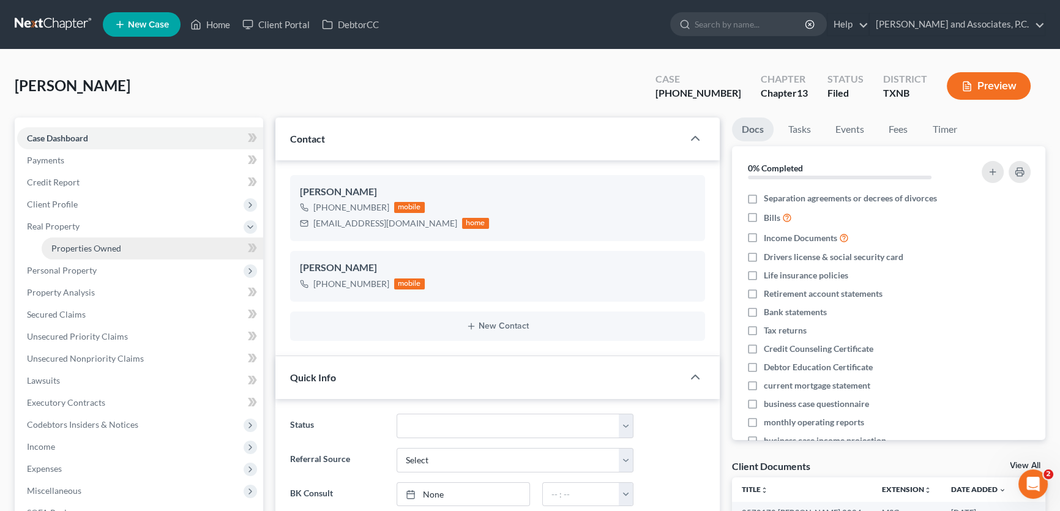
click at [63, 245] on span "Properties Owned" at bounding box center [86, 248] width 70 height 10
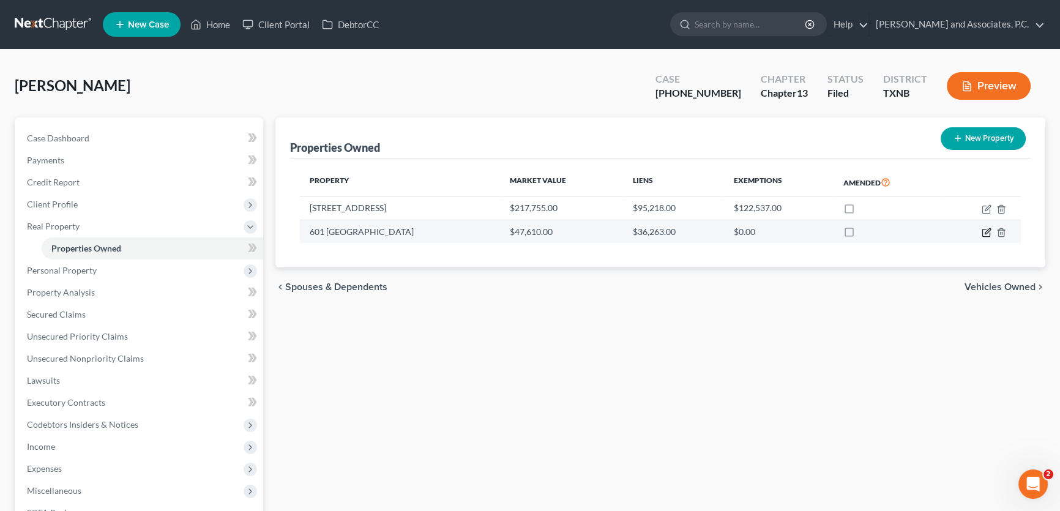
click at [986, 230] on icon "button" at bounding box center [986, 233] width 7 height 7
select select "45"
select select "0"
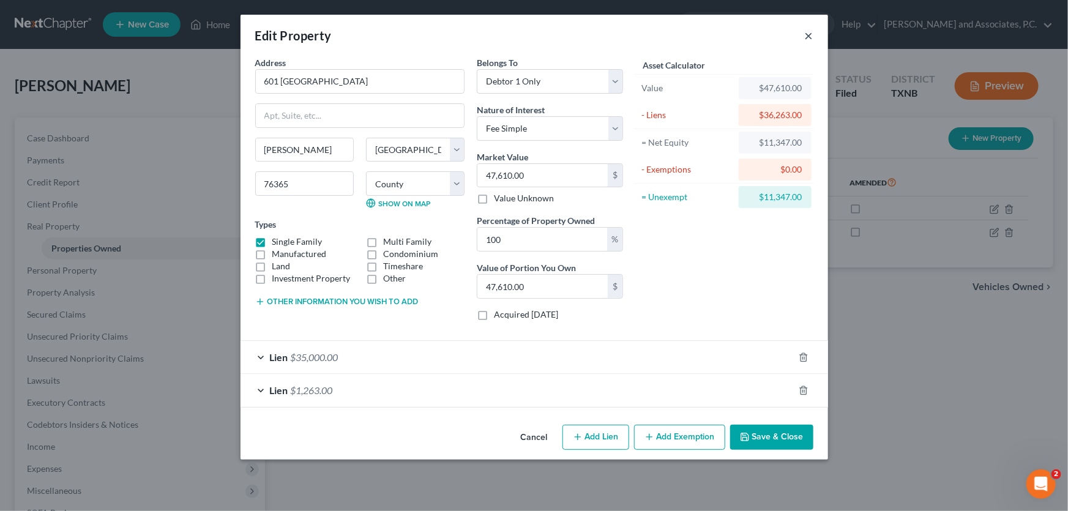
click at [809, 31] on button "×" at bounding box center [809, 35] width 9 height 15
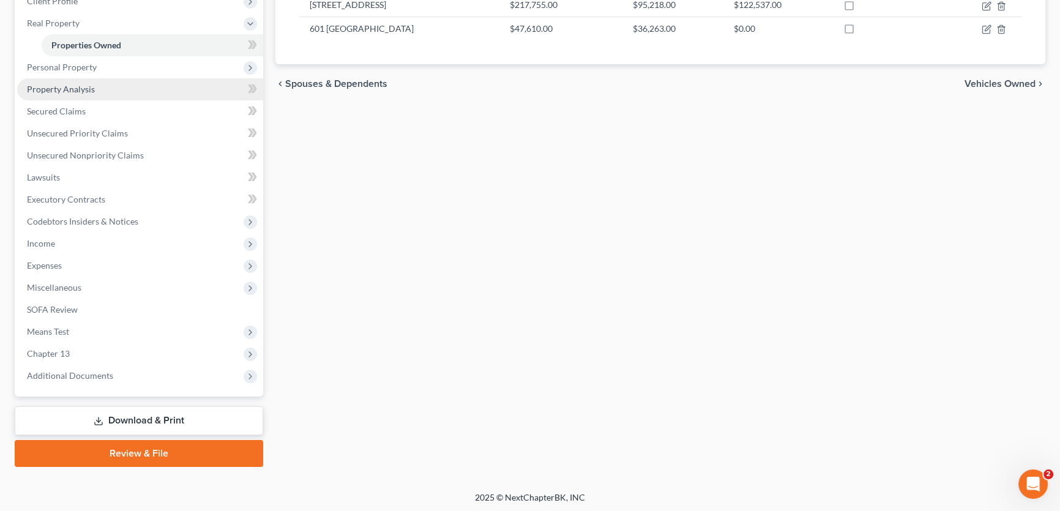
scroll to position [204, 0]
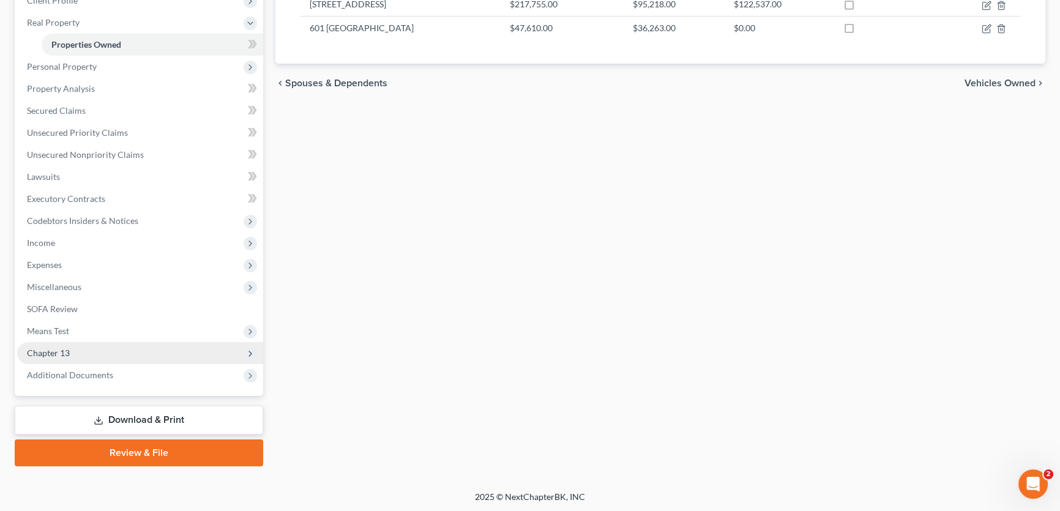
click at [66, 348] on span "Chapter 13" at bounding box center [48, 353] width 43 height 10
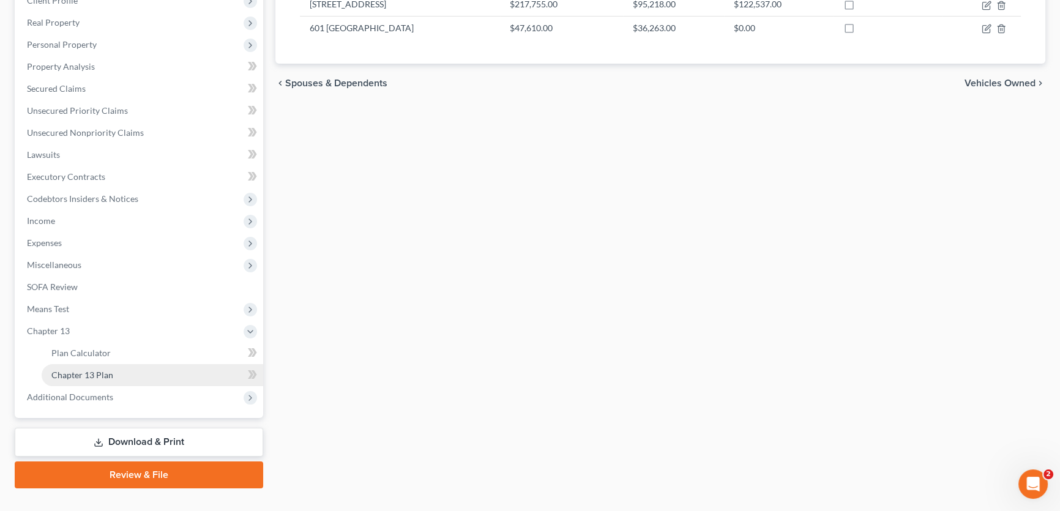
click at [75, 376] on span "Chapter 13 Plan" at bounding box center [82, 375] width 62 height 10
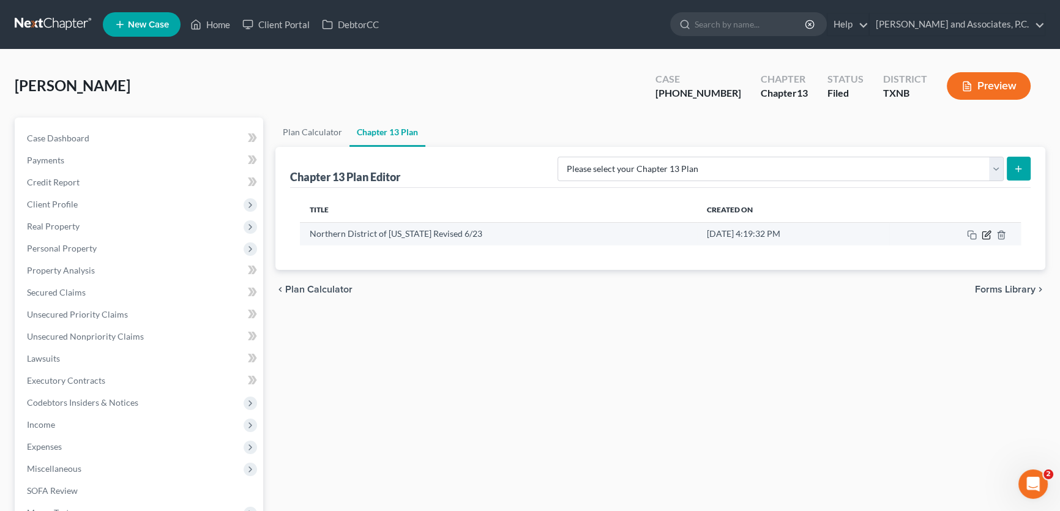
click at [984, 233] on icon "button" at bounding box center [987, 235] width 10 height 10
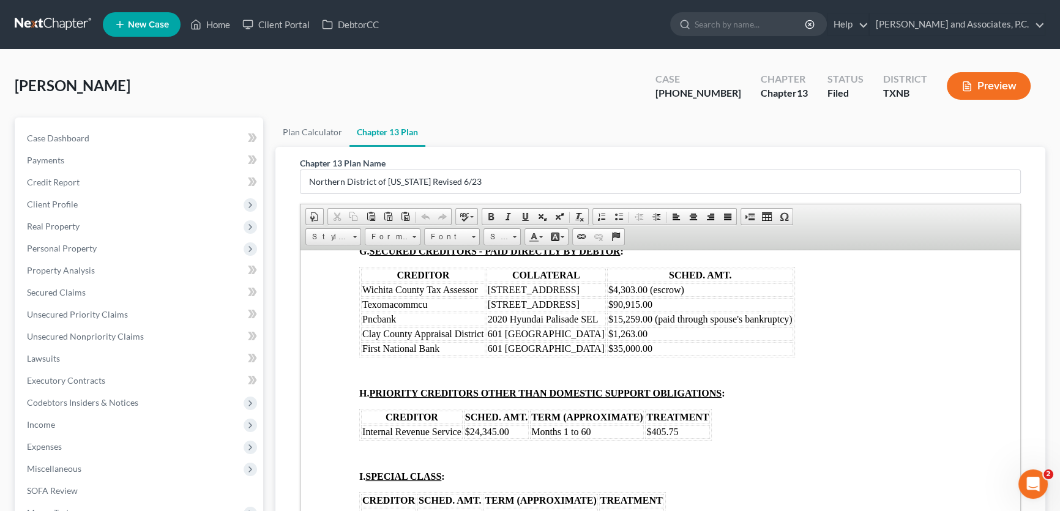
scroll to position [2059, 0]
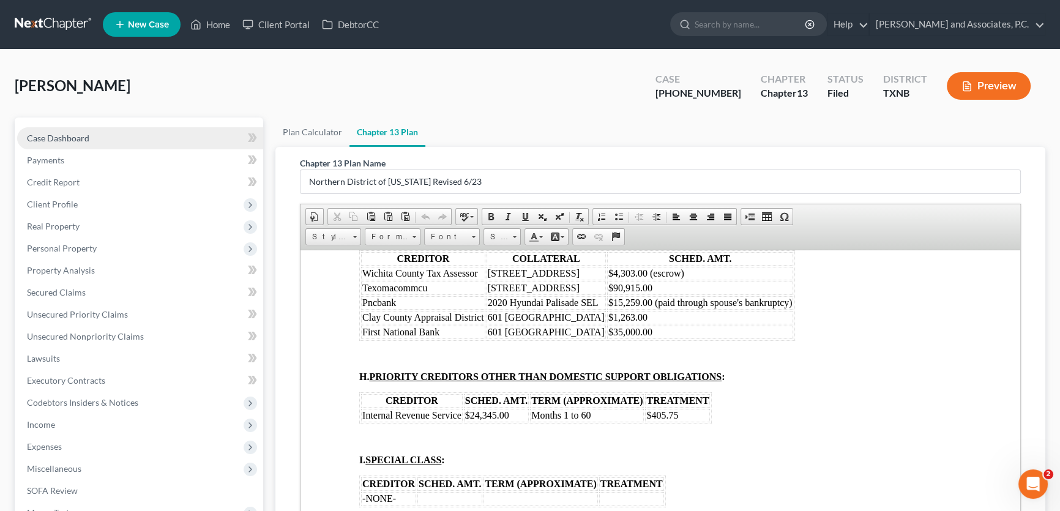
click at [102, 140] on link "Case Dashboard" at bounding box center [140, 138] width 246 height 22
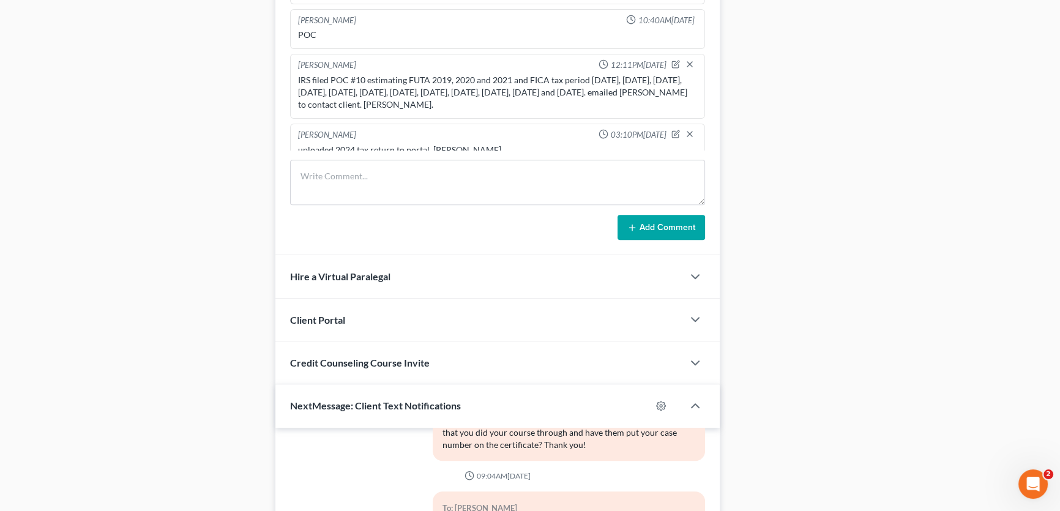
scroll to position [1065, 0]
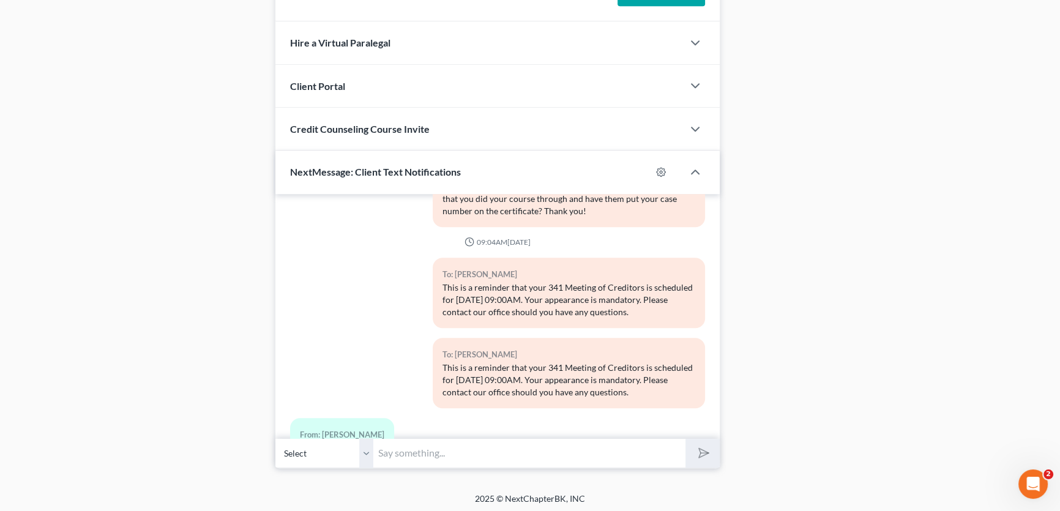
click at [362, 446] on select "Select +1 (940) 851-9559 - Michael Conley +1 (940) 704-3917 - Melissa Conley" at bounding box center [324, 453] width 98 height 30
click at [275, 438] on select "Select +1 (940) 851-9559 - Michael Conley +1 (940) 704-3917 - Melissa Conley" at bounding box center [324, 453] width 98 height 30
click at [392, 455] on input "text" at bounding box center [529, 453] width 312 height 30
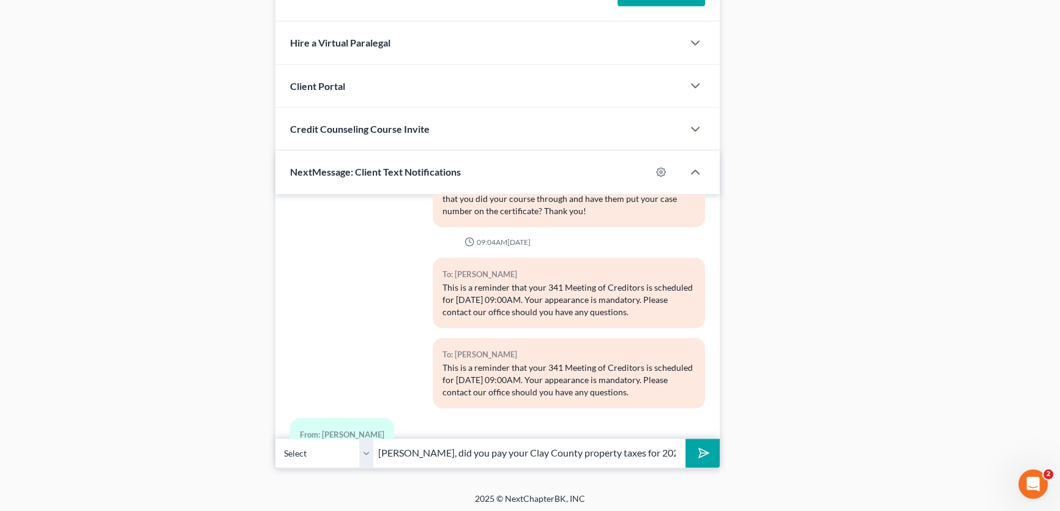
drag, startPoint x: 402, startPoint y: 449, endPoint x: 318, endPoint y: 447, distance: 83.3
click at [318, 447] on div "Select +1 (940) 851-9559 - Michael Conley +1 (940) 704-3917 - Melissa Conley Mr…" at bounding box center [497, 453] width 444 height 29
click at [596, 451] on input "Mr. Conley, did you pay your Clay County property taxes for 2024 or are we trea…" at bounding box center [529, 453] width 312 height 30
click at [429, 447] on input "Mr. Conley, did you pay your Clay County property taxes for 2024 or are we trea…" at bounding box center [529, 453] width 312 height 30
type input "Mr. Conley, this is Amy from Monte's office, did you pay your Clay County prope…"
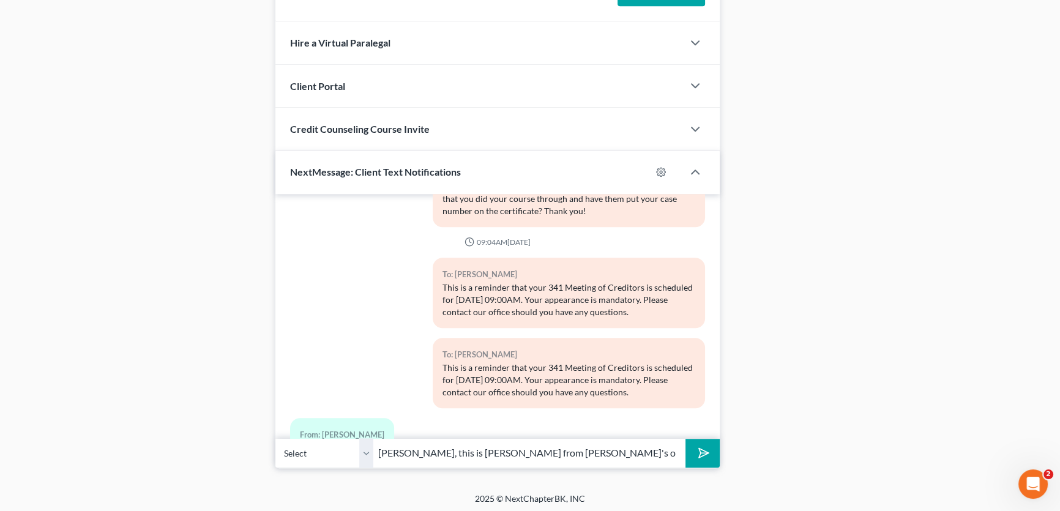
click at [370, 450] on select "Select +1 (940) 851-9559 - Michael Conley +1 (940) 704-3917 - Melissa Conley" at bounding box center [324, 453] width 98 height 30
click at [275, 438] on select "Select +1 (940) 851-9559 - Michael Conley +1 (940) 704-3917 - Melissa Conley" at bounding box center [324, 453] width 98 height 30
click at [699, 452] on icon "submit" at bounding box center [701, 452] width 17 height 17
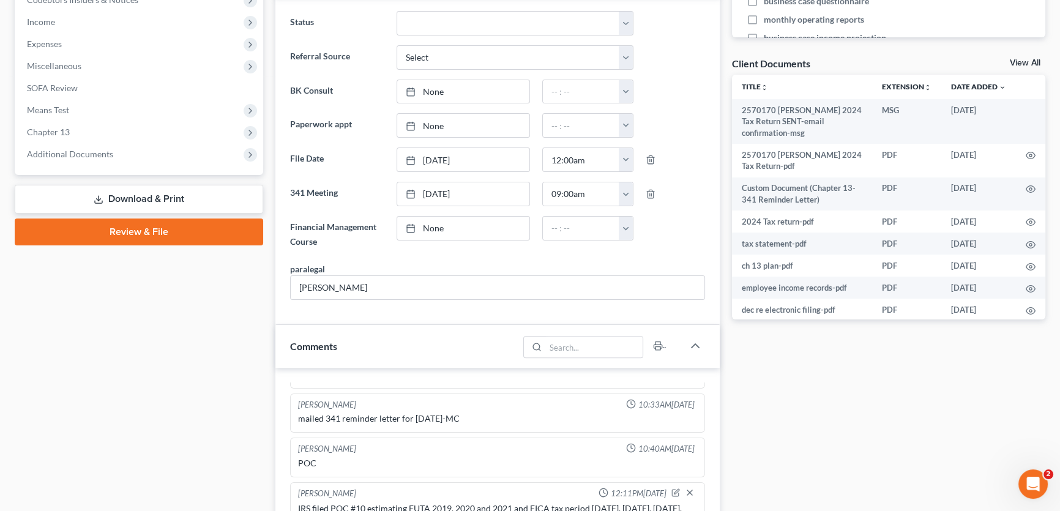
scroll to position [398, 0]
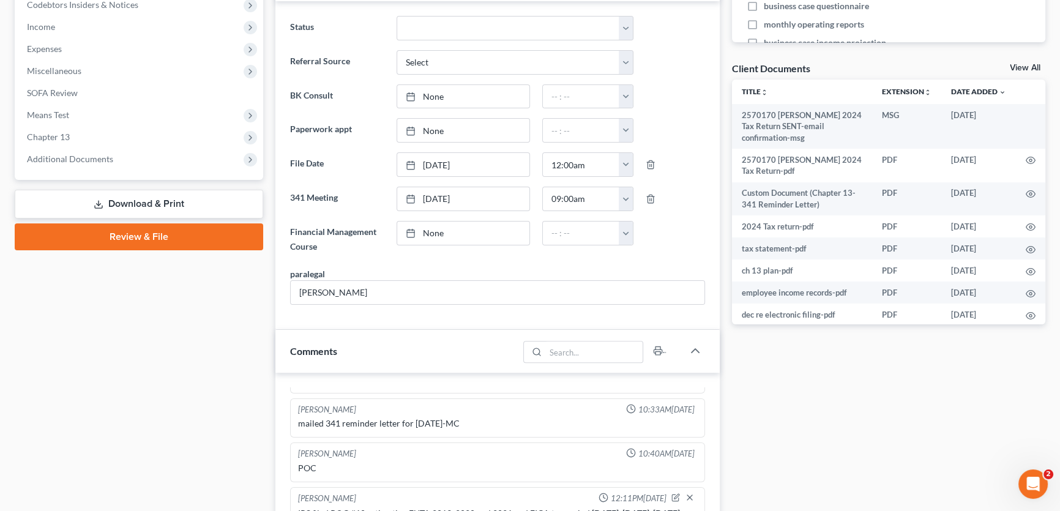
drag, startPoint x: 1019, startPoint y: 67, endPoint x: 448, endPoint y: 280, distance: 609.2
click at [1019, 66] on link "View All" at bounding box center [1025, 68] width 31 height 9
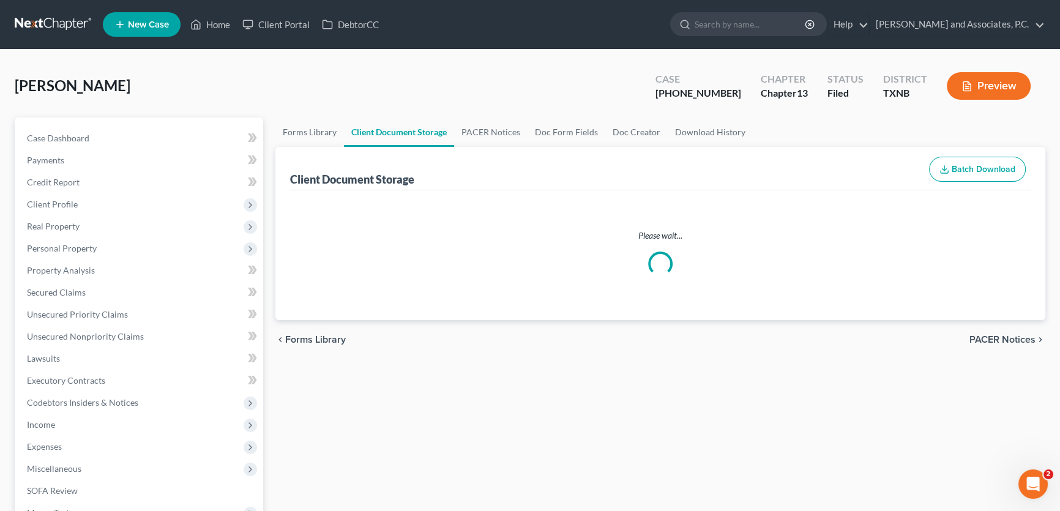
select select "18"
select select "21"
select select "10"
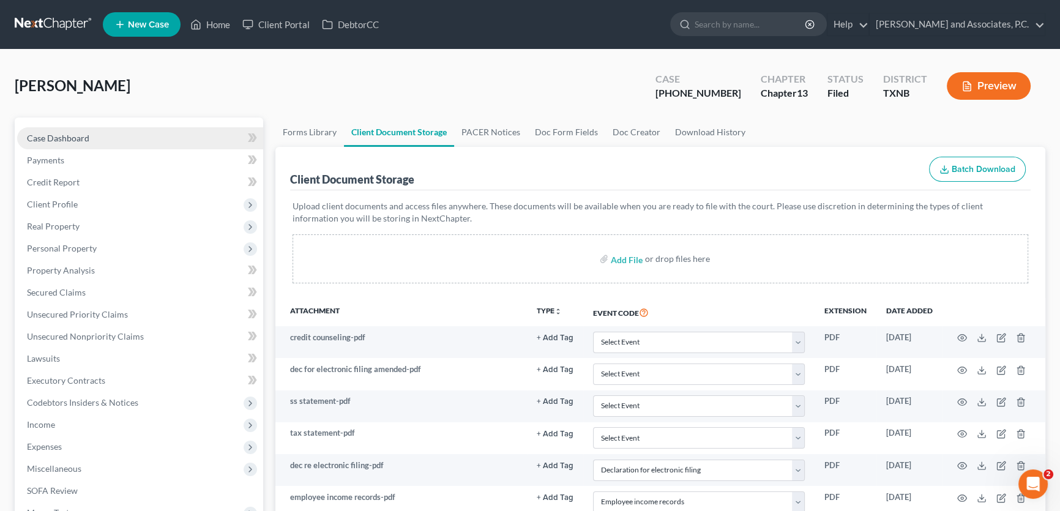
click at [120, 129] on link "Case Dashboard" at bounding box center [140, 138] width 246 height 22
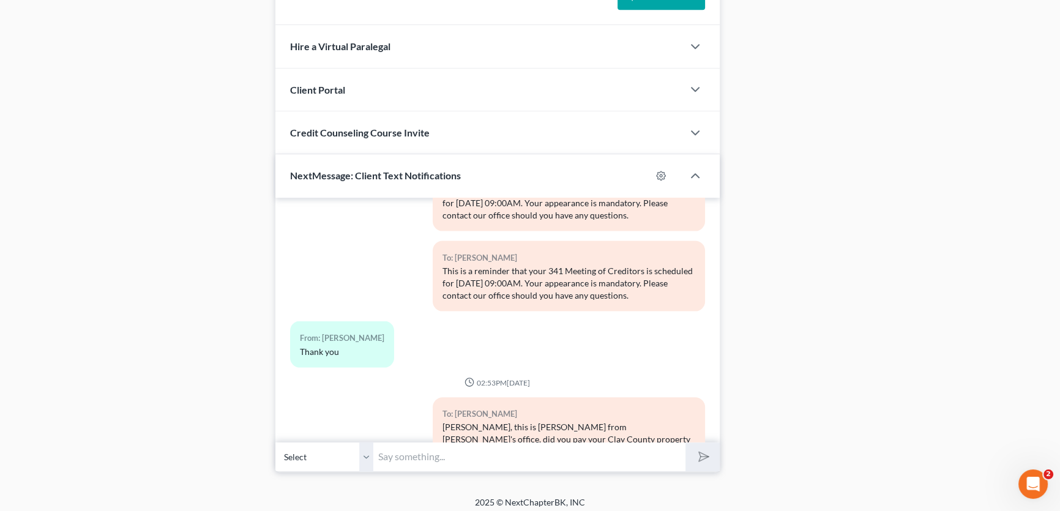
scroll to position [1065, 0]
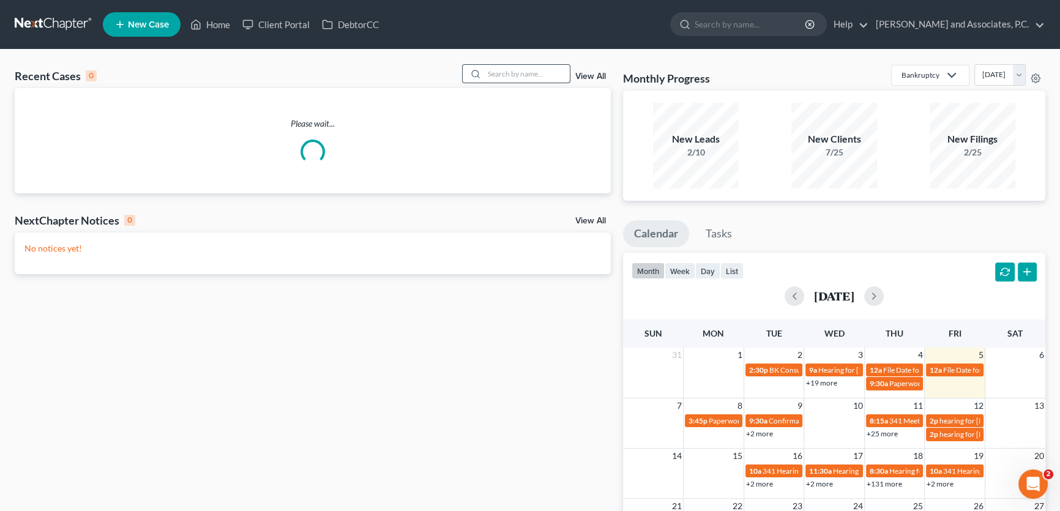
click at [522, 77] on input "search" at bounding box center [527, 74] width 86 height 18
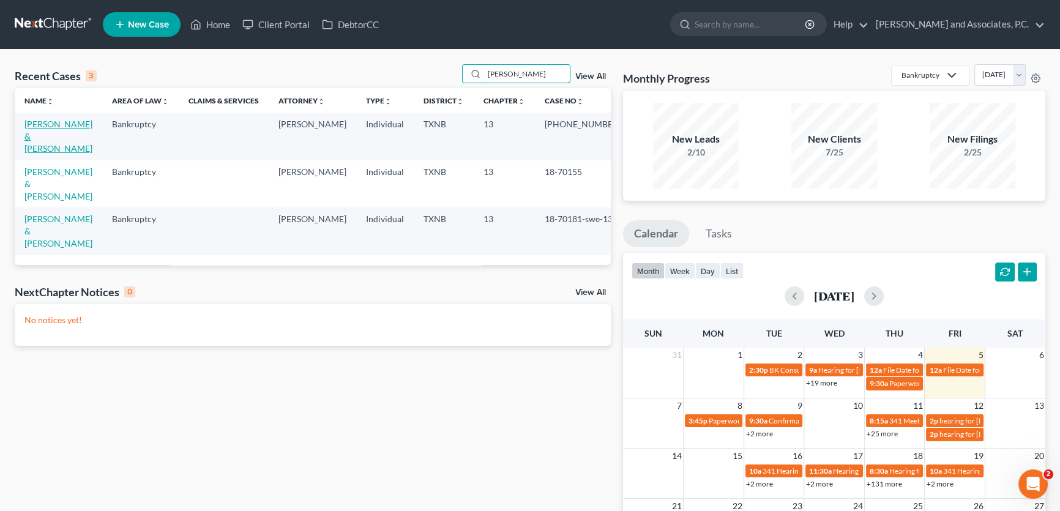
type input "[PERSON_NAME]"
click at [70, 127] on link "[PERSON_NAME] & [PERSON_NAME]" at bounding box center [58, 136] width 68 height 35
select select "5"
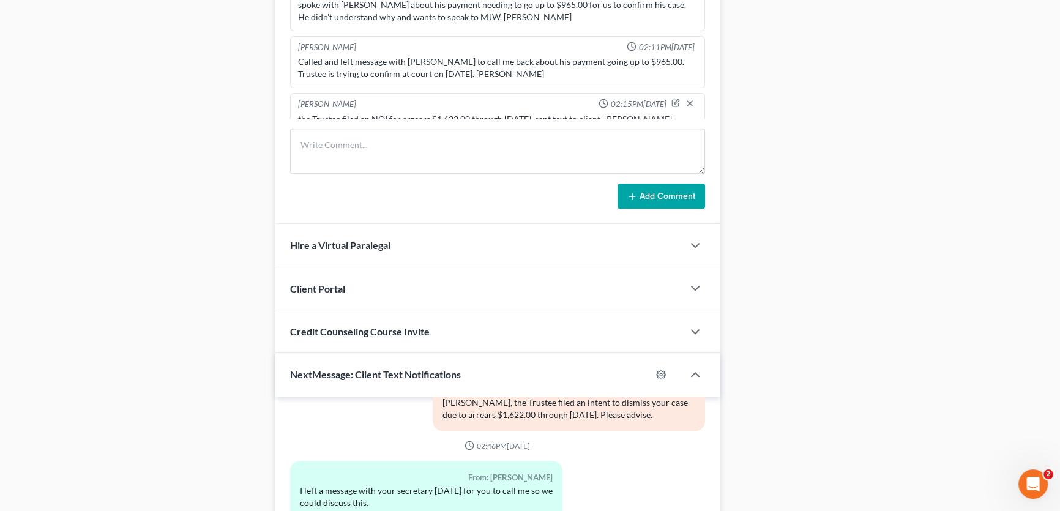
scroll to position [1065, 0]
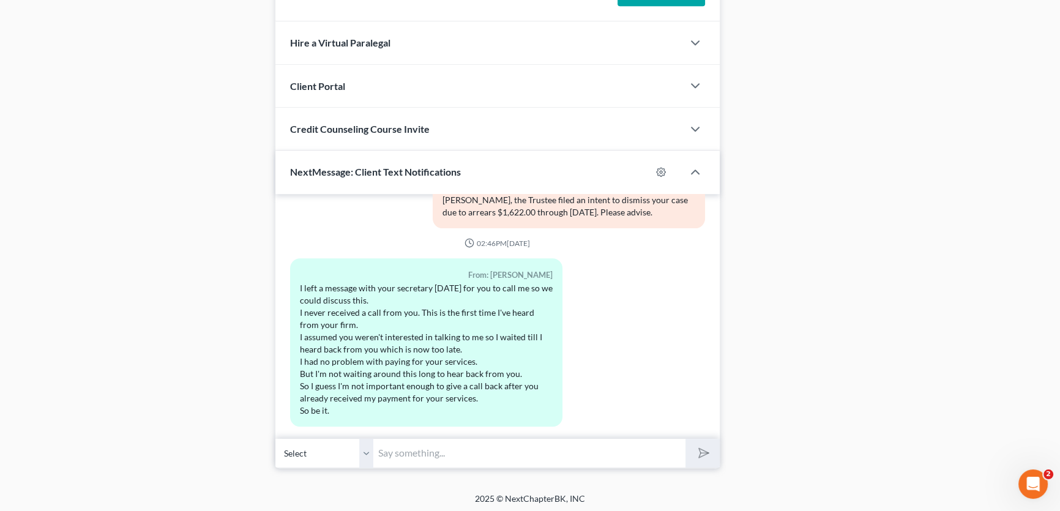
click at [368, 450] on select "Select [PHONE_NUMBER] - [PERSON_NAME] [PHONE_NUMBER] - [PERSON_NAME]" at bounding box center [324, 453] width 98 height 30
click at [275, 438] on select "Select [PHONE_NUMBER] - [PERSON_NAME] [PHONE_NUMBER] - [PERSON_NAME]" at bounding box center [324, 453] width 98 height 30
click at [400, 451] on input "text" at bounding box center [529, 453] width 312 height 30
type input "I apologize, this is [PERSON_NAME], and I have not received any messages that y…"
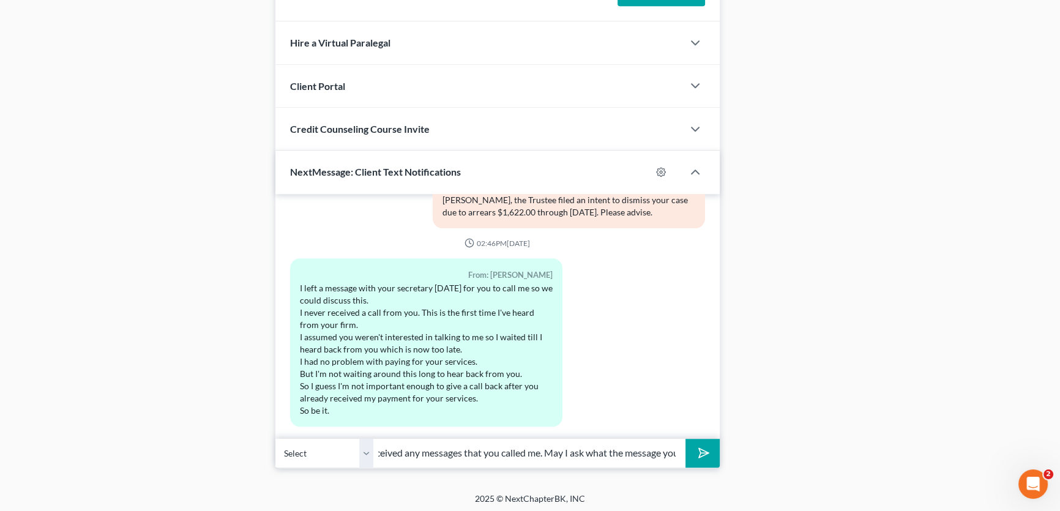
click at [686, 439] on button "submit" at bounding box center [703, 453] width 34 height 29
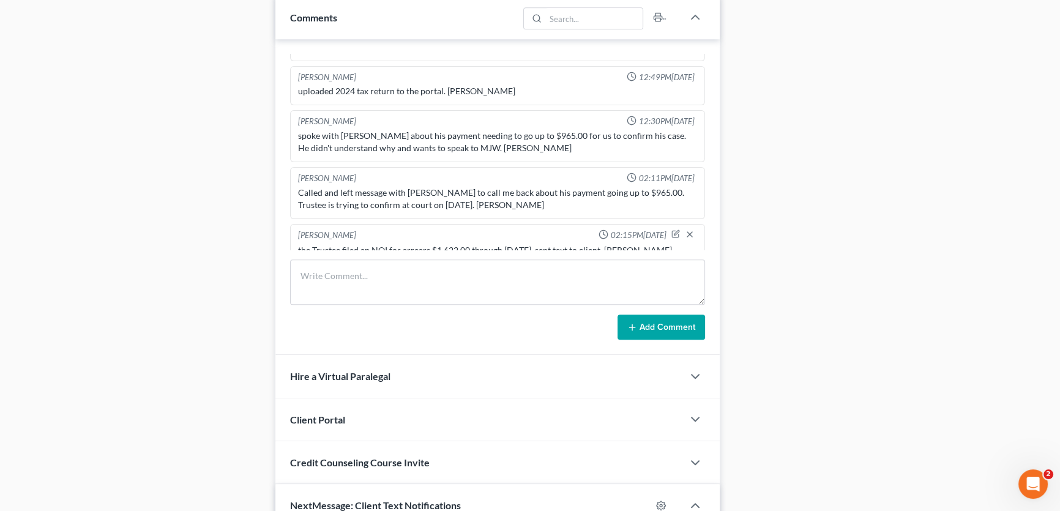
scroll to position [1065, 0]
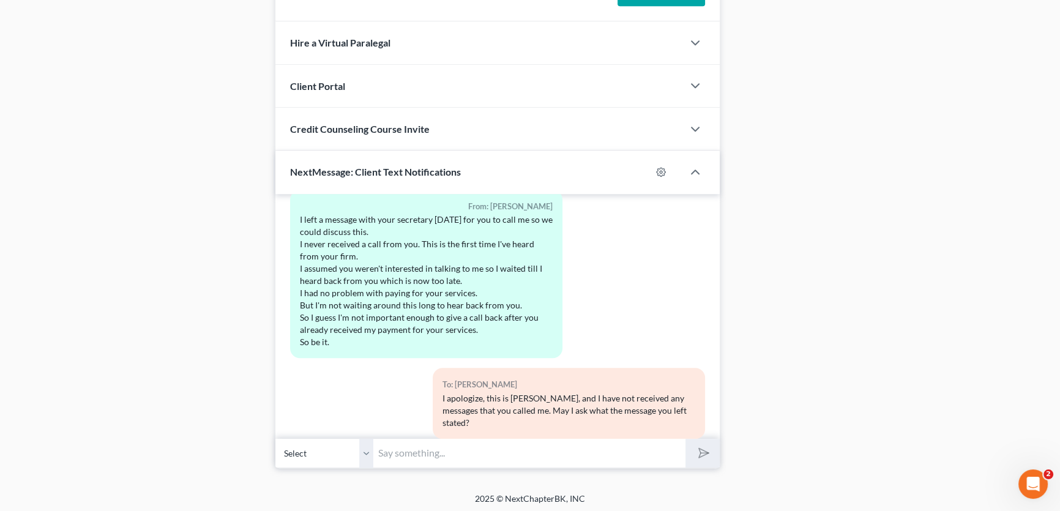
click at [629, 288] on div "From: Pablo Moreno Jr. I left a message with your secretary July 26 for you to …" at bounding box center [497, 279] width 427 height 178
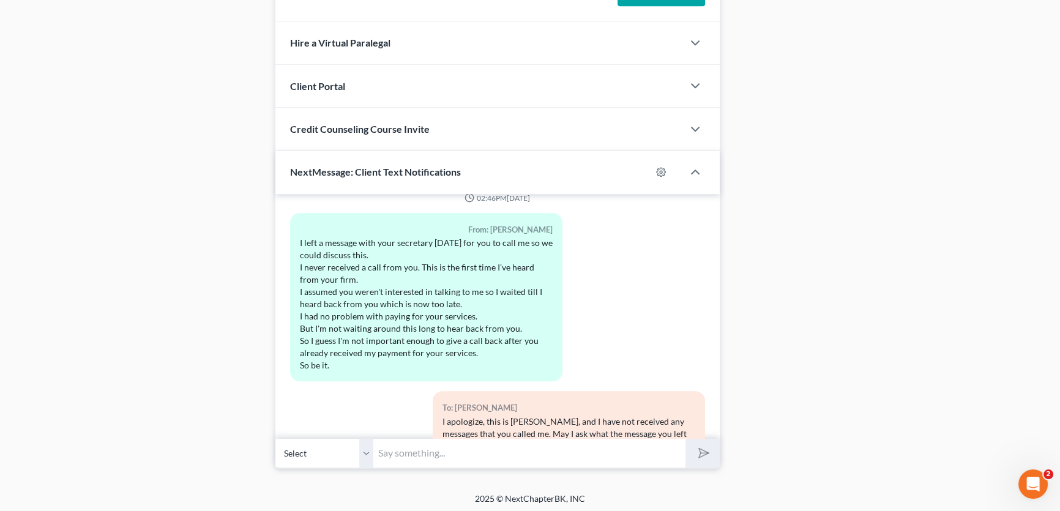
scroll to position [675, 0]
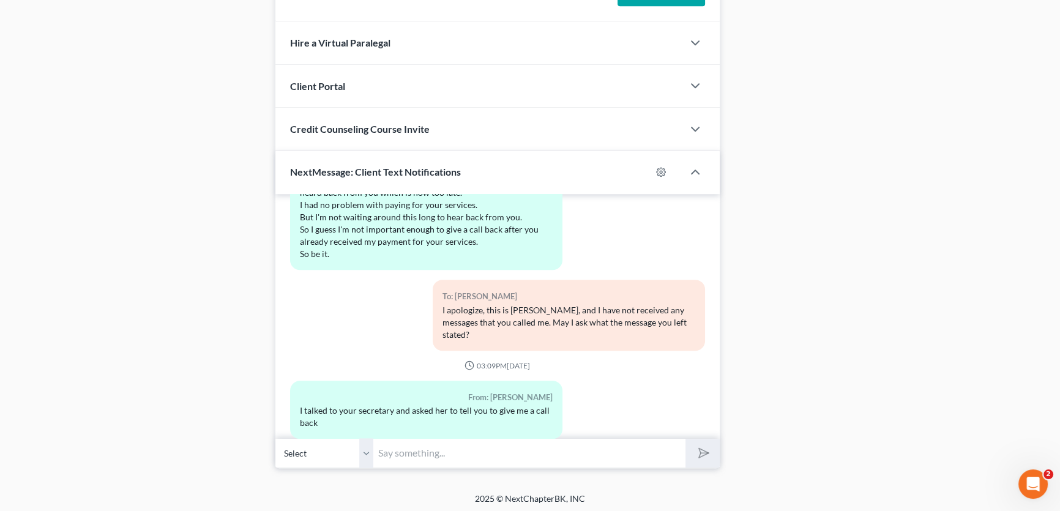
click at [367, 449] on select "Select +1 (325) 669-9716 - Pablo Moreno Jr. +1 (325) 669-9963 - Monica Moreno" at bounding box center [324, 453] width 98 height 30
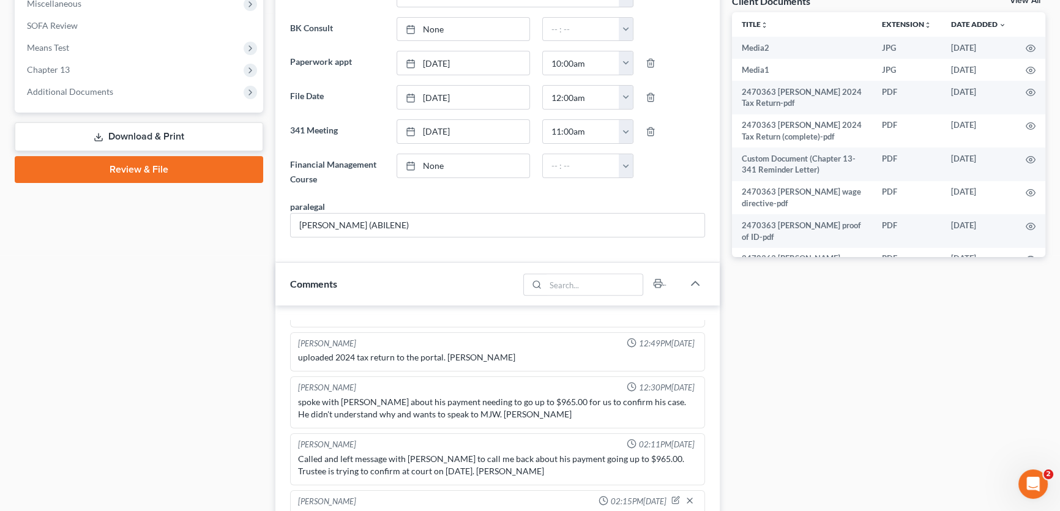
scroll to position [342, 0]
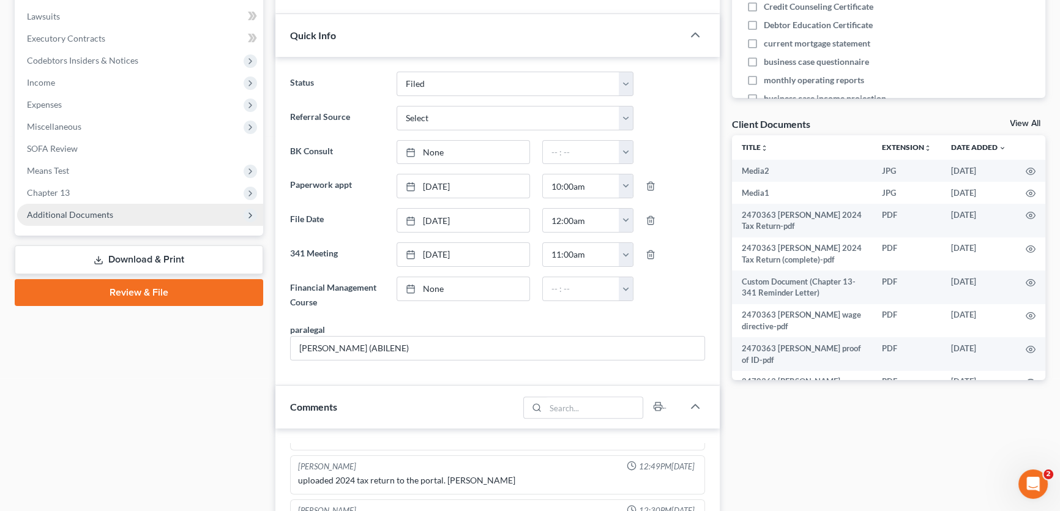
click at [87, 208] on span "Additional Documents" at bounding box center [140, 215] width 246 height 22
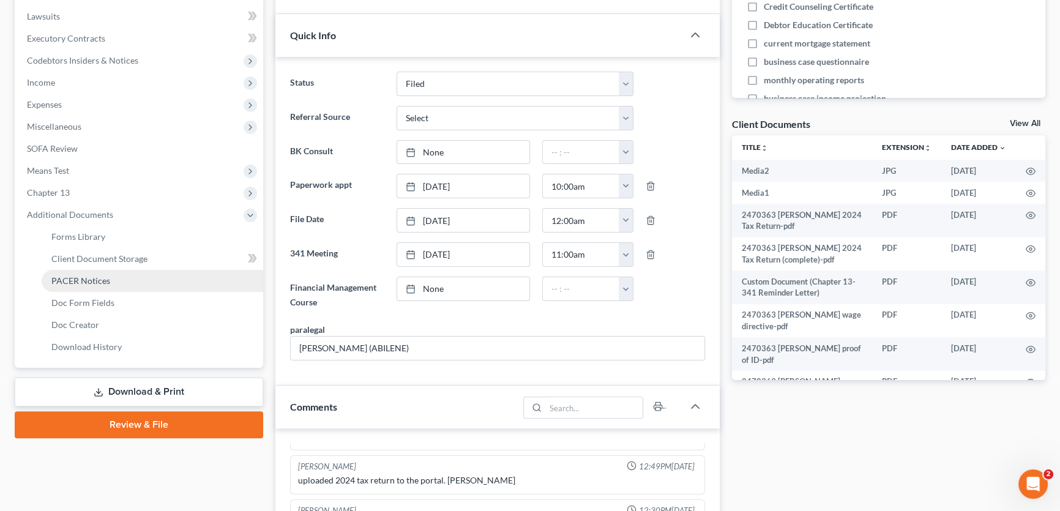
click at [89, 282] on span "PACER Notices" at bounding box center [80, 280] width 59 height 10
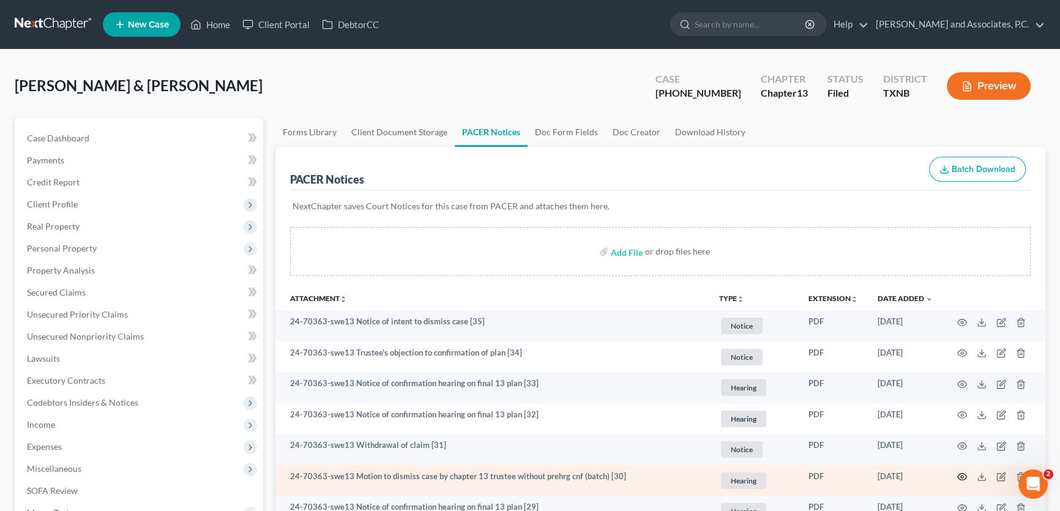
click at [961, 477] on icon "button" at bounding box center [962, 477] width 10 height 10
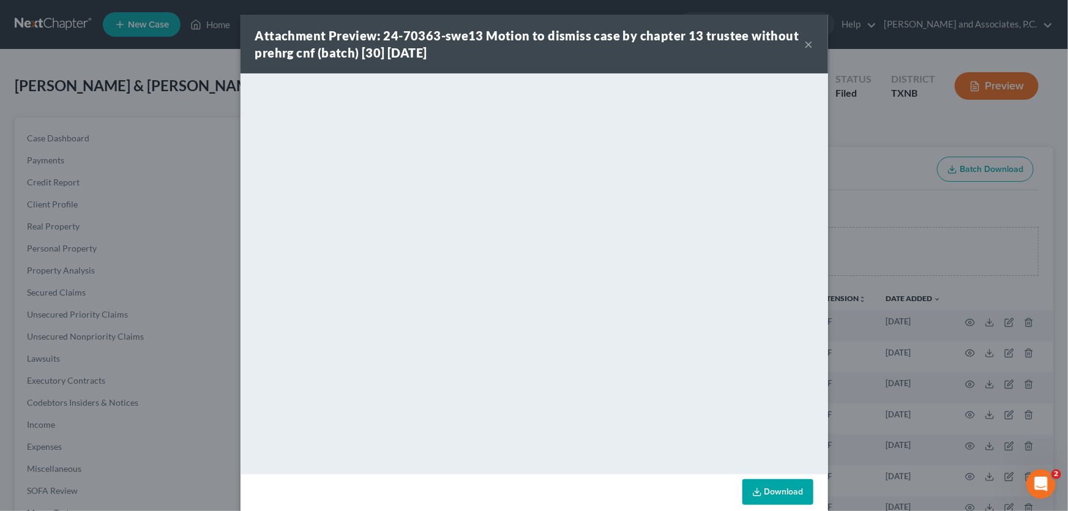
click at [805, 40] on button "×" at bounding box center [809, 44] width 9 height 15
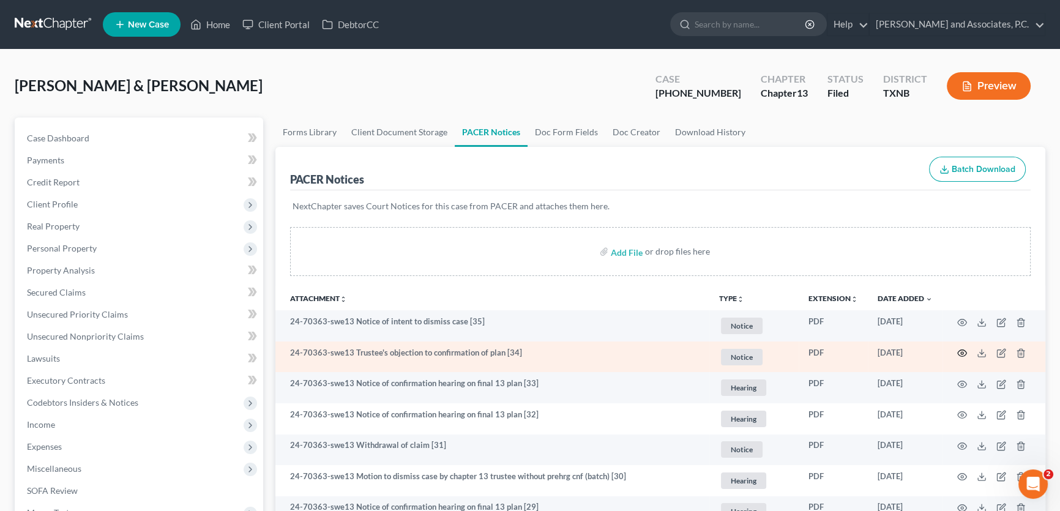
click at [962, 353] on circle "button" at bounding box center [962, 353] width 2 height 2
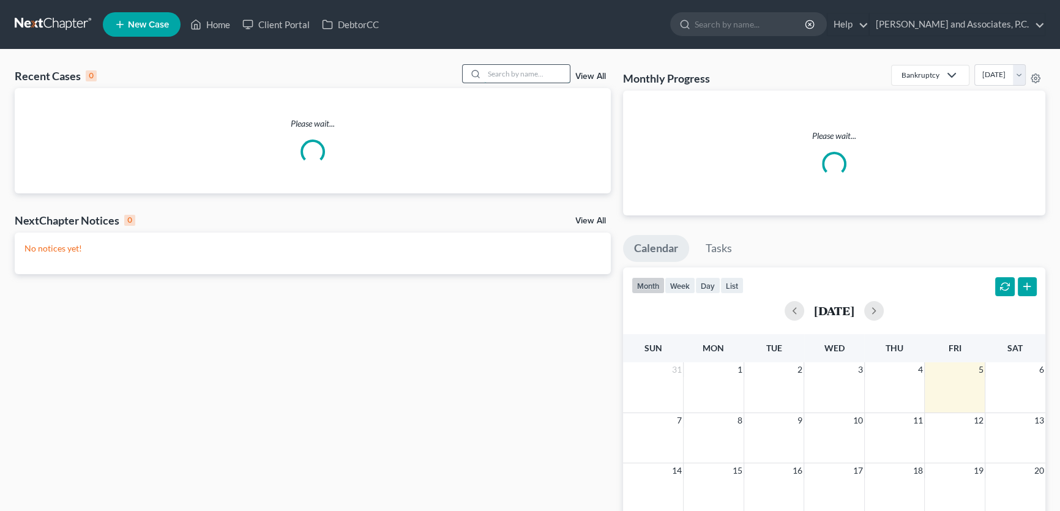
click at [511, 74] on input "search" at bounding box center [527, 74] width 86 height 18
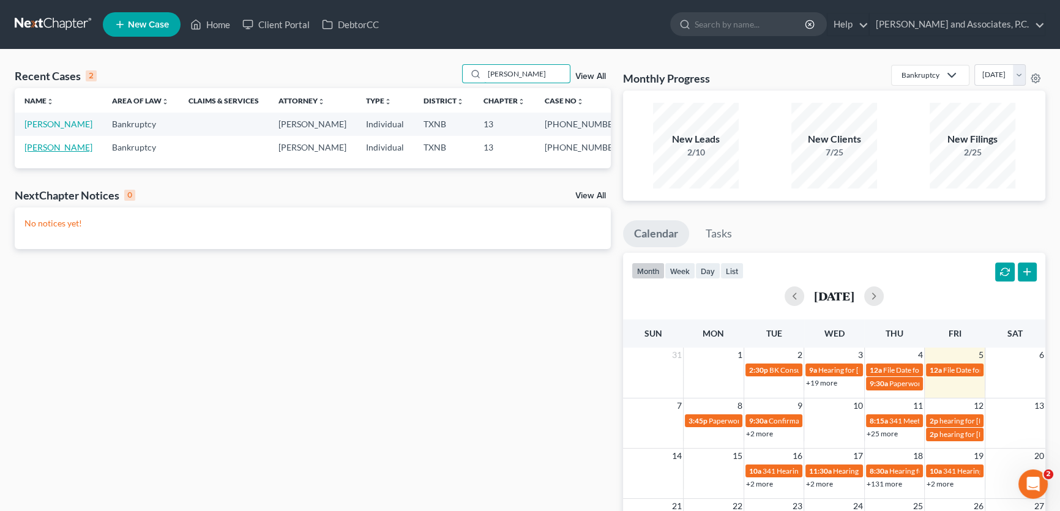
type input "[PERSON_NAME]"
click at [73, 149] on link "[PERSON_NAME]" at bounding box center [58, 147] width 68 height 10
select select "5"
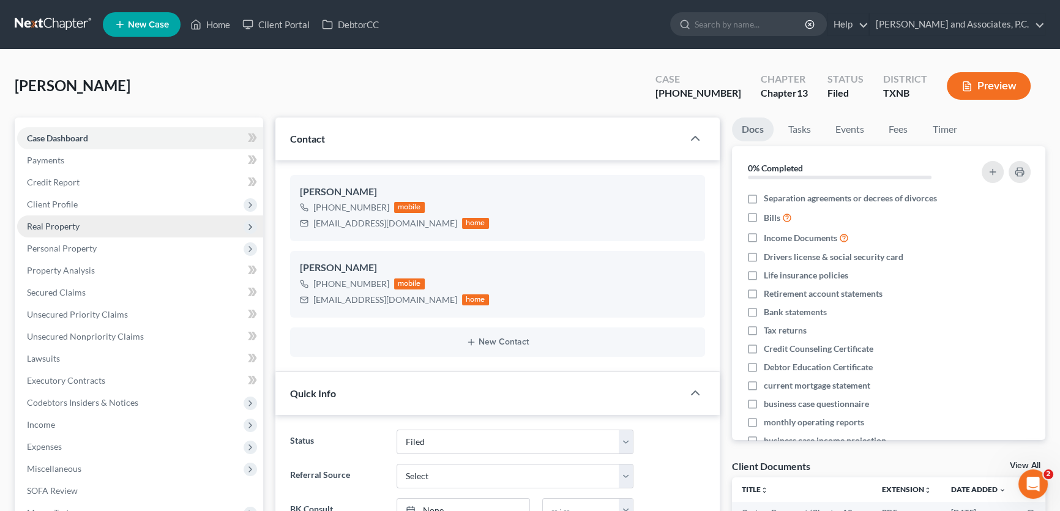
click at [80, 230] on ul "Case Dashboard Payments Invoices Payments Payments Credit Report Client Profile" at bounding box center [140, 347] width 246 height 441
click at [80, 225] on span "Real Property" at bounding box center [140, 226] width 246 height 22
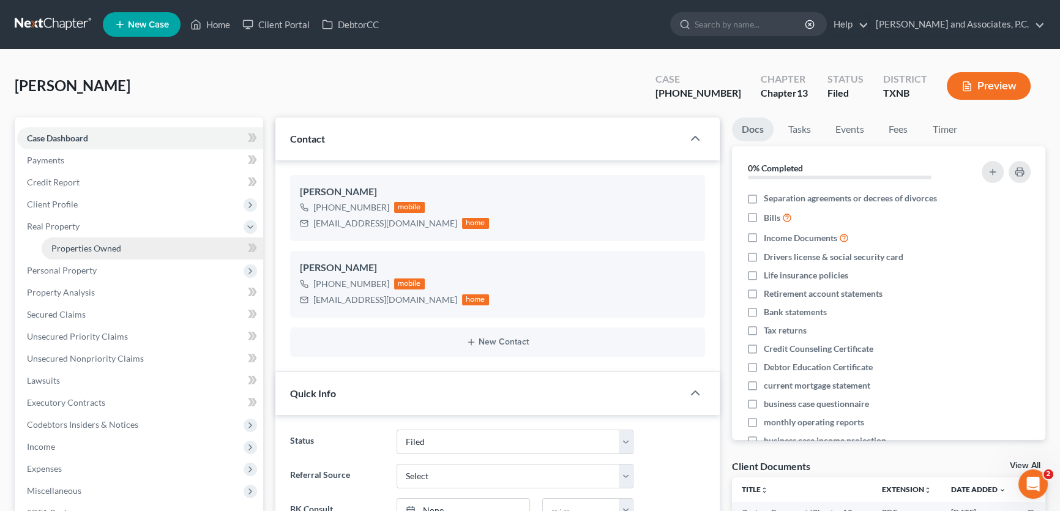
click at [83, 246] on span "Properties Owned" at bounding box center [86, 248] width 70 height 10
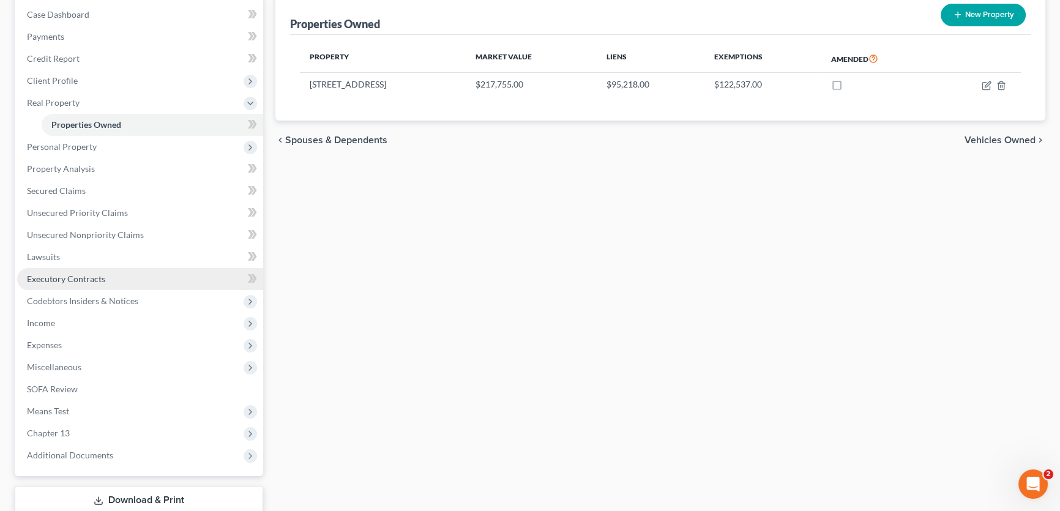
scroll to position [204, 0]
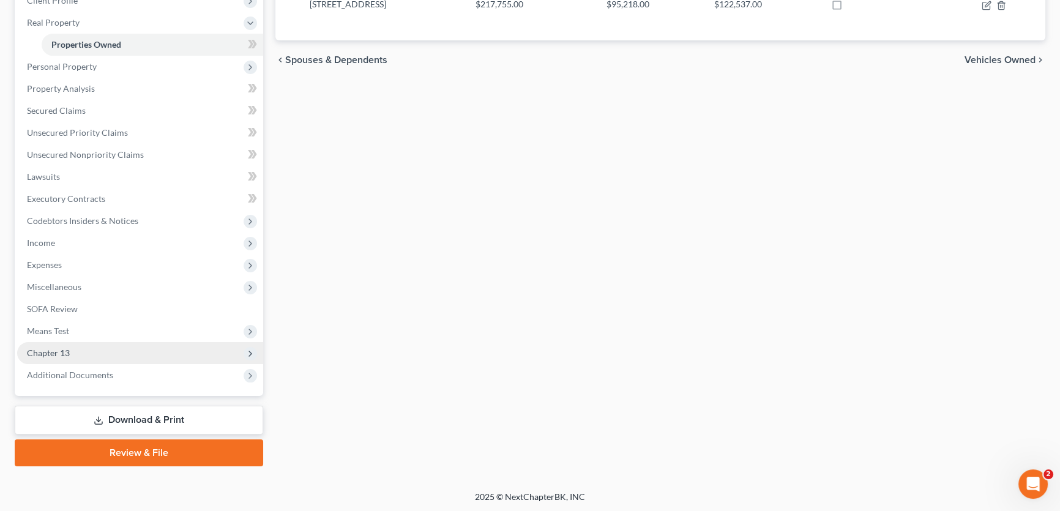
click at [82, 348] on span "Chapter 13" at bounding box center [140, 353] width 246 height 22
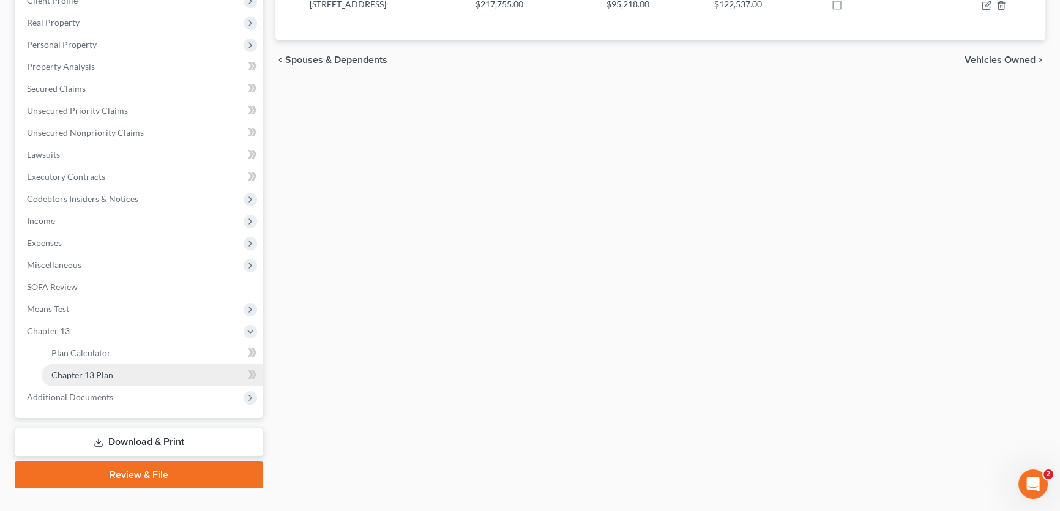
click at [97, 373] on span "Chapter 13 Plan" at bounding box center [82, 375] width 62 height 10
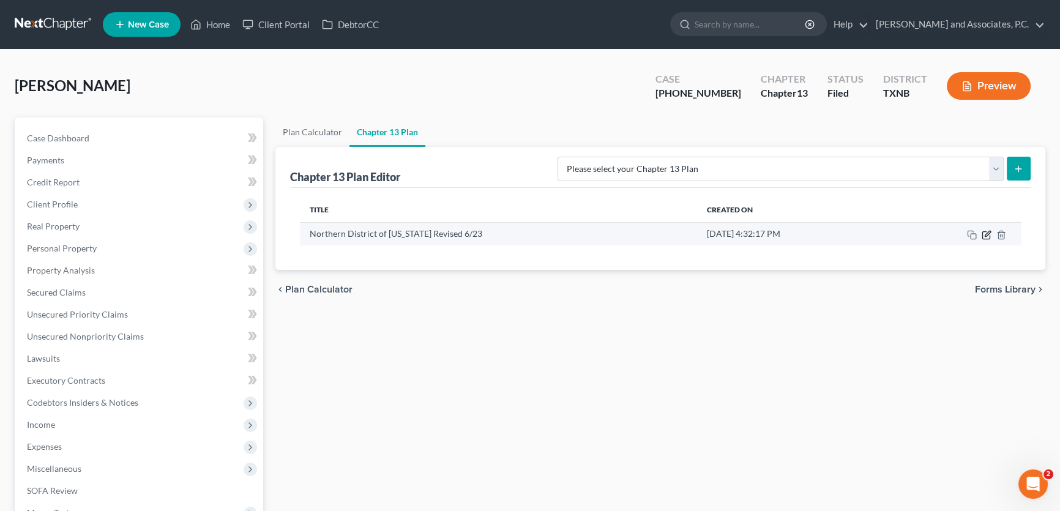
click at [986, 234] on icon "button" at bounding box center [987, 235] width 10 height 10
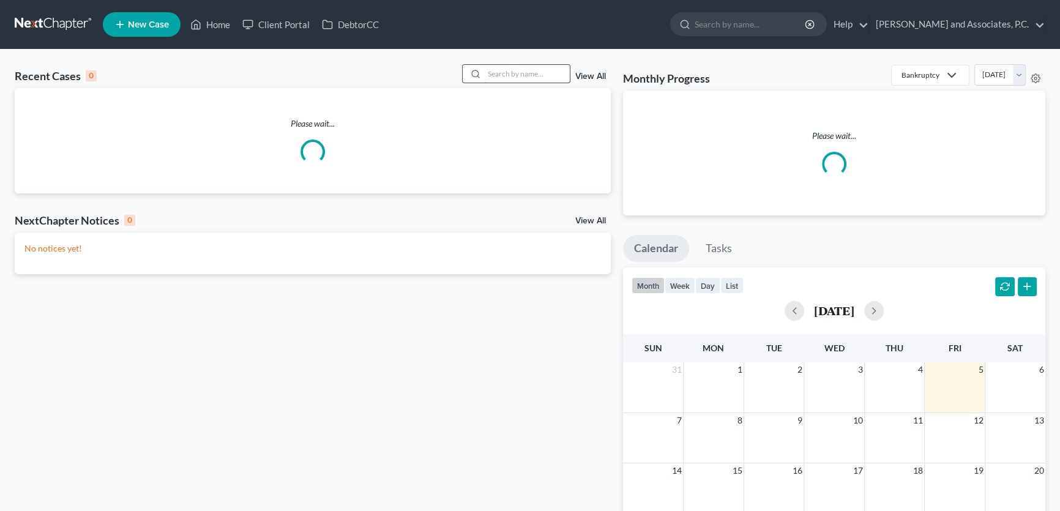
click at [514, 74] on input "search" at bounding box center [527, 74] width 86 height 18
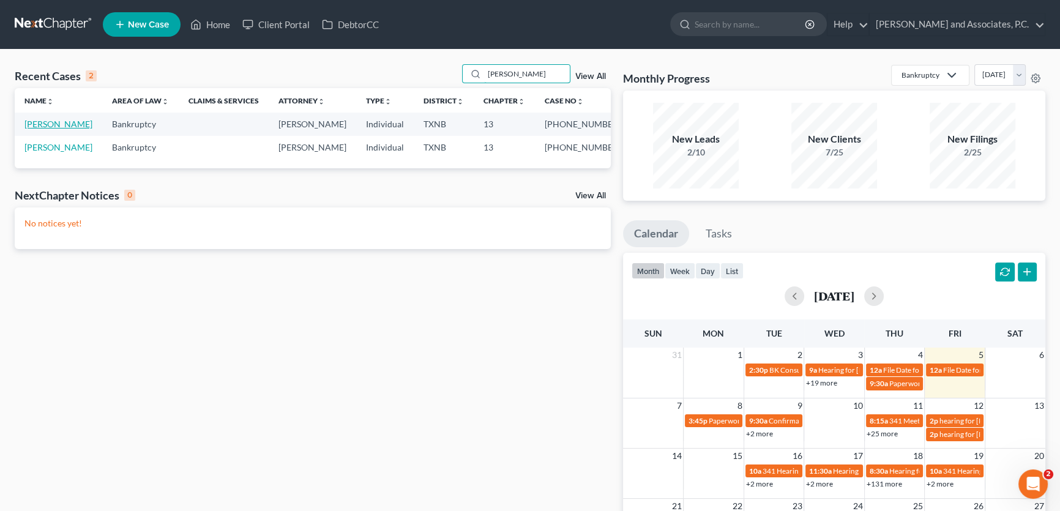
type input "[PERSON_NAME]"
click at [67, 124] on link "[PERSON_NAME]" at bounding box center [58, 124] width 68 height 10
select select "5"
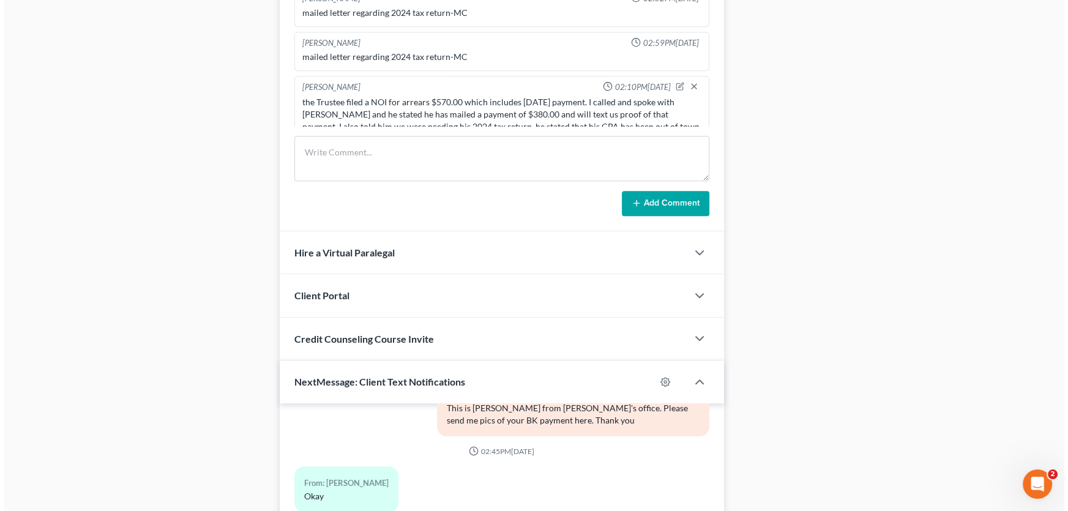
scroll to position [1005, 0]
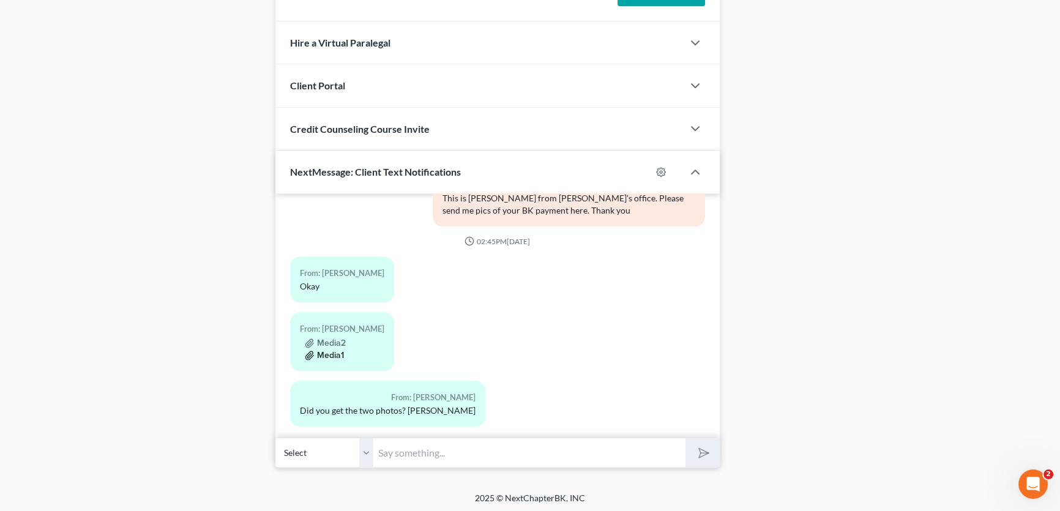
click at [334, 351] on button "Media1" at bounding box center [324, 356] width 39 height 10
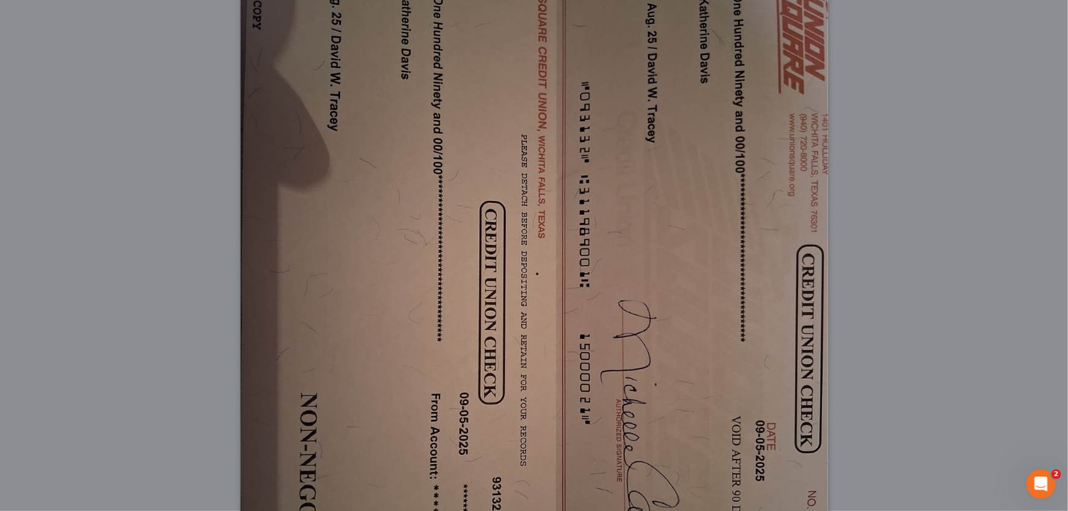
scroll to position [0, 0]
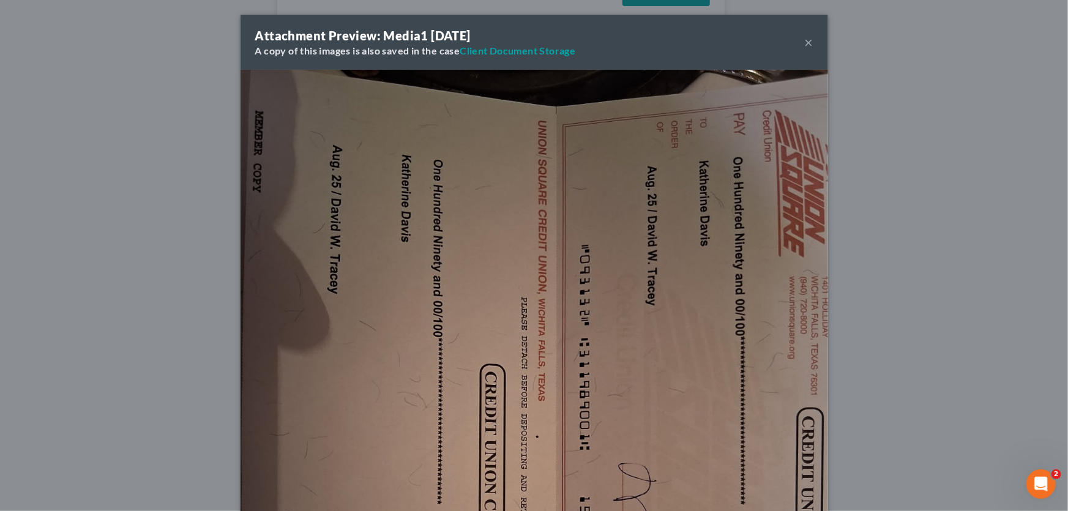
click at [807, 42] on button "×" at bounding box center [809, 42] width 9 height 15
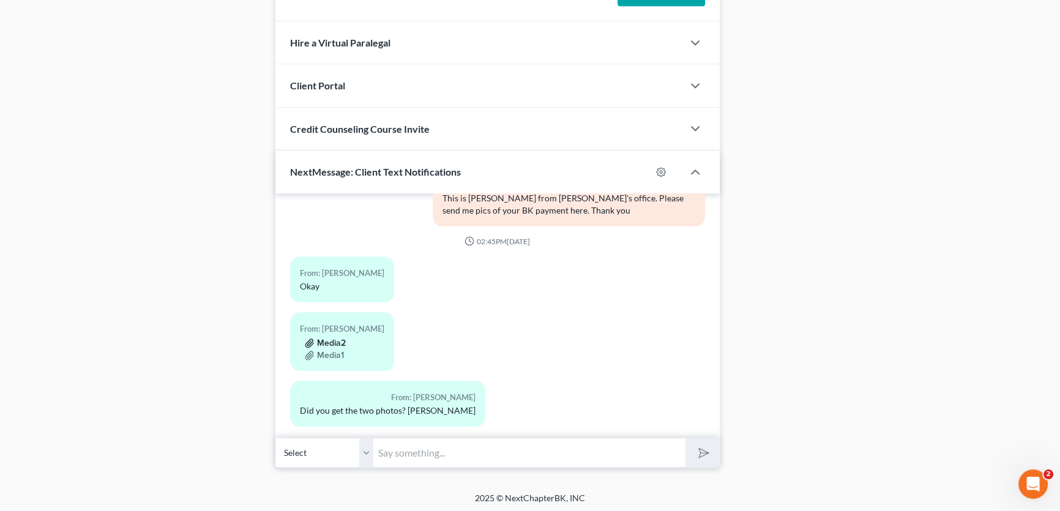
click at [324, 339] on button "Media2" at bounding box center [325, 344] width 41 height 10
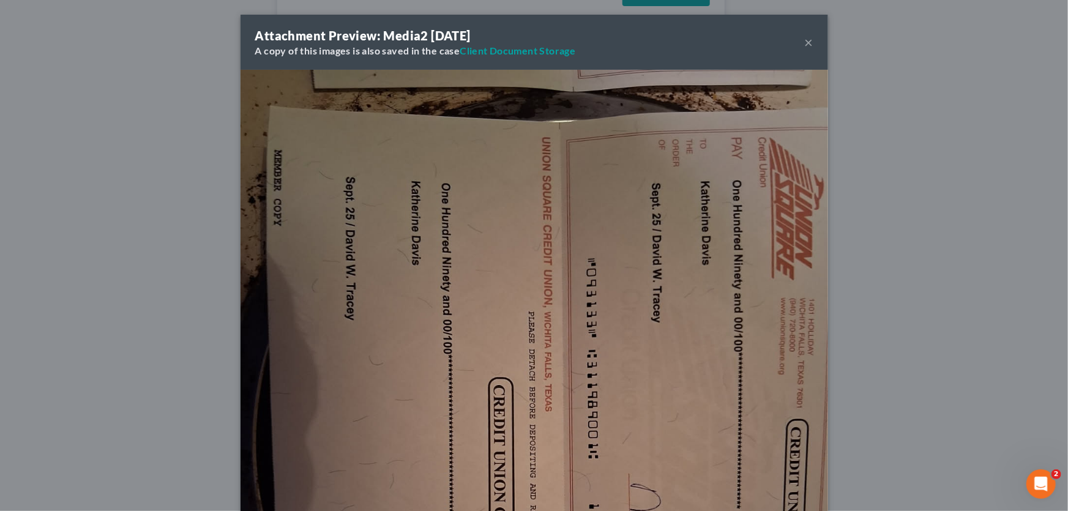
click at [805, 37] on button "×" at bounding box center [809, 42] width 9 height 15
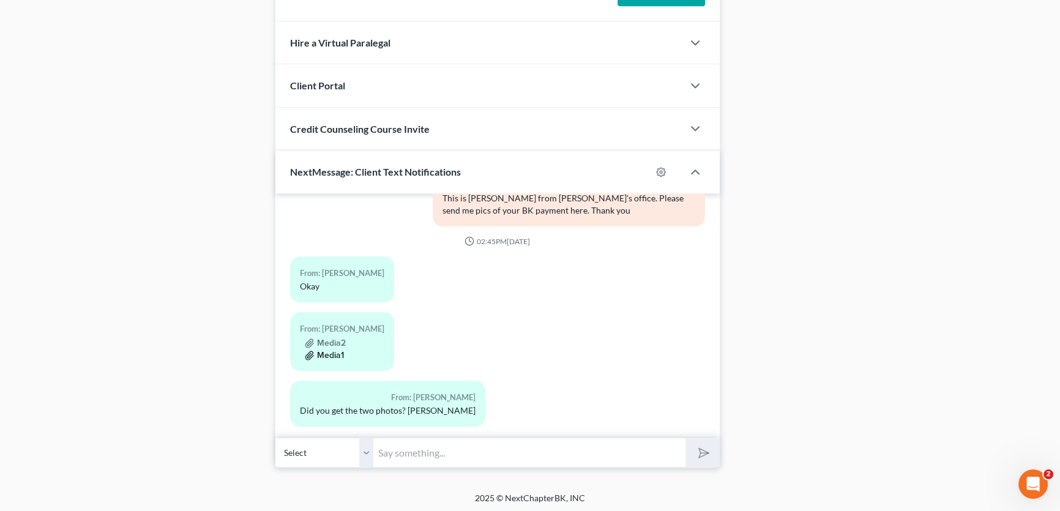
click at [327, 351] on button "Media1" at bounding box center [324, 356] width 39 height 10
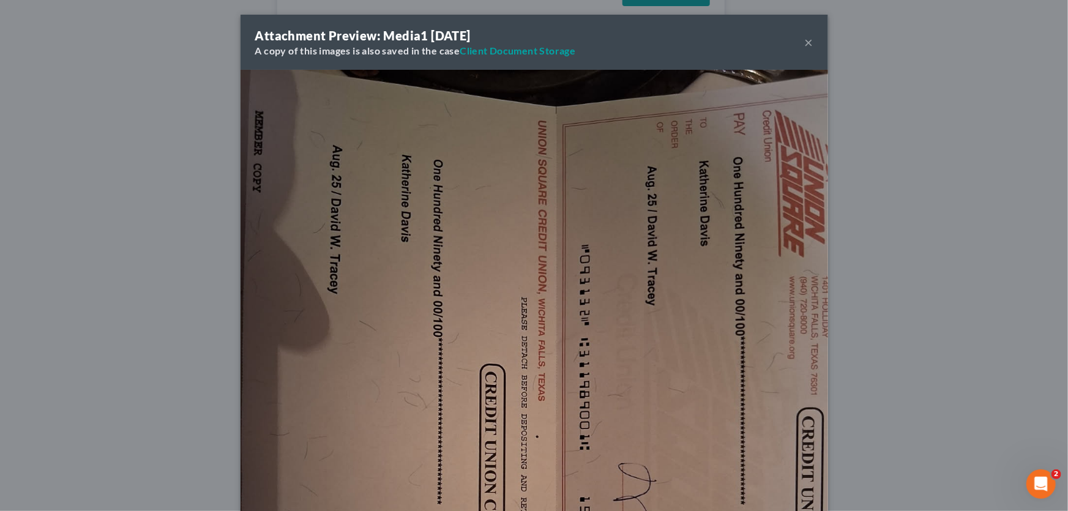
click at [805, 39] on button "×" at bounding box center [809, 42] width 9 height 15
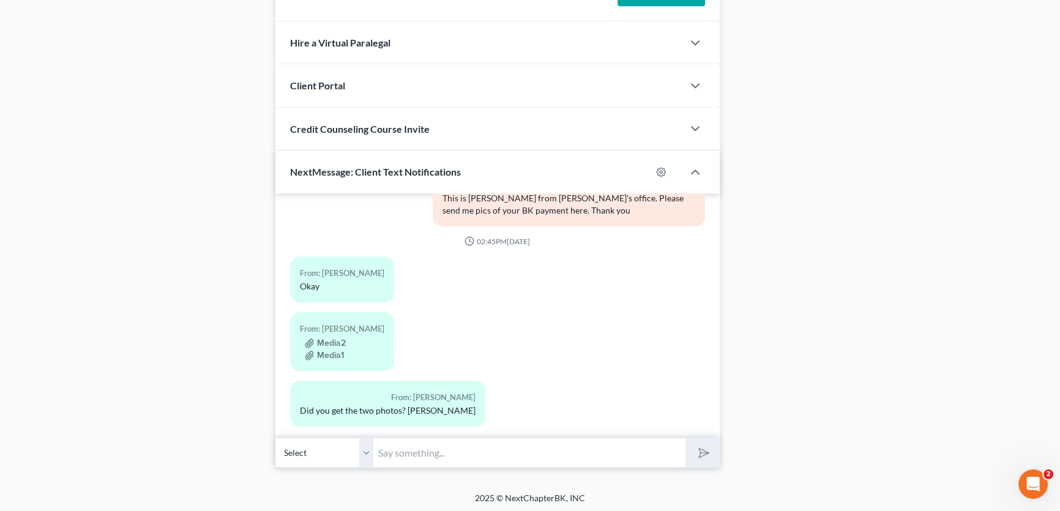
click at [399, 446] on input "text" at bounding box center [529, 453] width 312 height 30
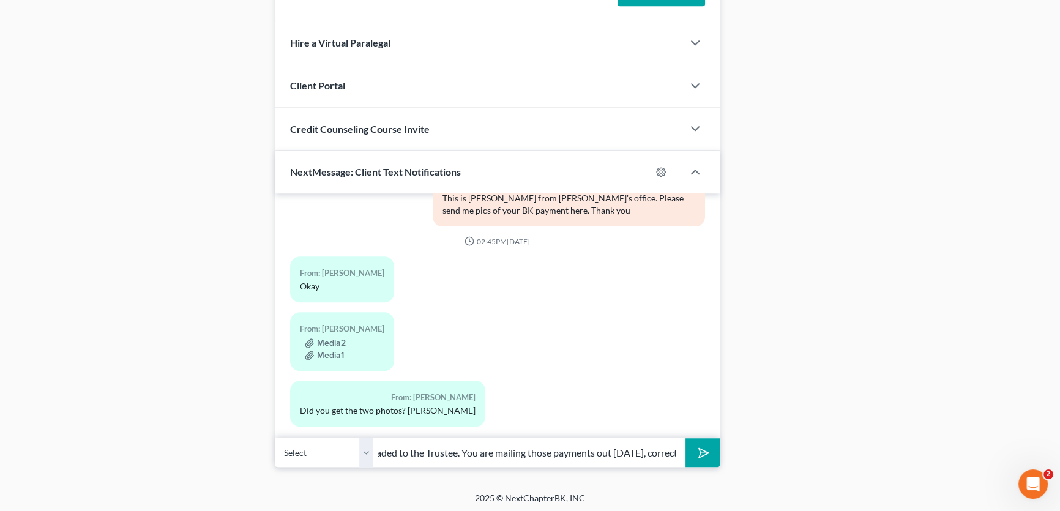
scroll to position [0, 117]
type input "yes, we will get copies uploaded to the Trustee. You are mailing those payments…"
click at [686, 438] on button "submit" at bounding box center [703, 452] width 34 height 29
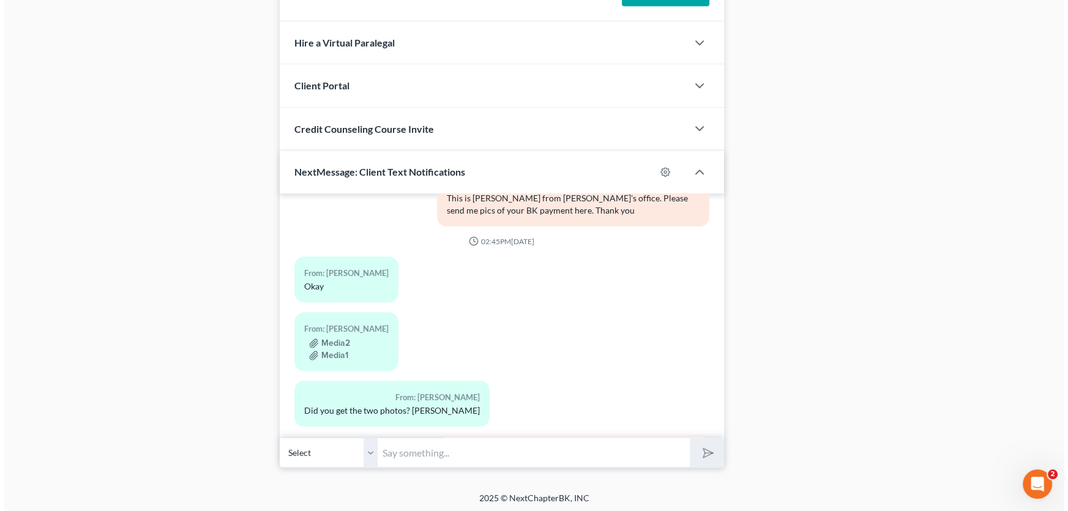
scroll to position [631, 0]
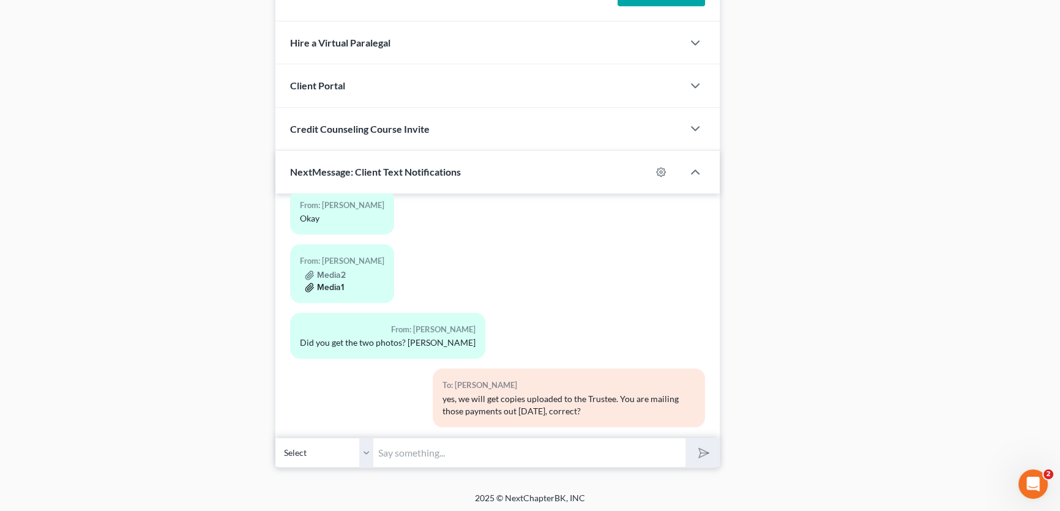
click at [334, 283] on button "Media1" at bounding box center [324, 288] width 39 height 10
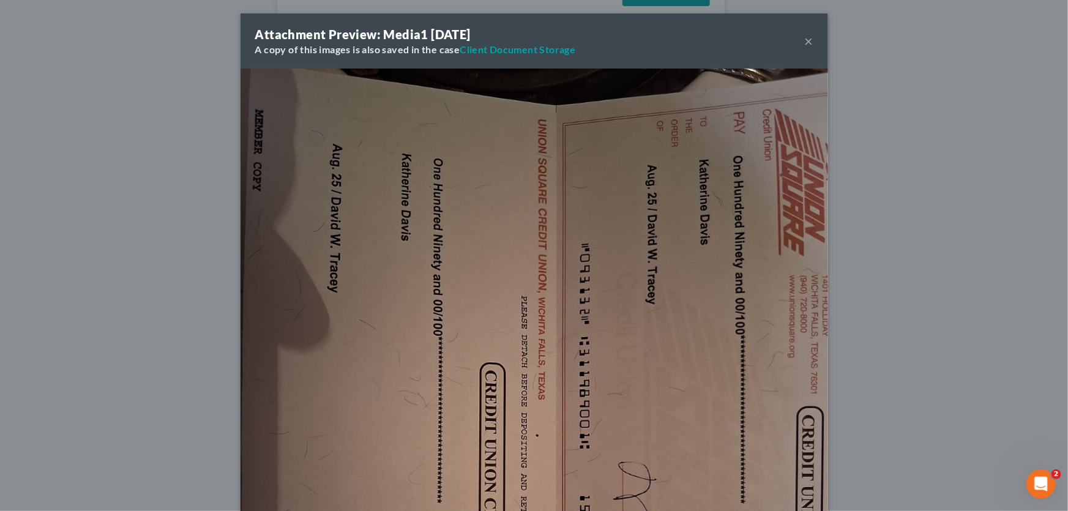
scroll to position [0, 0]
click at [807, 41] on button "×" at bounding box center [809, 42] width 9 height 15
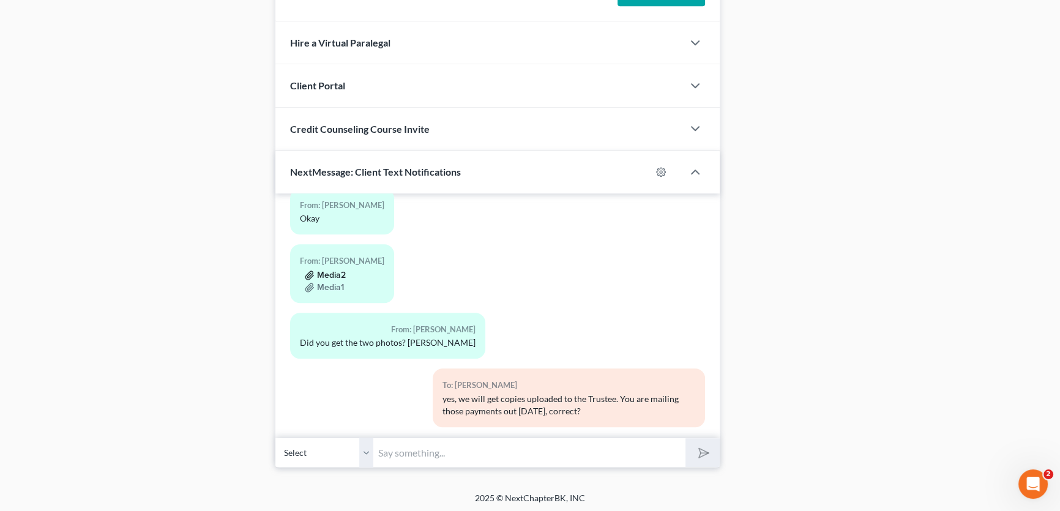
click at [337, 271] on button "Media2" at bounding box center [325, 276] width 41 height 10
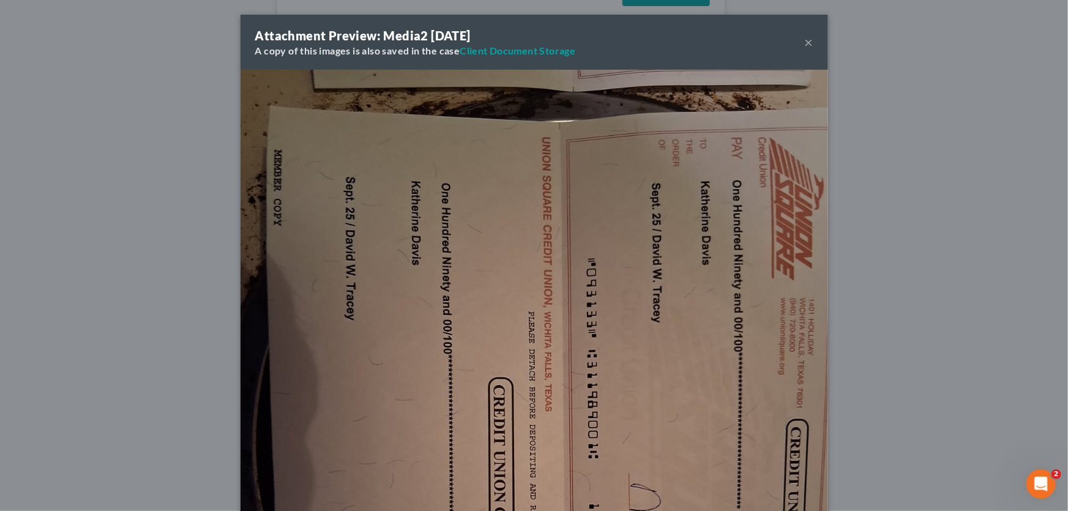
click at [805, 40] on button "×" at bounding box center [809, 42] width 9 height 15
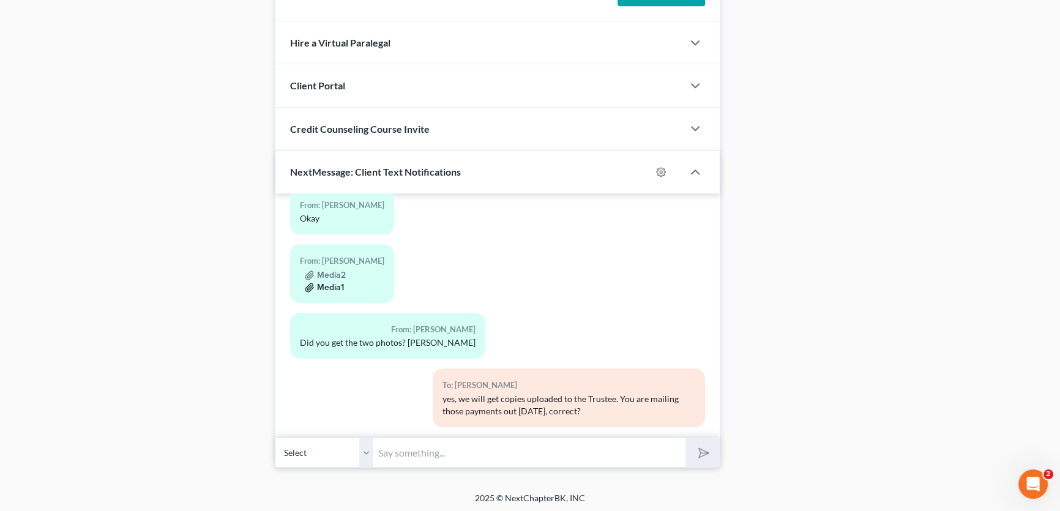
click at [333, 283] on button "Media1" at bounding box center [324, 288] width 39 height 10
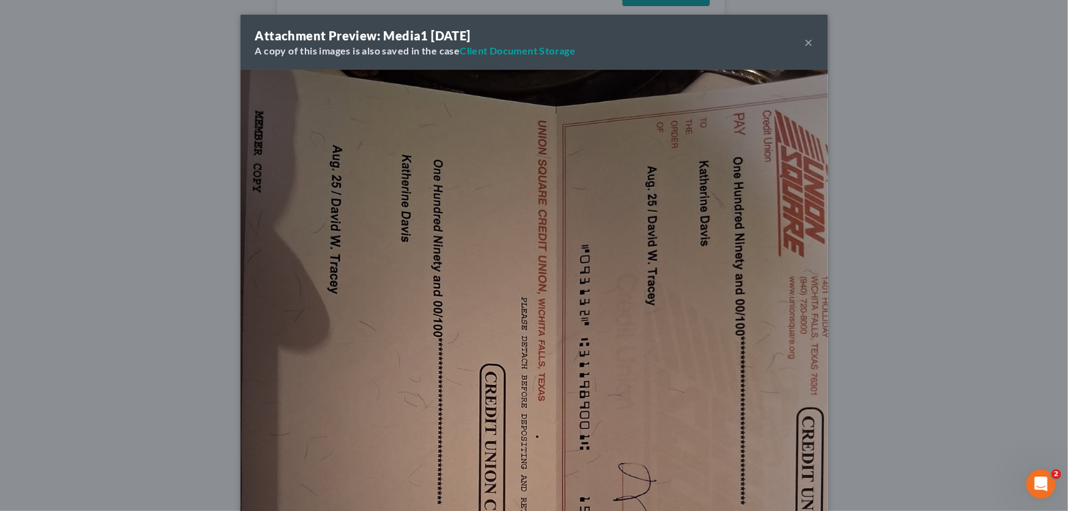
click at [805, 43] on button "×" at bounding box center [809, 42] width 9 height 15
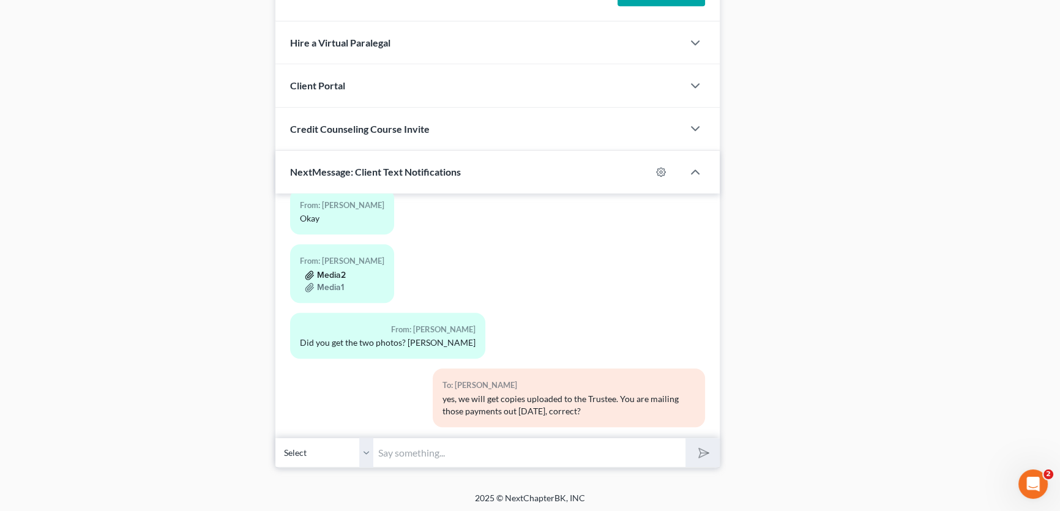
click at [331, 271] on button "Media2" at bounding box center [325, 276] width 41 height 10
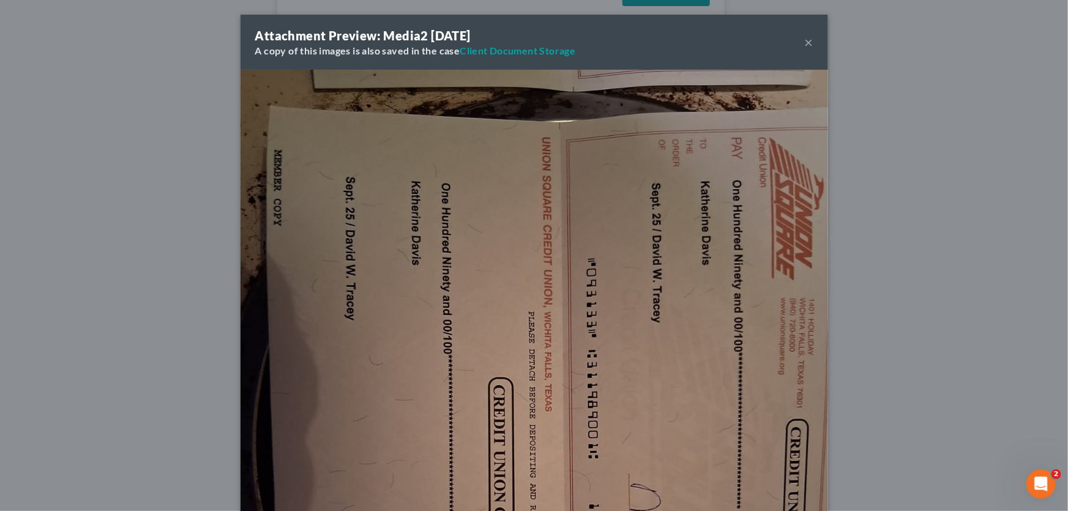
click at [806, 42] on button "×" at bounding box center [809, 42] width 9 height 15
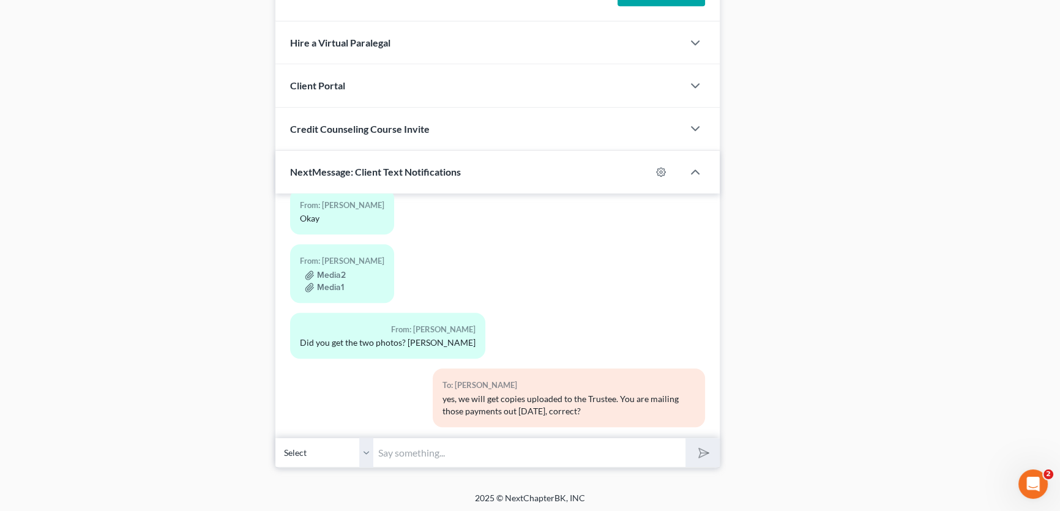
click at [369, 447] on select "Select [PHONE_NUMBER] - [PERSON_NAME]" at bounding box center [324, 453] width 98 height 30
click at [404, 448] on input "text" at bounding box center [529, 453] width 312 height 30
type input "Also, a reminder, your September payment of $190 is due on [DATE]."
click at [702, 450] on line "submit" at bounding box center [705, 453] width 8 height 8
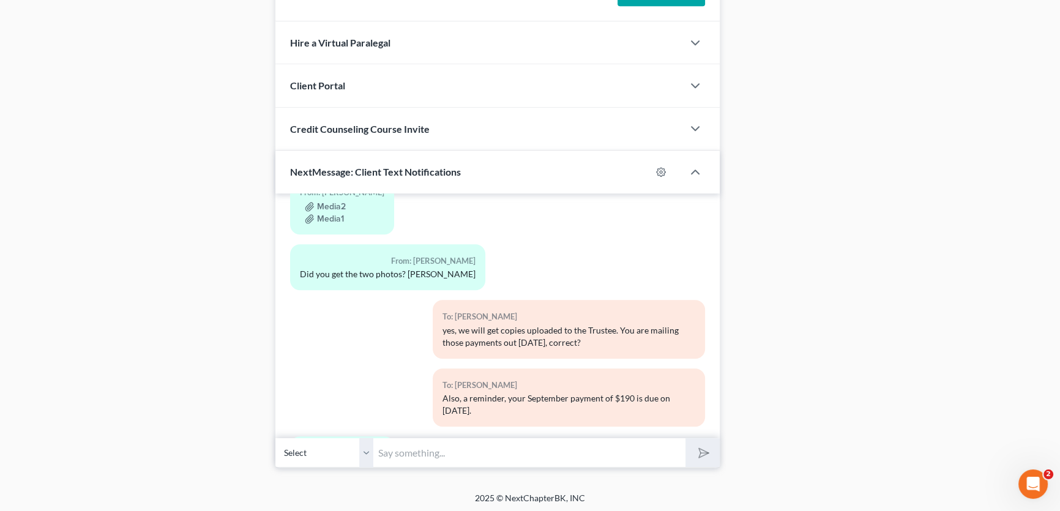
scroll to position [812, 0]
